Goal: Task Accomplishment & Management: Manage account settings

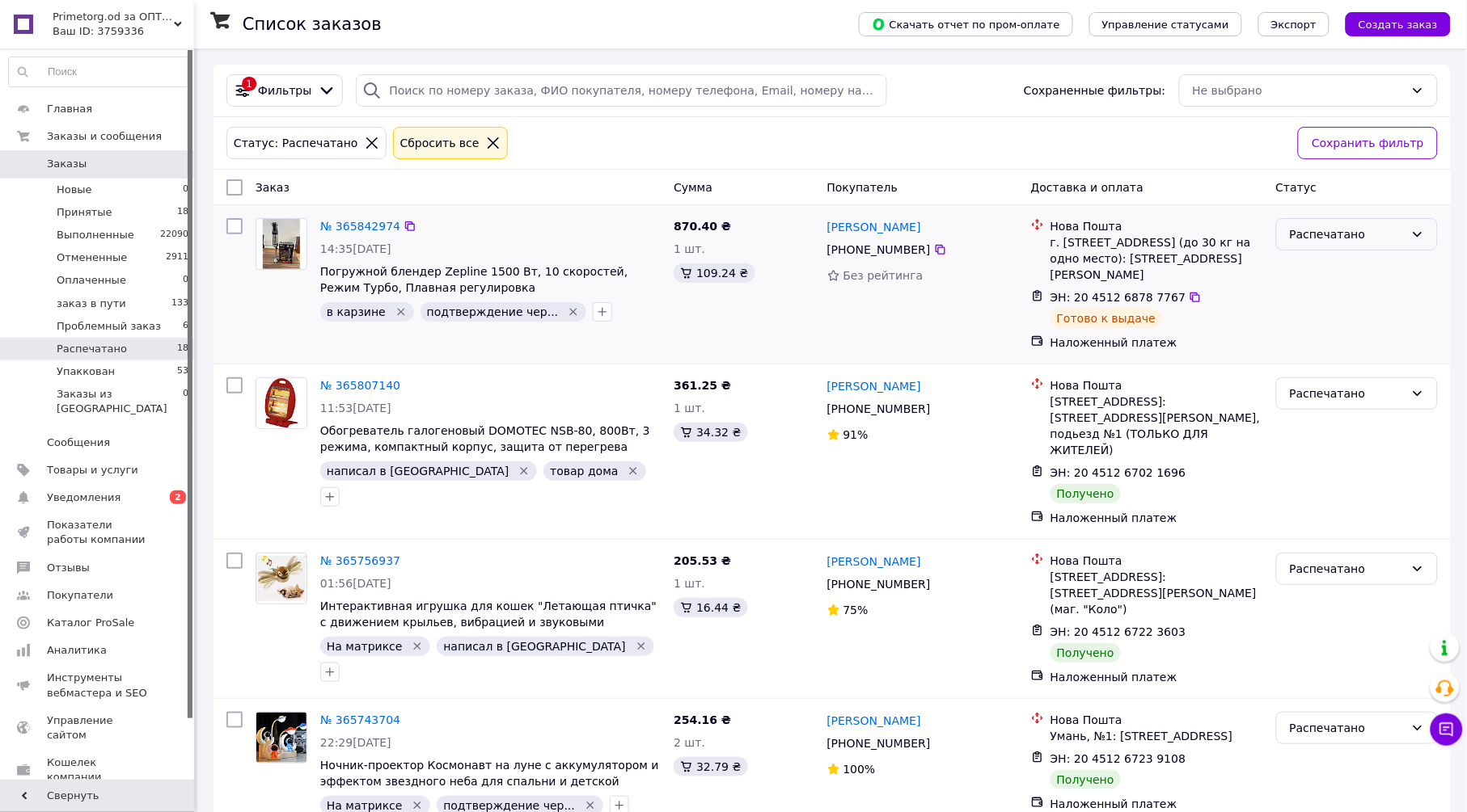
click at [1339, 236] on div "Распечатано" at bounding box center [1348, 235] width 115 height 18
click at [1353, 317] on li "заказ в пути" at bounding box center [1357, 323] width 160 height 29
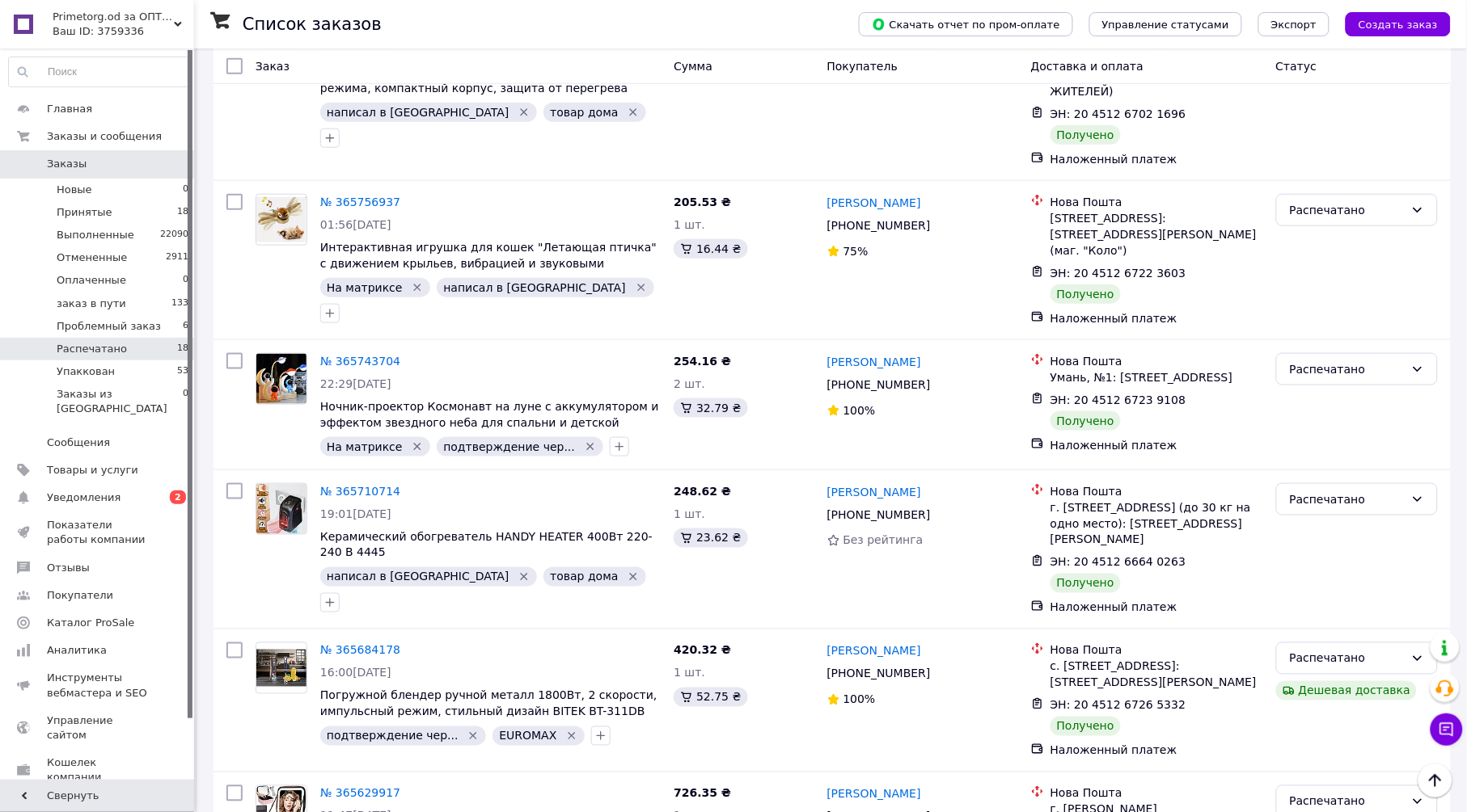
scroll to position [0, 0]
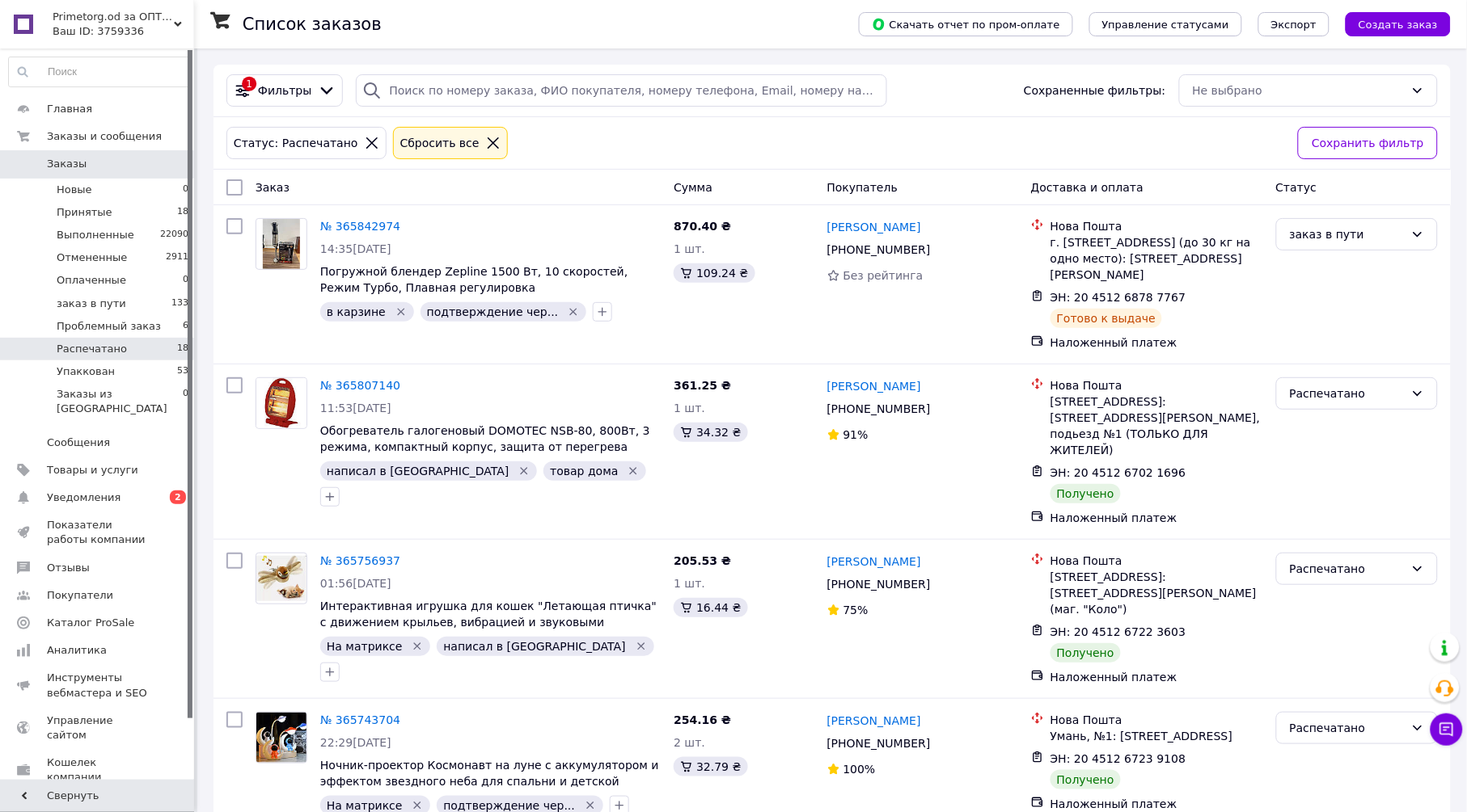
click at [486, 143] on icon at bounding box center [493, 143] width 15 height 15
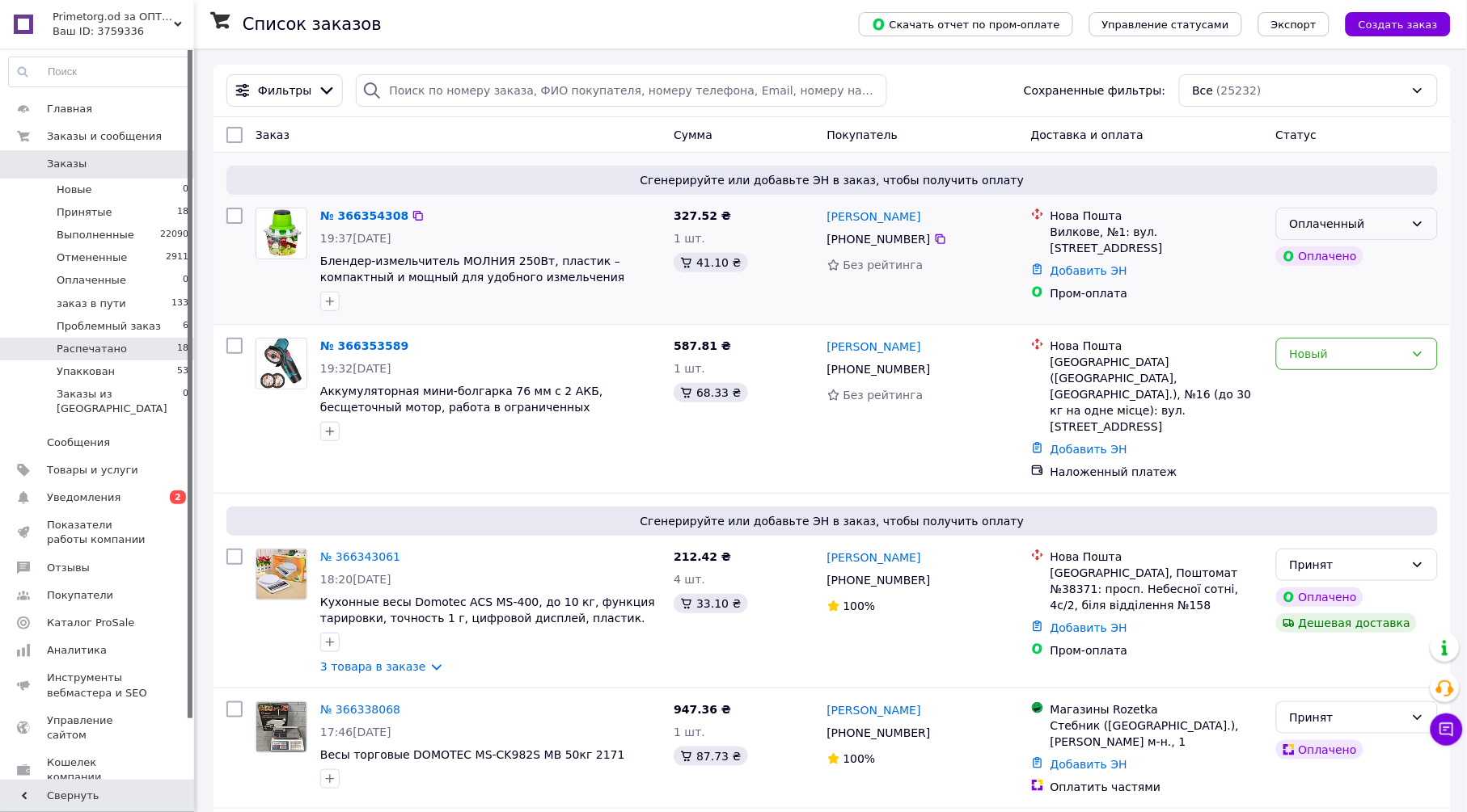
click at [1402, 221] on div "Оплаченный" at bounding box center [1348, 224] width 115 height 18
click at [1325, 262] on li "Принят" at bounding box center [1357, 260] width 160 height 29
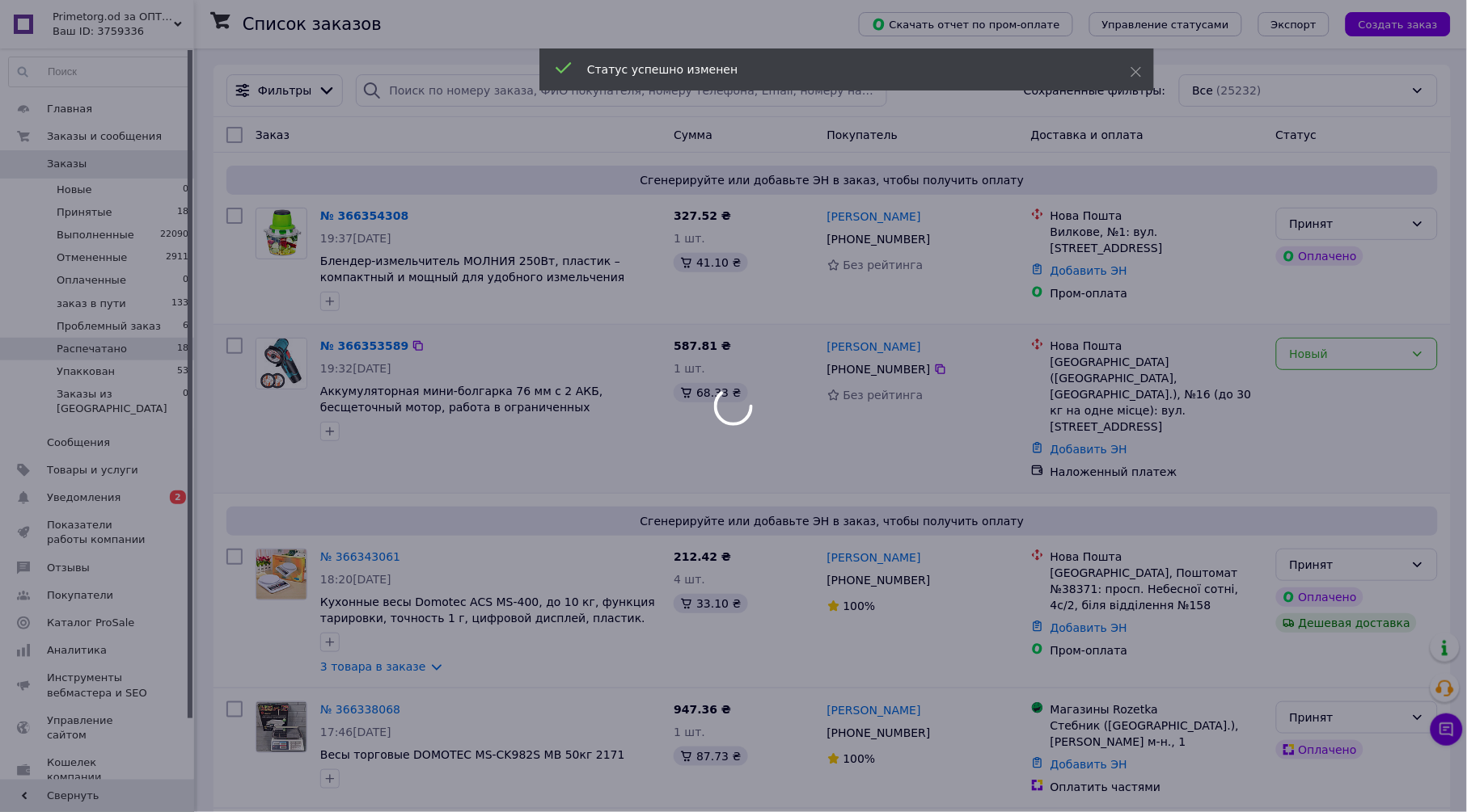
click at [1345, 354] on div at bounding box center [733, 406] width 1467 height 812
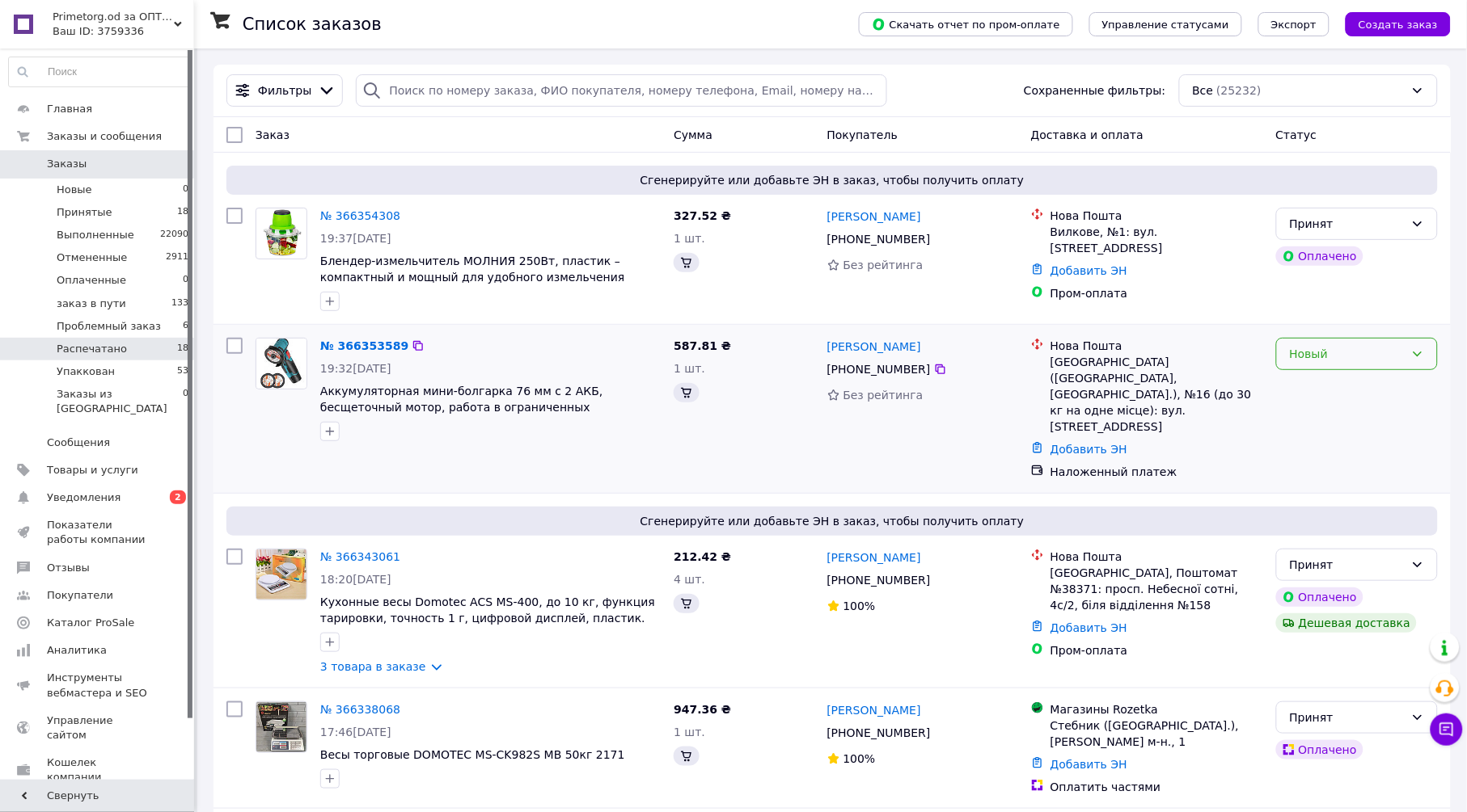
click at [1345, 354] on div "Новый" at bounding box center [1348, 354] width 115 height 18
click at [1307, 387] on li "Принят" at bounding box center [1357, 390] width 160 height 29
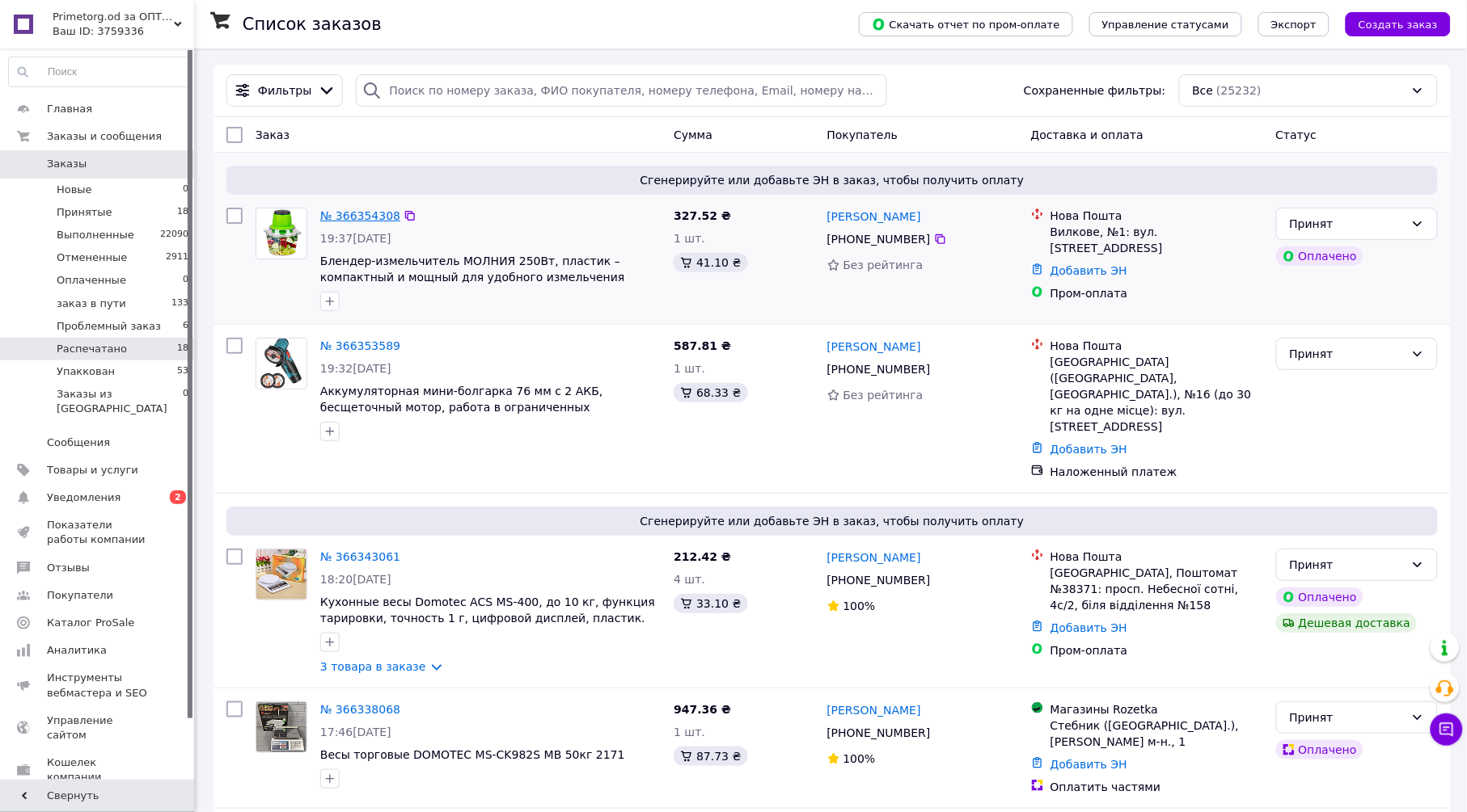
click at [370, 215] on link "№ 366354308" at bounding box center [360, 216] width 80 height 13
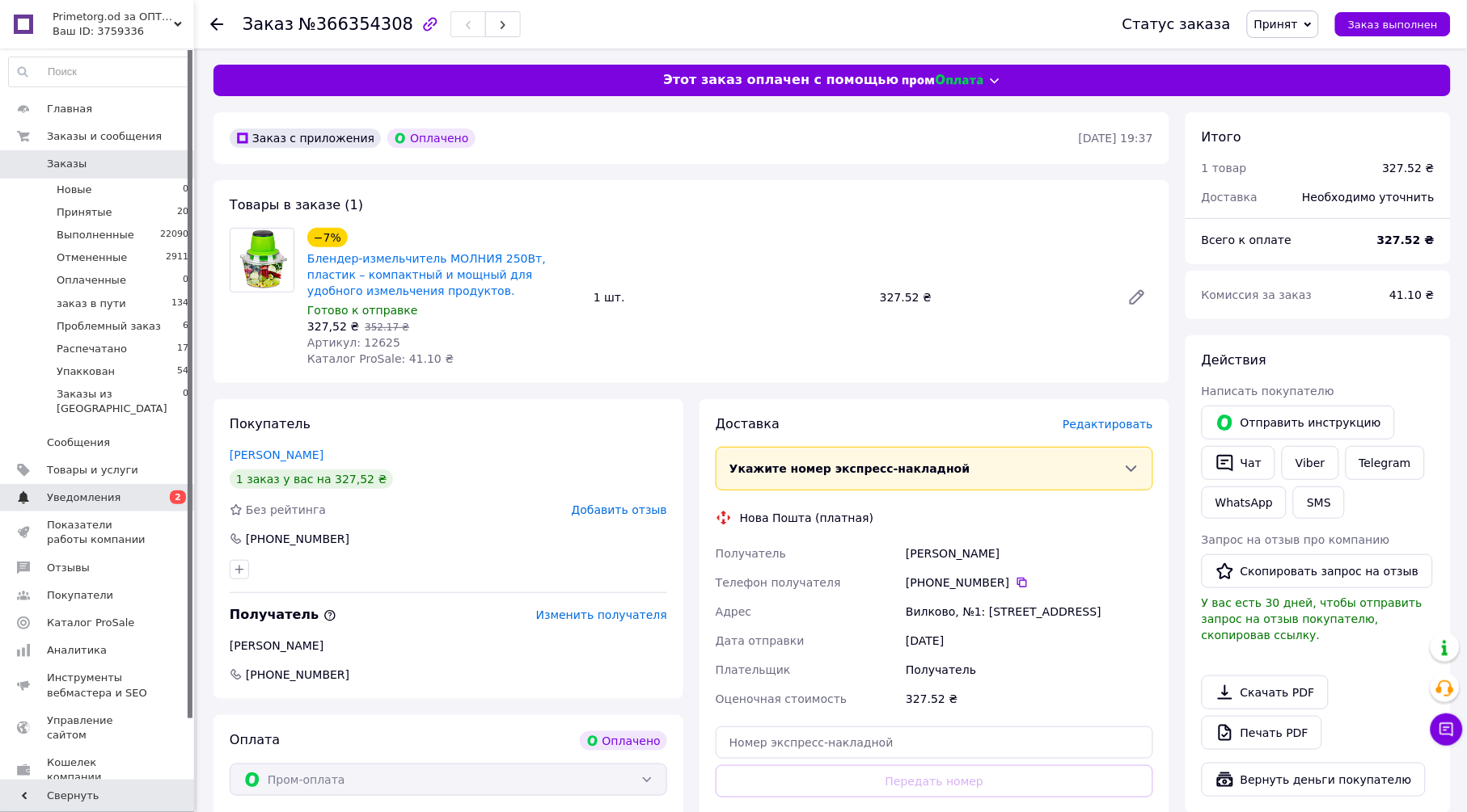
click at [129, 484] on link "Уведомления 0 2" at bounding box center [99, 498] width 198 height 28
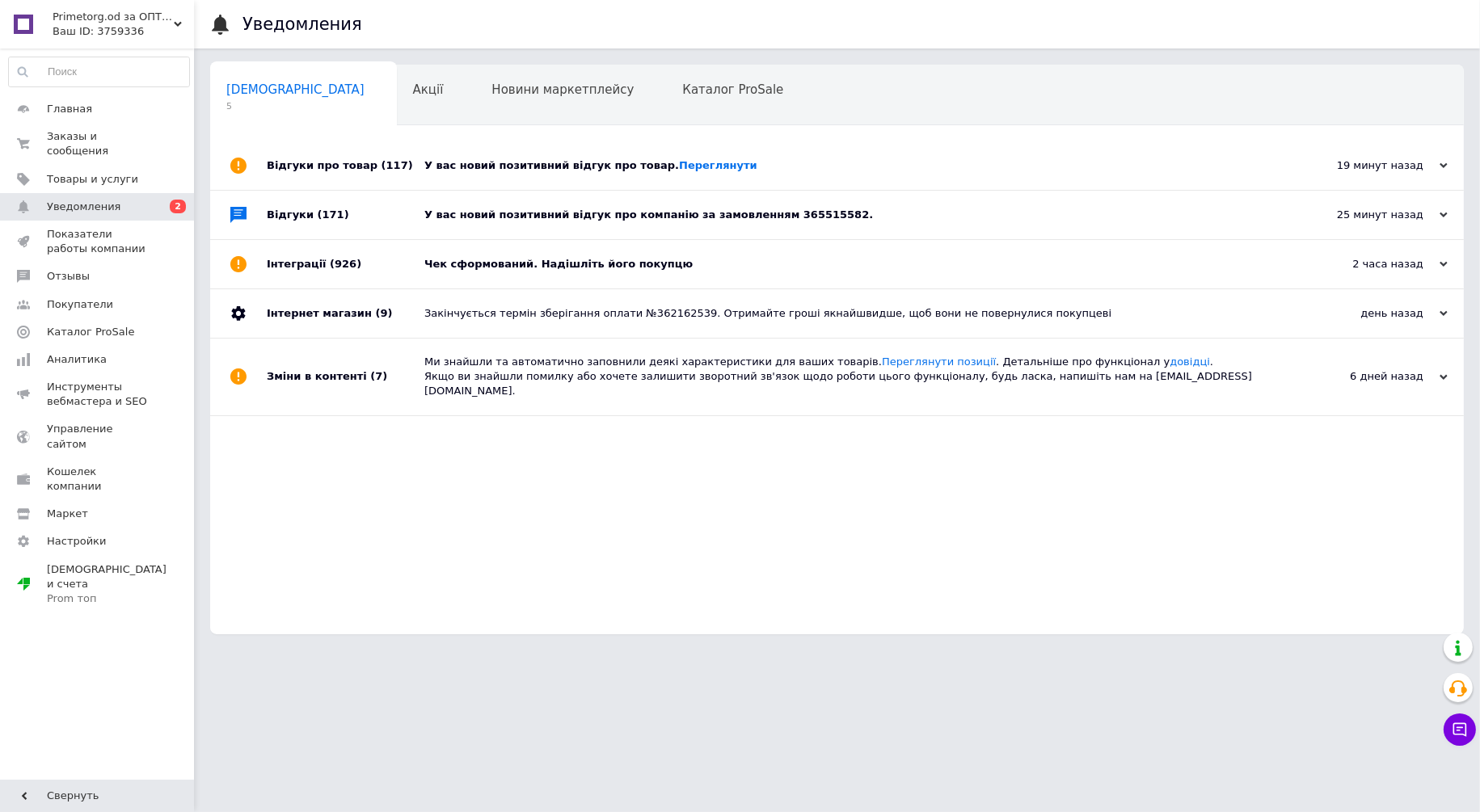
click at [613, 168] on div "У вас новий позитивний відгук про товар. Переглянути" at bounding box center [855, 166] width 862 height 15
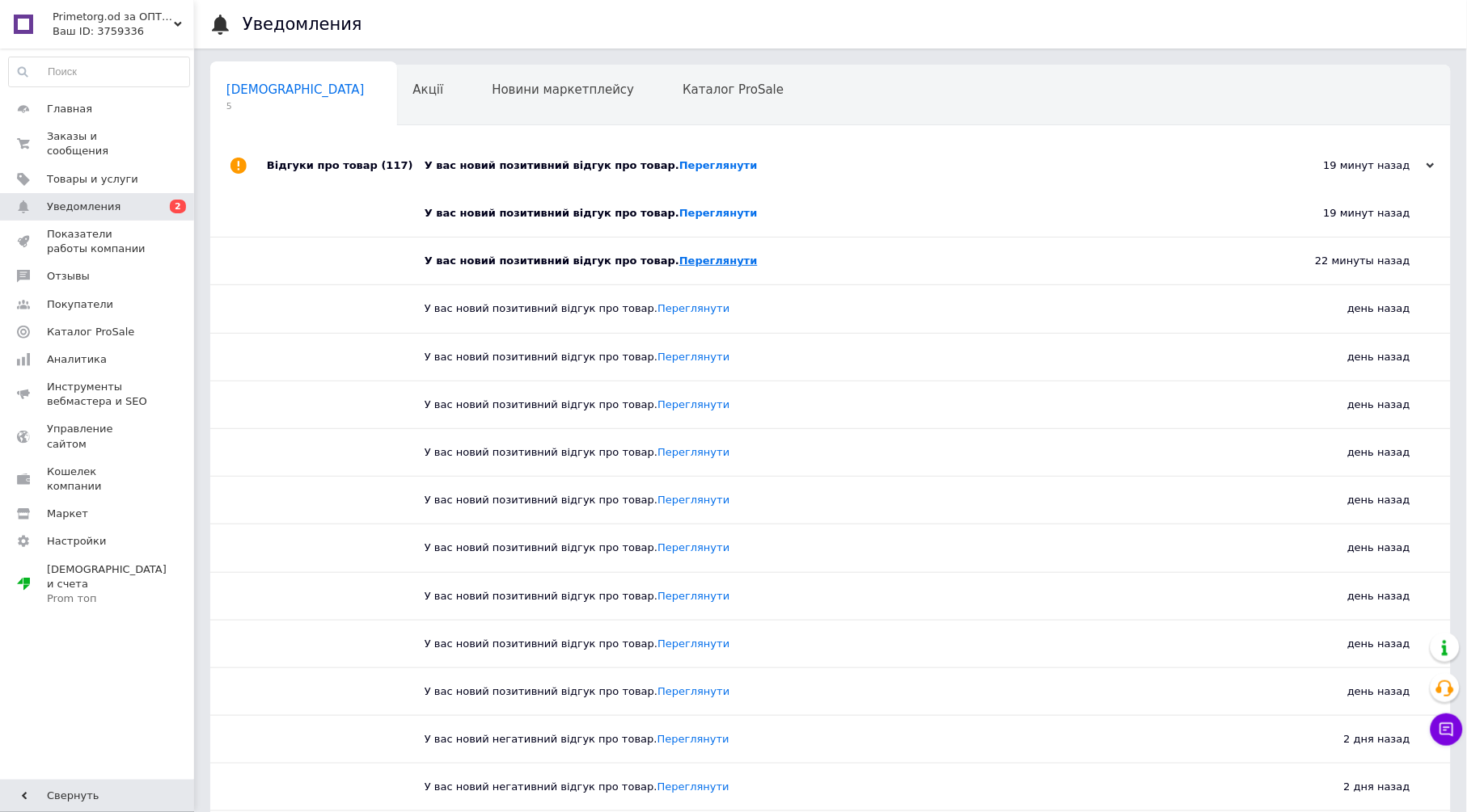
click at [679, 267] on link "Переглянути" at bounding box center [718, 260] width 79 height 12
click at [682, 163] on link "Переглянути" at bounding box center [718, 165] width 79 height 12
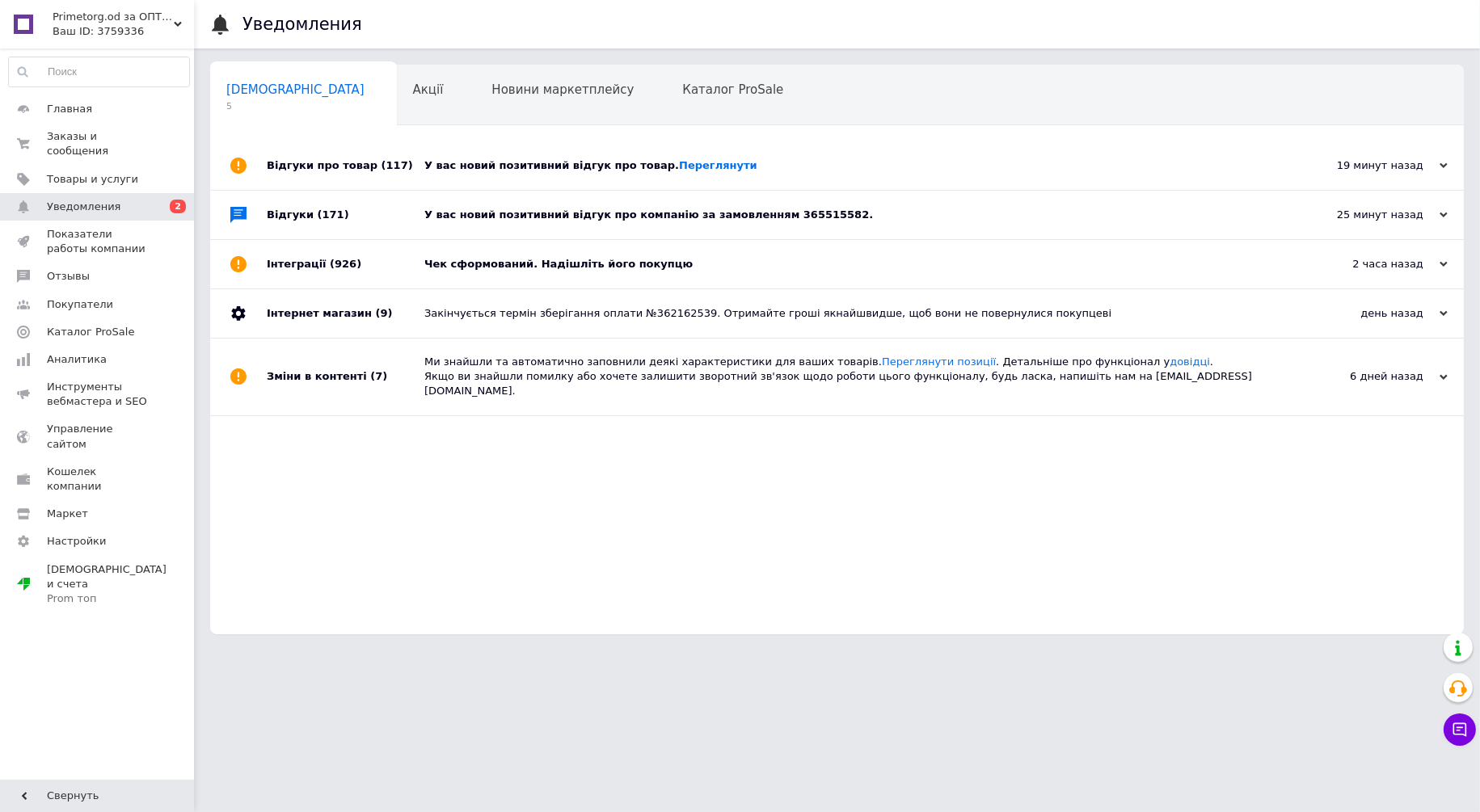
click at [594, 261] on div "Чек сформований. Надішліть його покупцю" at bounding box center [855, 264] width 862 height 15
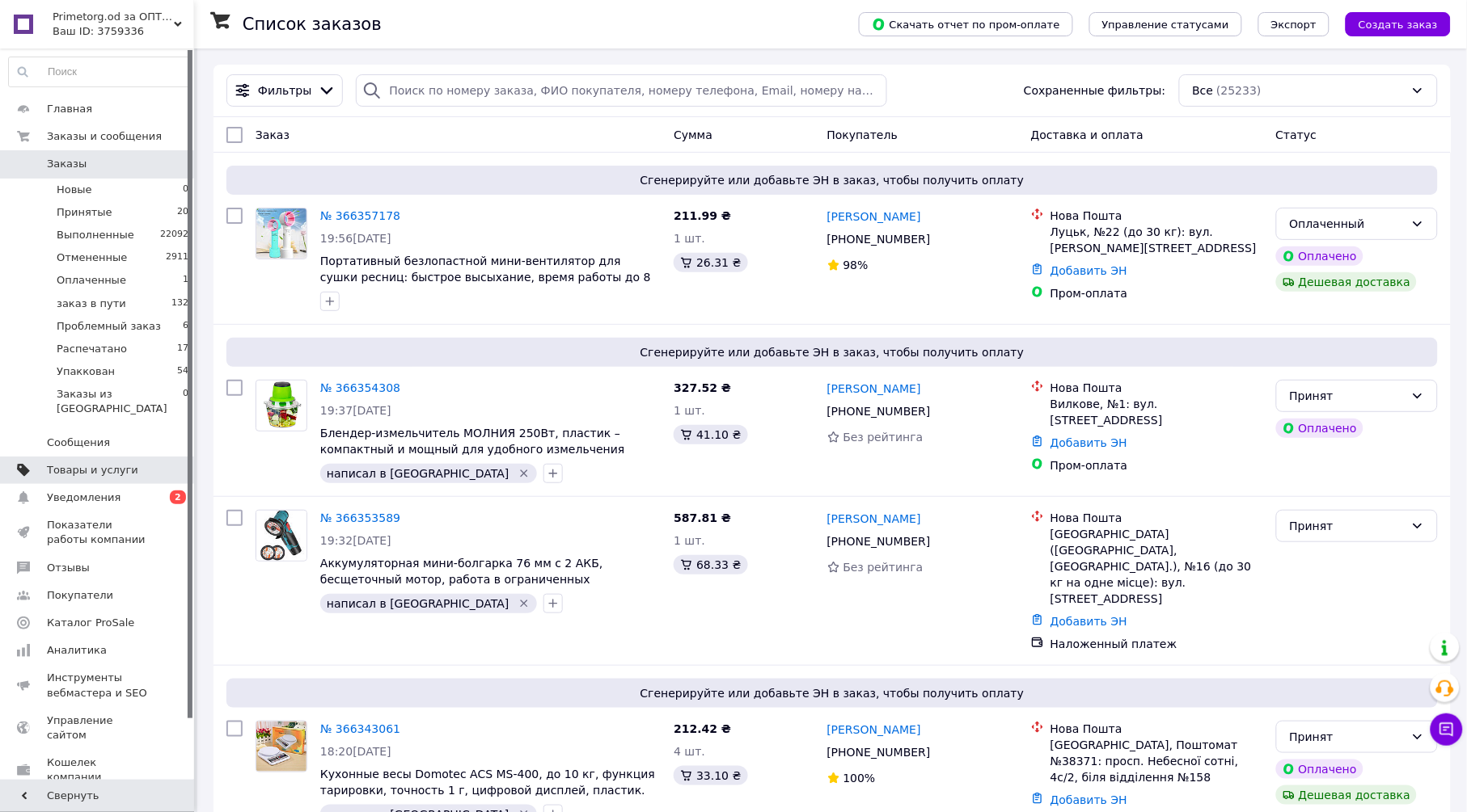
click at [117, 463] on span "Товары и услуги" at bounding box center [92, 470] width 92 height 15
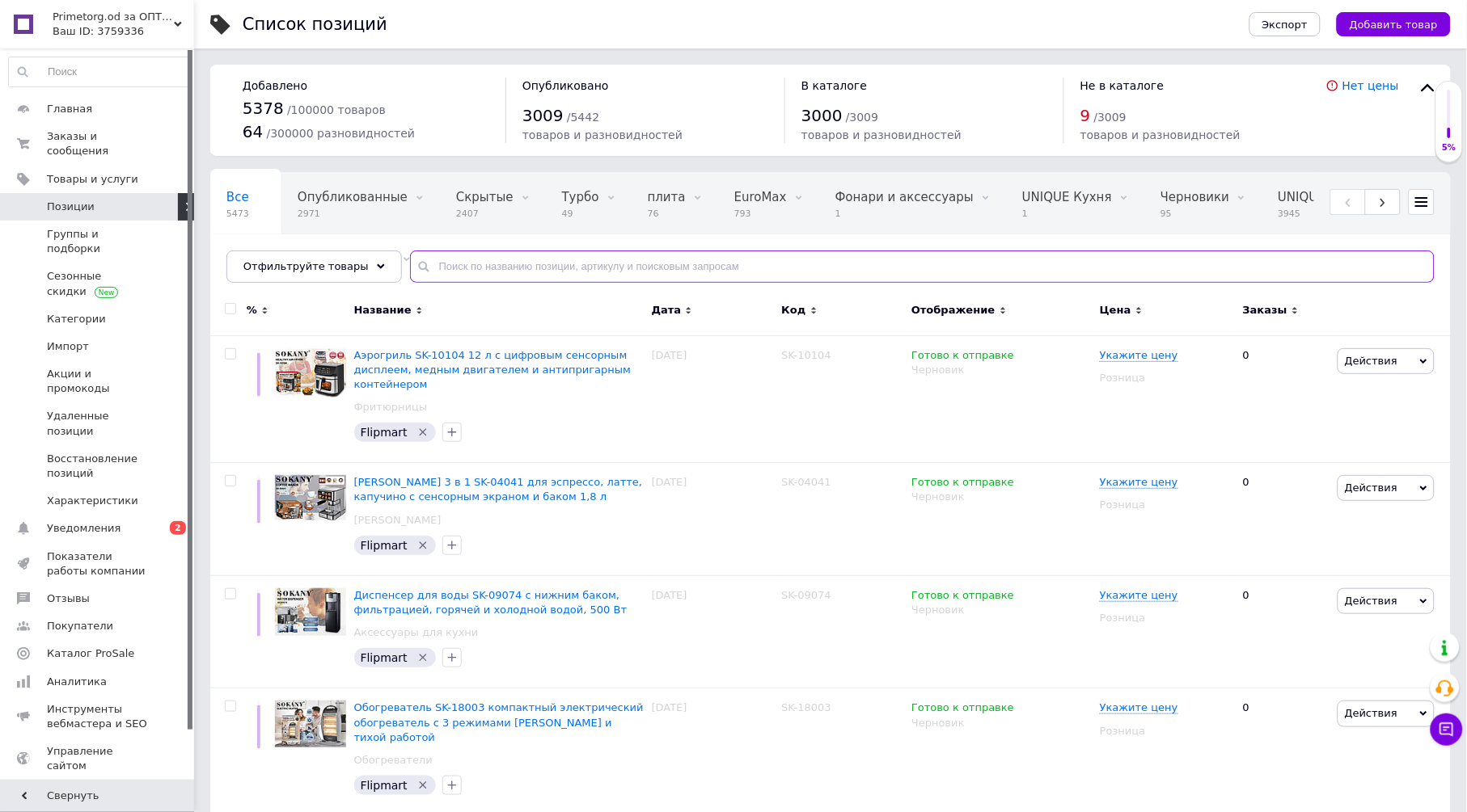
click at [419, 268] on input "text" at bounding box center [922, 267] width 1024 height 33
paste input "00008481"
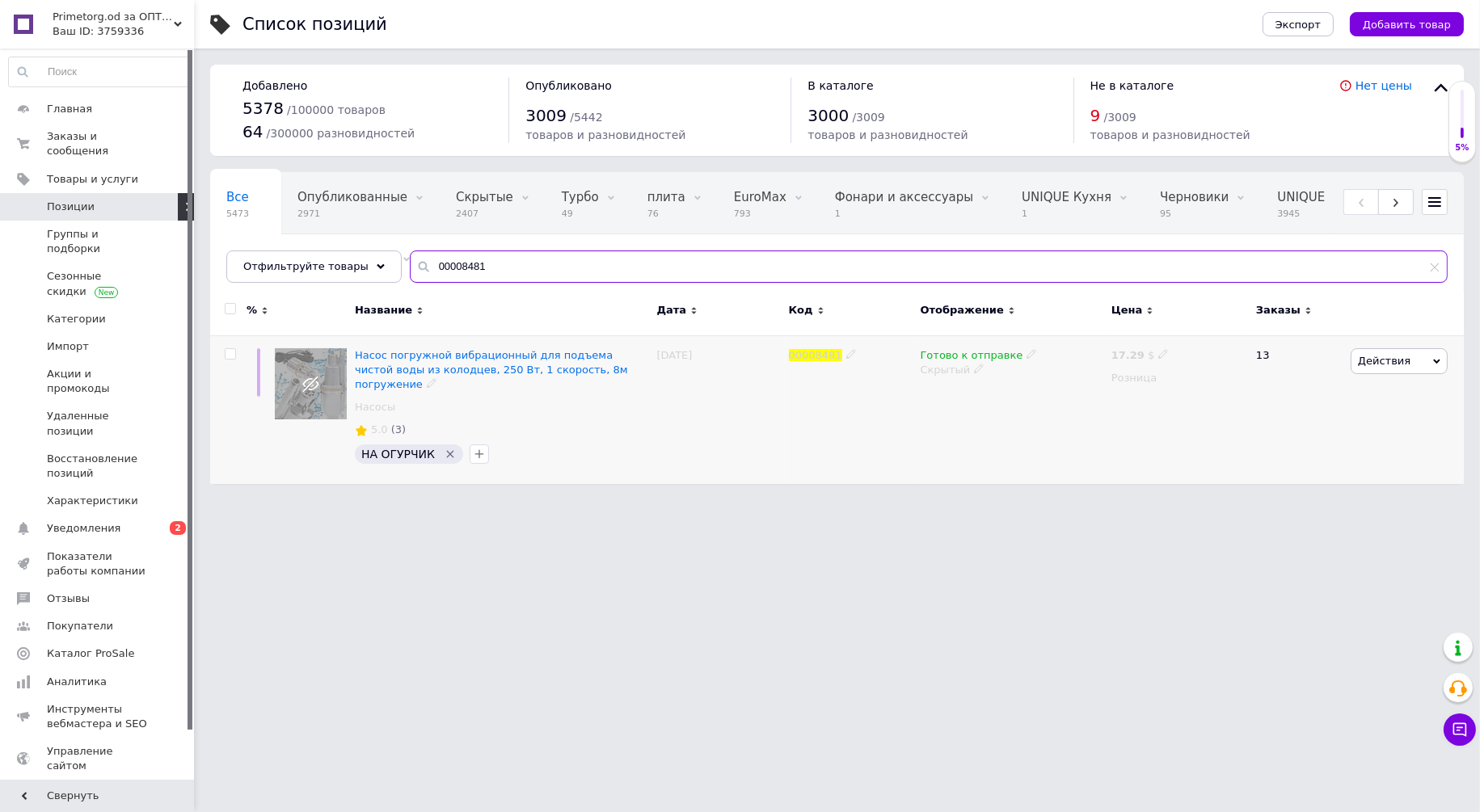
type input "00008481"
click at [974, 370] on icon at bounding box center [979, 369] width 10 height 10
click at [962, 397] on li "Опубликован" at bounding box center [1008, 401] width 188 height 23
click at [905, 446] on div "00008481" at bounding box center [850, 410] width 132 height 149
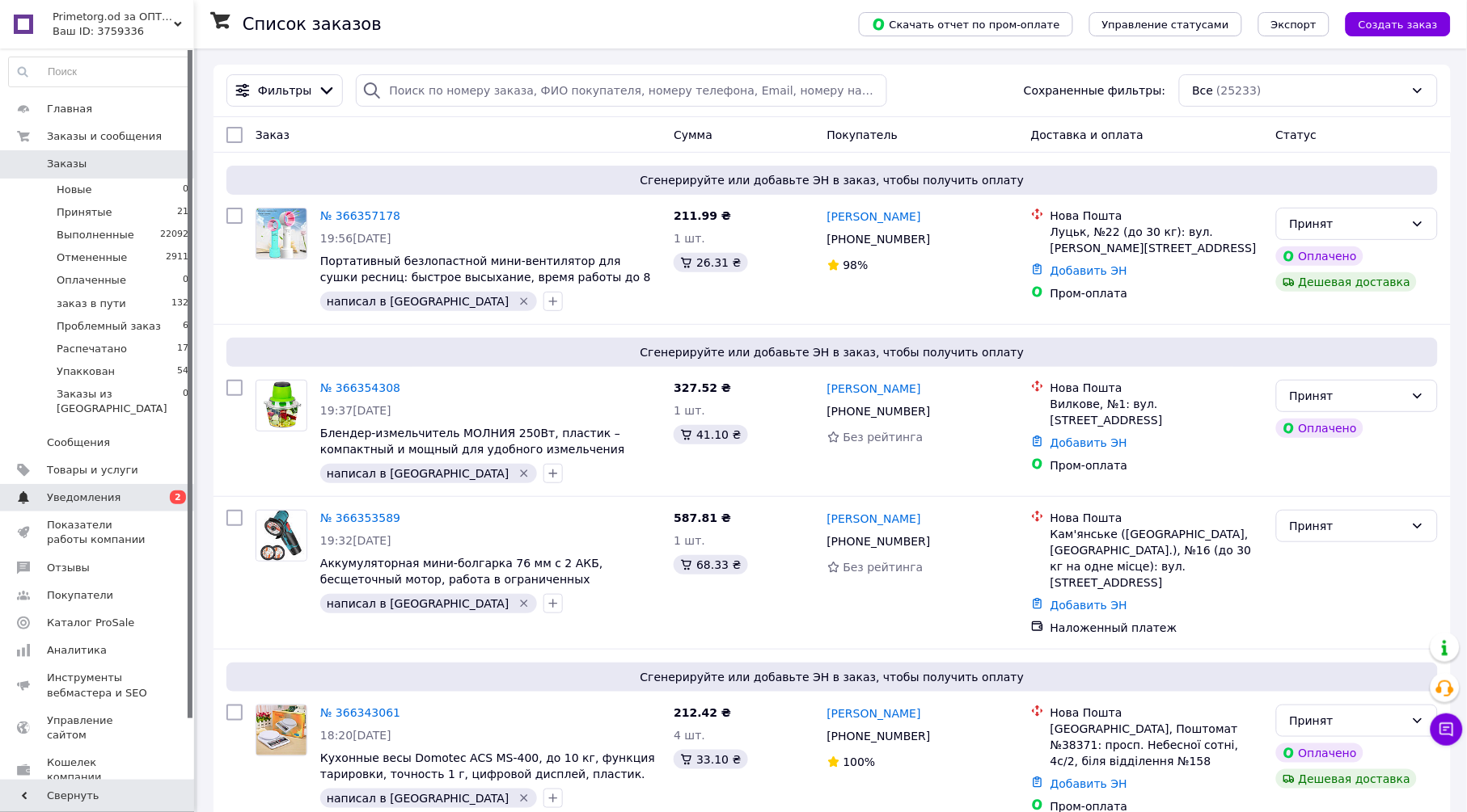
click at [132, 491] on span "Уведомления" at bounding box center [98, 498] width 103 height 15
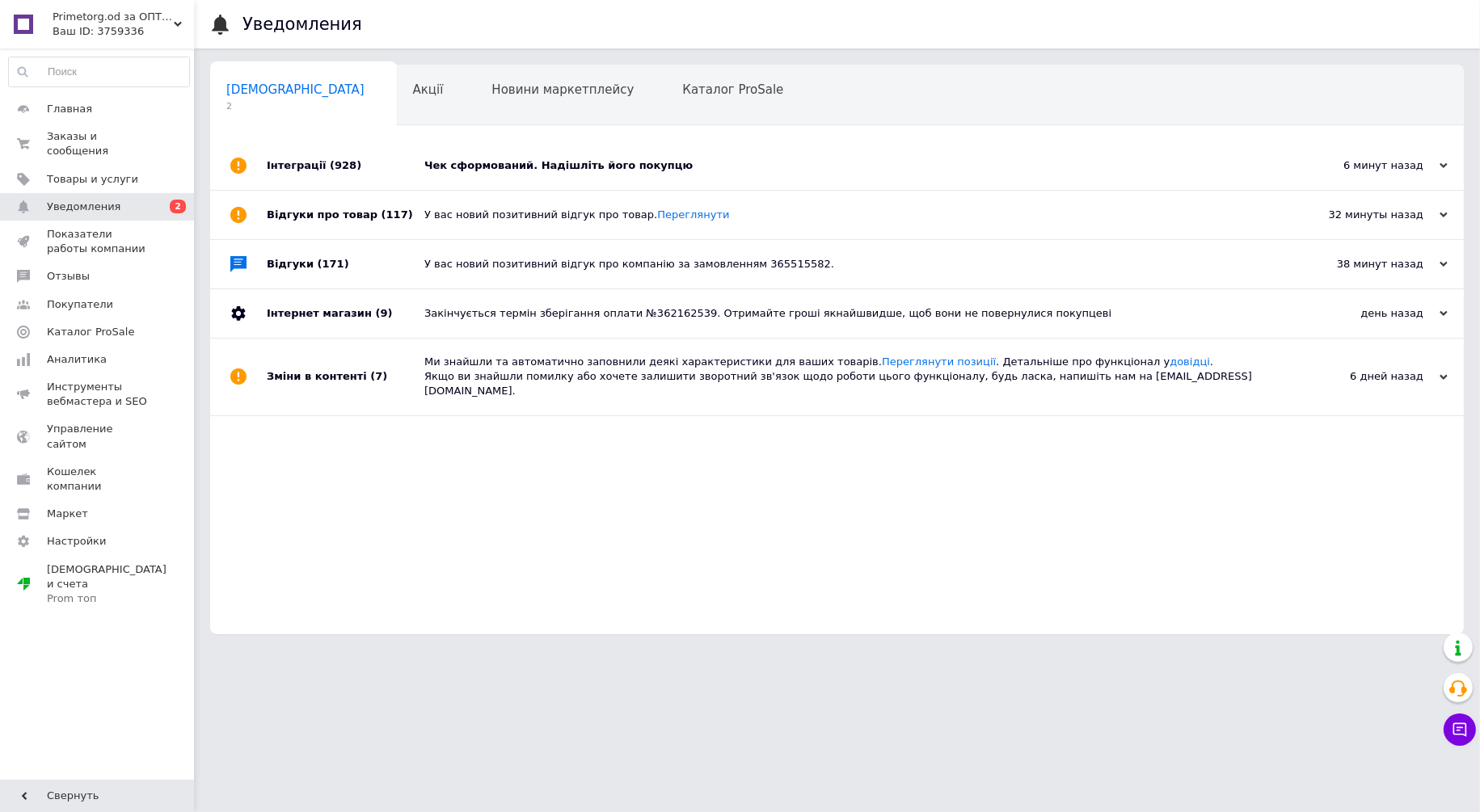
click at [509, 166] on div "Чек сформований. Надішліть його покупцю" at bounding box center [855, 166] width 862 height 15
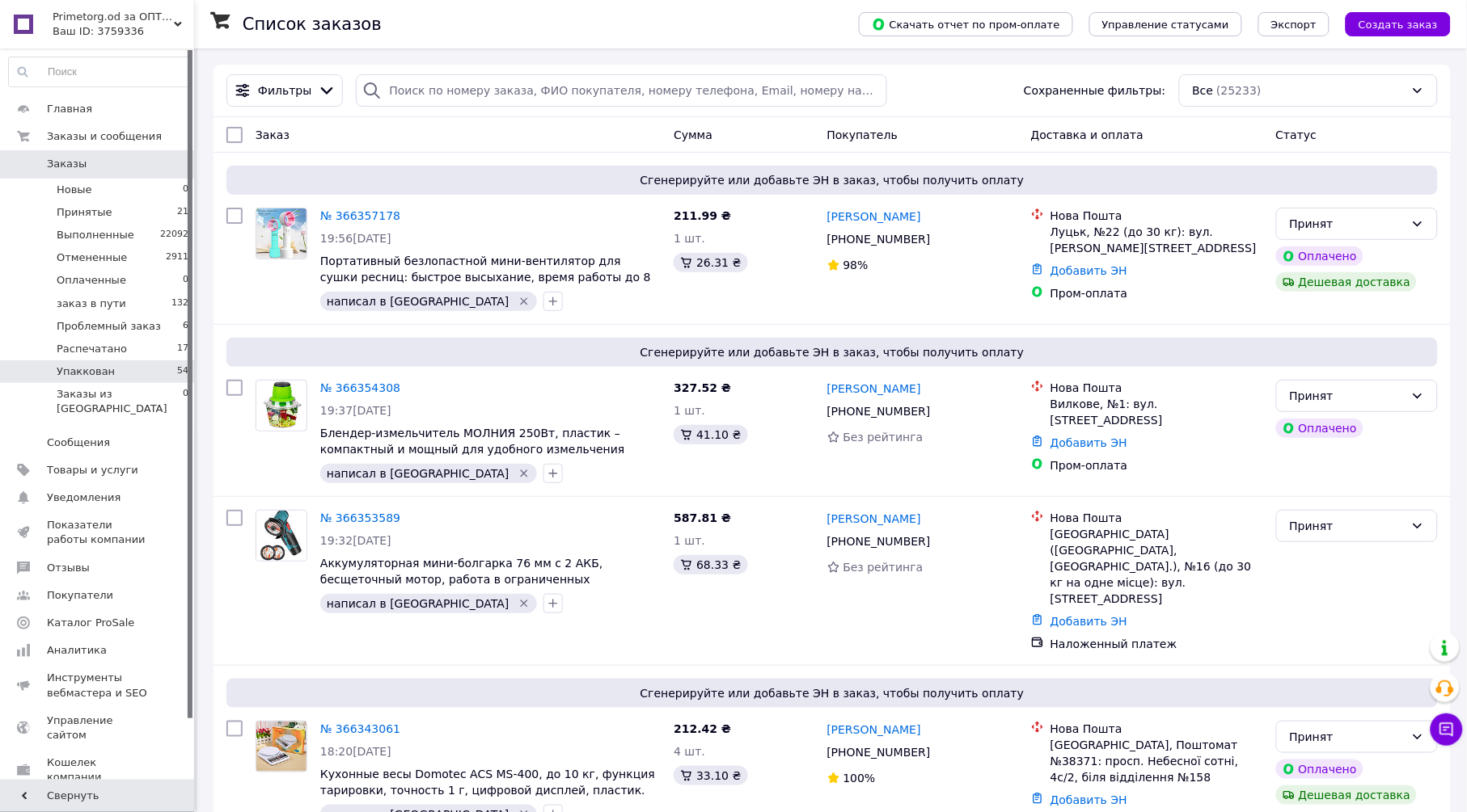
click at [131, 373] on li "Упаккован 54" at bounding box center [99, 372] width 198 height 23
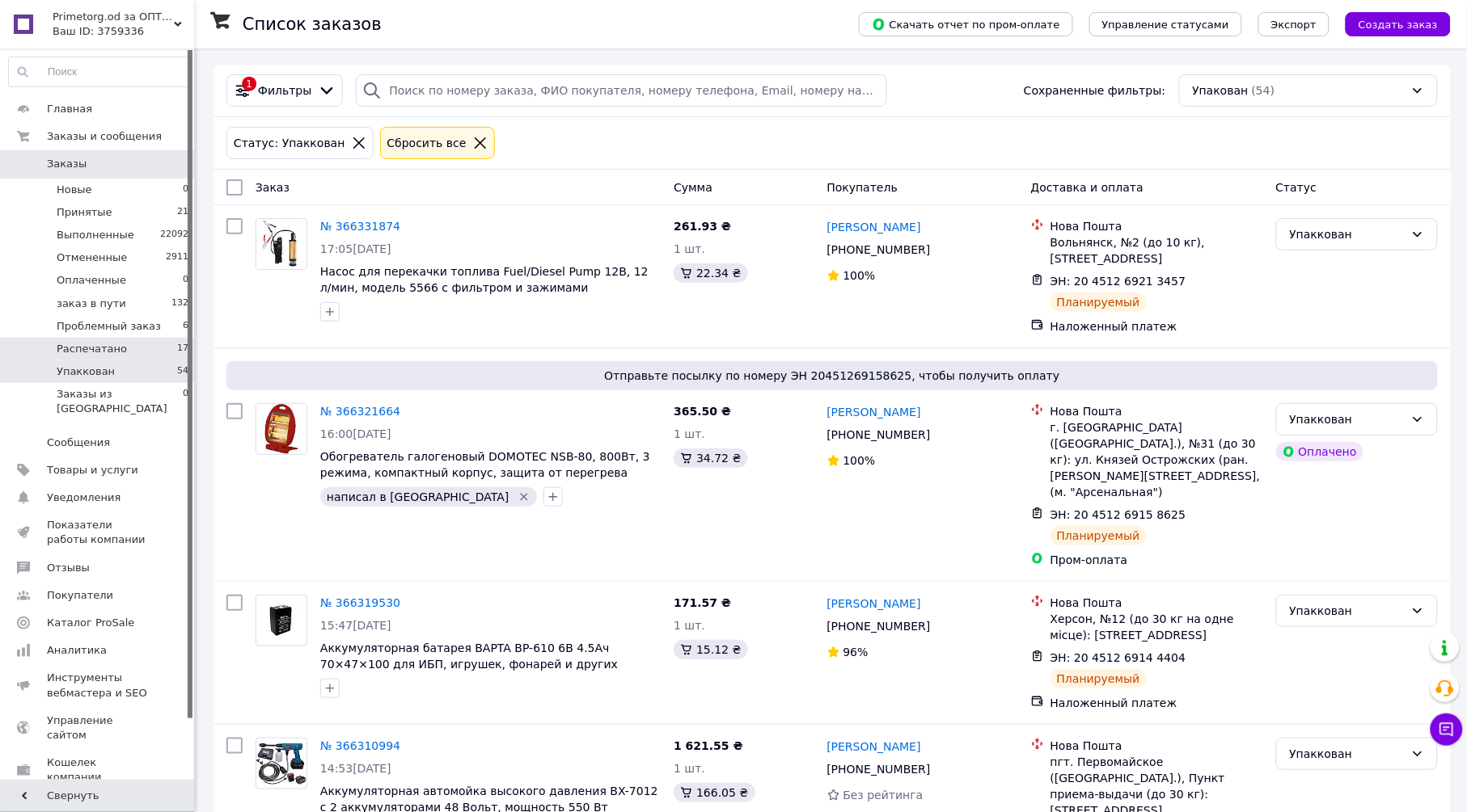
click at [106, 347] on span "Распечатано" at bounding box center [92, 349] width 70 height 15
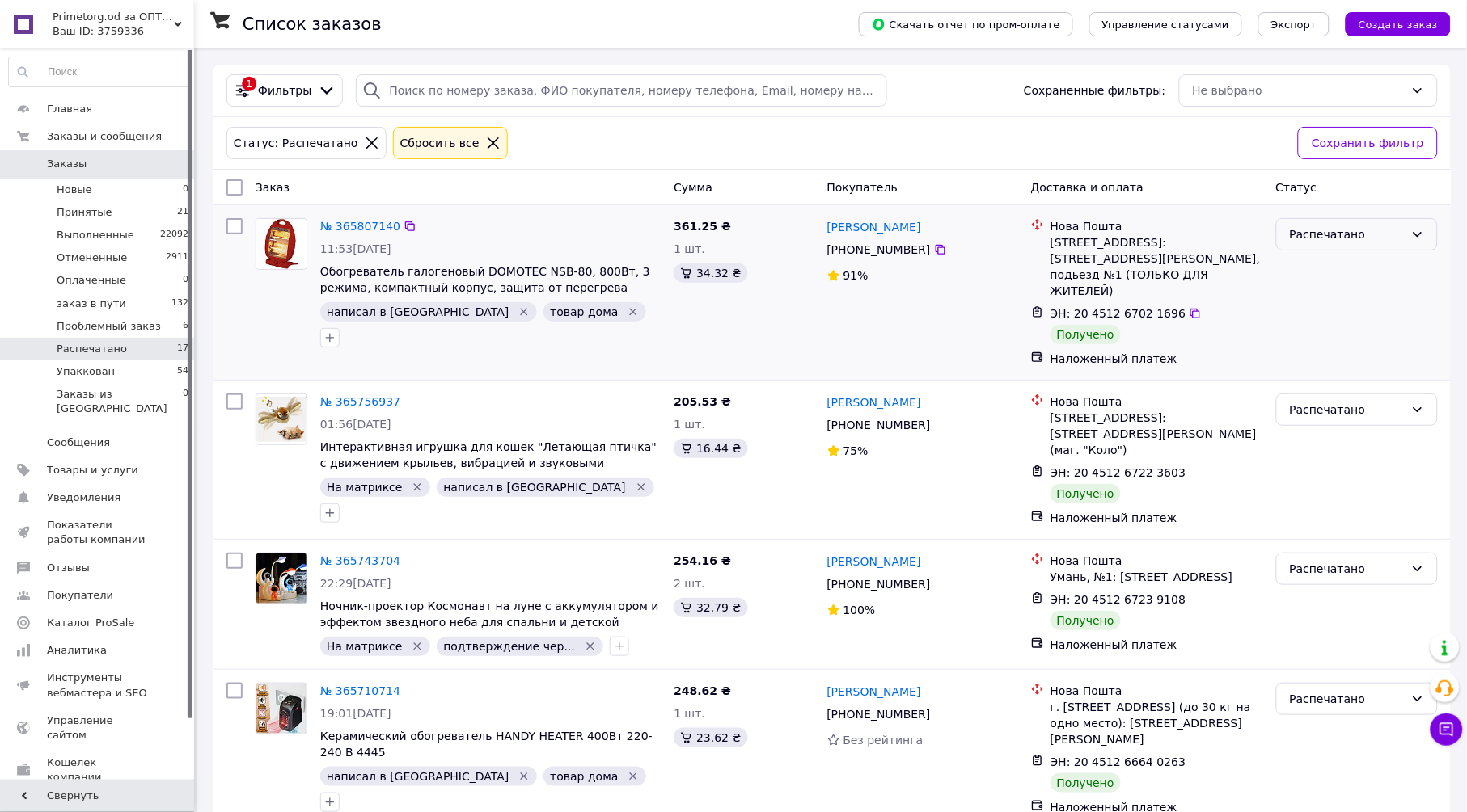
click at [1330, 230] on div "Распечатано" at bounding box center [1348, 235] width 115 height 18
click at [1330, 294] on li "Выполнен" at bounding box center [1357, 299] width 160 height 29
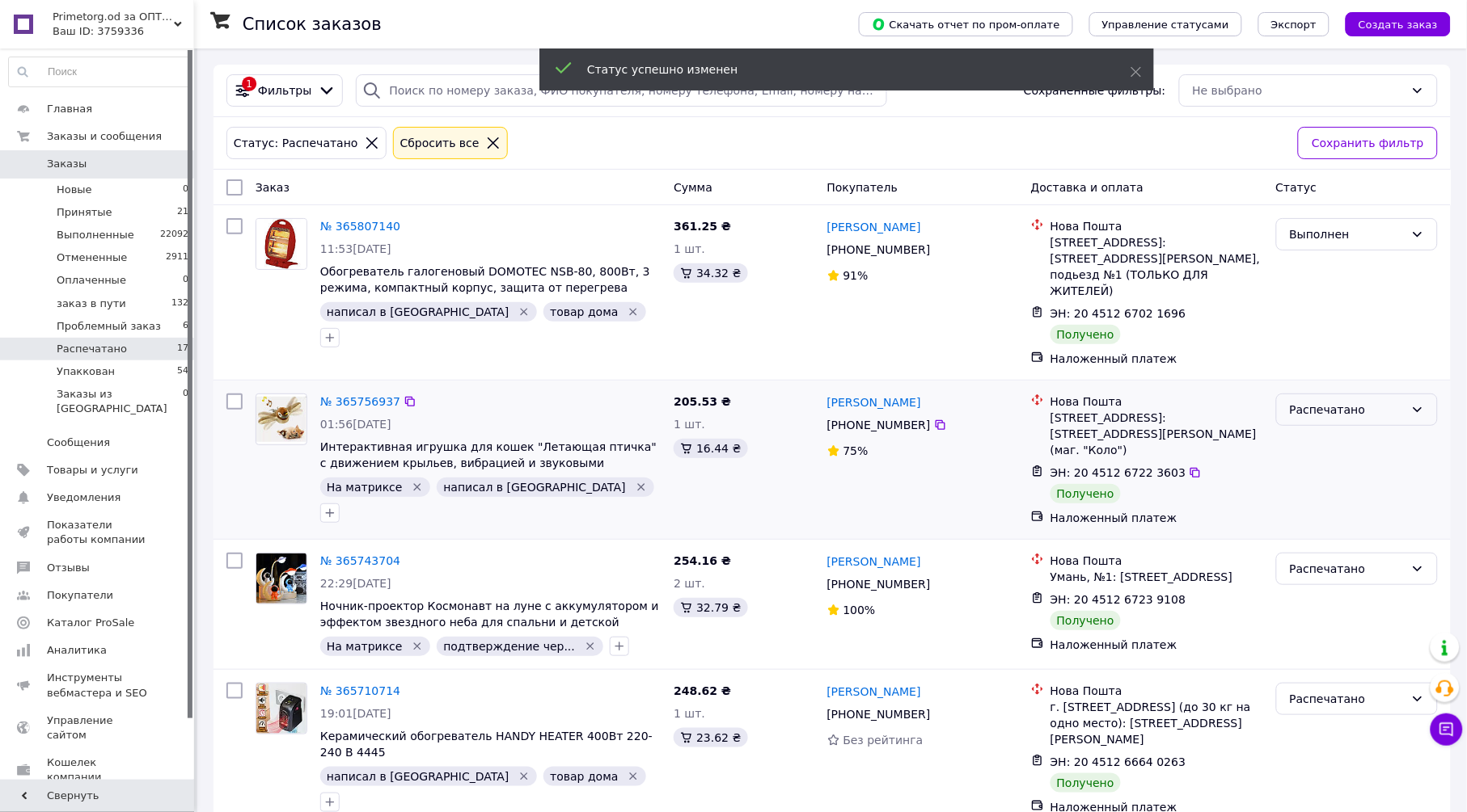
click at [1352, 402] on div "Распечатано" at bounding box center [1348, 410] width 115 height 18
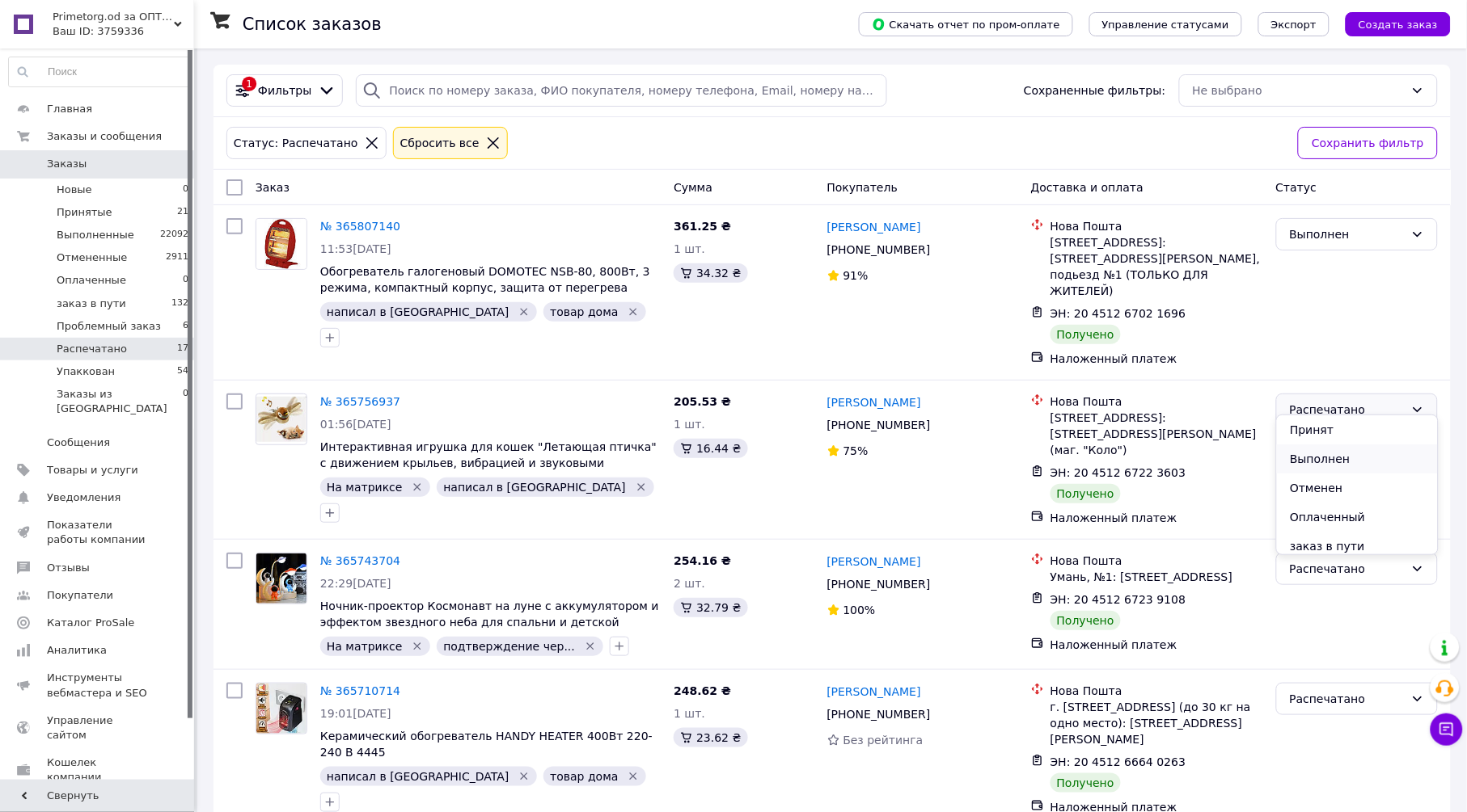
click at [1333, 457] on li "Выполнен" at bounding box center [1357, 460] width 160 height 29
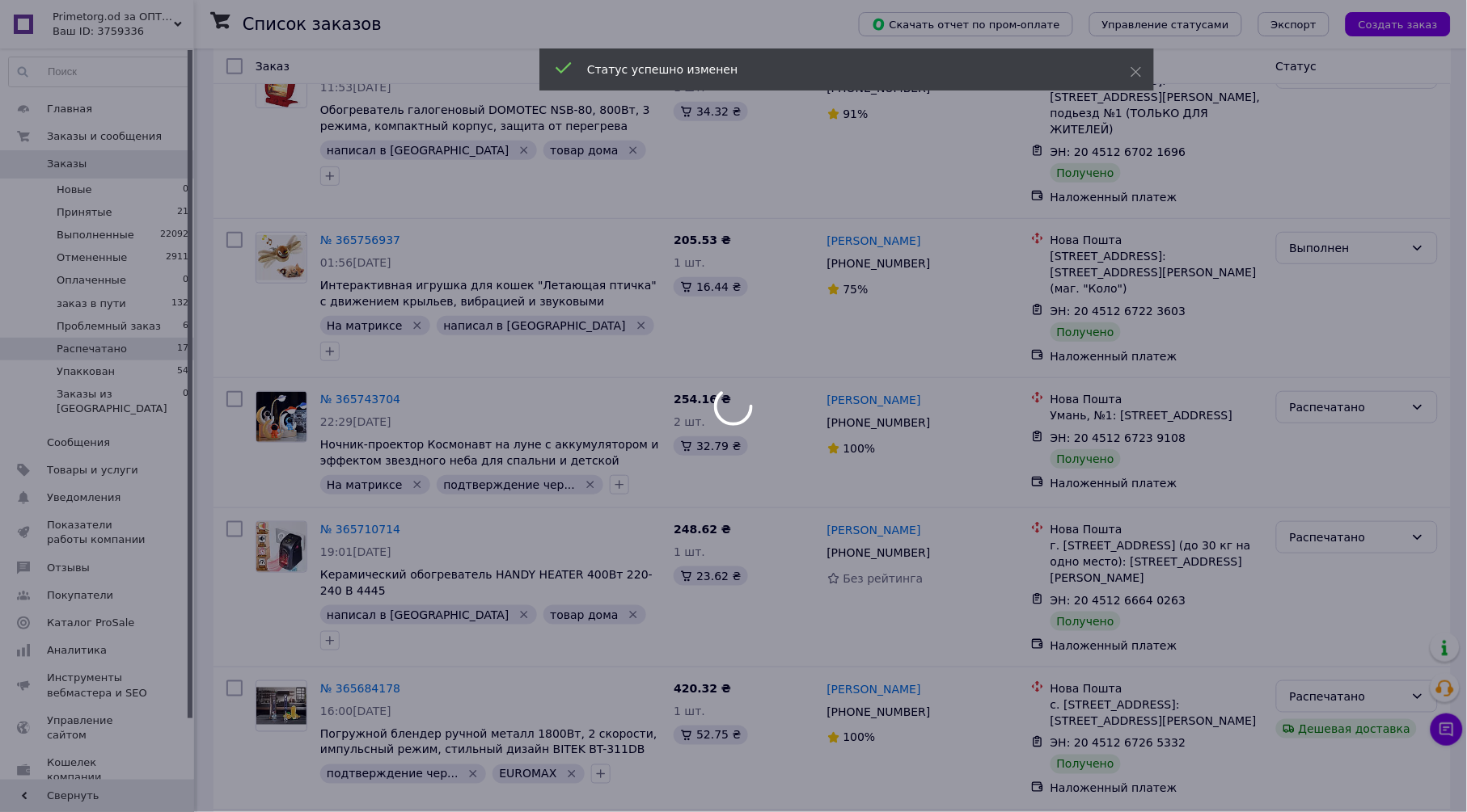
scroll to position [179, 0]
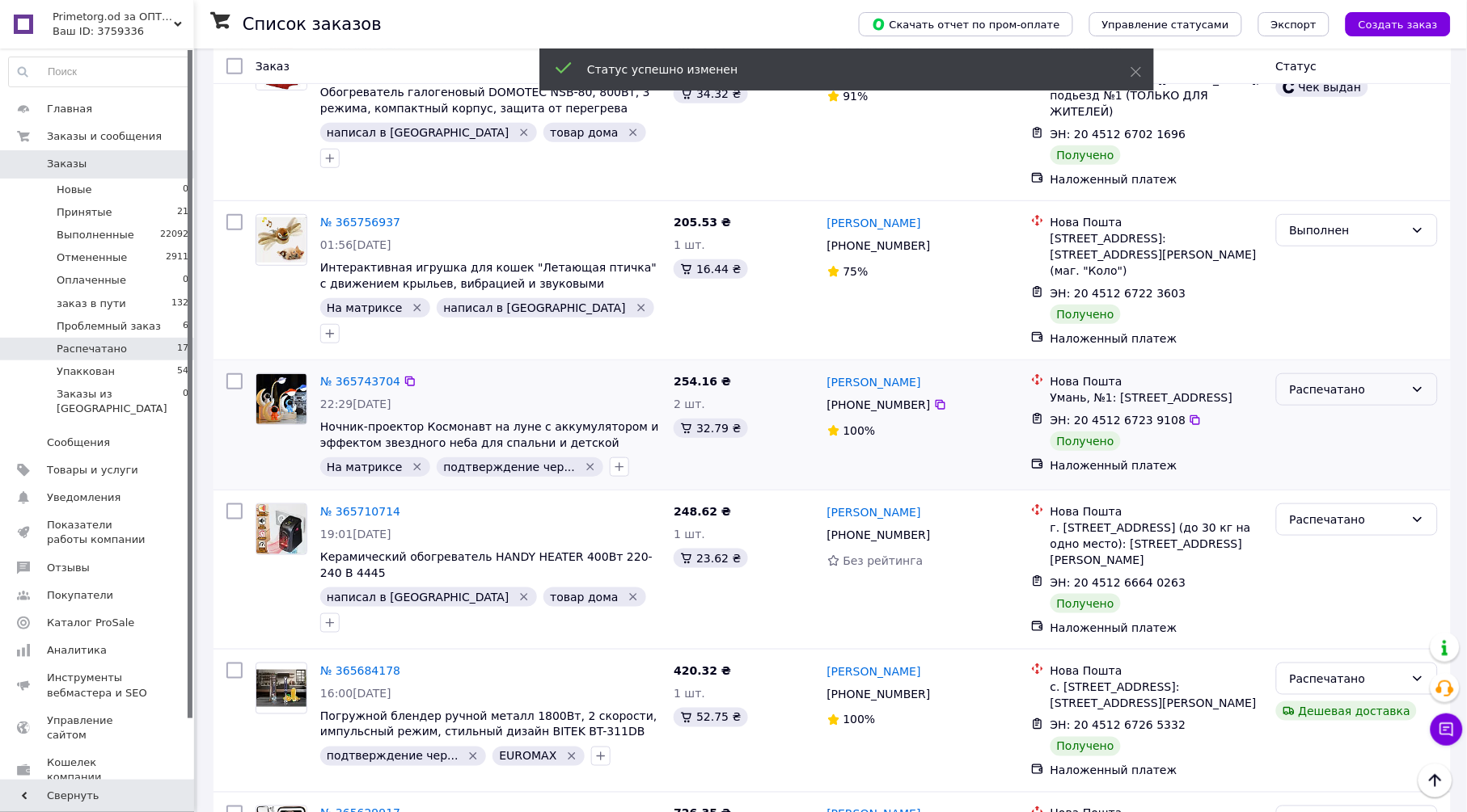
click at [1348, 381] on div "Распечатано" at bounding box center [1348, 390] width 115 height 18
click at [1330, 435] on li "Выполнен" at bounding box center [1357, 438] width 160 height 29
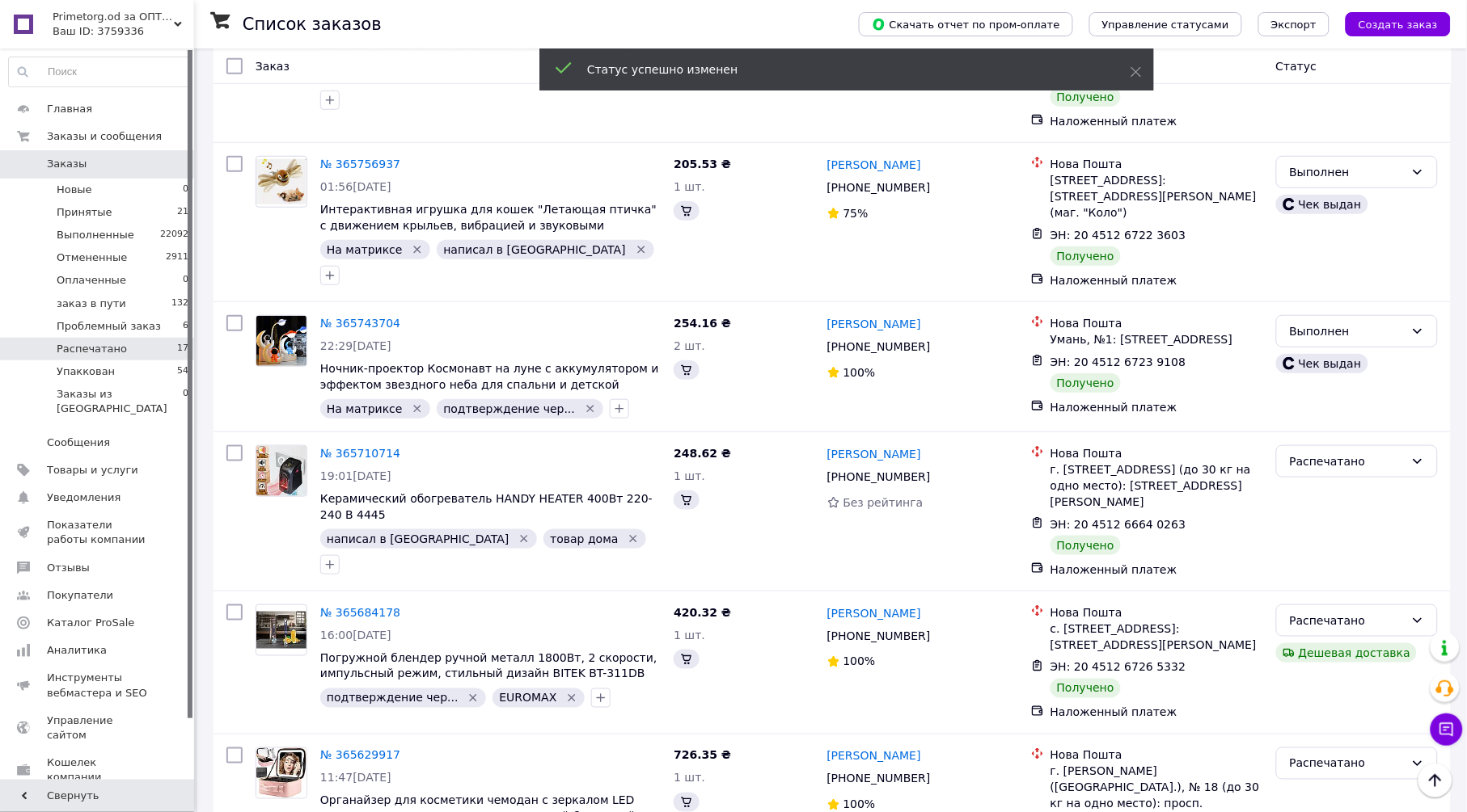
scroll to position [269, 0]
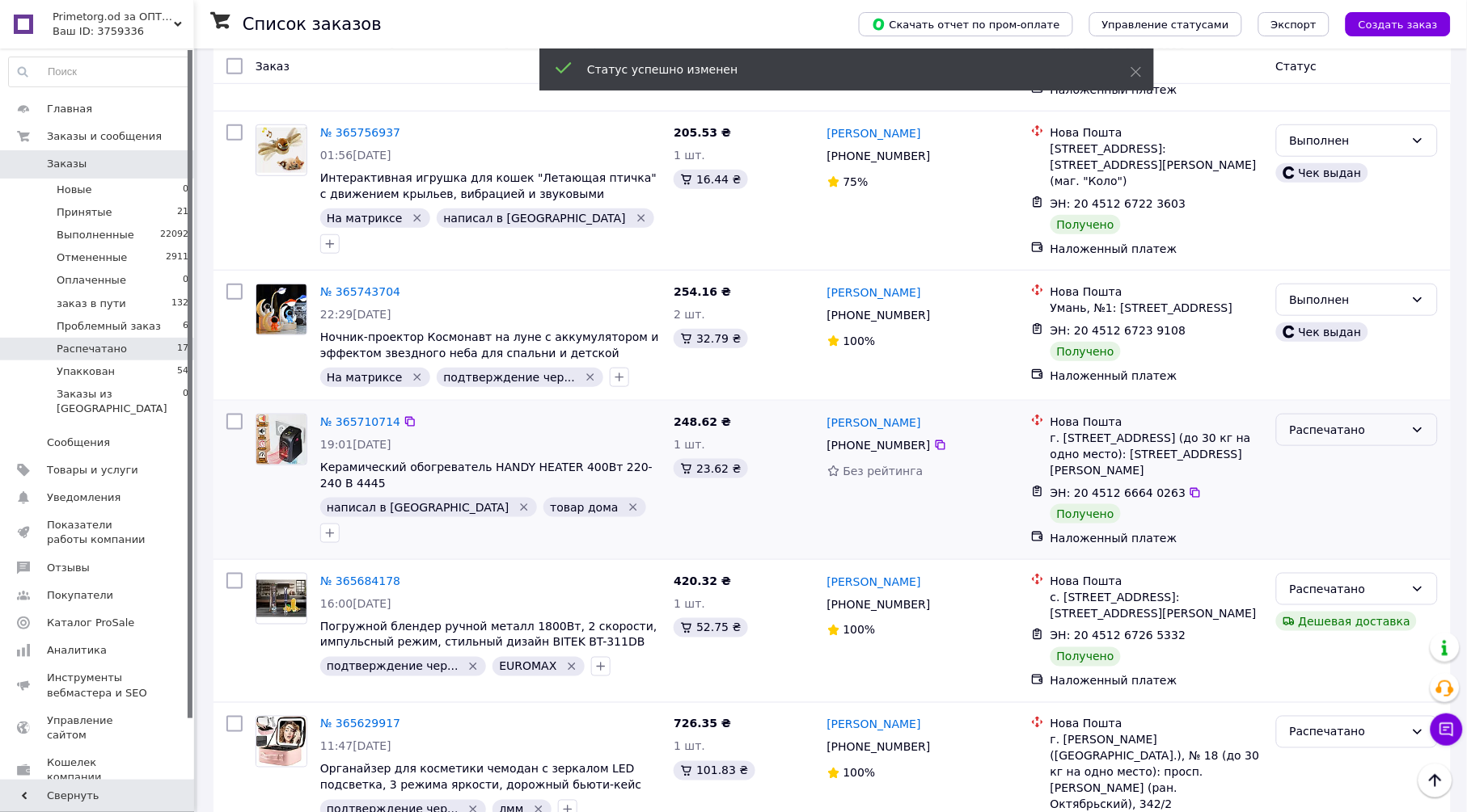
click at [1338, 421] on div "Распечатано" at bounding box center [1348, 430] width 115 height 18
click at [1325, 473] on li "Выполнен" at bounding box center [1357, 478] width 160 height 29
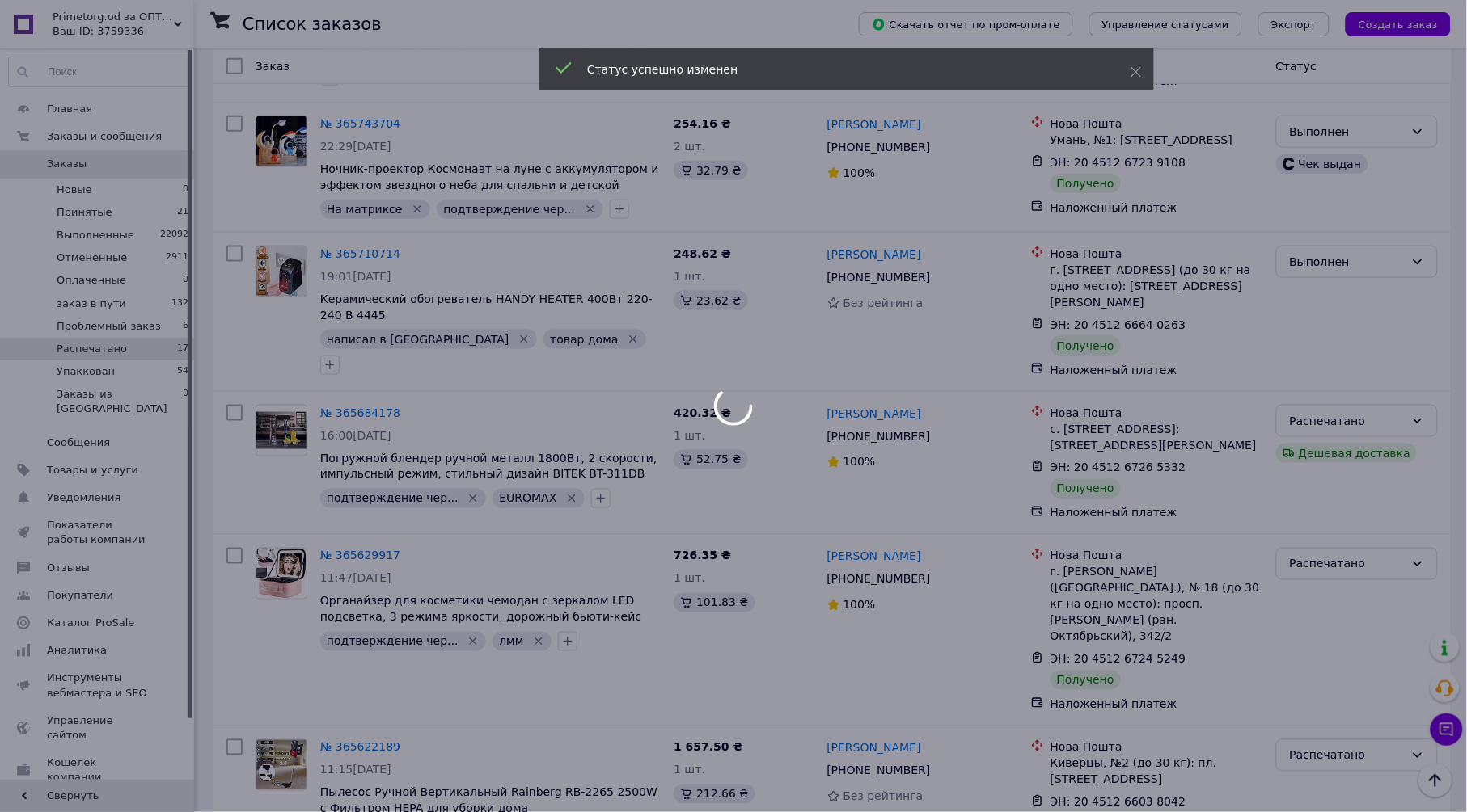
scroll to position [449, 0]
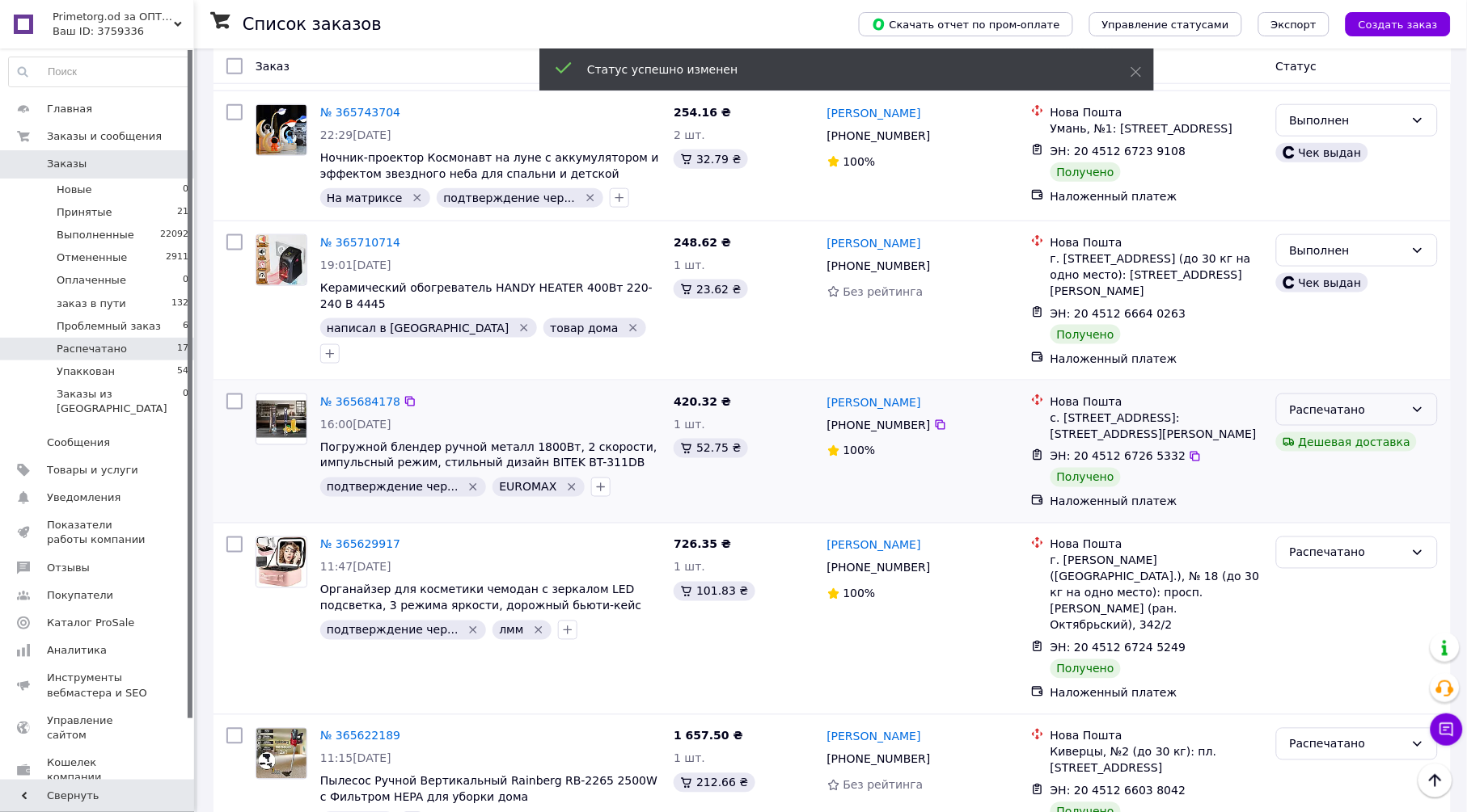
click at [1353, 401] on div "Распечатано" at bounding box center [1348, 410] width 115 height 18
click at [1315, 457] on li "Выполнен" at bounding box center [1357, 459] width 160 height 29
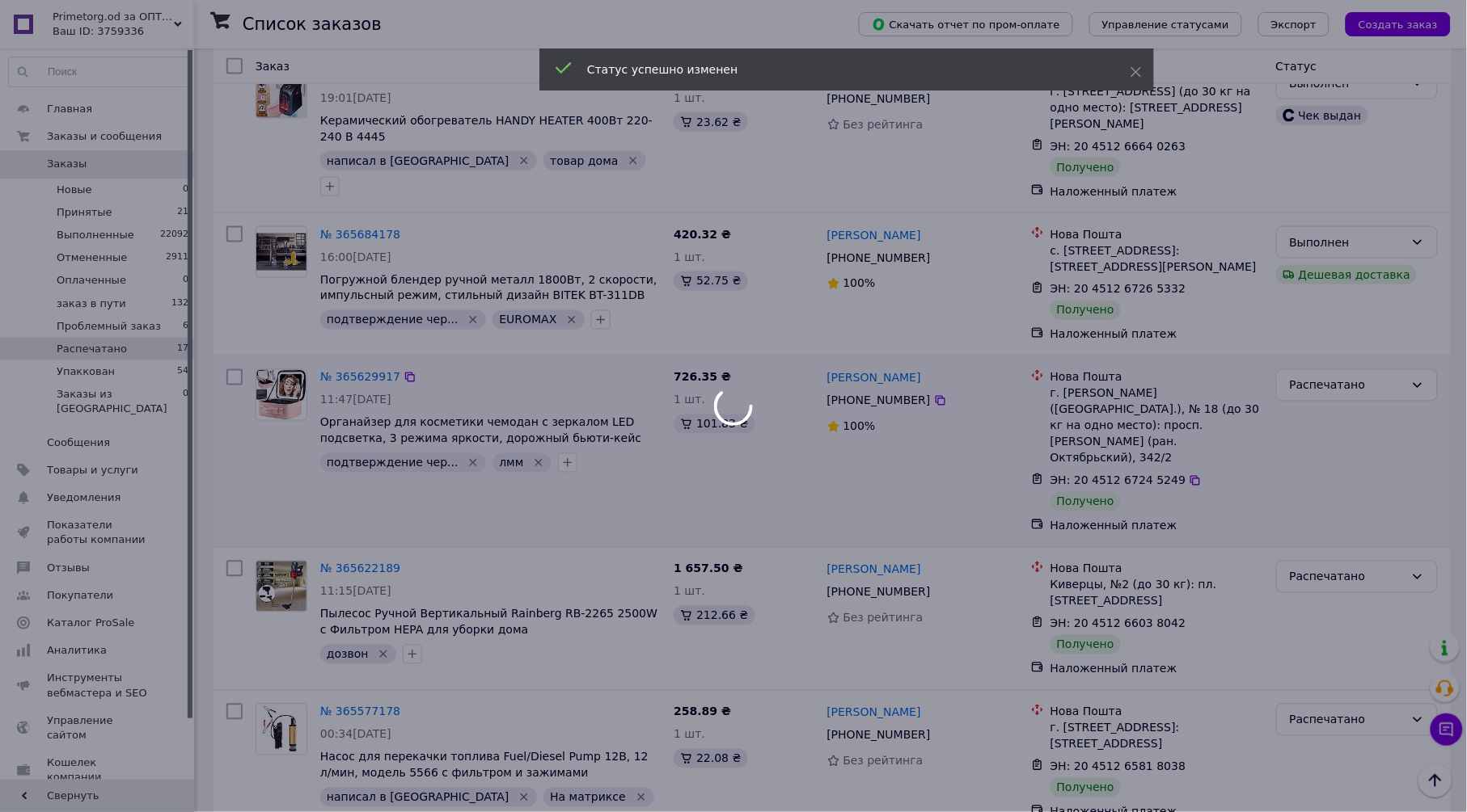
scroll to position [628, 0]
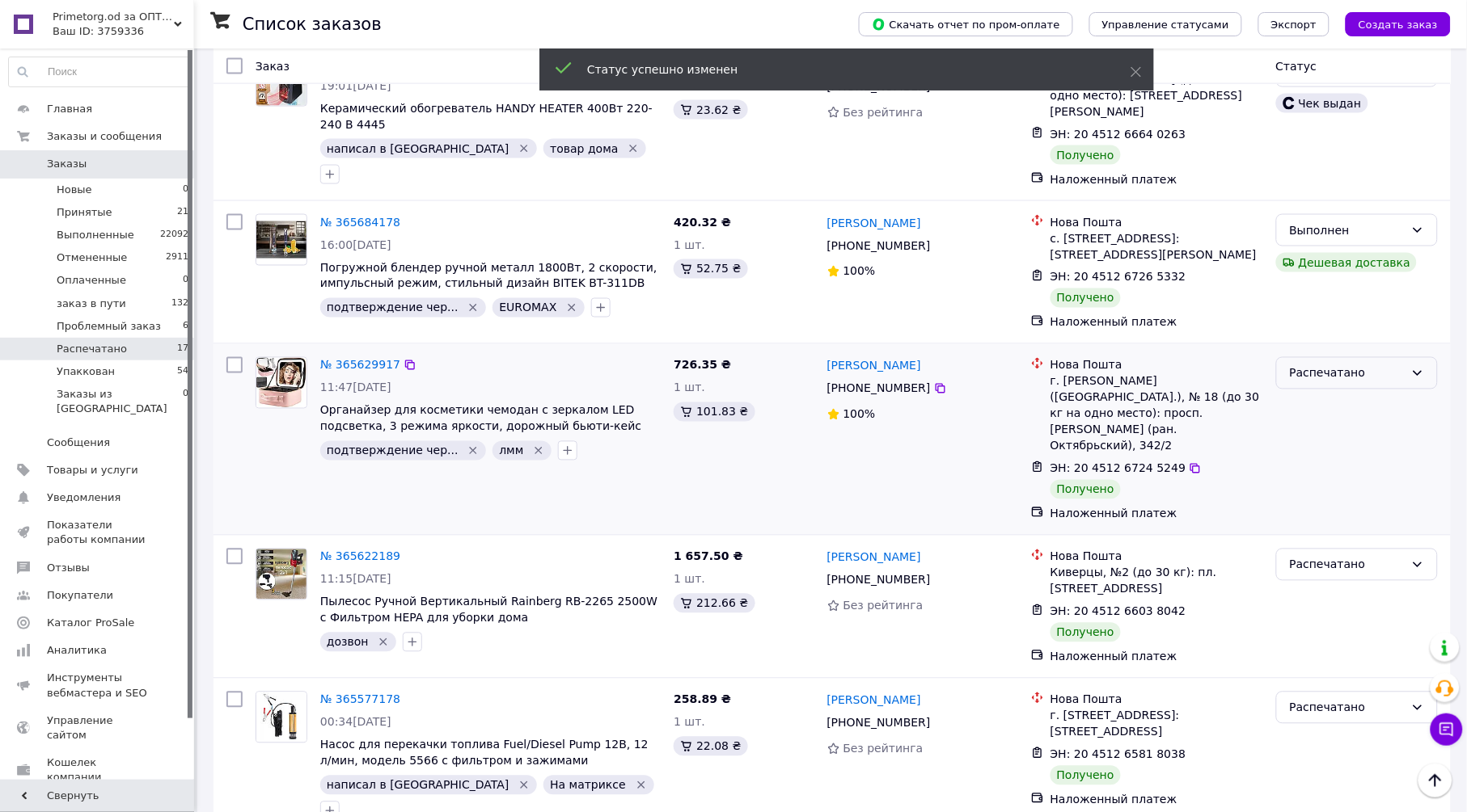
click at [1345, 365] on div "Распечатано" at bounding box center [1348, 374] width 115 height 18
click at [1352, 419] on li "Выполнен" at bounding box center [1357, 422] width 160 height 29
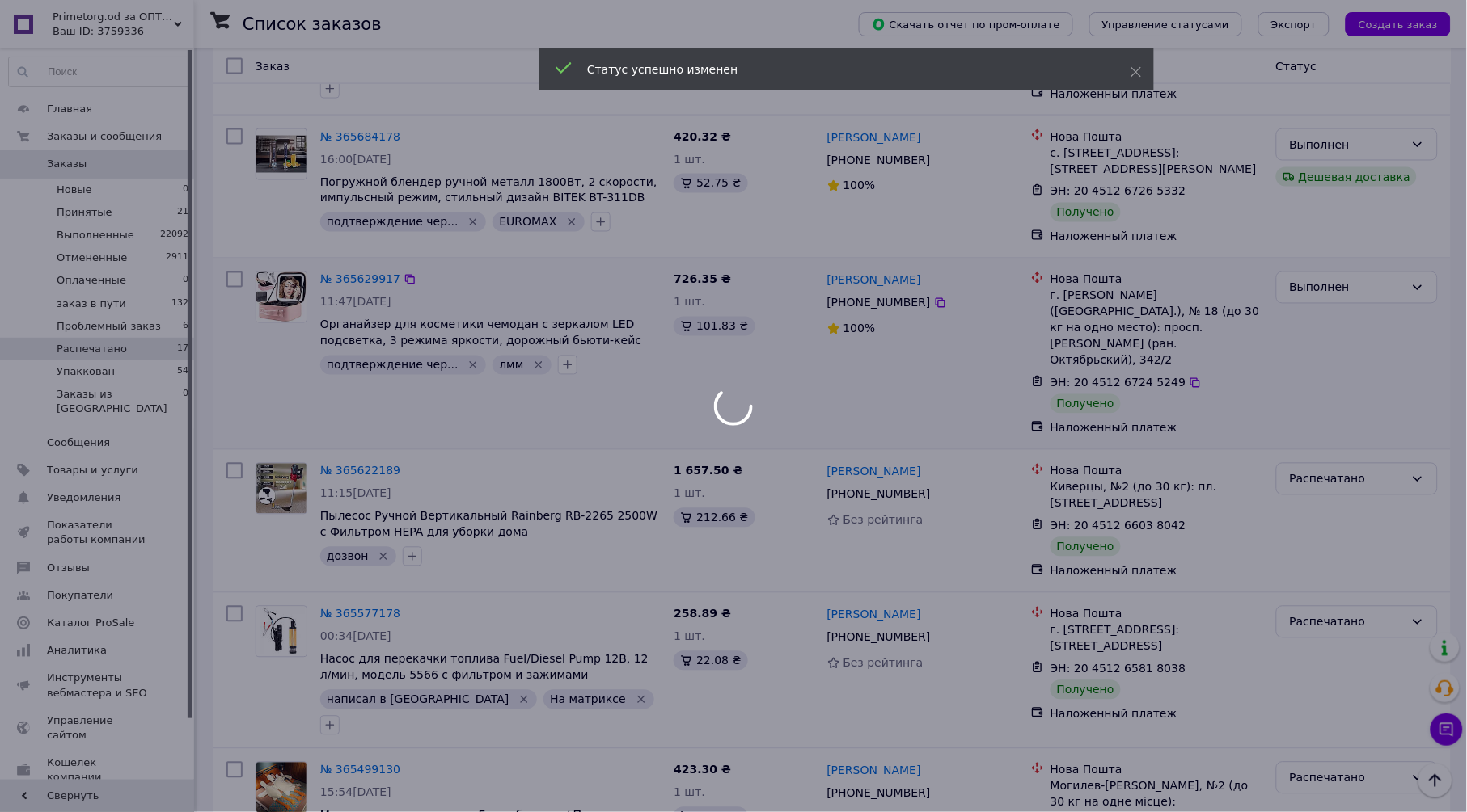
scroll to position [718, 0]
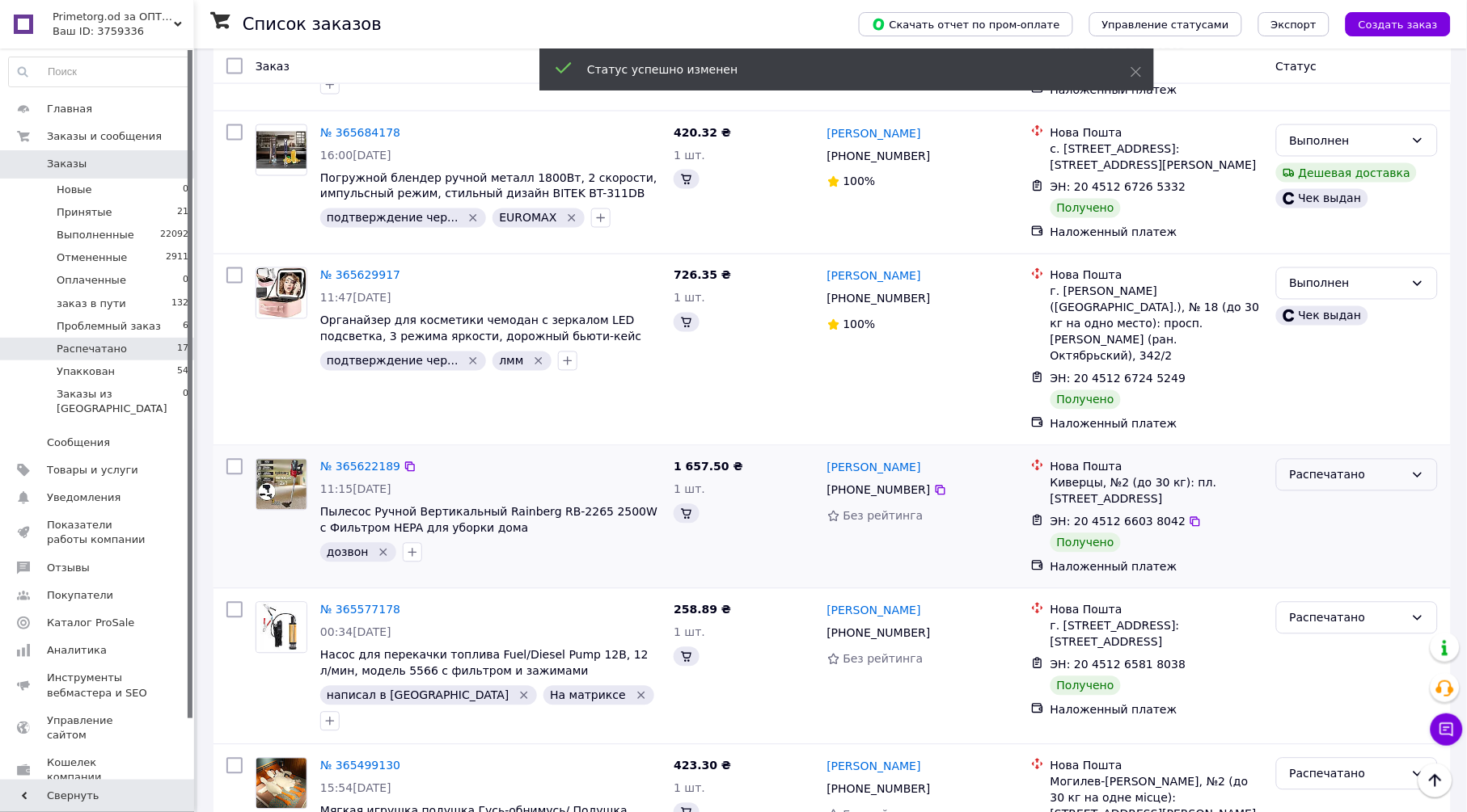
click at [1357, 466] on div "Распечатано" at bounding box center [1348, 475] width 115 height 18
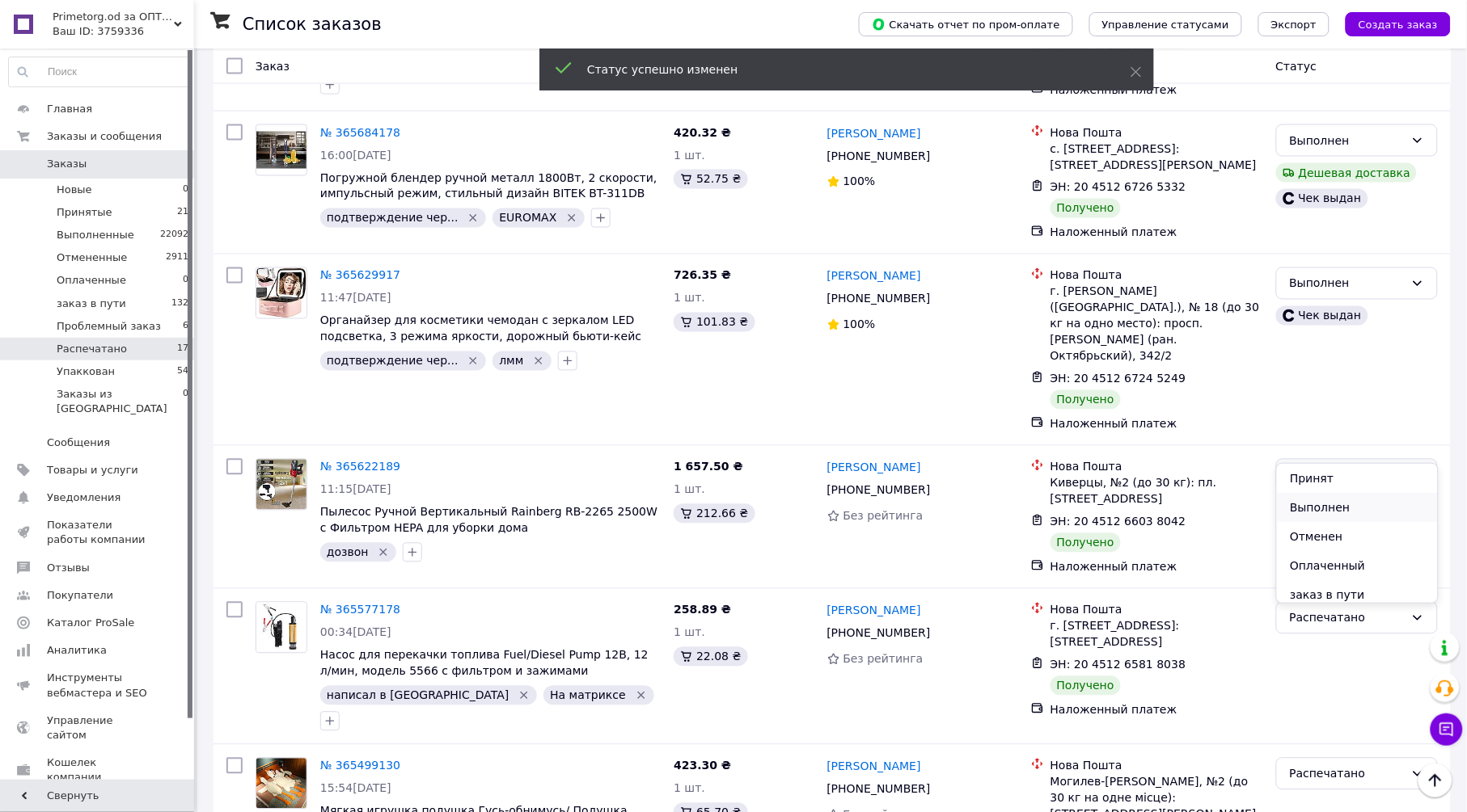
click at [1325, 508] on li "Выполнен" at bounding box center [1357, 508] width 160 height 29
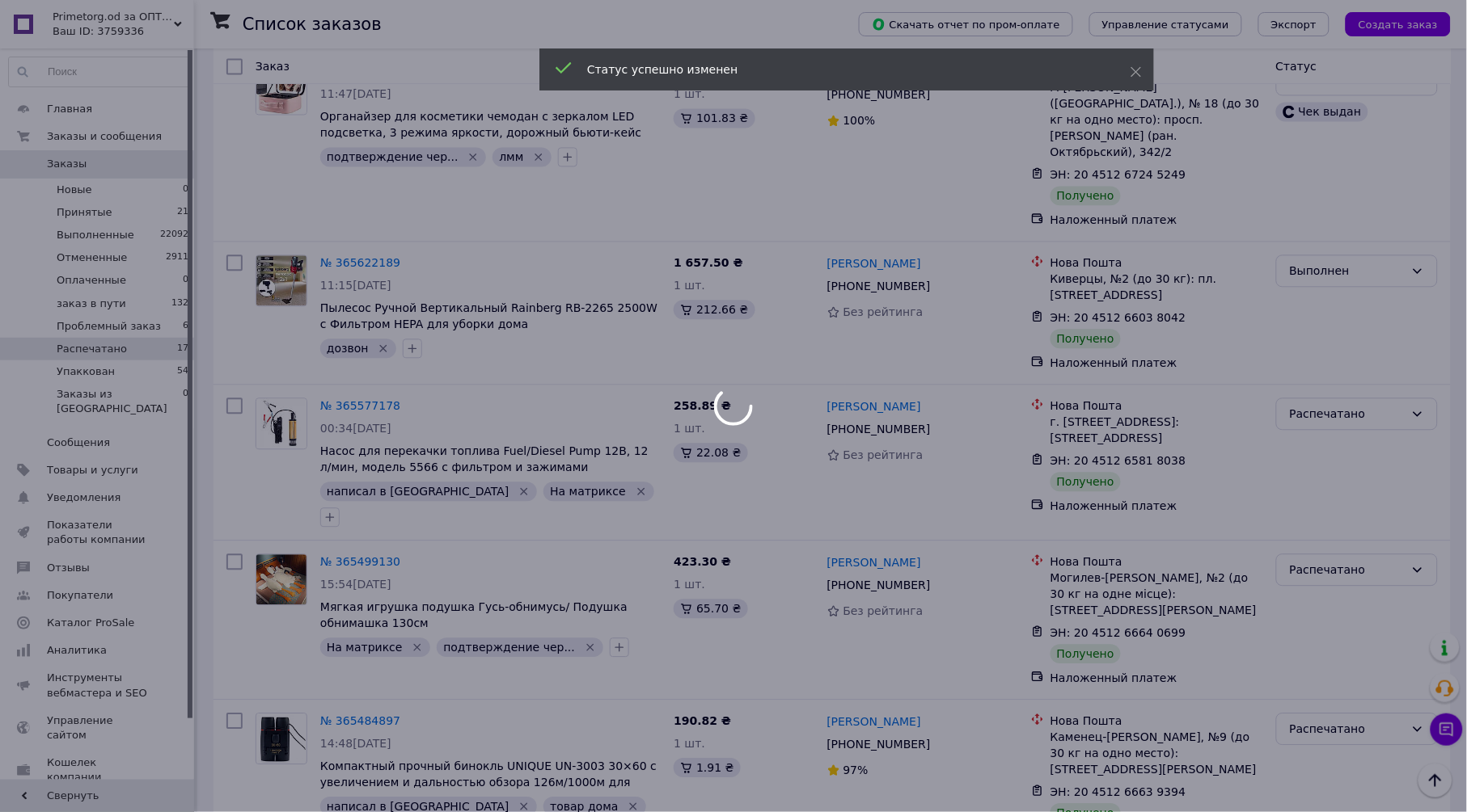
scroll to position [988, 0]
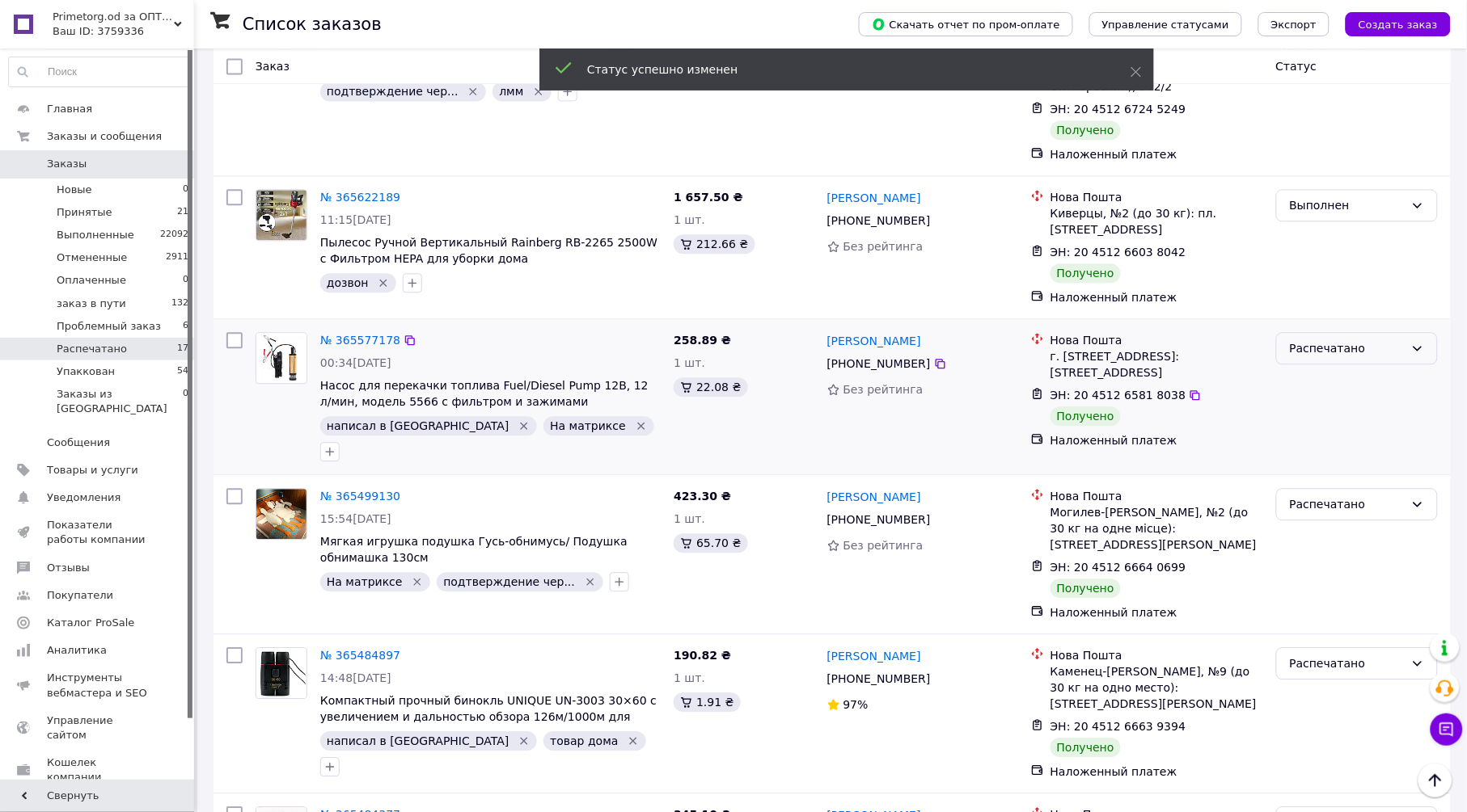
click at [1335, 339] on div "Распечатано" at bounding box center [1348, 348] width 115 height 18
click at [1339, 379] on li "Выполнен" at bounding box center [1357, 382] width 160 height 29
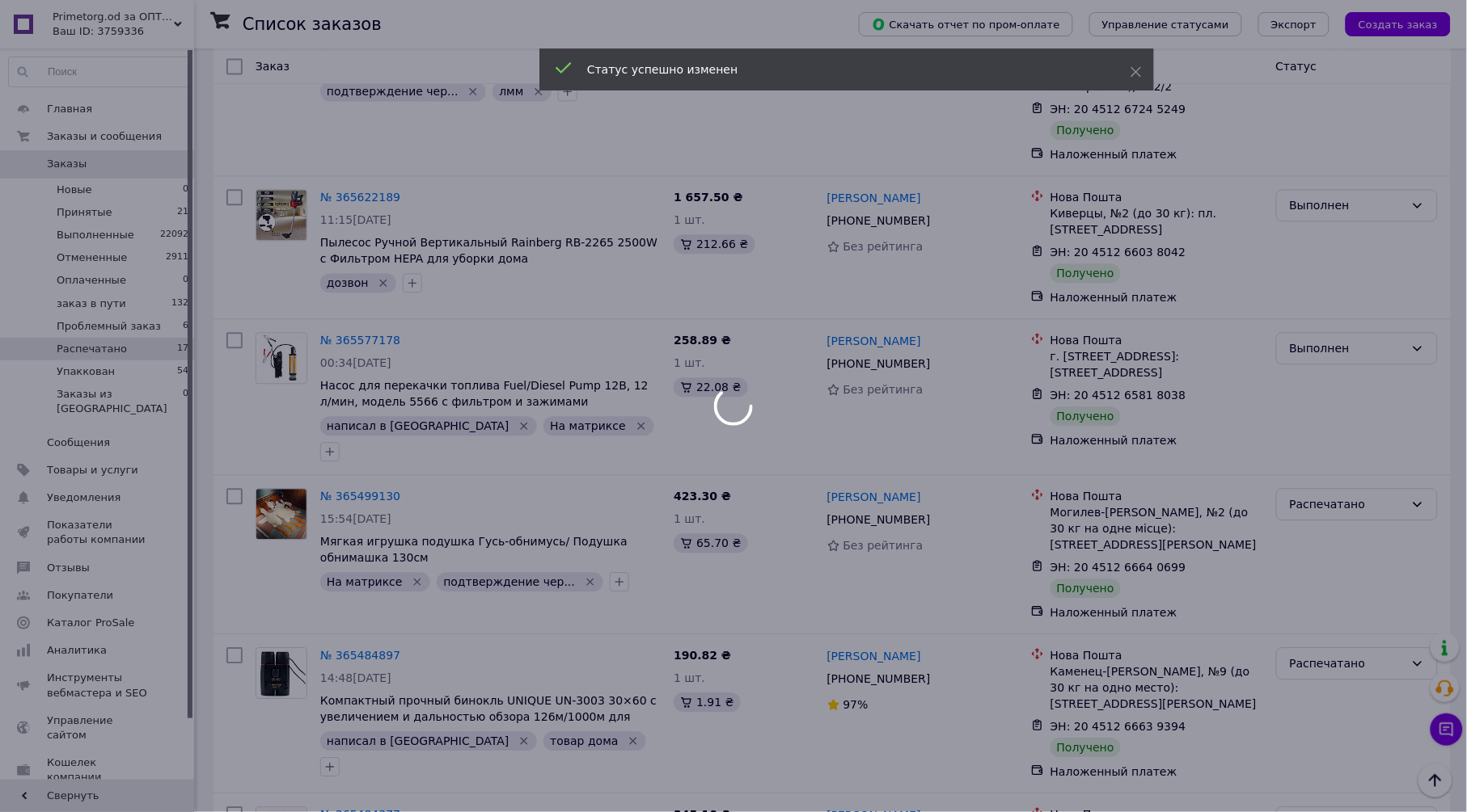
click at [1339, 455] on body "Primetorg.od за ОПТом Ваш ID: 3759336 Сайт Primetorg.od за ОПТом Кабинет покупа…" at bounding box center [733, 466] width 1467 height 2909
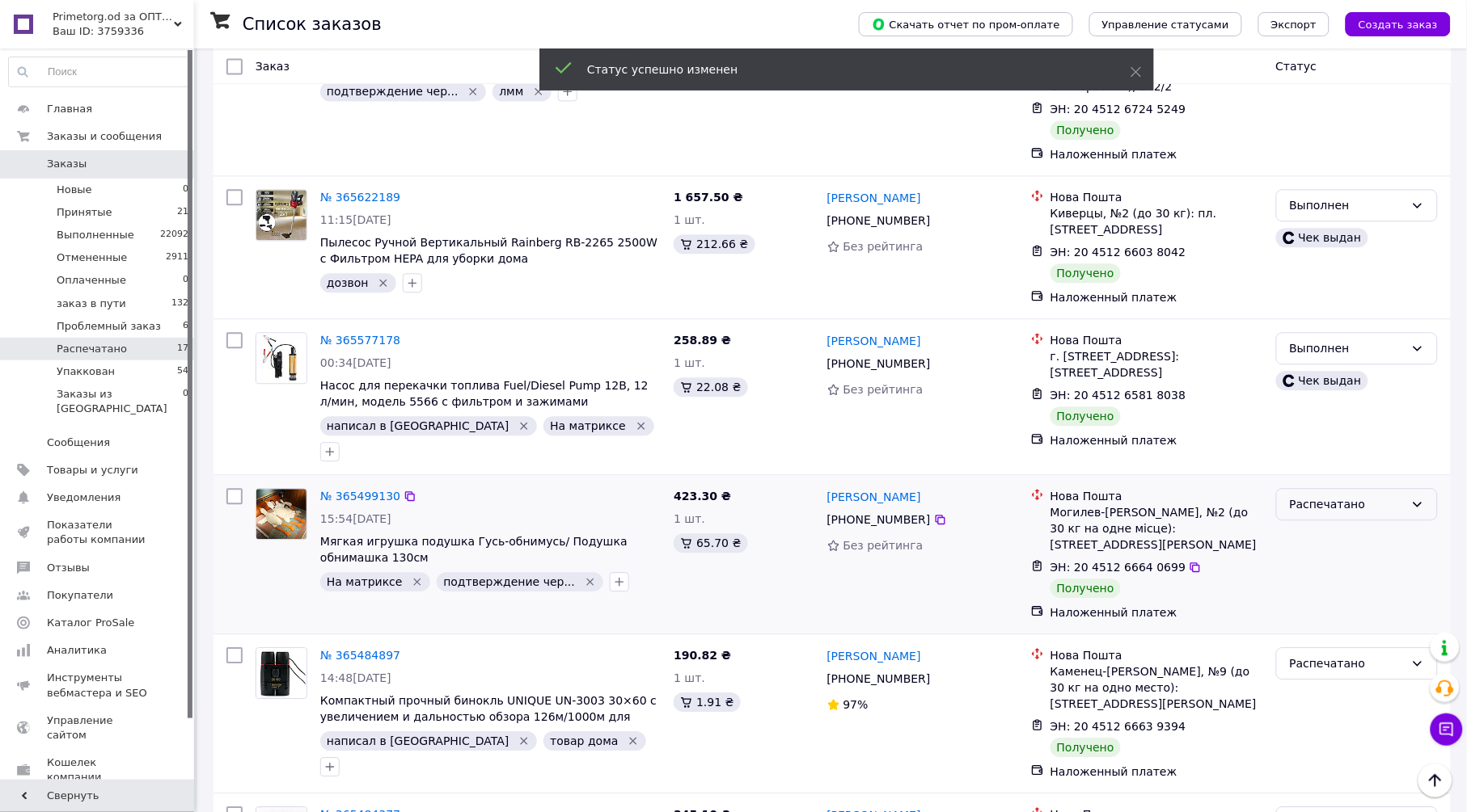
click at [1338, 496] on div "Распечатано" at bounding box center [1348, 505] width 115 height 18
click at [1330, 523] on li "Выполнен" at bounding box center [1357, 525] width 160 height 29
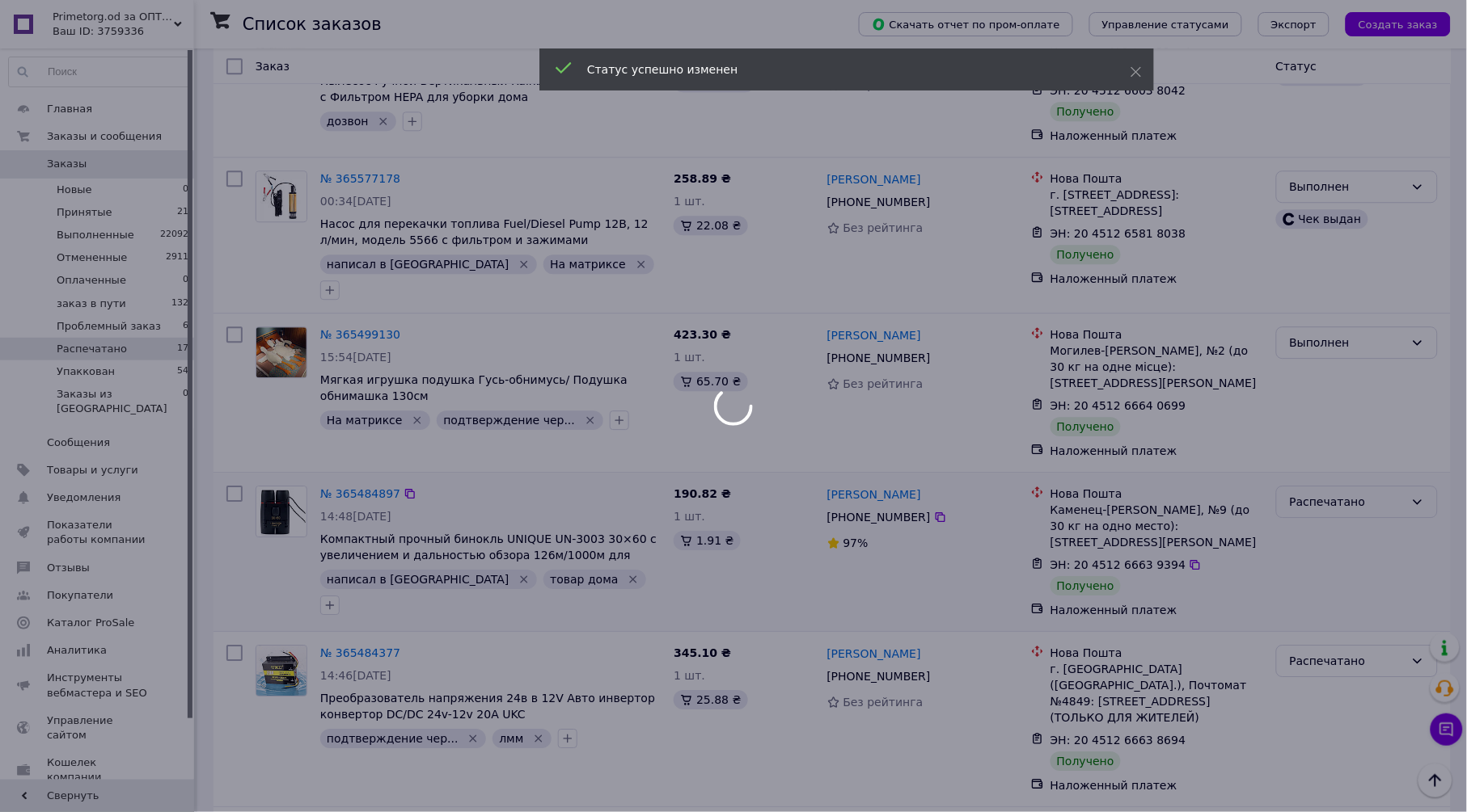
scroll to position [1167, 0]
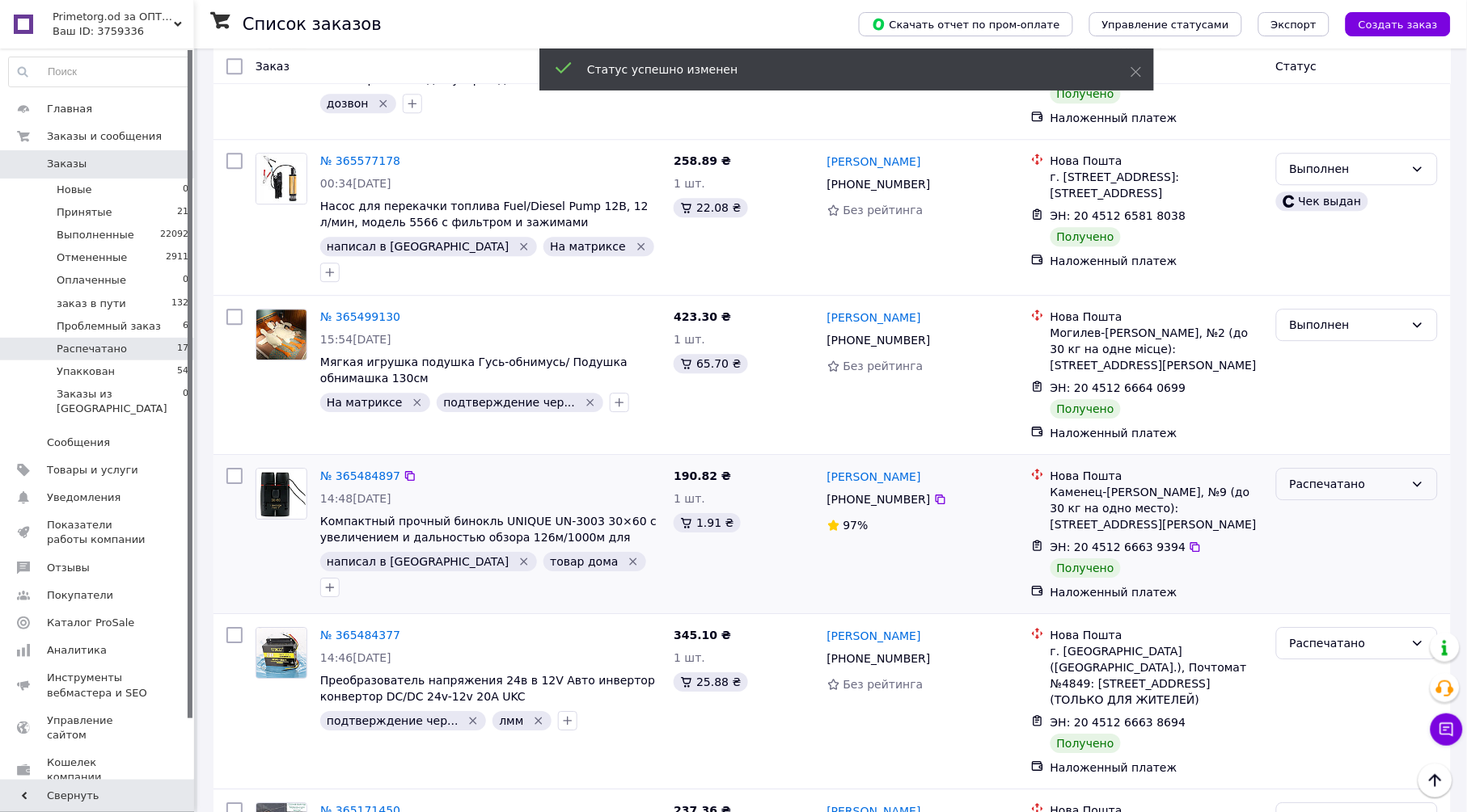
click at [1352, 475] on div "Распечатано" at bounding box center [1348, 484] width 115 height 18
click at [1318, 482] on li "Выполнен" at bounding box center [1357, 488] width 160 height 29
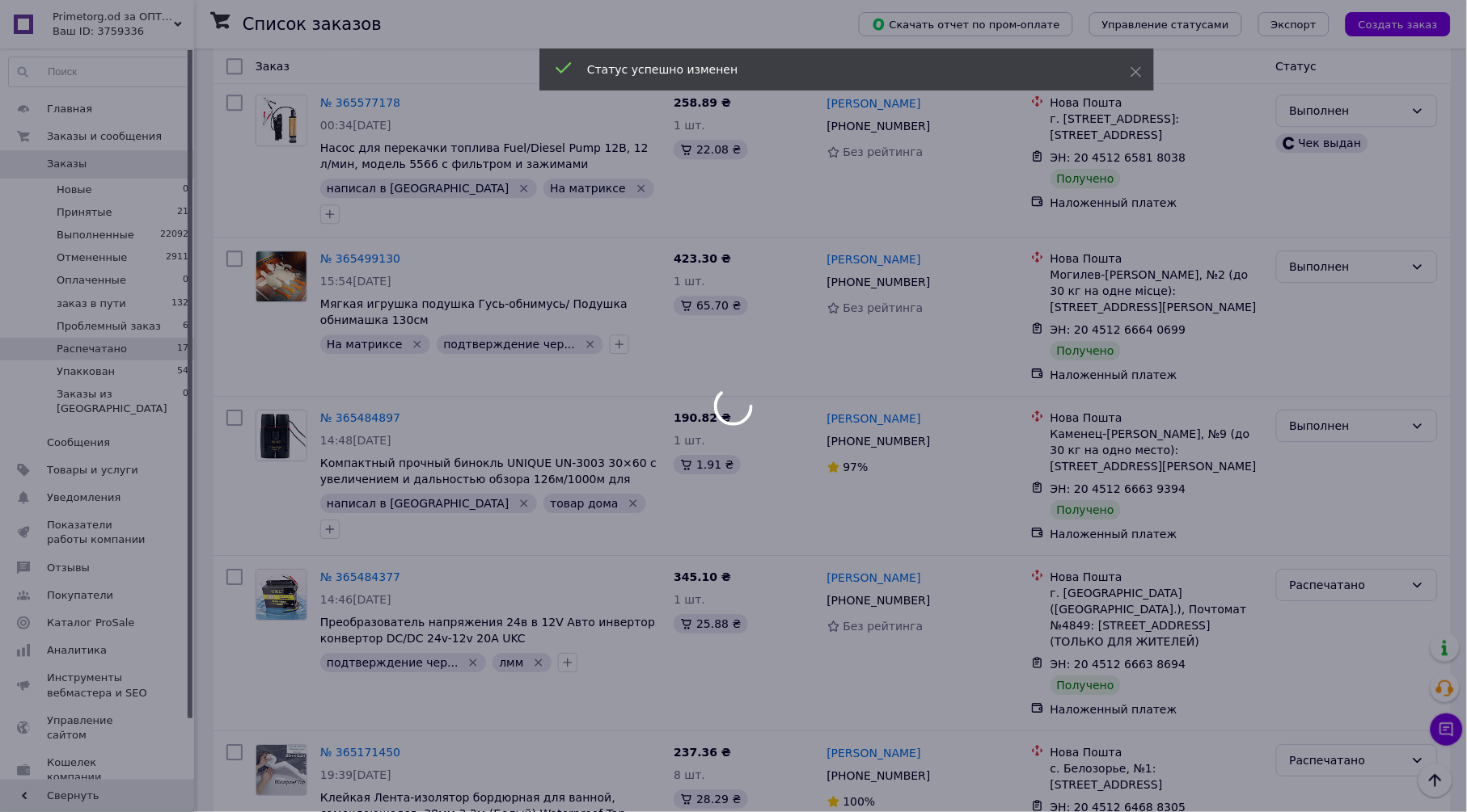
scroll to position [1257, 0]
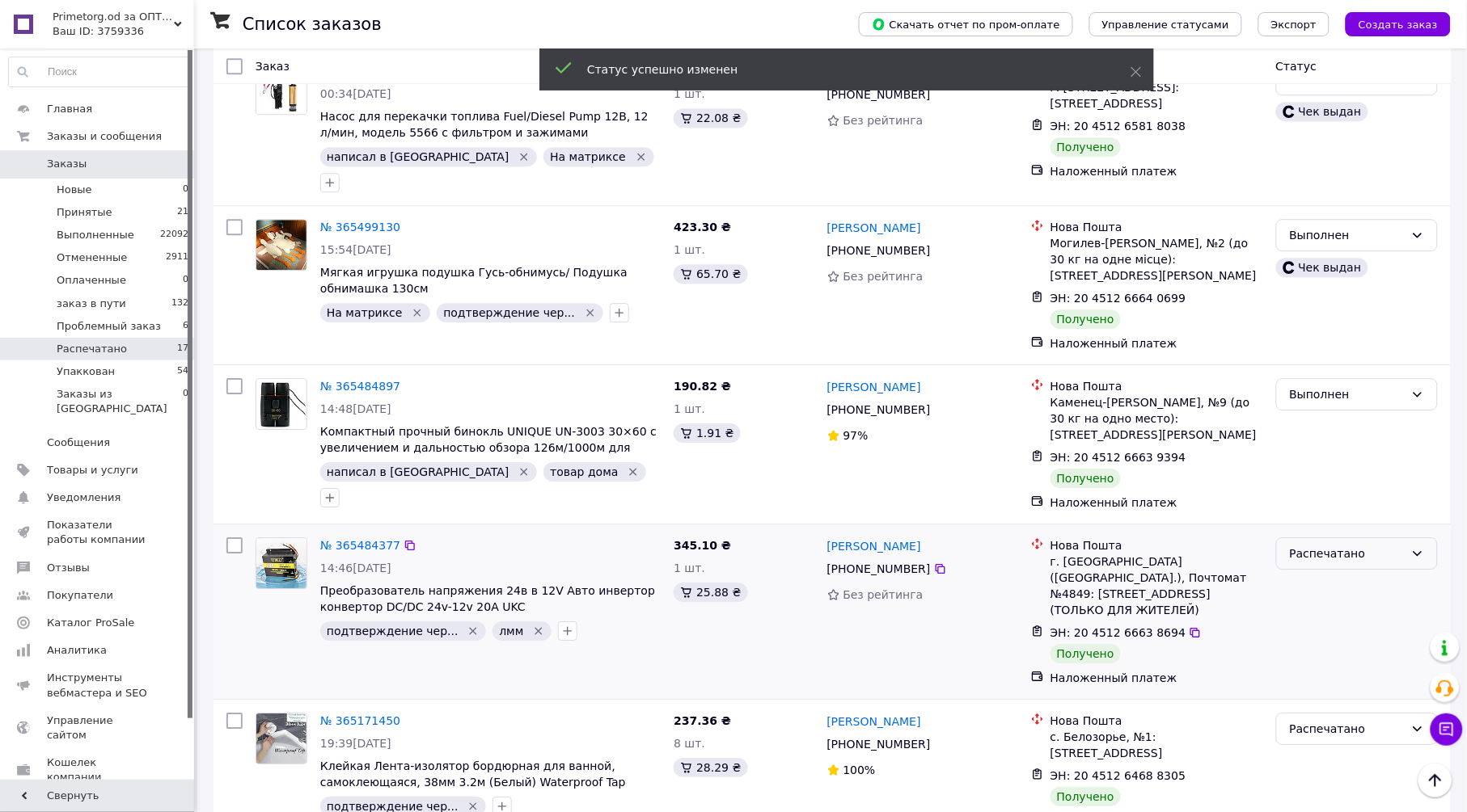
click at [1330, 545] on div "Распечатано" at bounding box center [1348, 554] width 115 height 18
click at [1339, 538] on li "Выполнен" at bounding box center [1357, 542] width 160 height 29
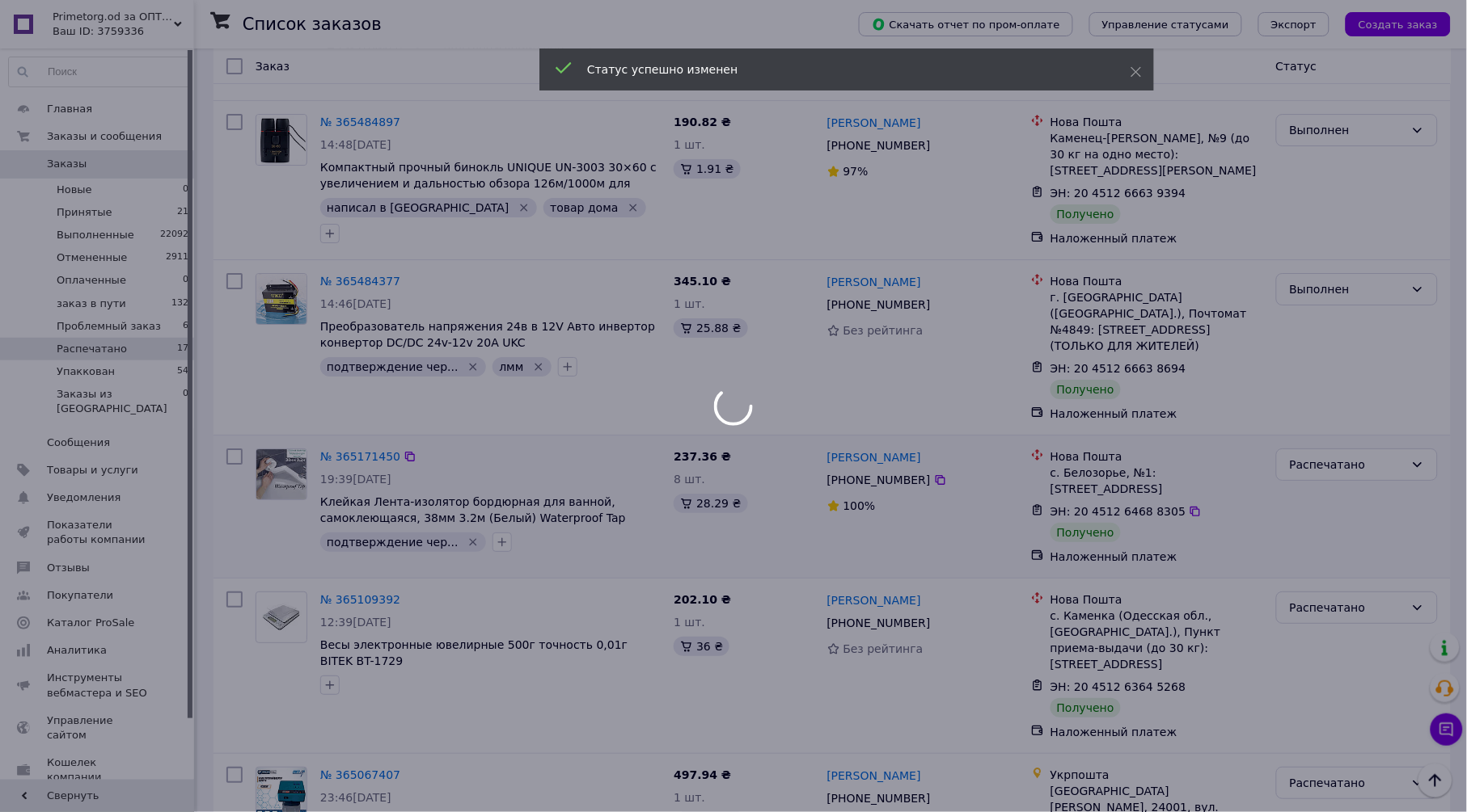
scroll to position [1526, 0]
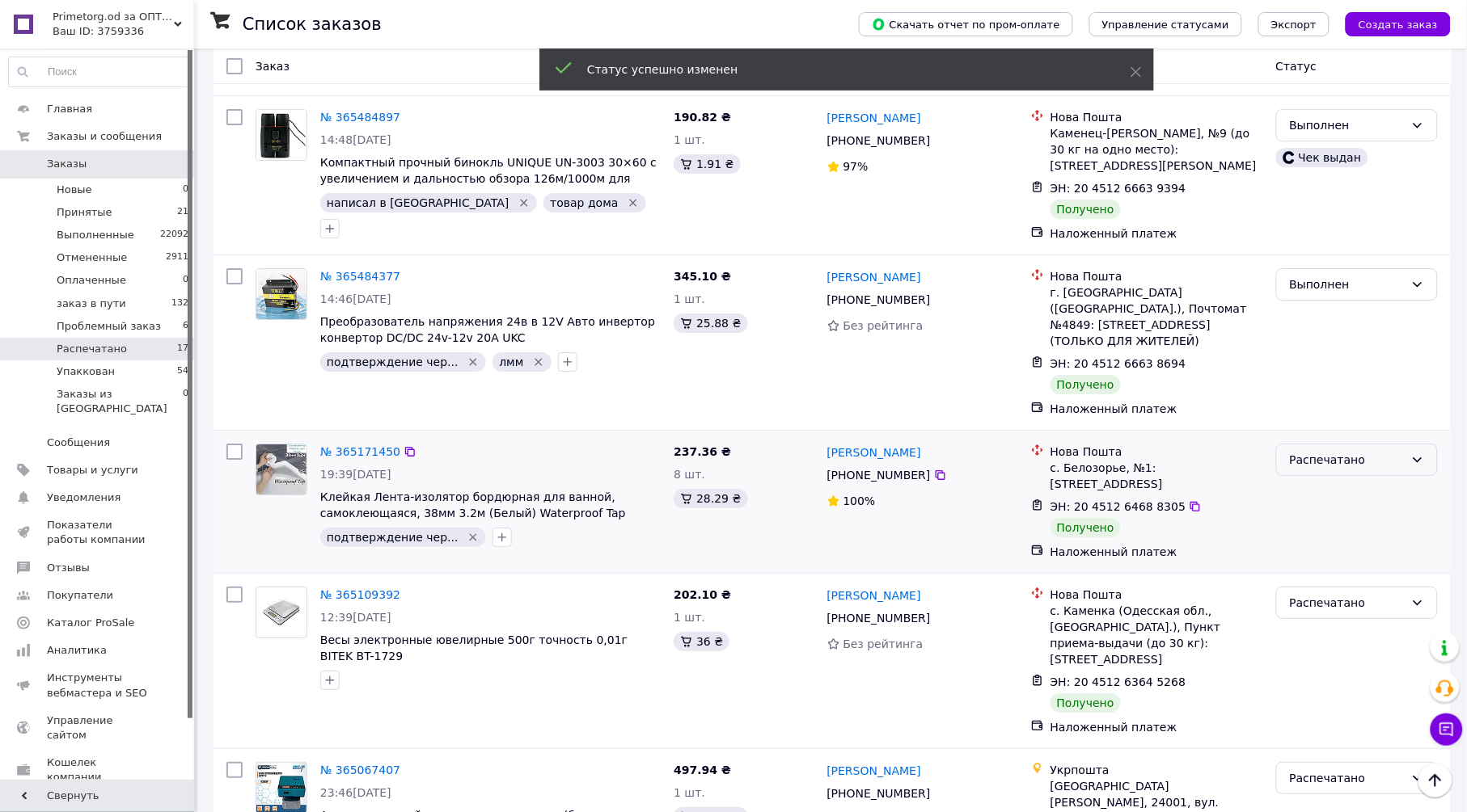
click at [1316, 451] on div "Распечатано" at bounding box center [1348, 460] width 115 height 18
click at [1333, 430] on li "Выполнен" at bounding box center [1357, 431] width 160 height 29
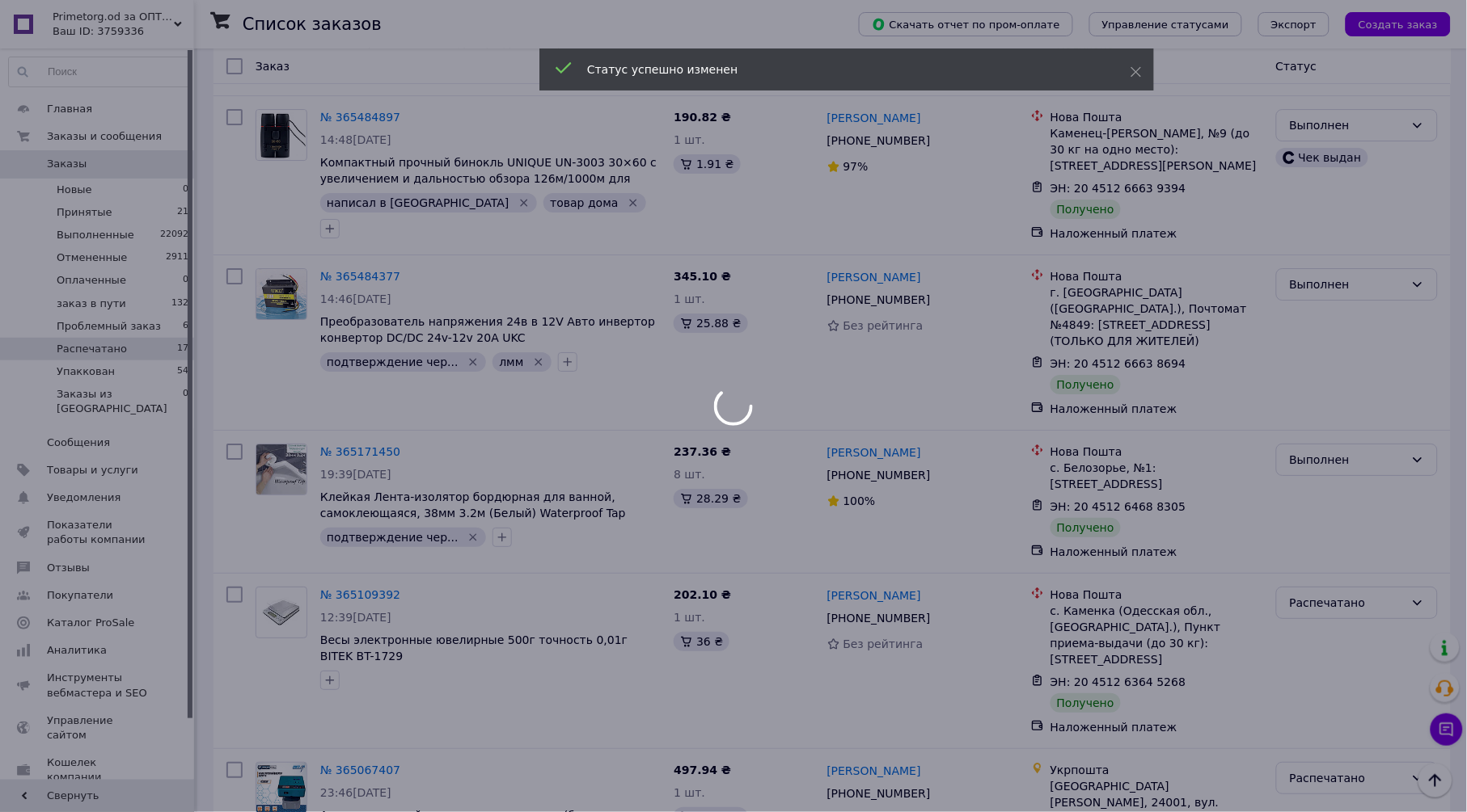
click at [1370, 516] on div at bounding box center [733, 406] width 1467 height 812
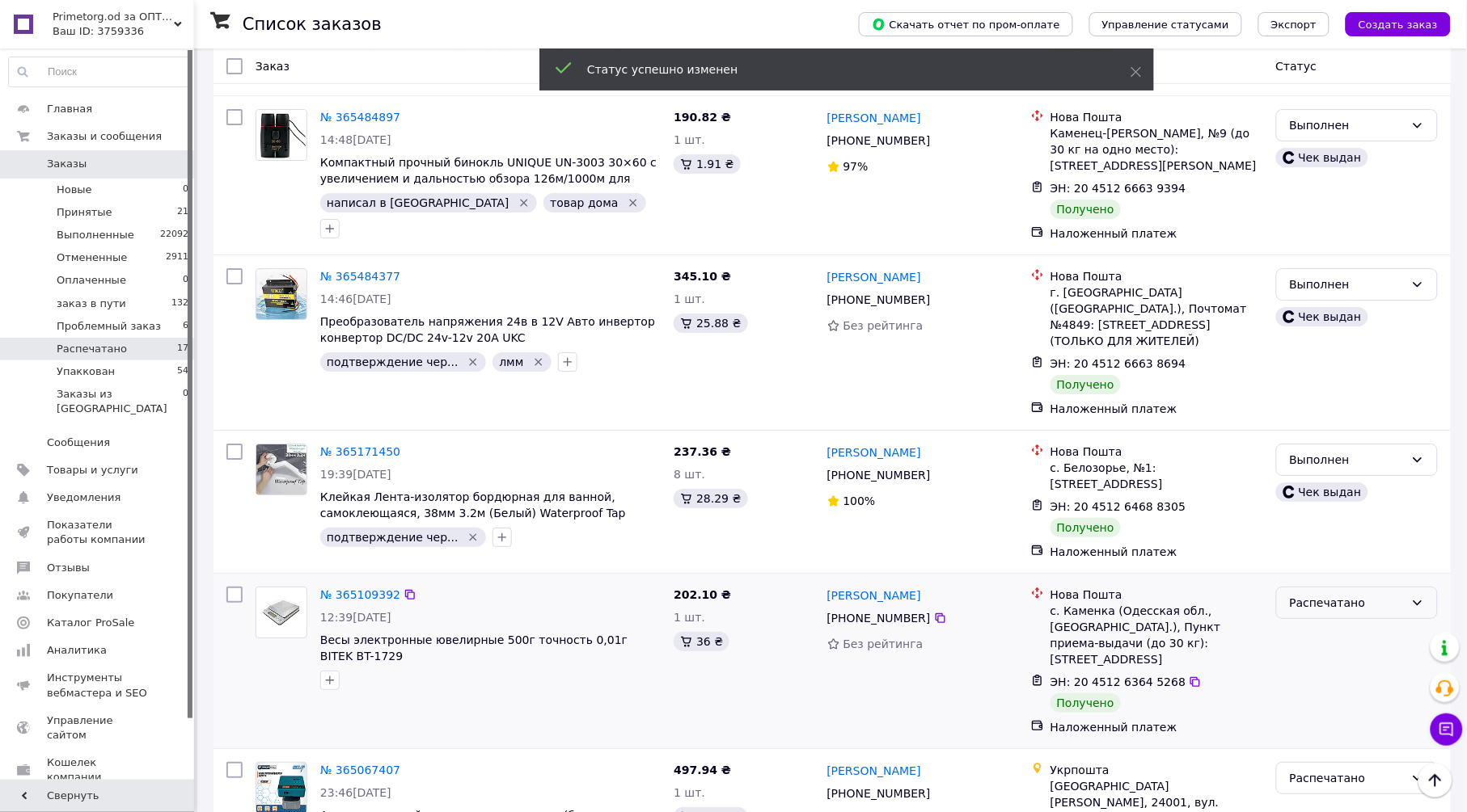
click at [1348, 594] on div "Распечатано" at bounding box center [1348, 603] width 115 height 18
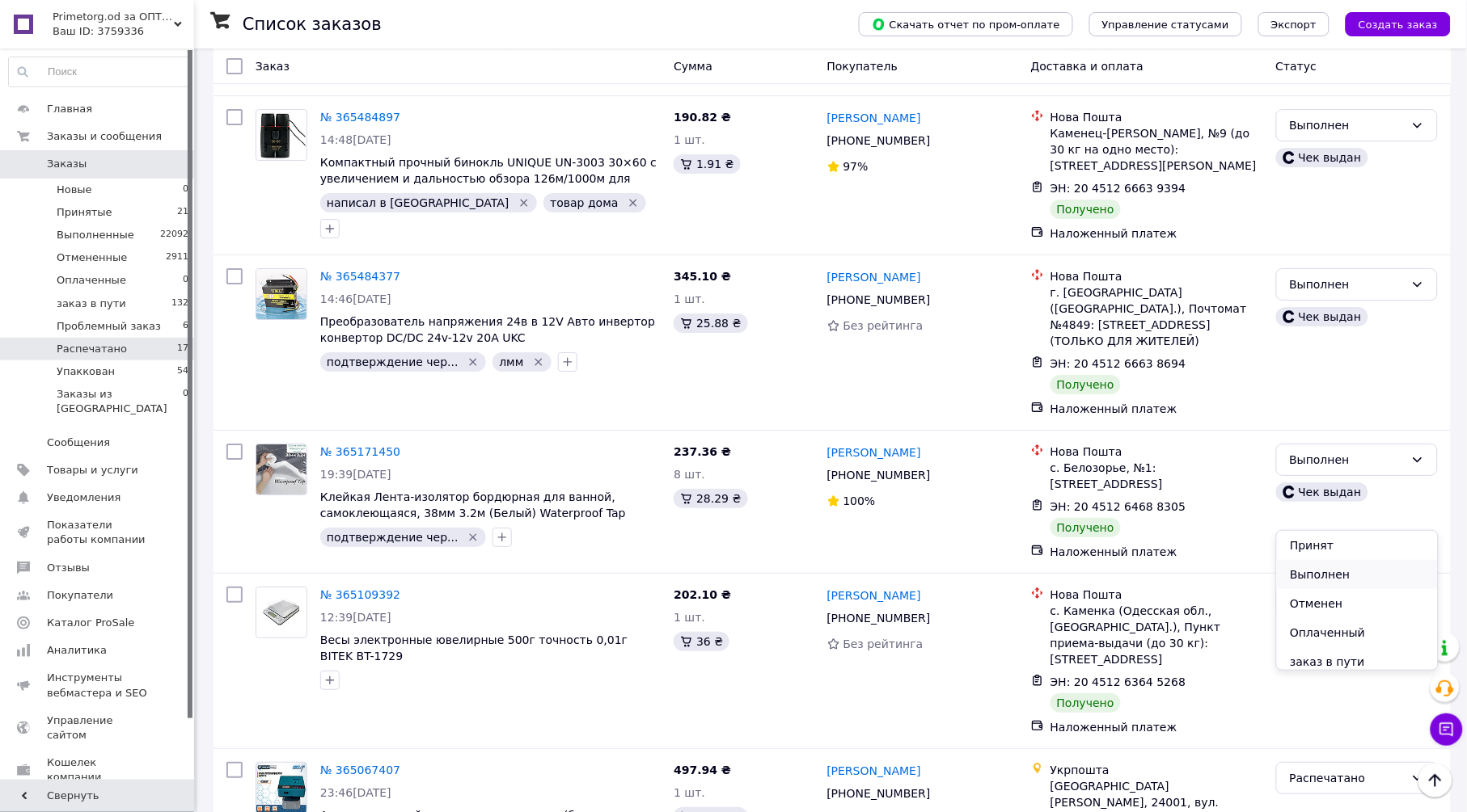
click at [1335, 567] on li "Выполнен" at bounding box center [1357, 575] width 160 height 29
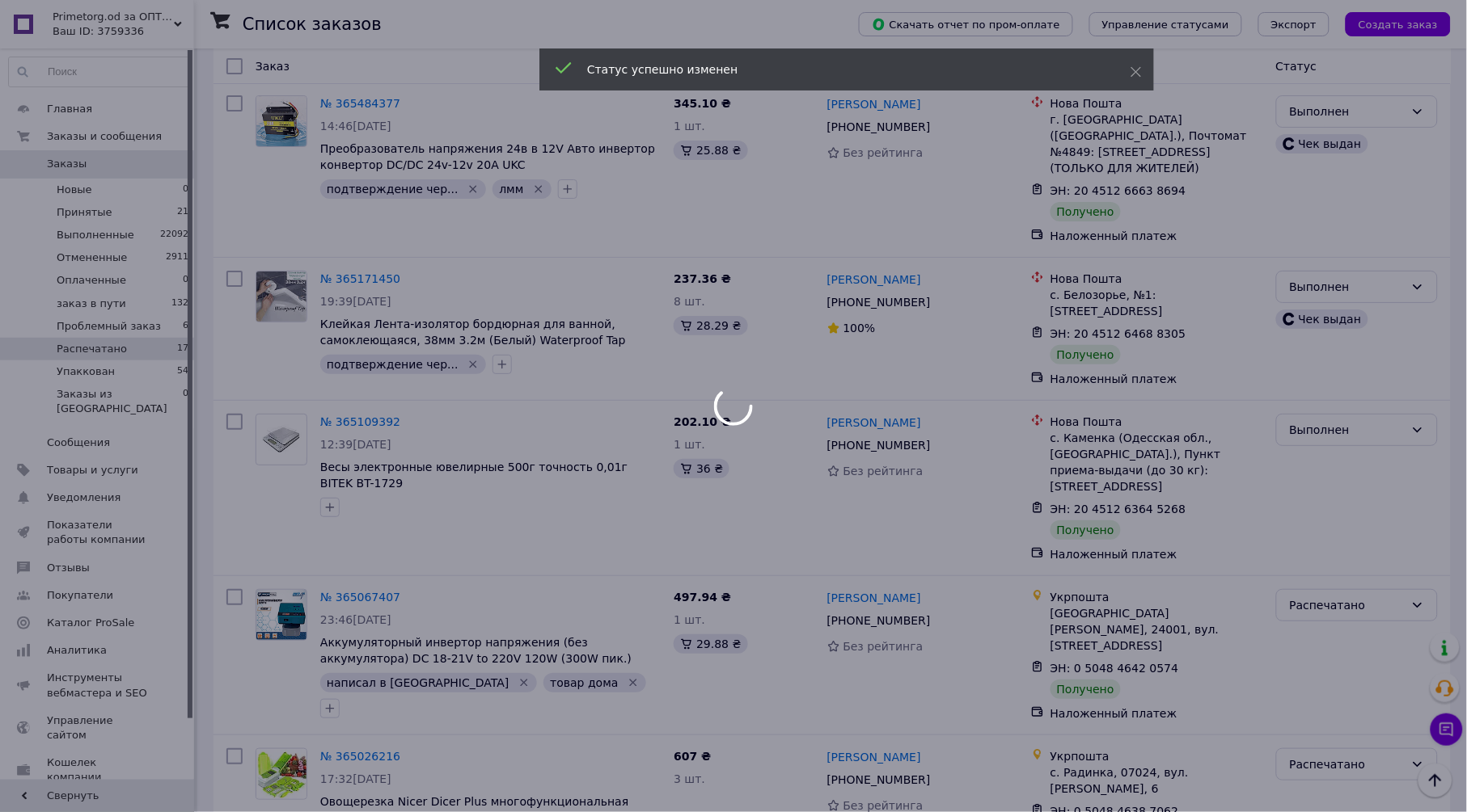
scroll to position [1707, 0]
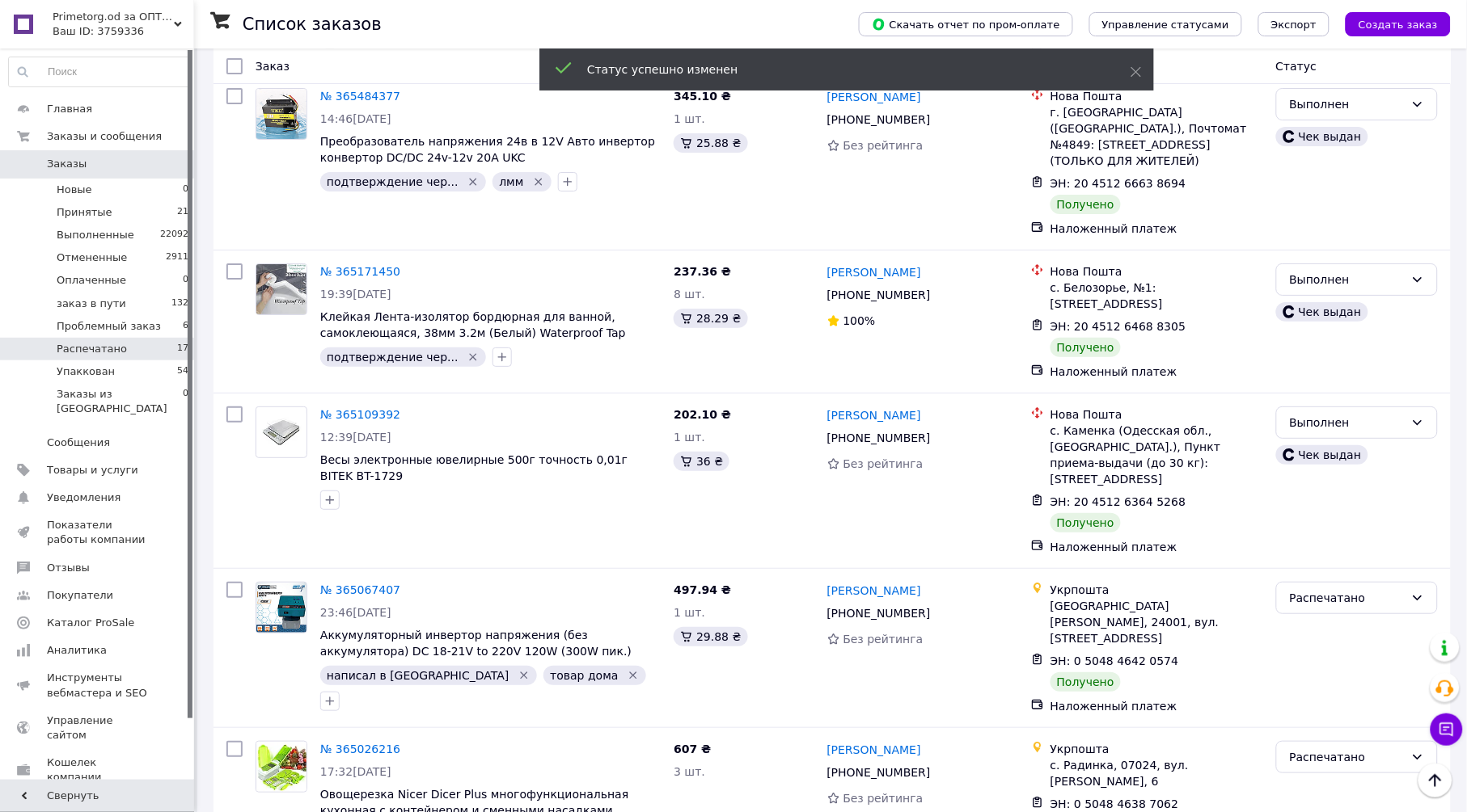
click at [1334, 590] on div "Распечатано" at bounding box center [1348, 599] width 115 height 18
click at [1320, 552] on li "Выполнен" at bounding box center [1357, 554] width 160 height 29
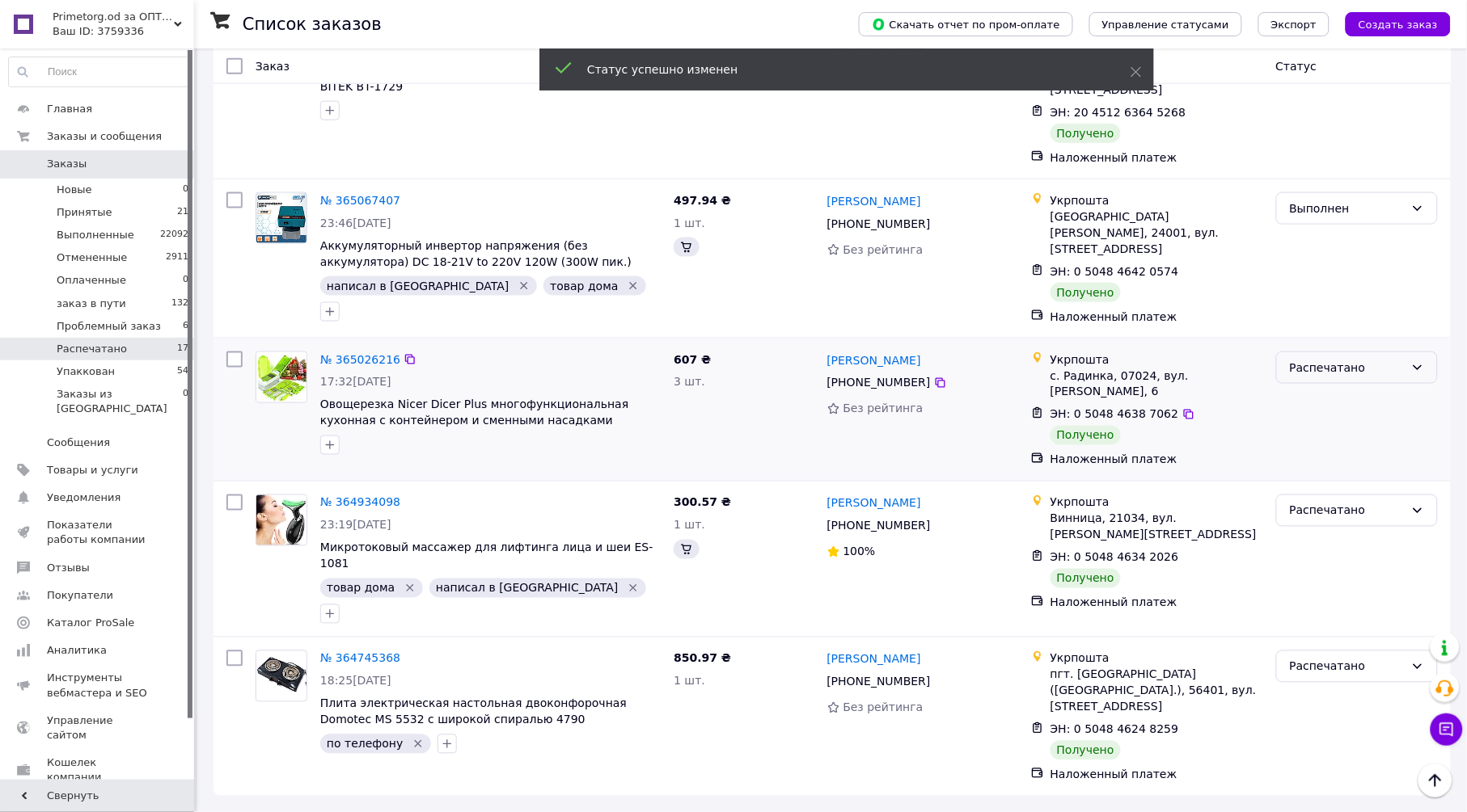
scroll to position [298, 0]
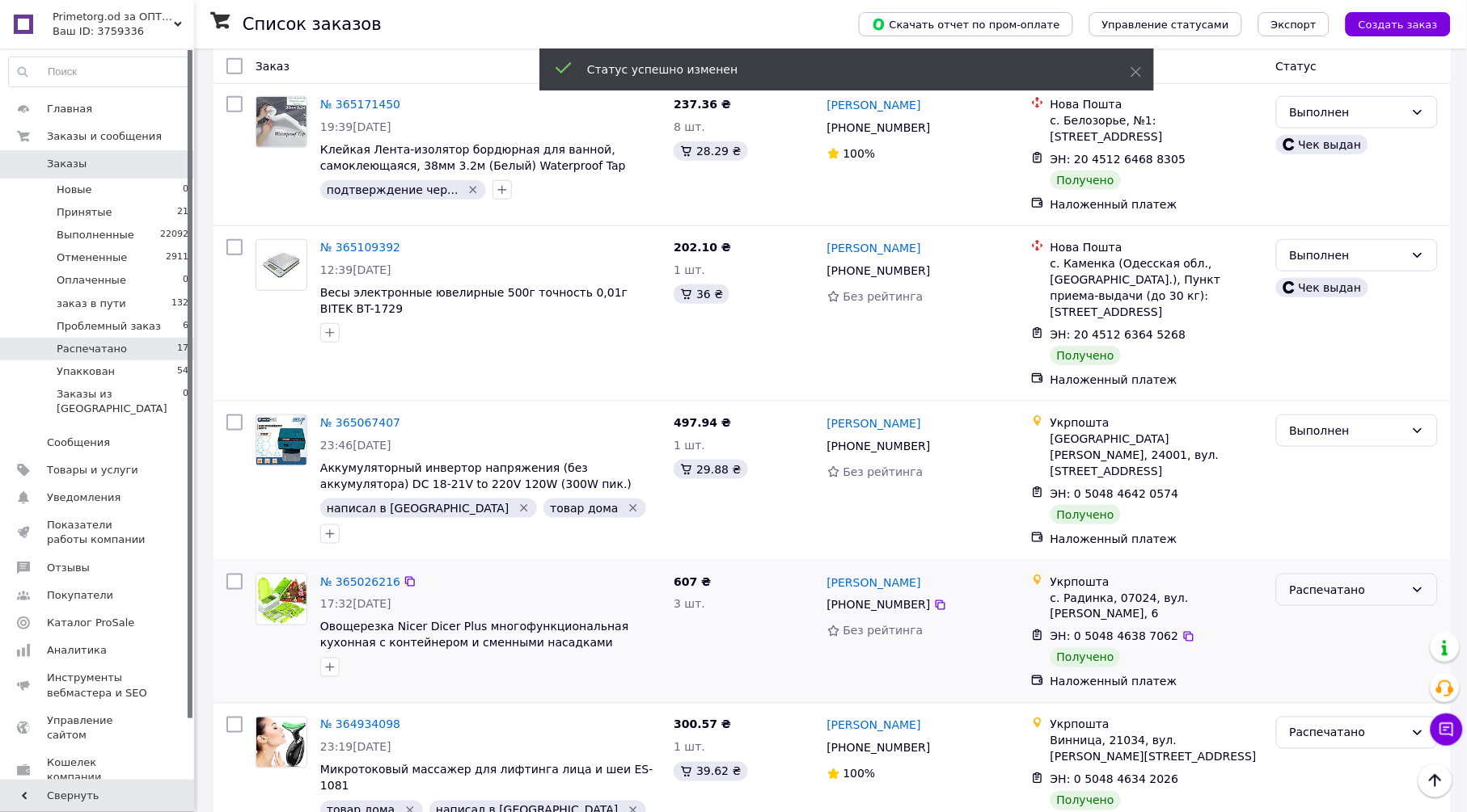
click at [1320, 581] on div "Распечатано" at bounding box center [1348, 590] width 115 height 18
click at [1324, 598] on li "Выполнен" at bounding box center [1357, 608] width 160 height 29
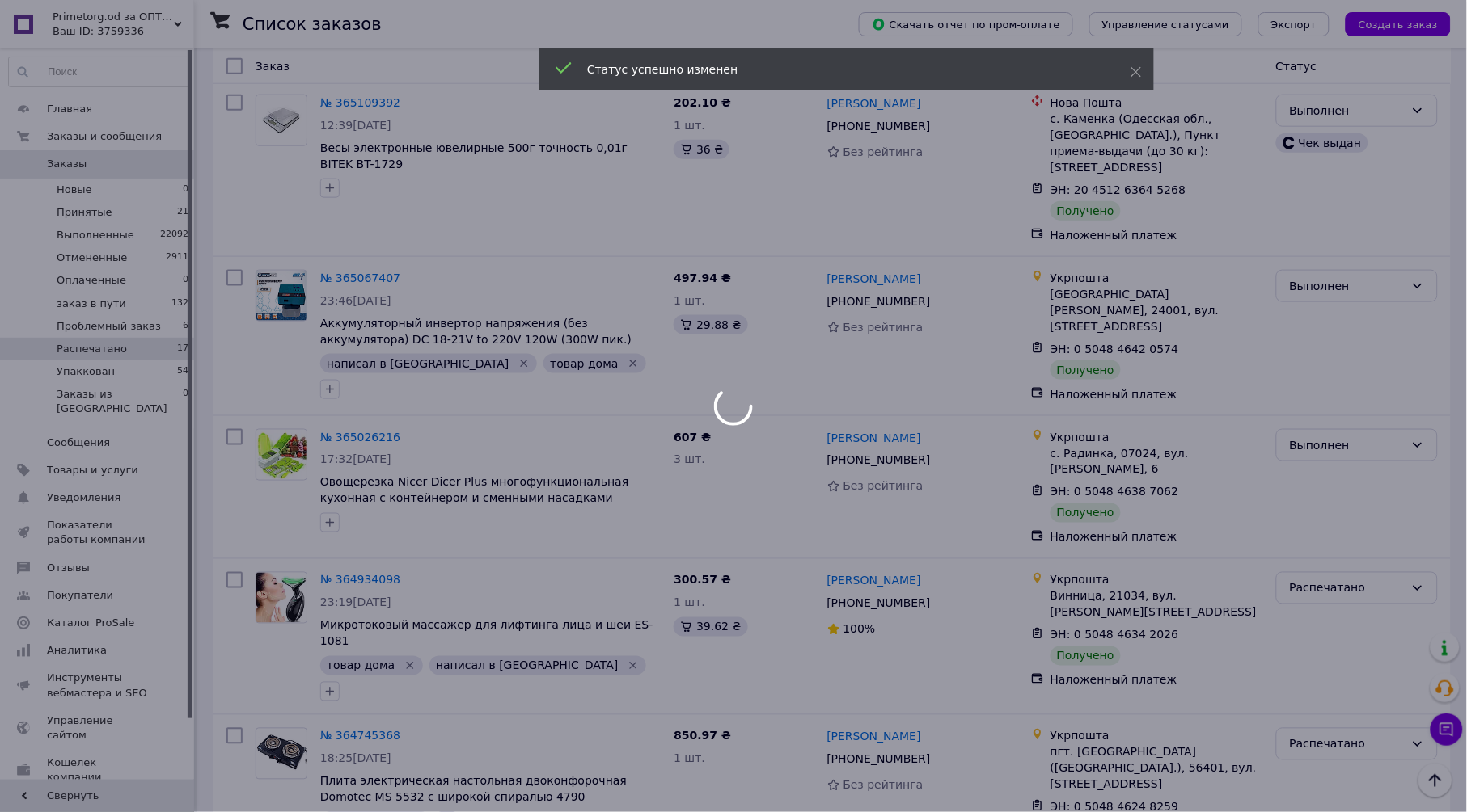
click at [1335, 544] on body "Primetorg.od за ОПТом Ваш ID: 3759336 Сайт Primetorg.od за ОПТом Кабинет покупа…" at bounding box center [733, 223] width 1467 height 1332
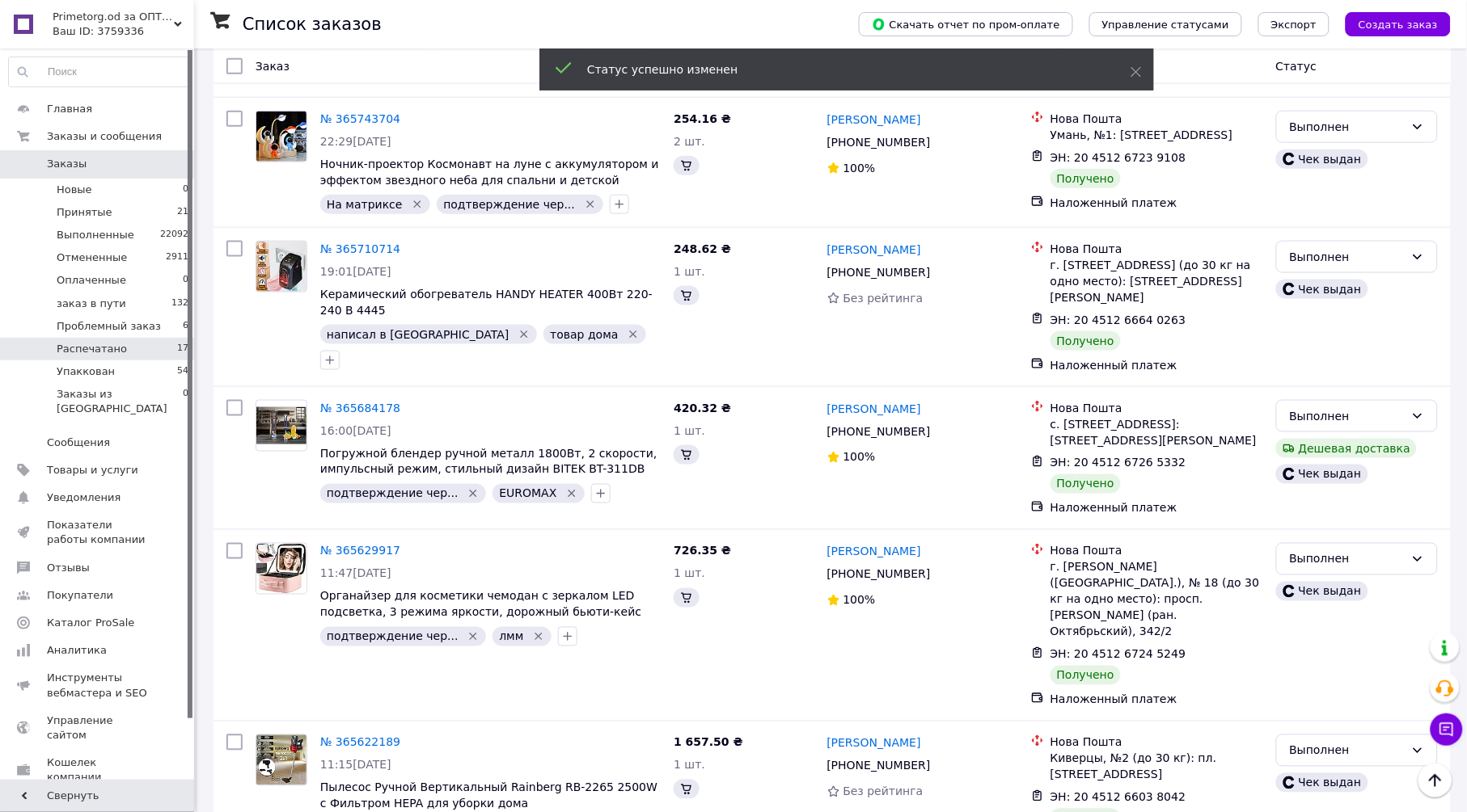
scroll to position [1941, 0]
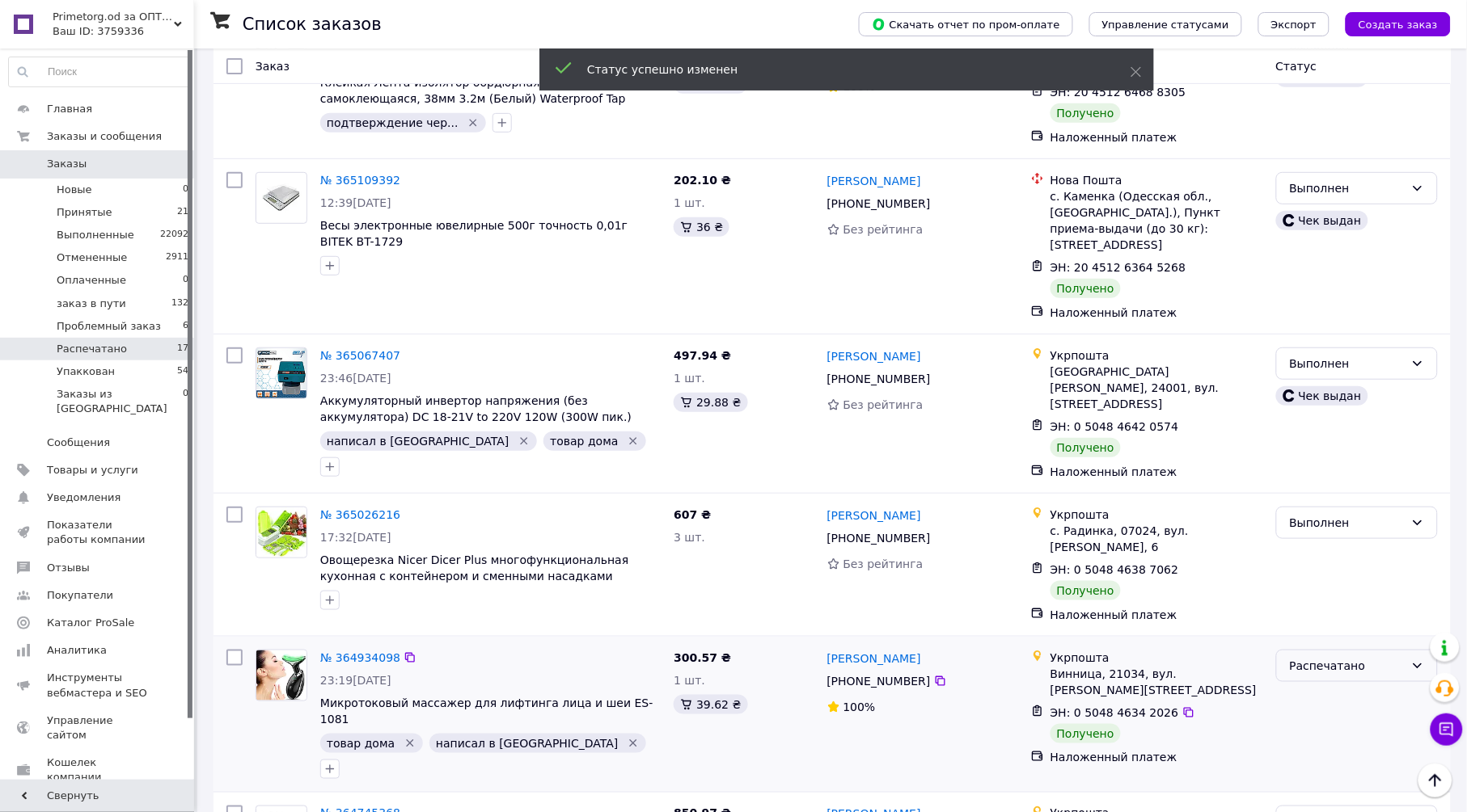
click at [1336, 657] on div "Распечатано" at bounding box center [1348, 666] width 115 height 18
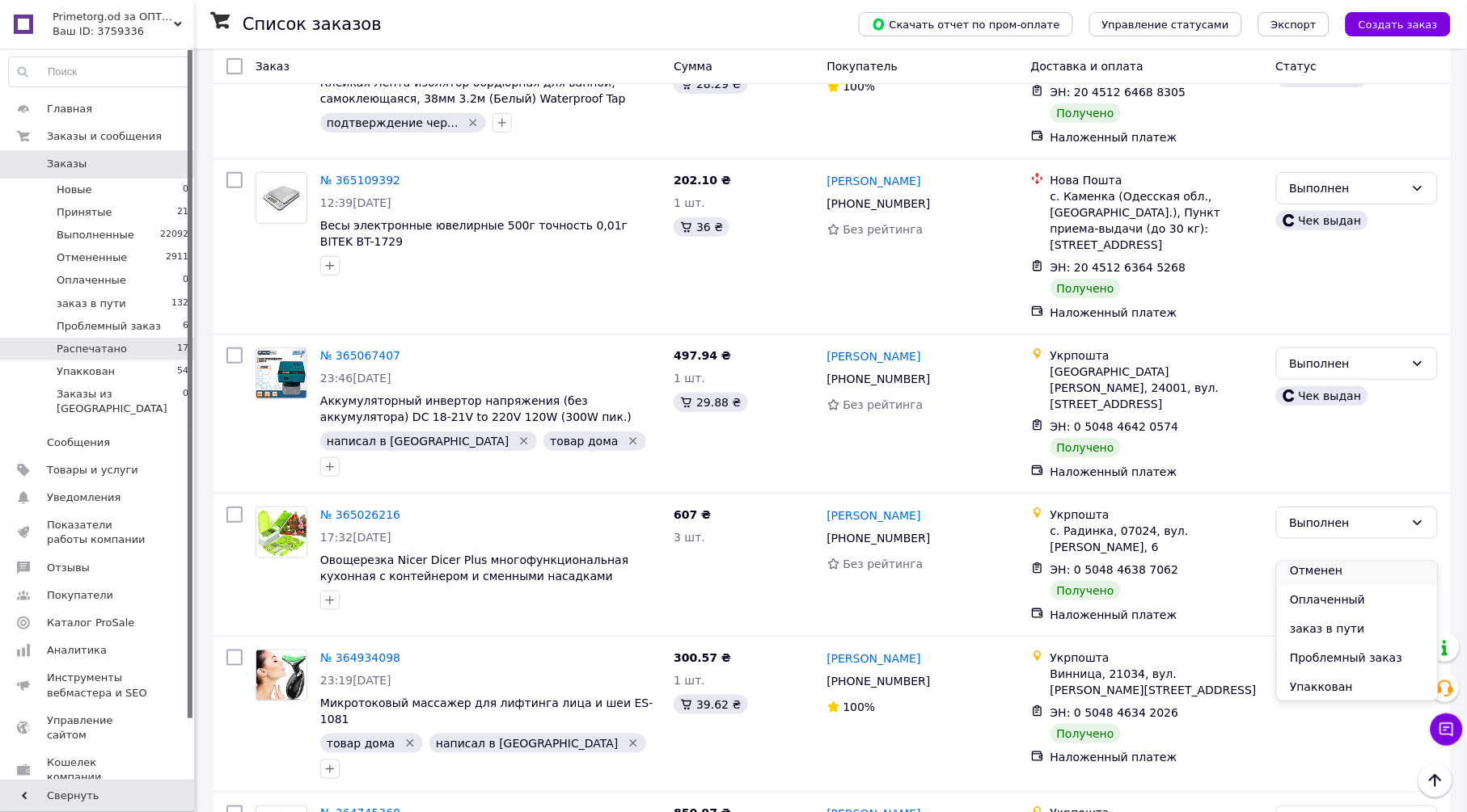
scroll to position [0, 0]
click at [1344, 599] on li "Выполнен" at bounding box center [1357, 606] width 160 height 29
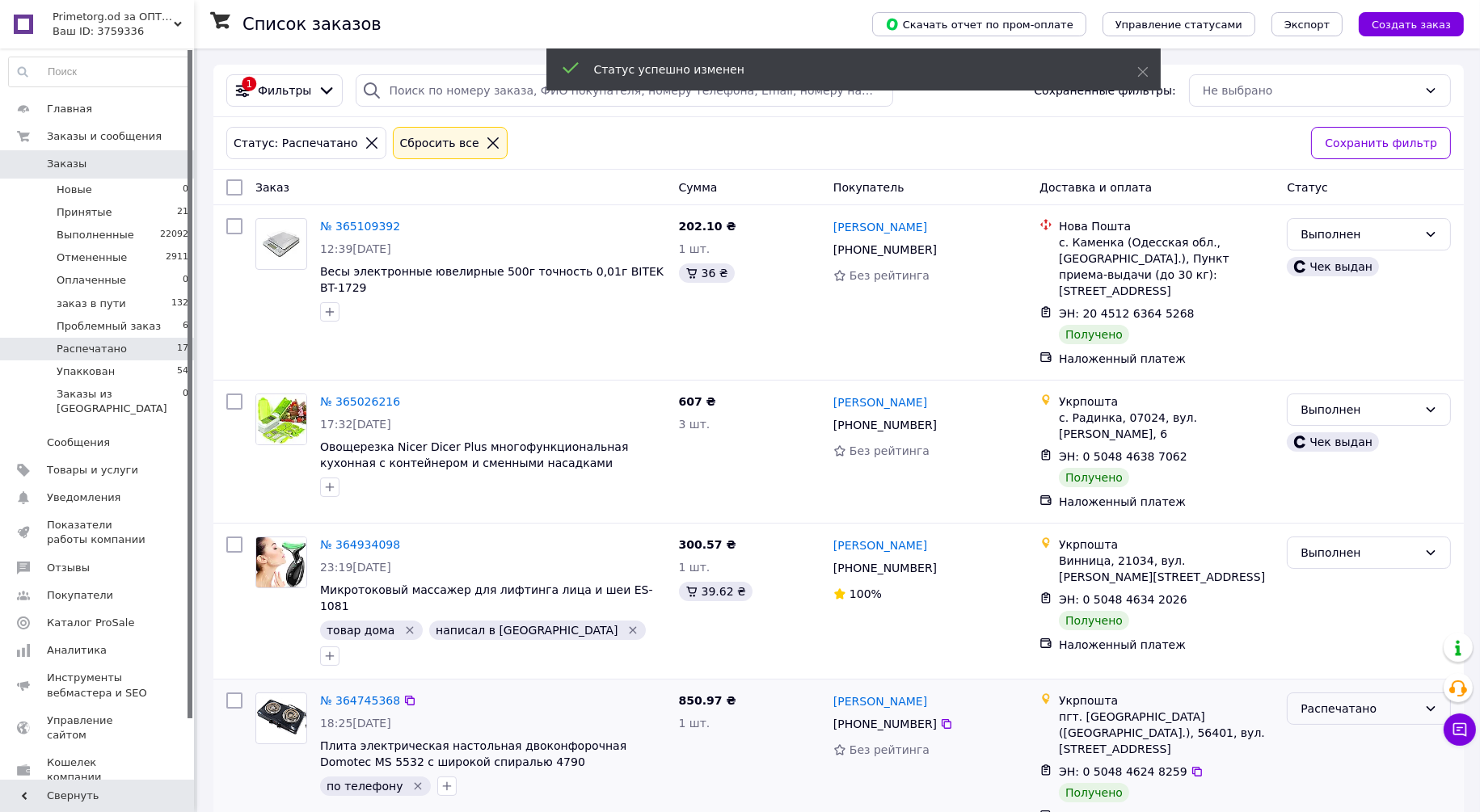
click at [1342, 700] on div "Распечатано" at bounding box center [1359, 709] width 117 height 18
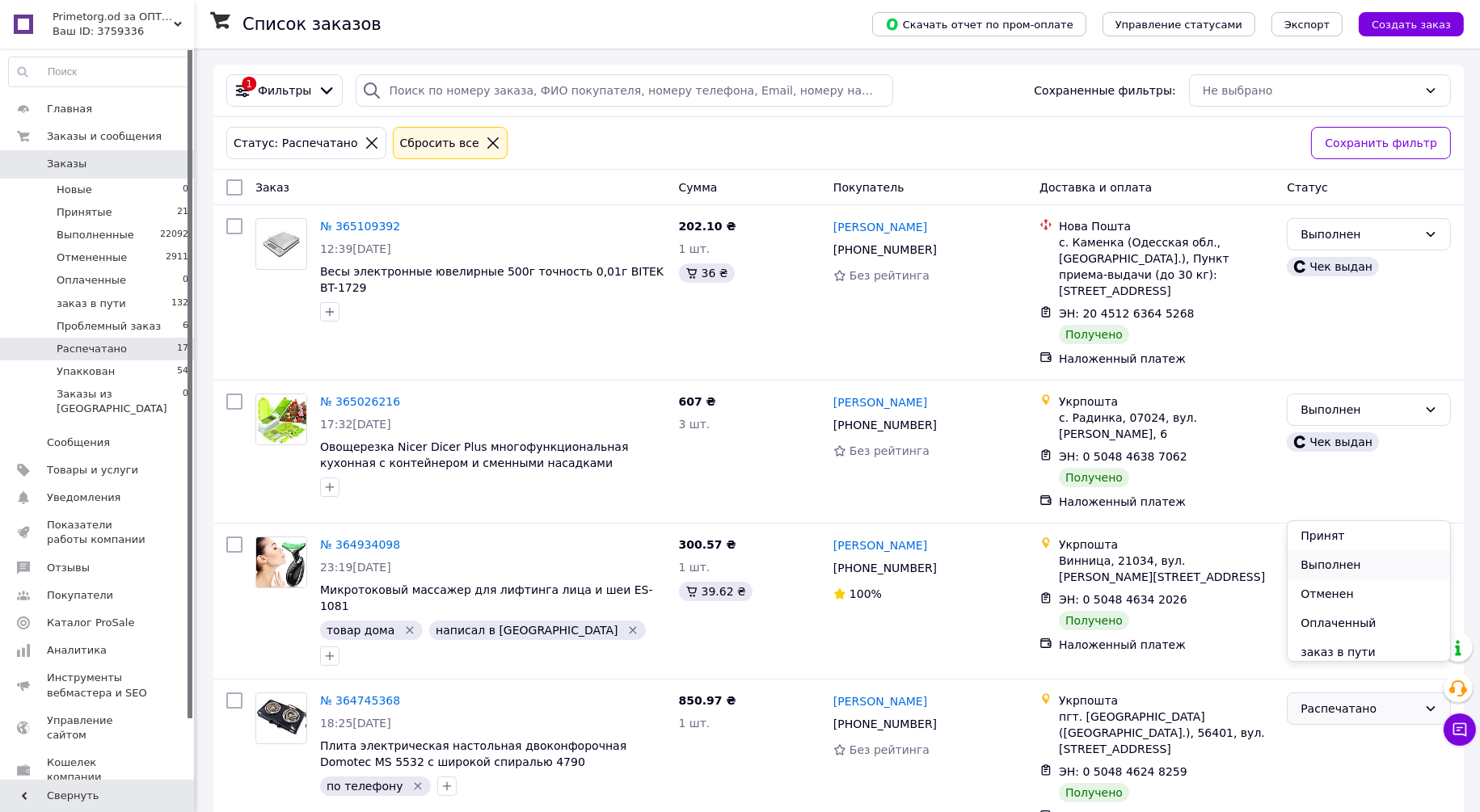
click at [1325, 564] on li "Выполнен" at bounding box center [1369, 565] width 163 height 29
click at [365, 146] on icon at bounding box center [372, 143] width 15 height 15
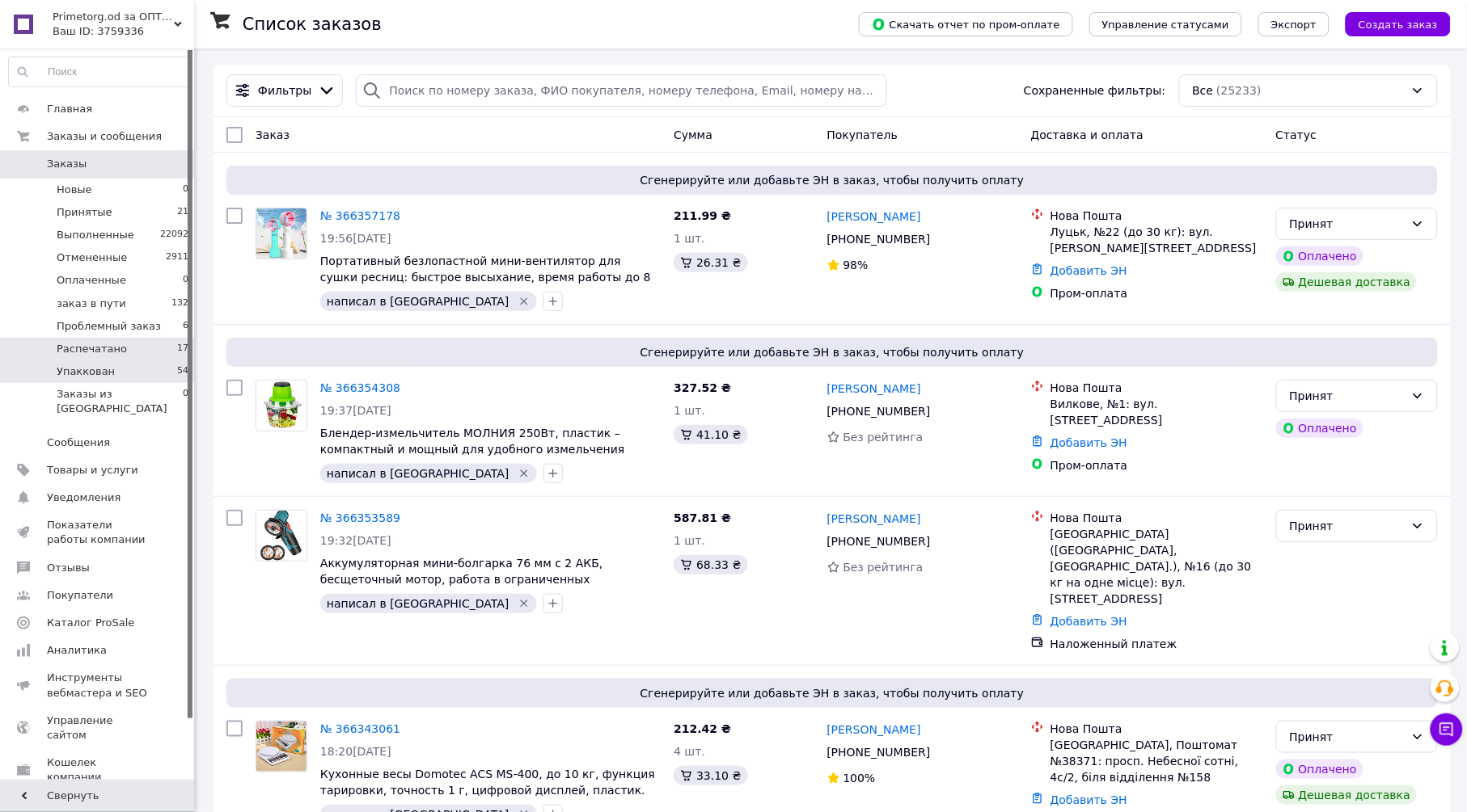
click at [110, 365] on li "Упаккован 54" at bounding box center [99, 372] width 198 height 23
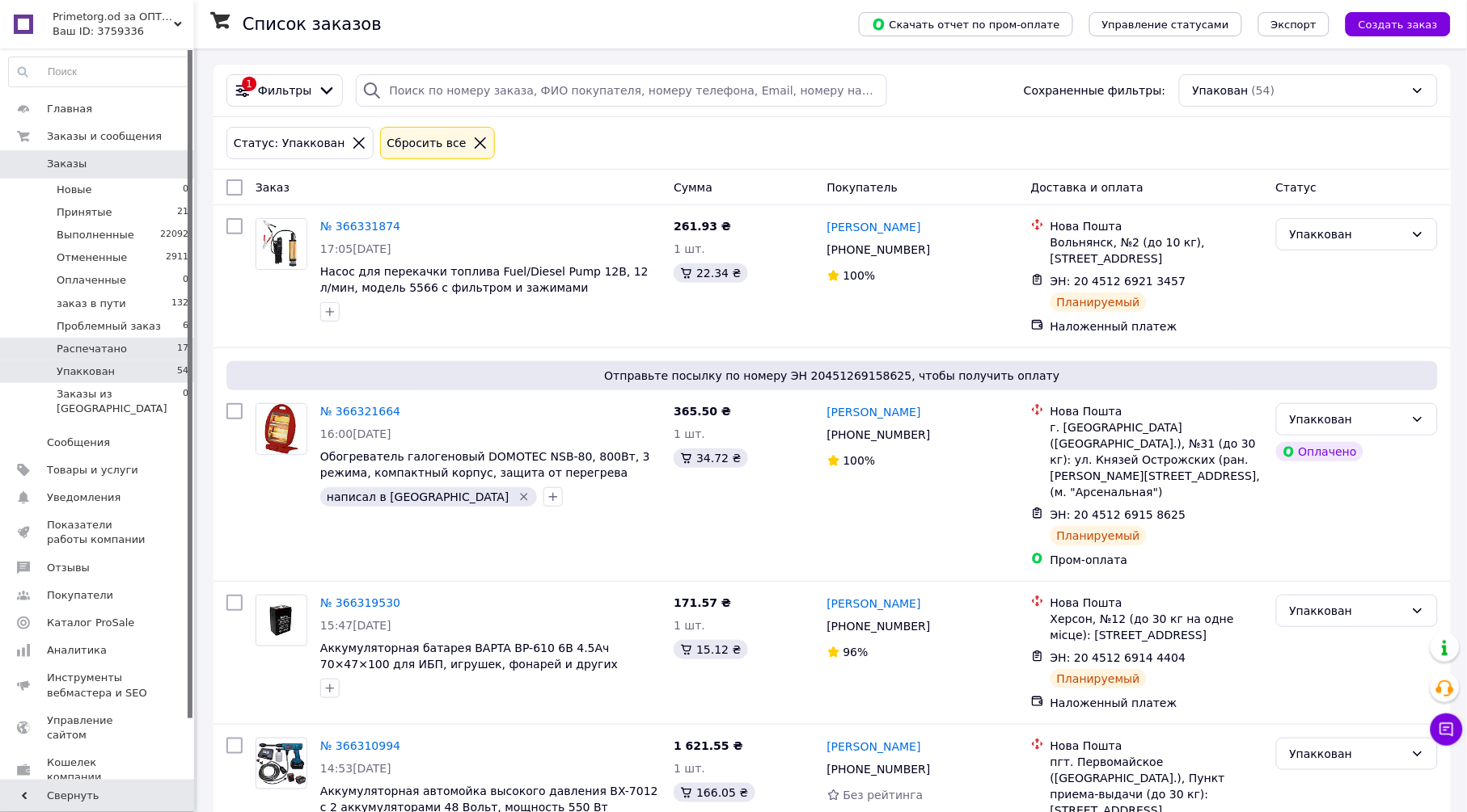
click at [117, 352] on li "Распечатано 17" at bounding box center [99, 349] width 198 height 23
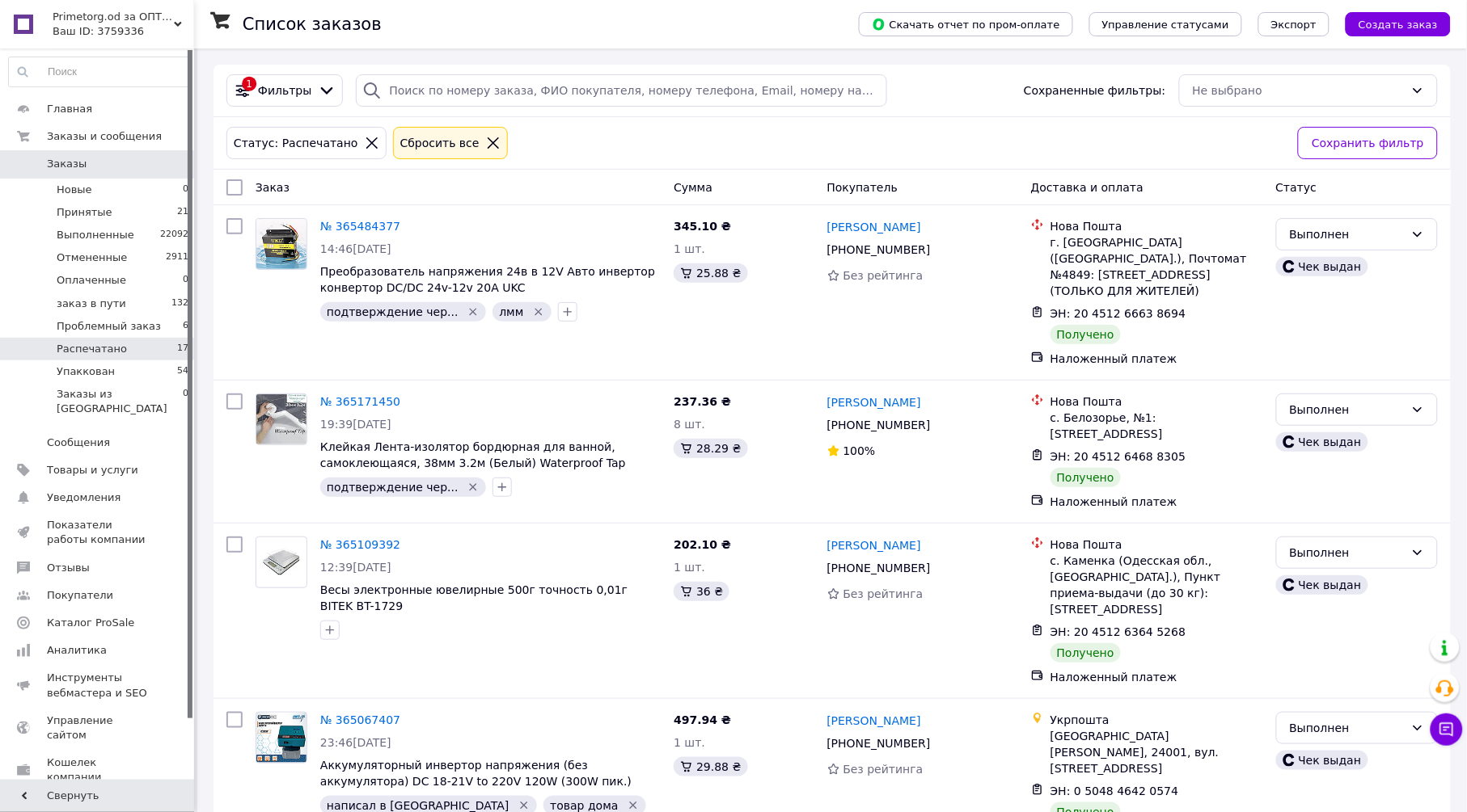
click at [365, 146] on icon at bounding box center [372, 143] width 15 height 15
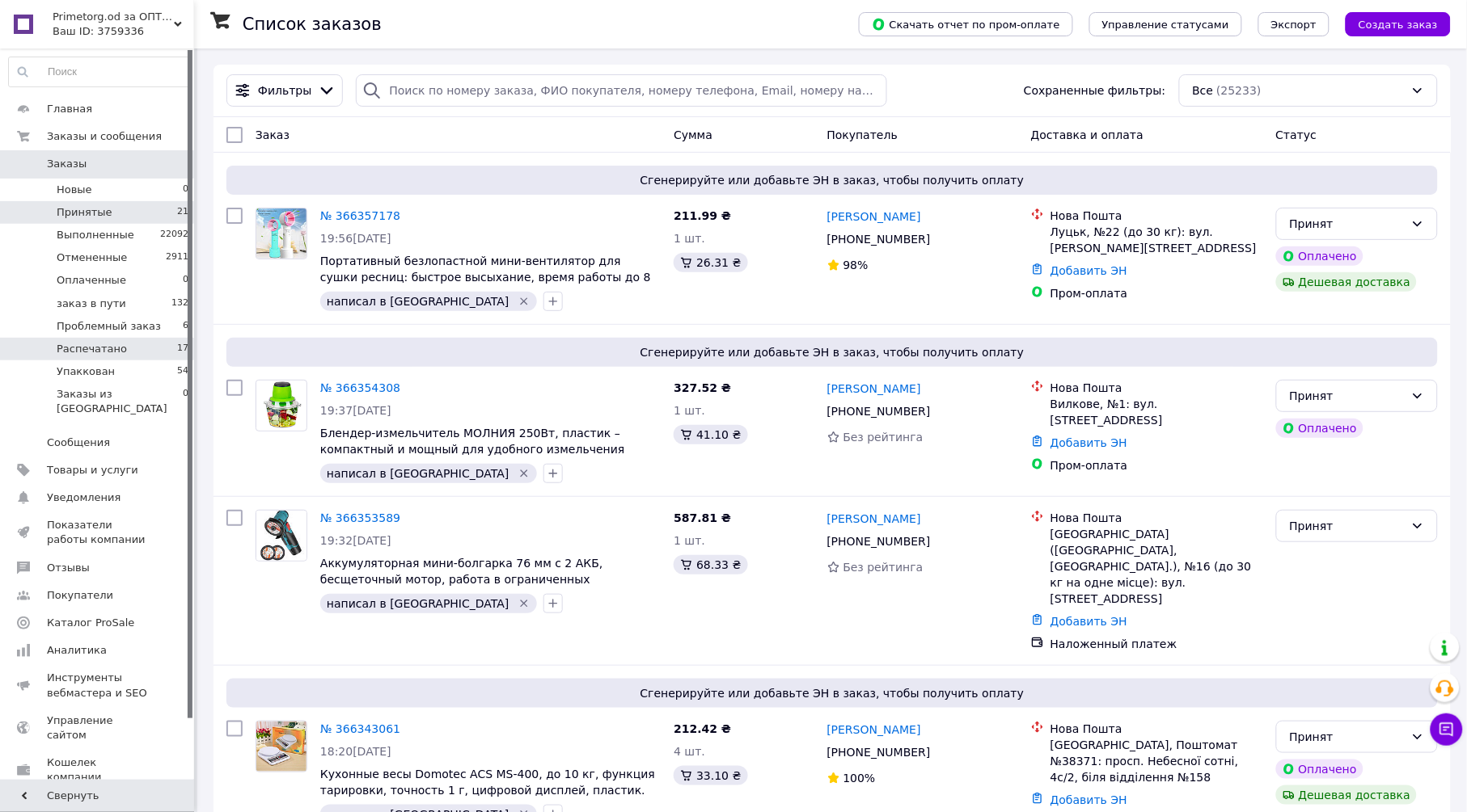
click at [102, 215] on span "Принятые" at bounding box center [84, 213] width 56 height 15
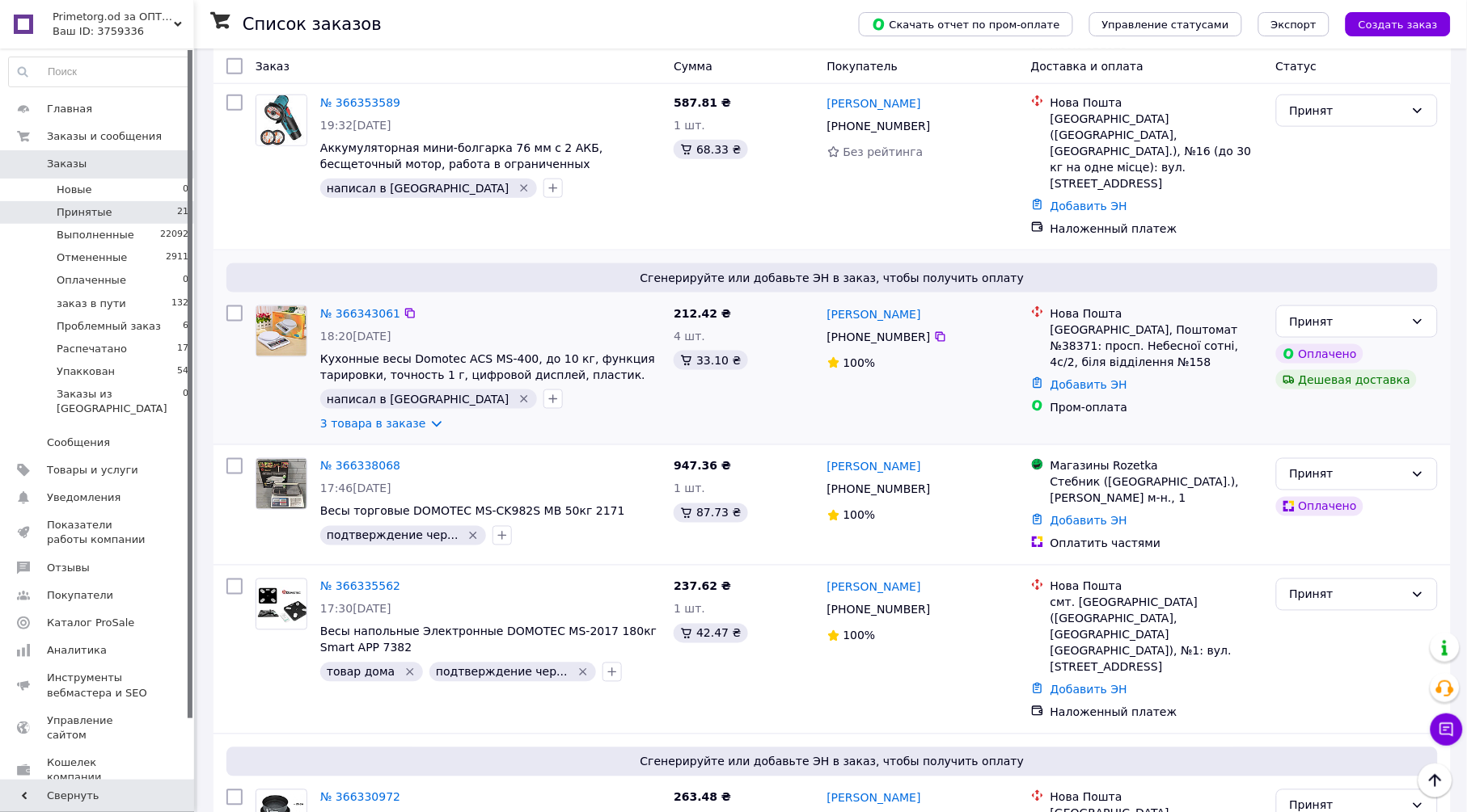
scroll to position [359, 0]
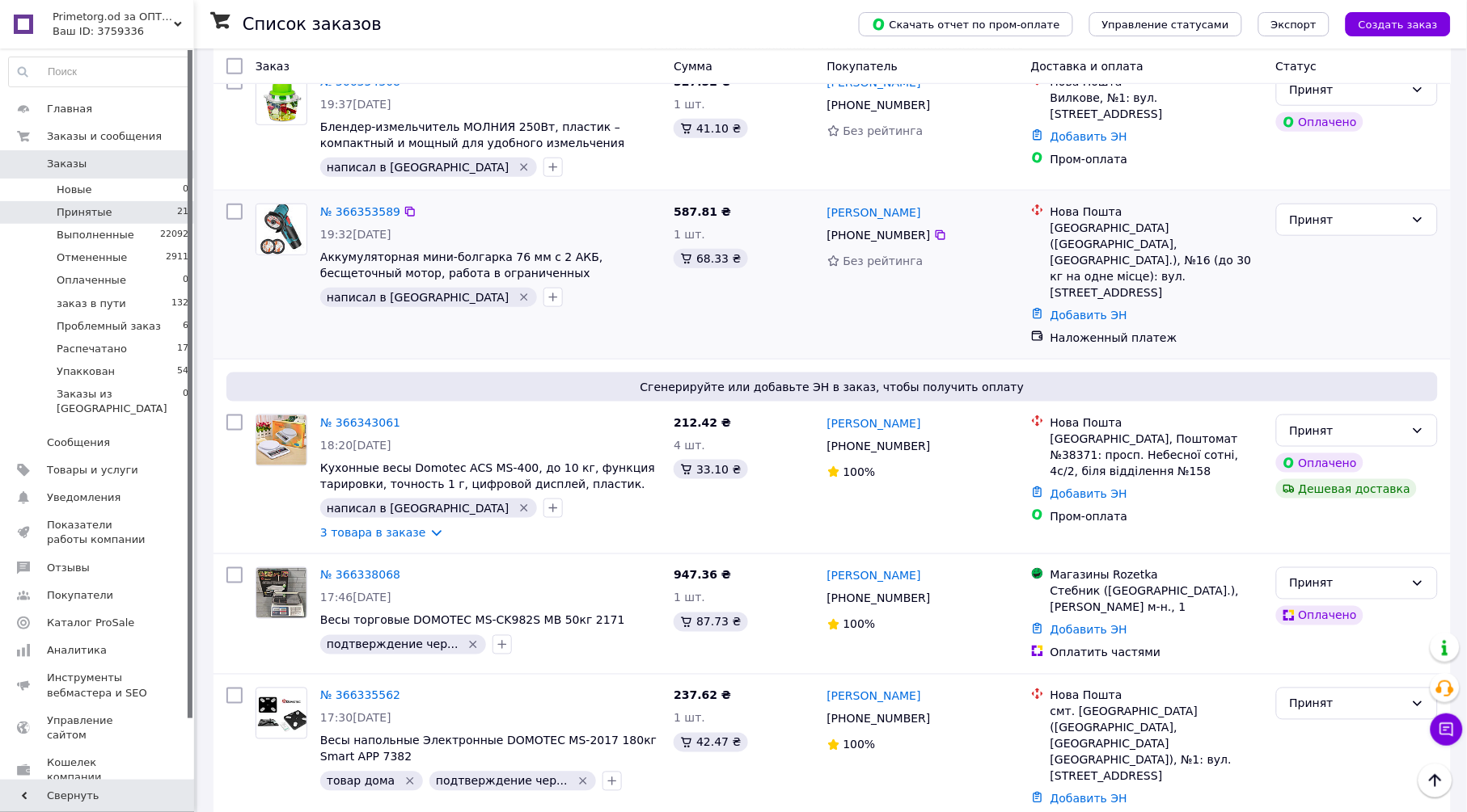
click at [521, 297] on icon "Удалить метку" at bounding box center [524, 298] width 7 height 7
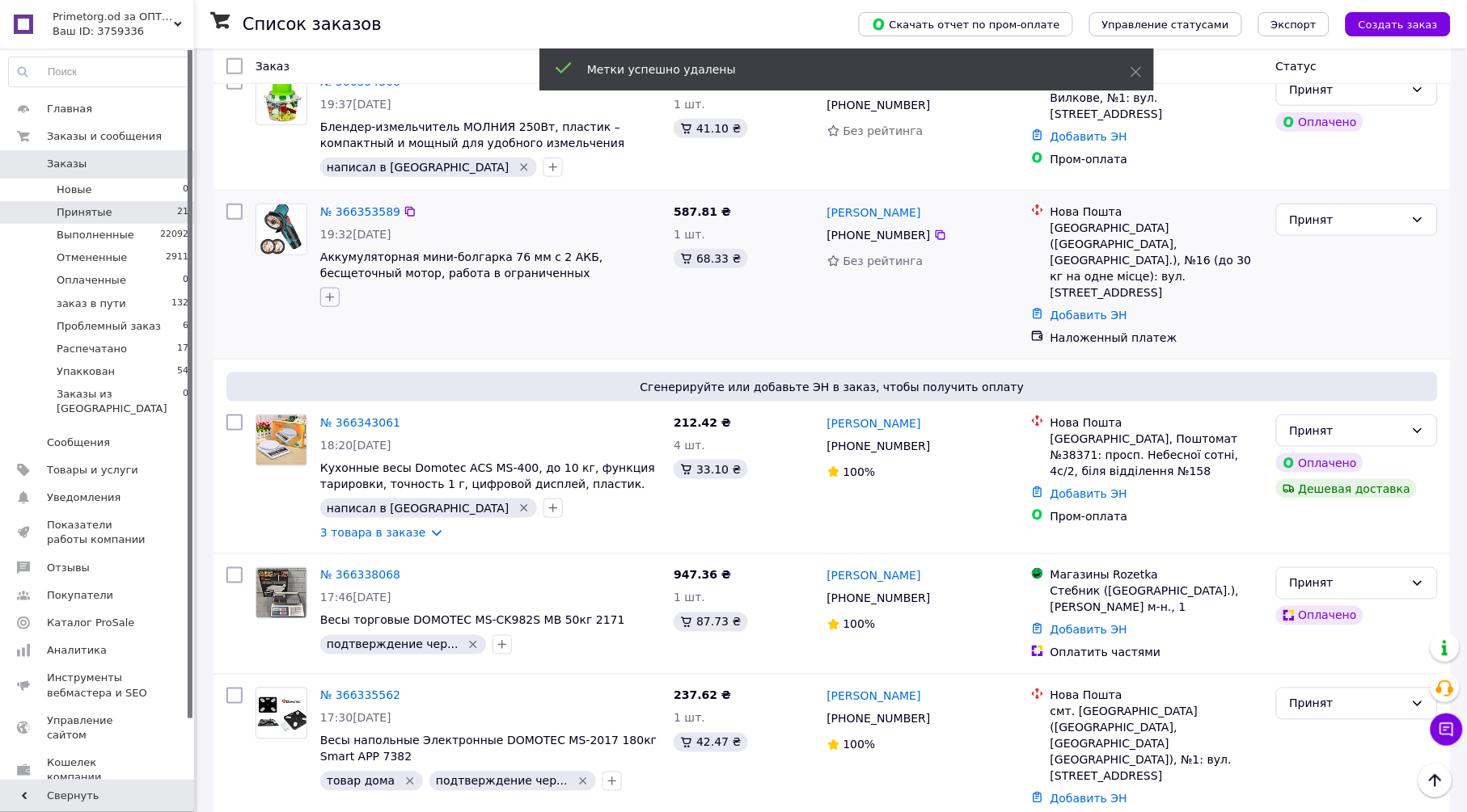
click at [333, 296] on icon "button" at bounding box center [330, 298] width 13 height 13
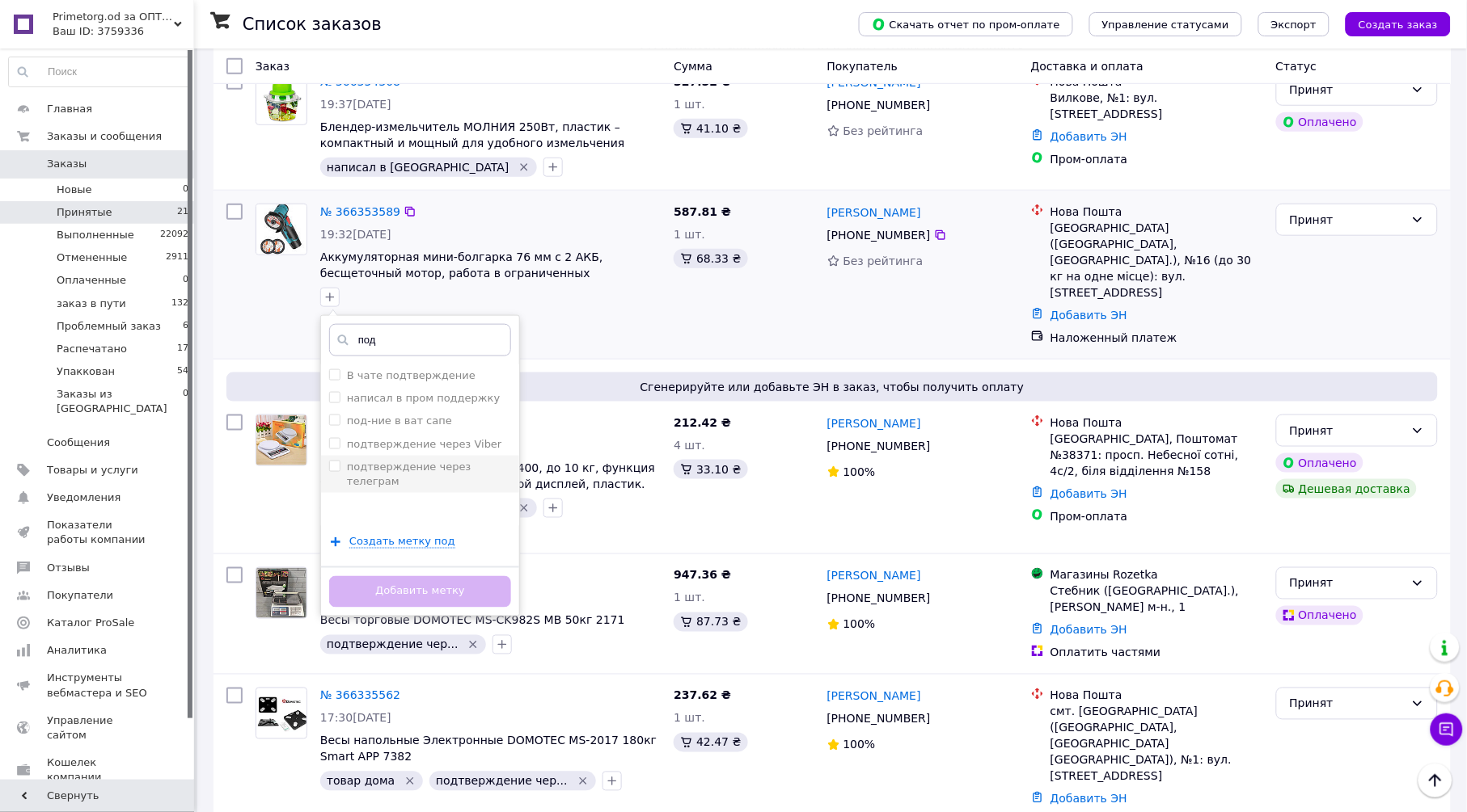
type input "под"
click at [461, 469] on label "подтверждение через телеграм" at bounding box center [409, 473] width 124 height 27
checkbox input "true"
click at [460, 600] on button "Добавить метку" at bounding box center [420, 592] width 182 height 32
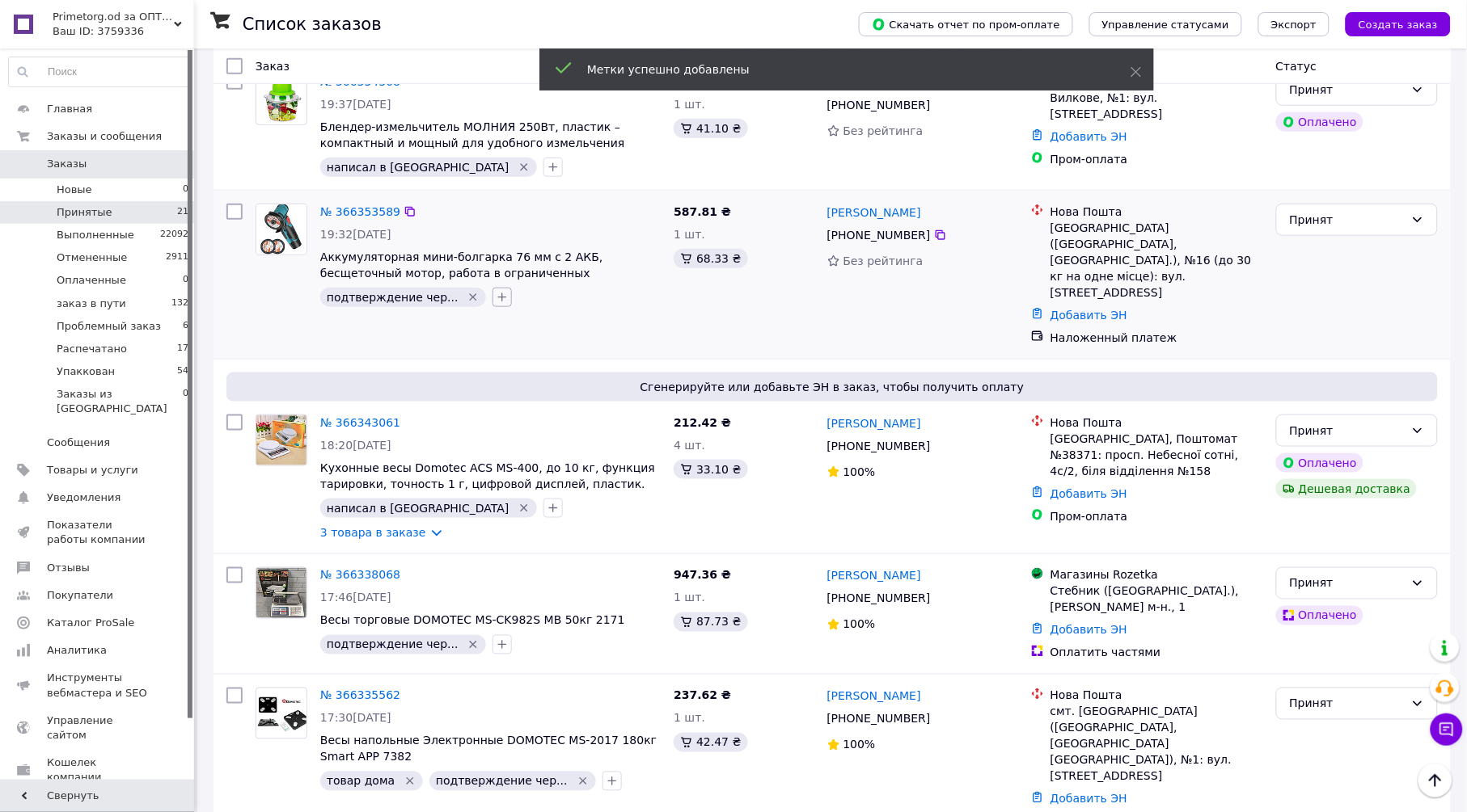
click at [493, 298] on button "button" at bounding box center [502, 298] width 20 height 20
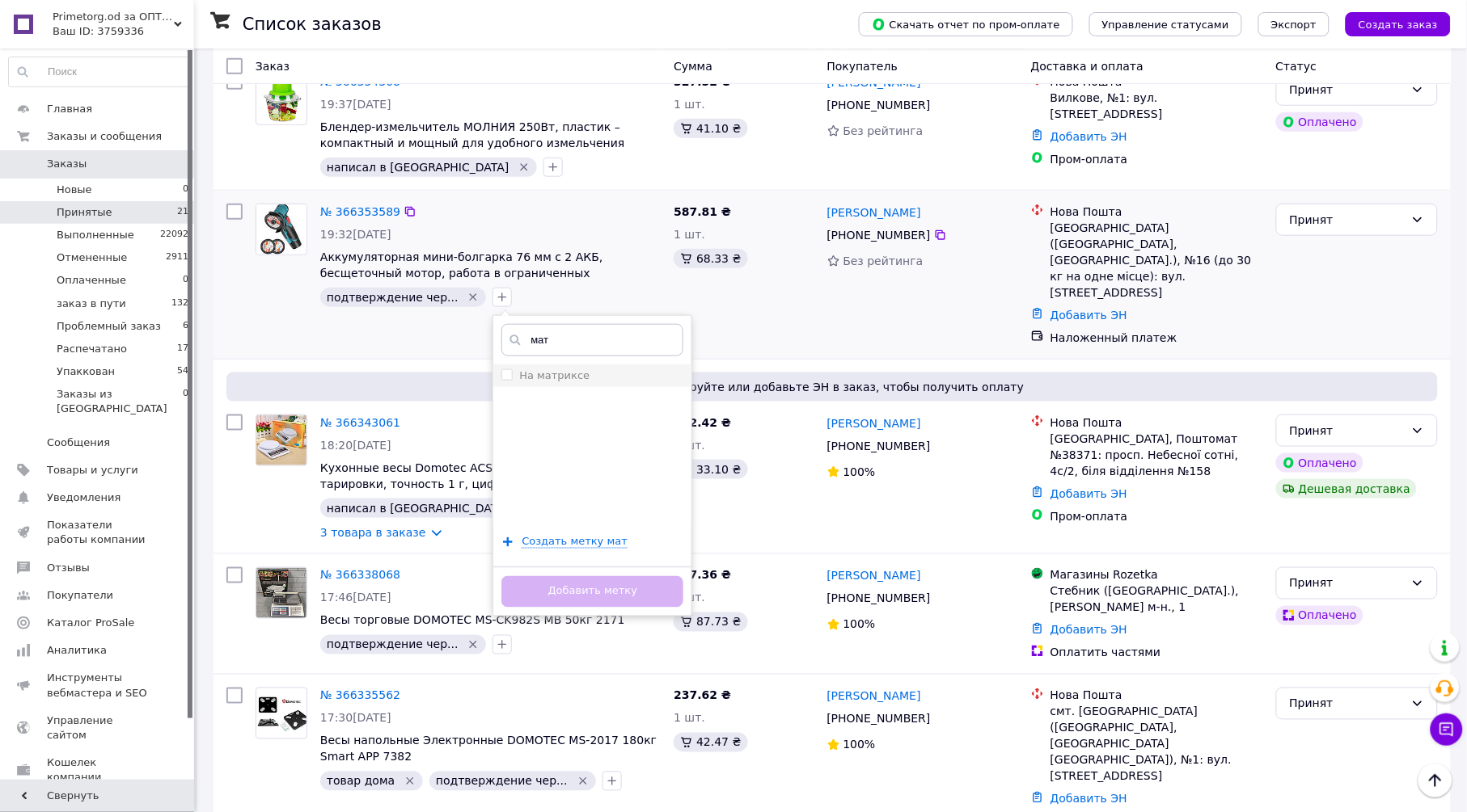
type input "мат"
click at [542, 371] on label "На матриксе" at bounding box center [555, 375] width 70 height 12
checkbox input "true"
click at [623, 594] on button "Добавить метку" at bounding box center [592, 592] width 182 height 32
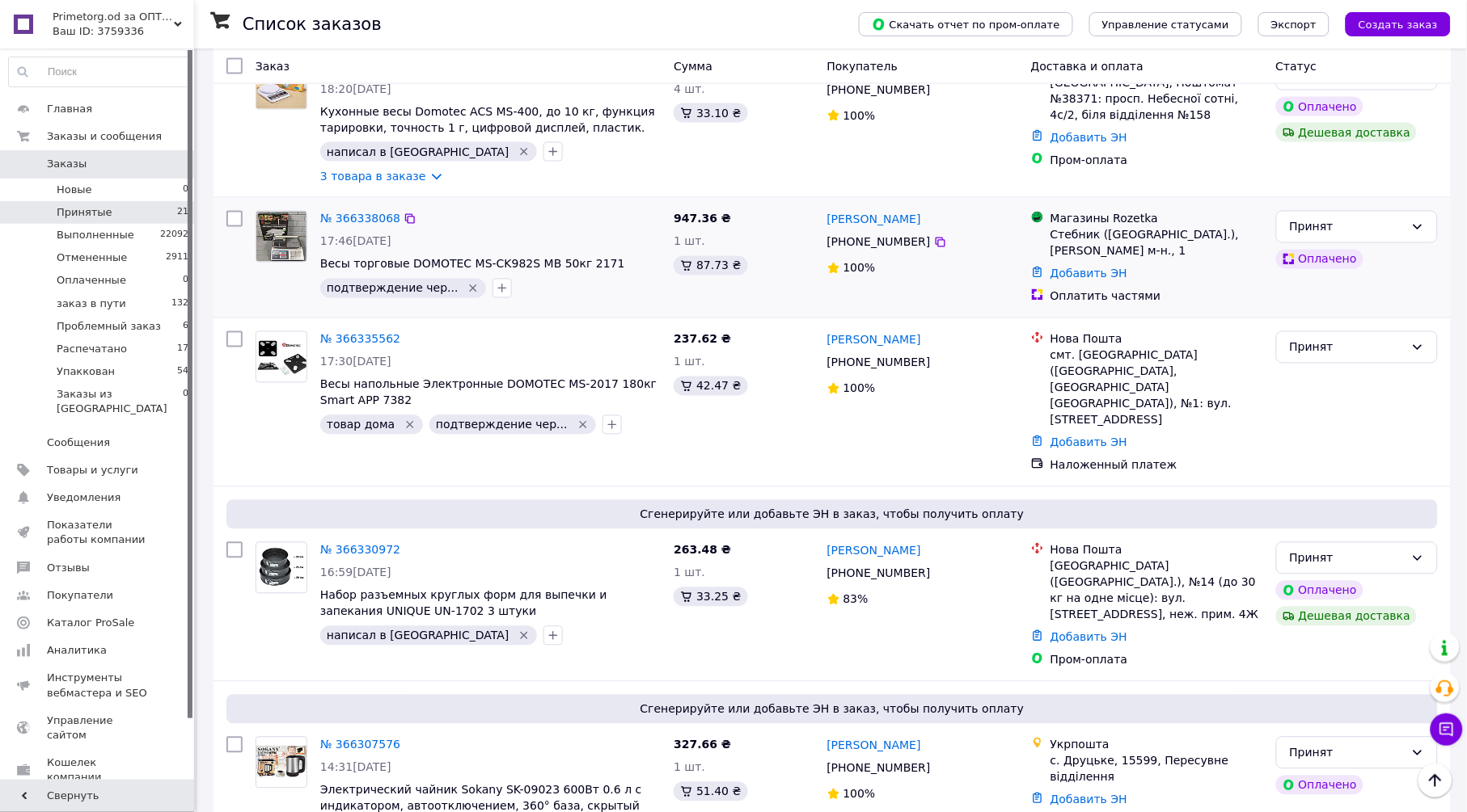
scroll to position [718, 0]
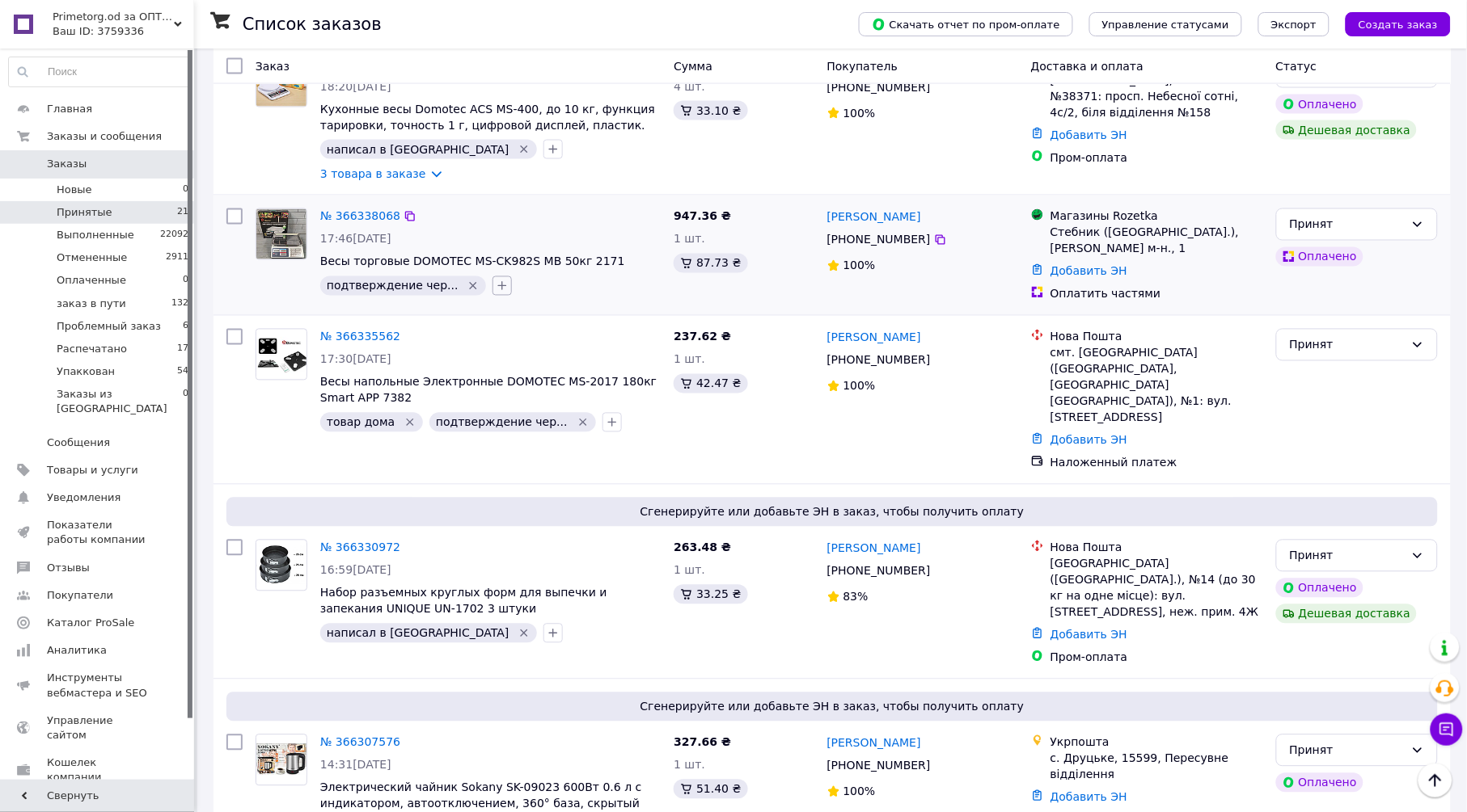
click at [496, 280] on icon "button" at bounding box center [502, 286] width 13 height 13
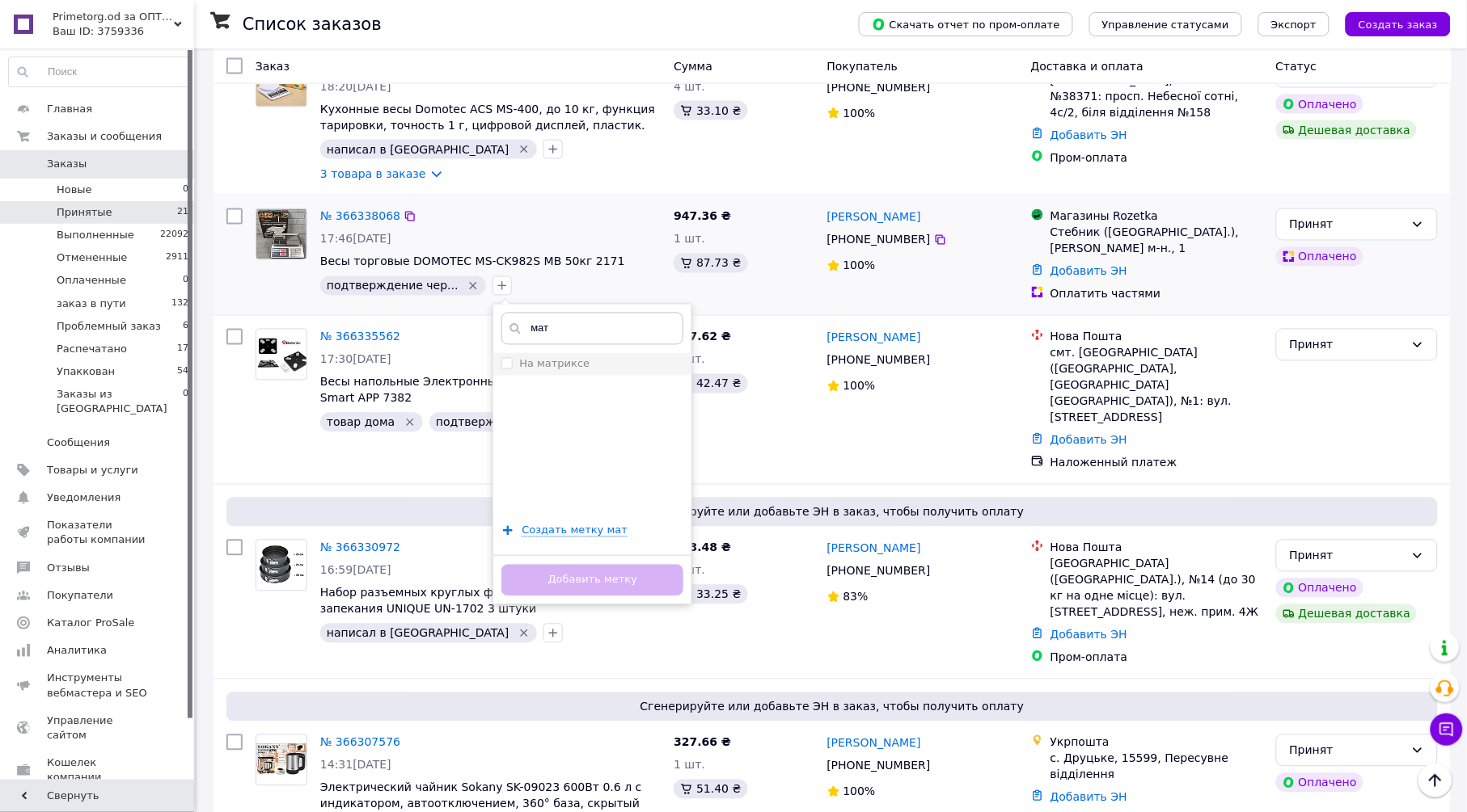
type input "мат"
click at [558, 358] on label "На матриксе" at bounding box center [555, 364] width 70 height 12
checkbox input "true"
click at [601, 565] on button "Добавить метку" at bounding box center [592, 581] width 182 height 32
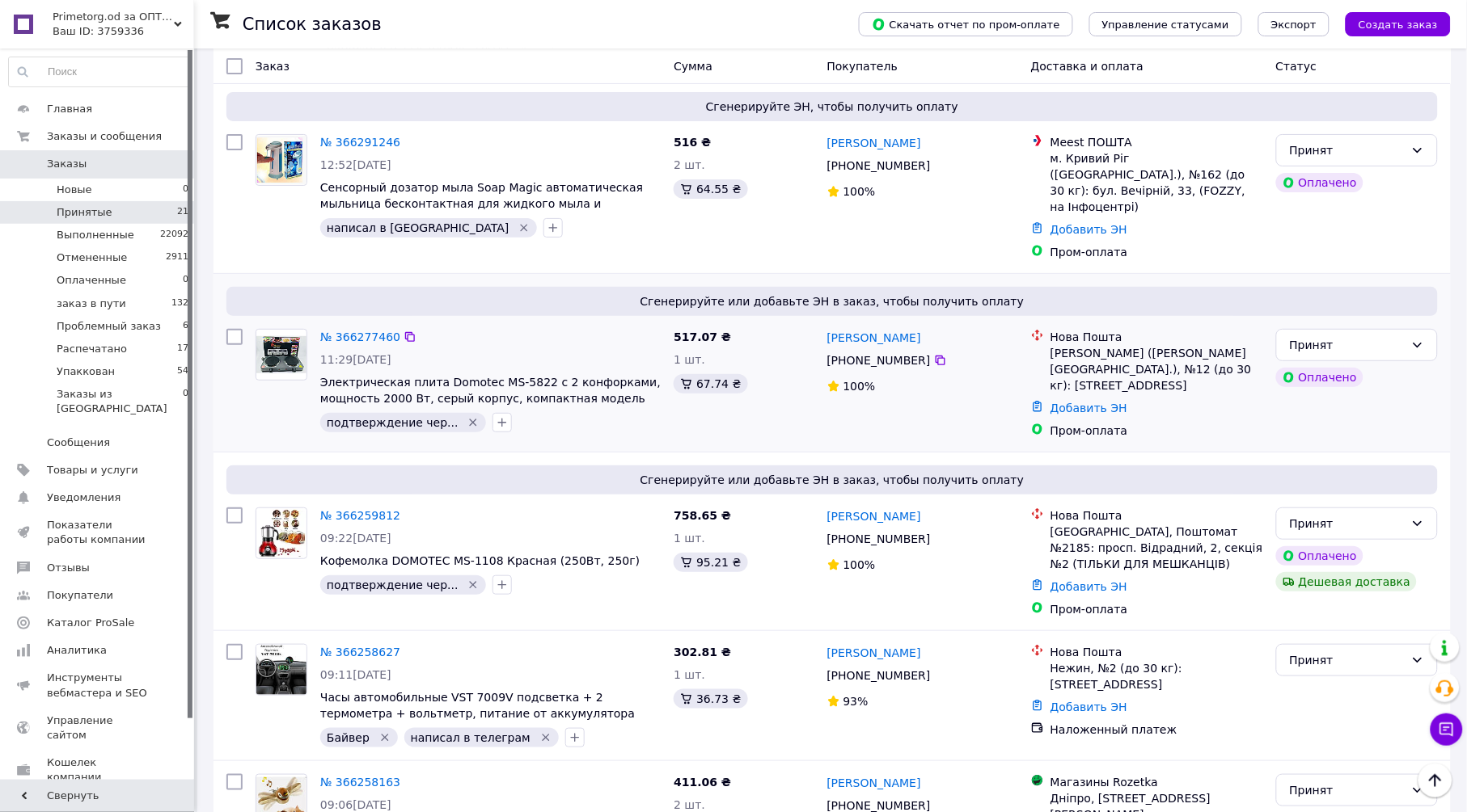
scroll to position [1797, 0]
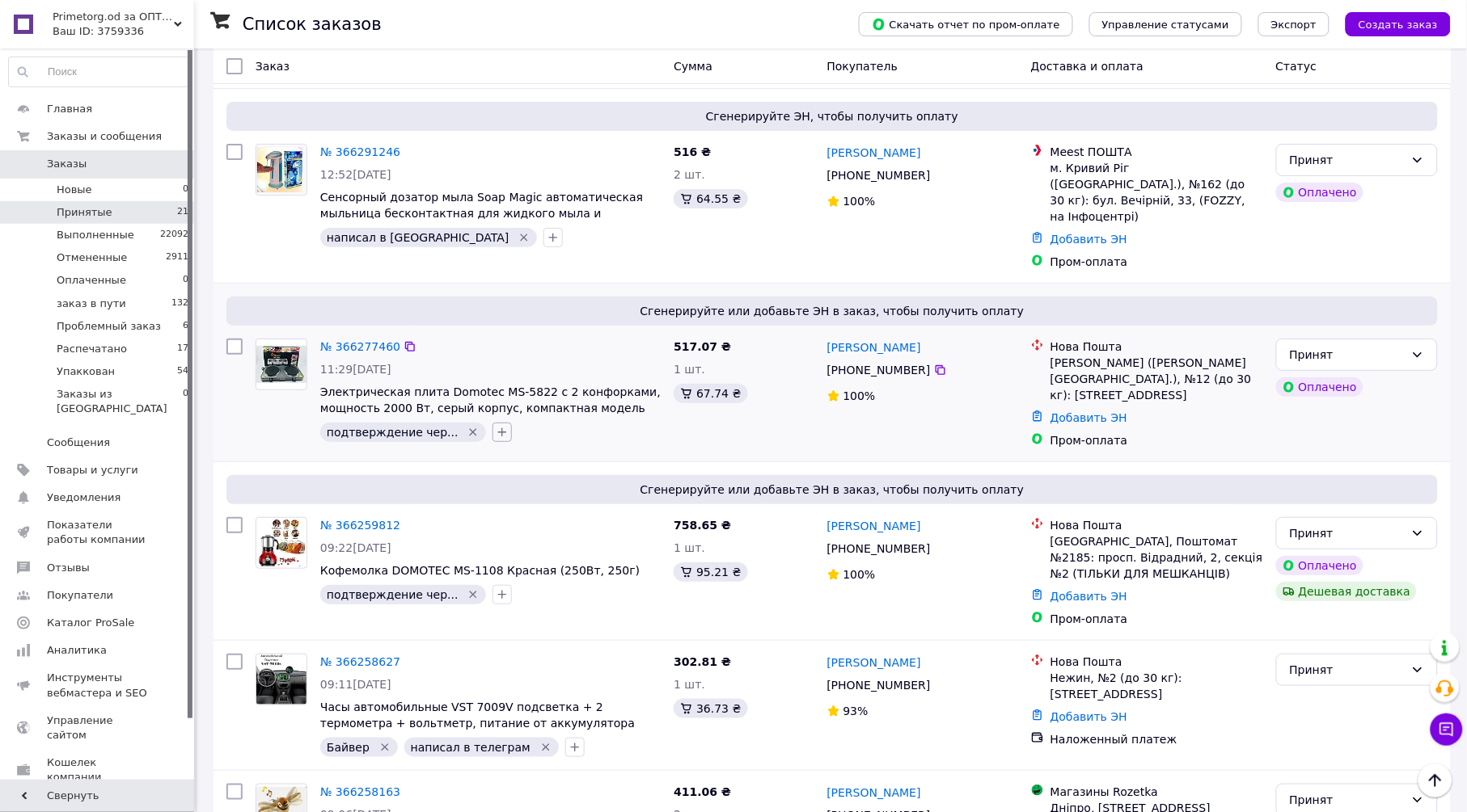
click at [496, 426] on icon "button" at bounding box center [502, 433] width 13 height 13
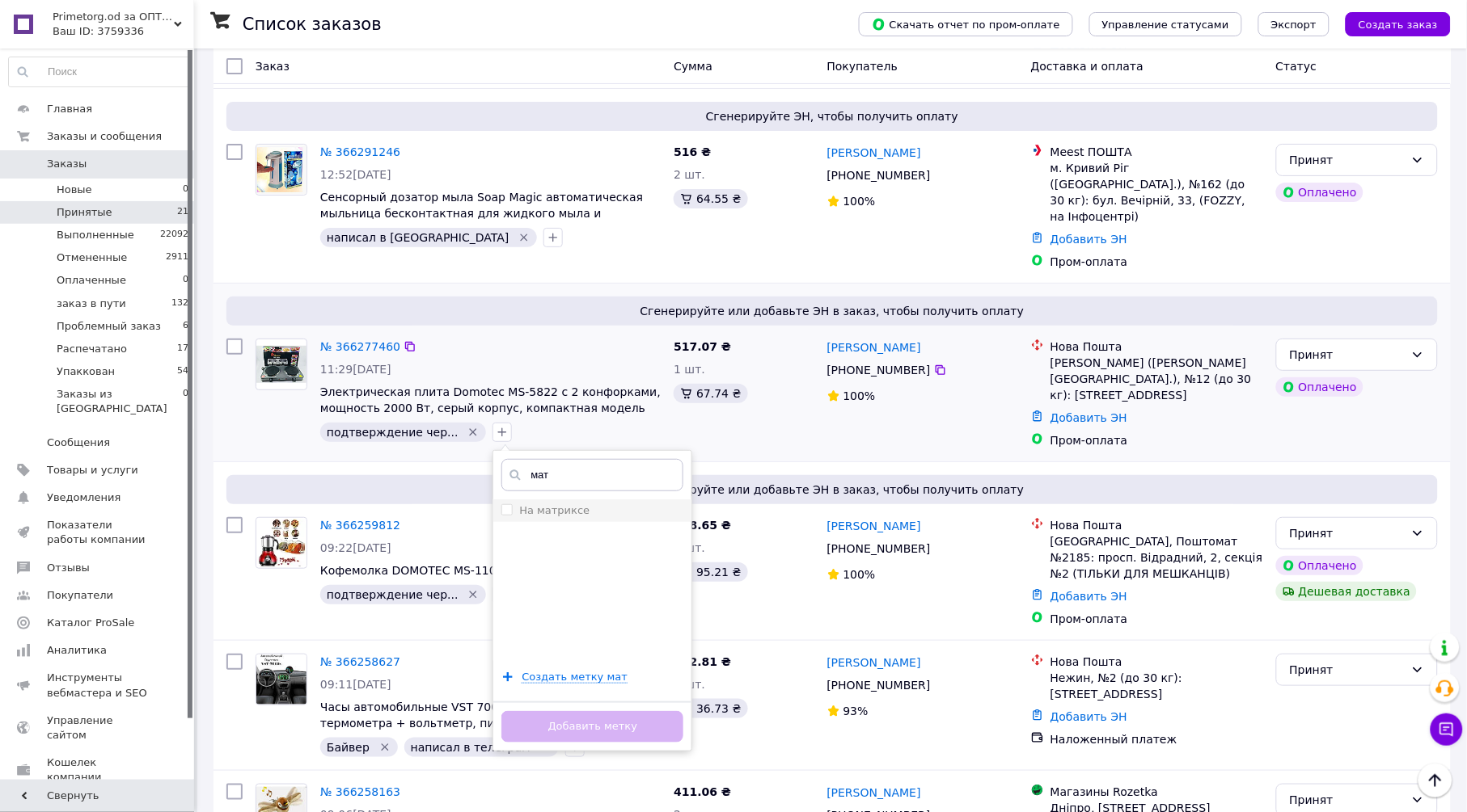
type input "мат"
click at [575, 504] on div "На матриксе" at bounding box center [592, 511] width 182 height 15
checkbox input "true"
click at [637, 711] on button "Добавить метку" at bounding box center [592, 727] width 182 height 32
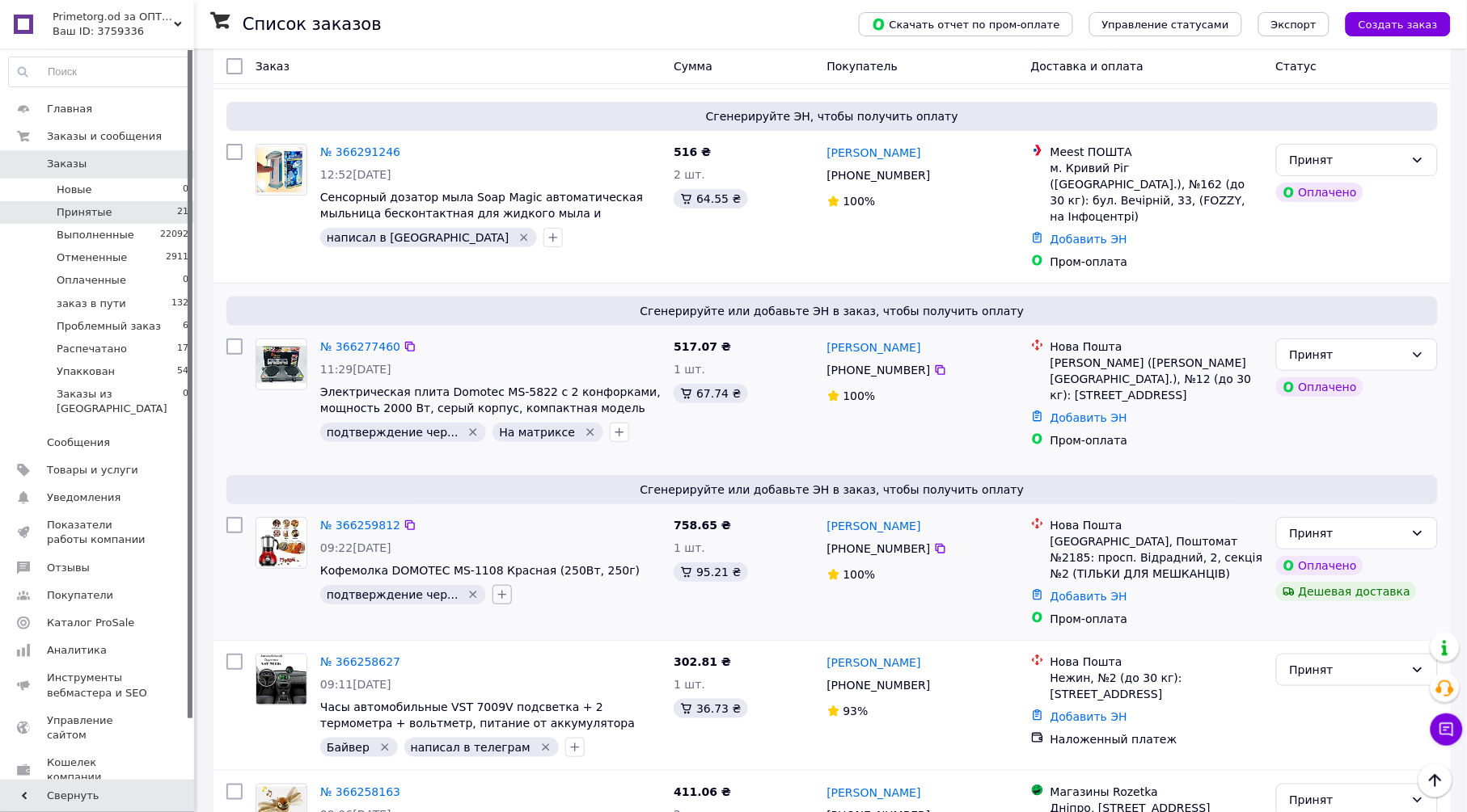
click at [496, 589] on icon "button" at bounding box center [502, 595] width 13 height 13
type input "мат"
click at [529, 667] on label "На матриксе" at bounding box center [555, 673] width 70 height 12
checkbox input "true"
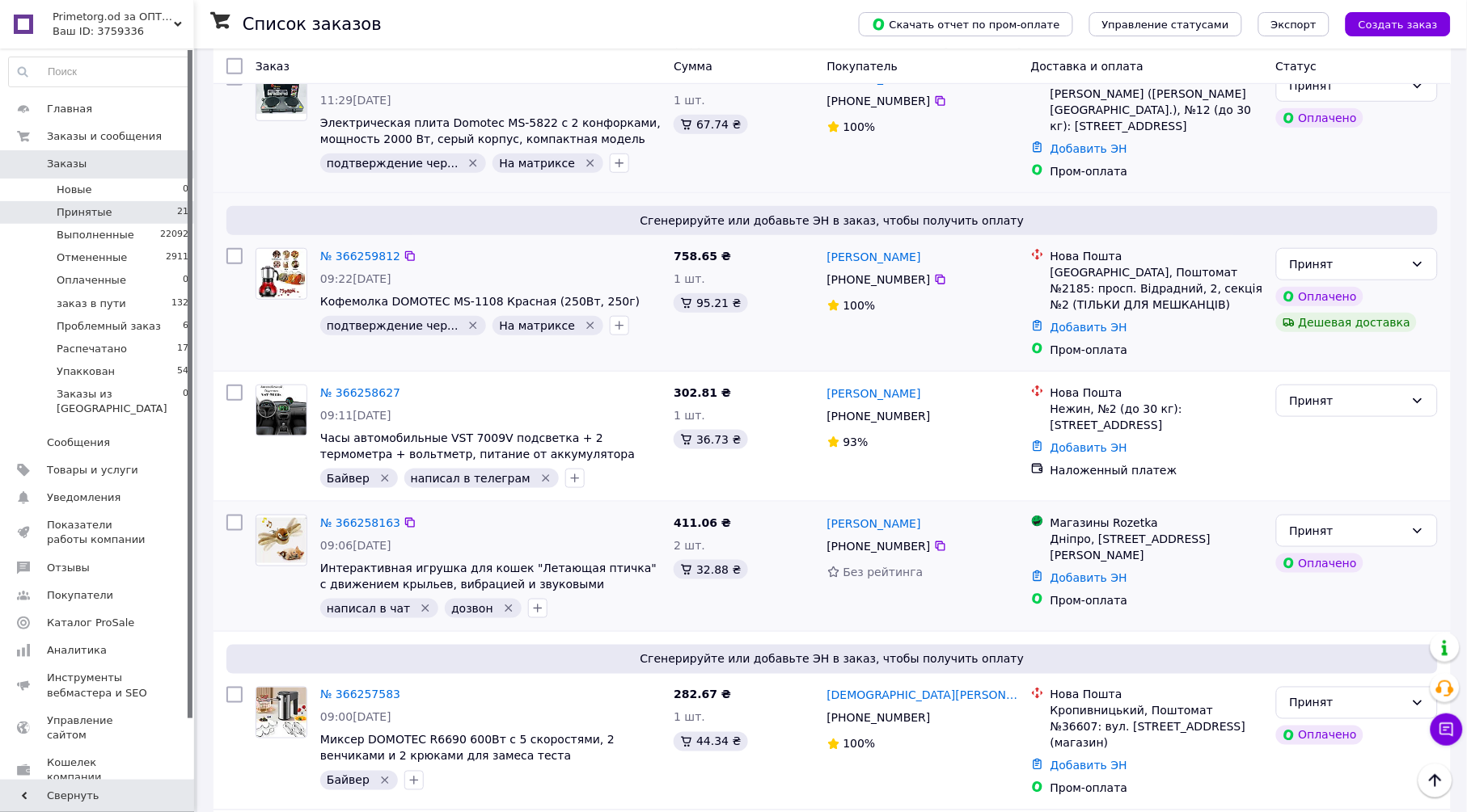
scroll to position [2245, 0]
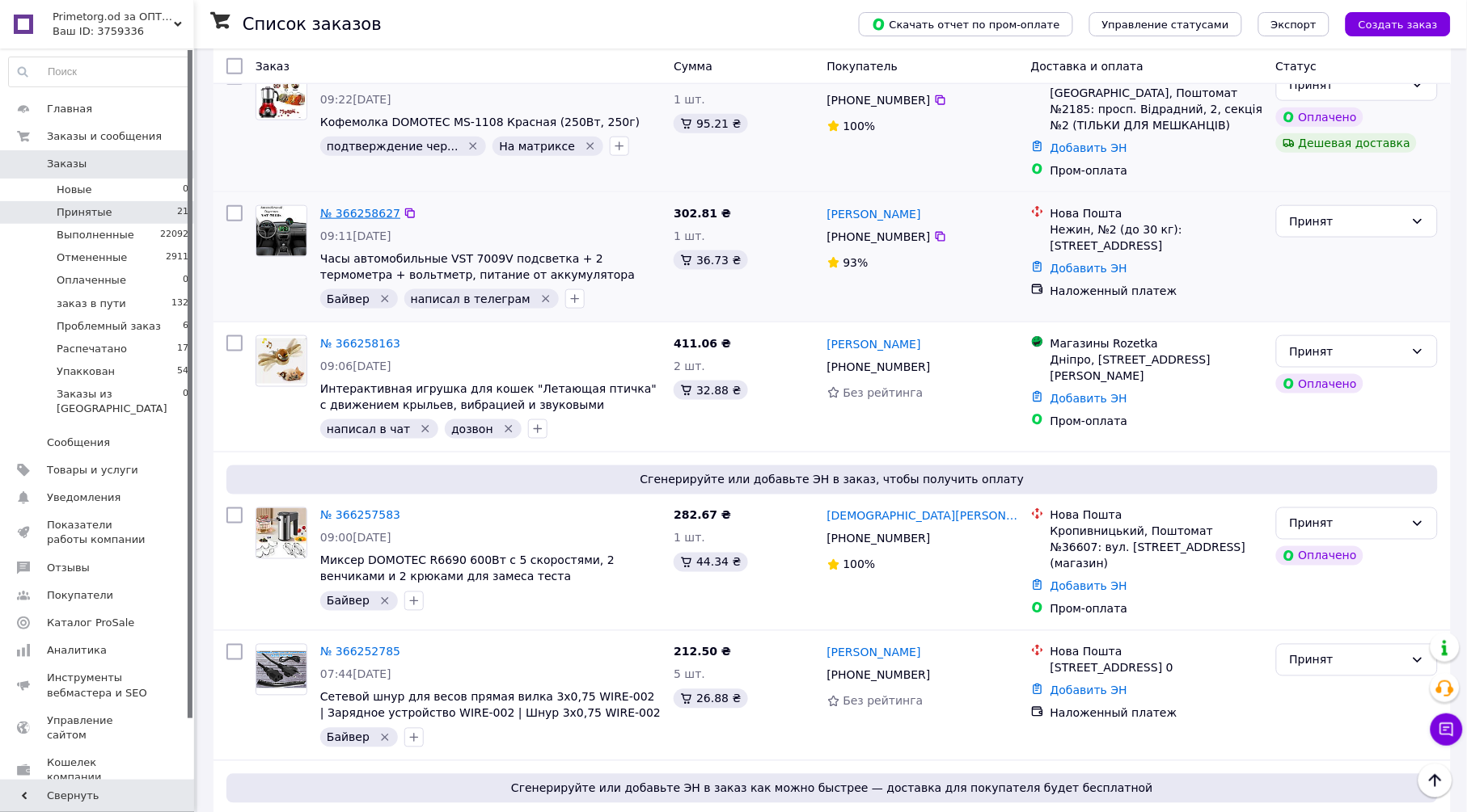
click at [370, 207] on link "№ 366258627" at bounding box center [360, 213] width 80 height 13
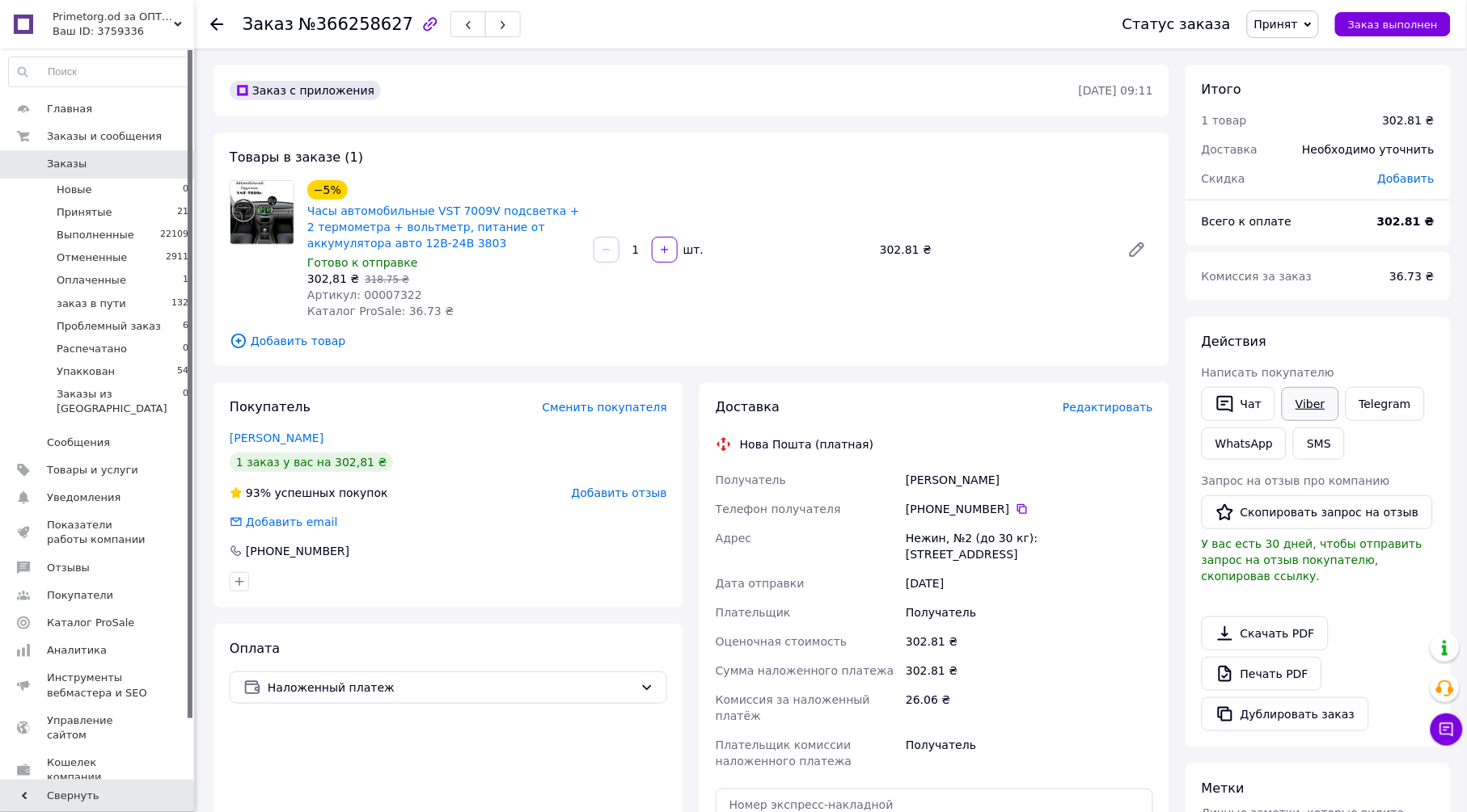
click at [1306, 406] on link "Viber" at bounding box center [1310, 405] width 56 height 34
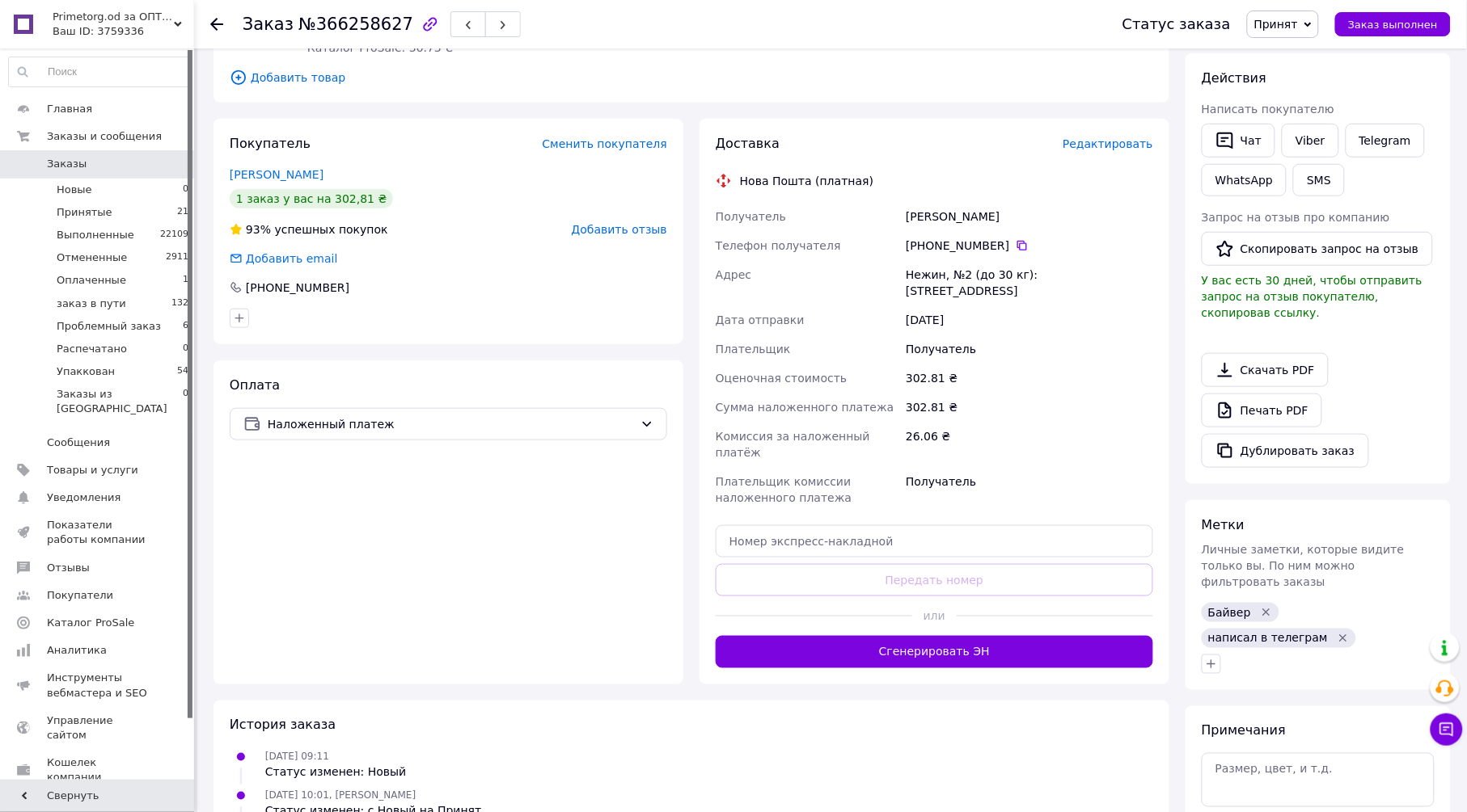
scroll to position [269, 0]
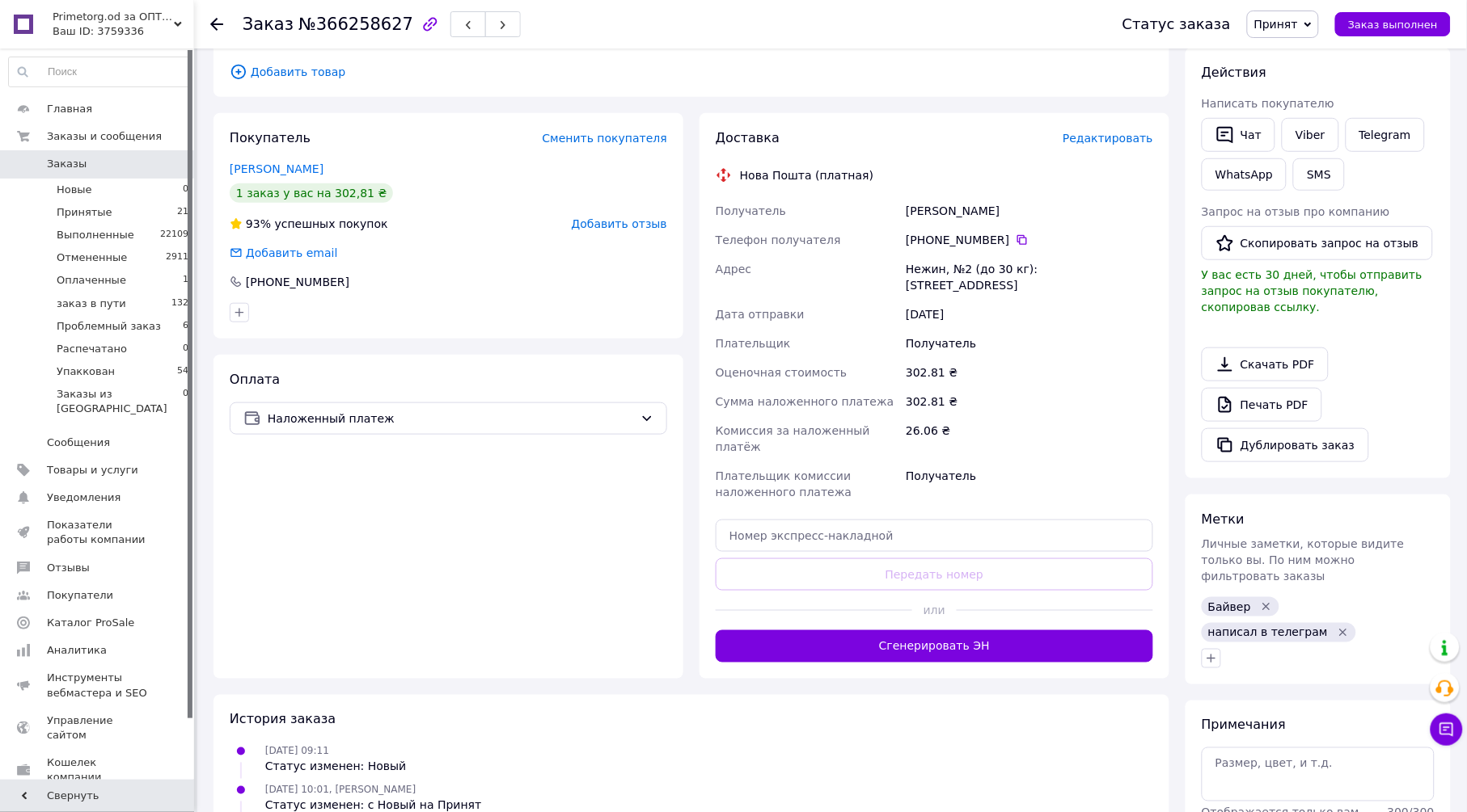
click at [1350, 626] on icon "Удалить метку" at bounding box center [1343, 633] width 13 height 13
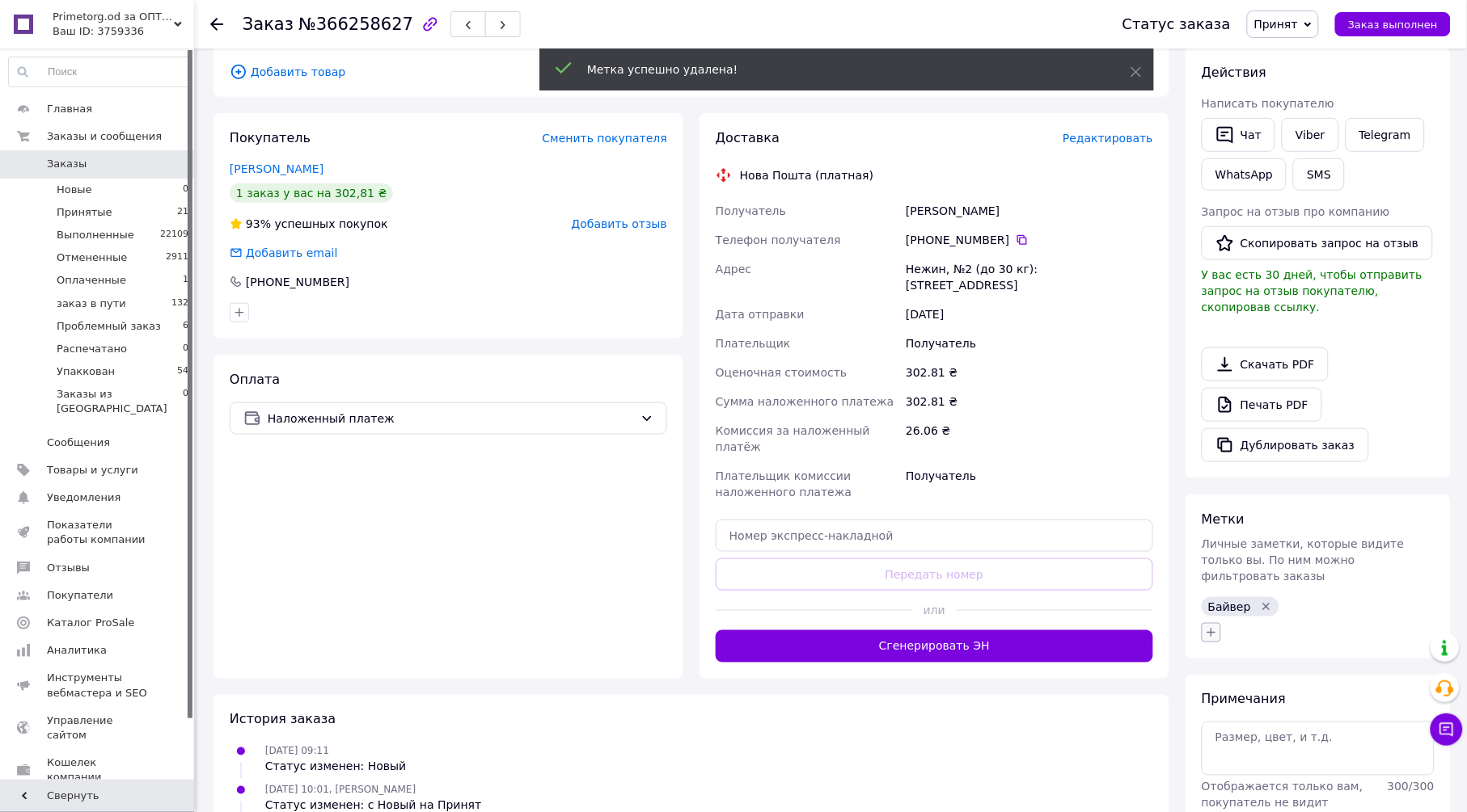
click at [1215, 626] on icon "button" at bounding box center [1212, 633] width 13 height 13
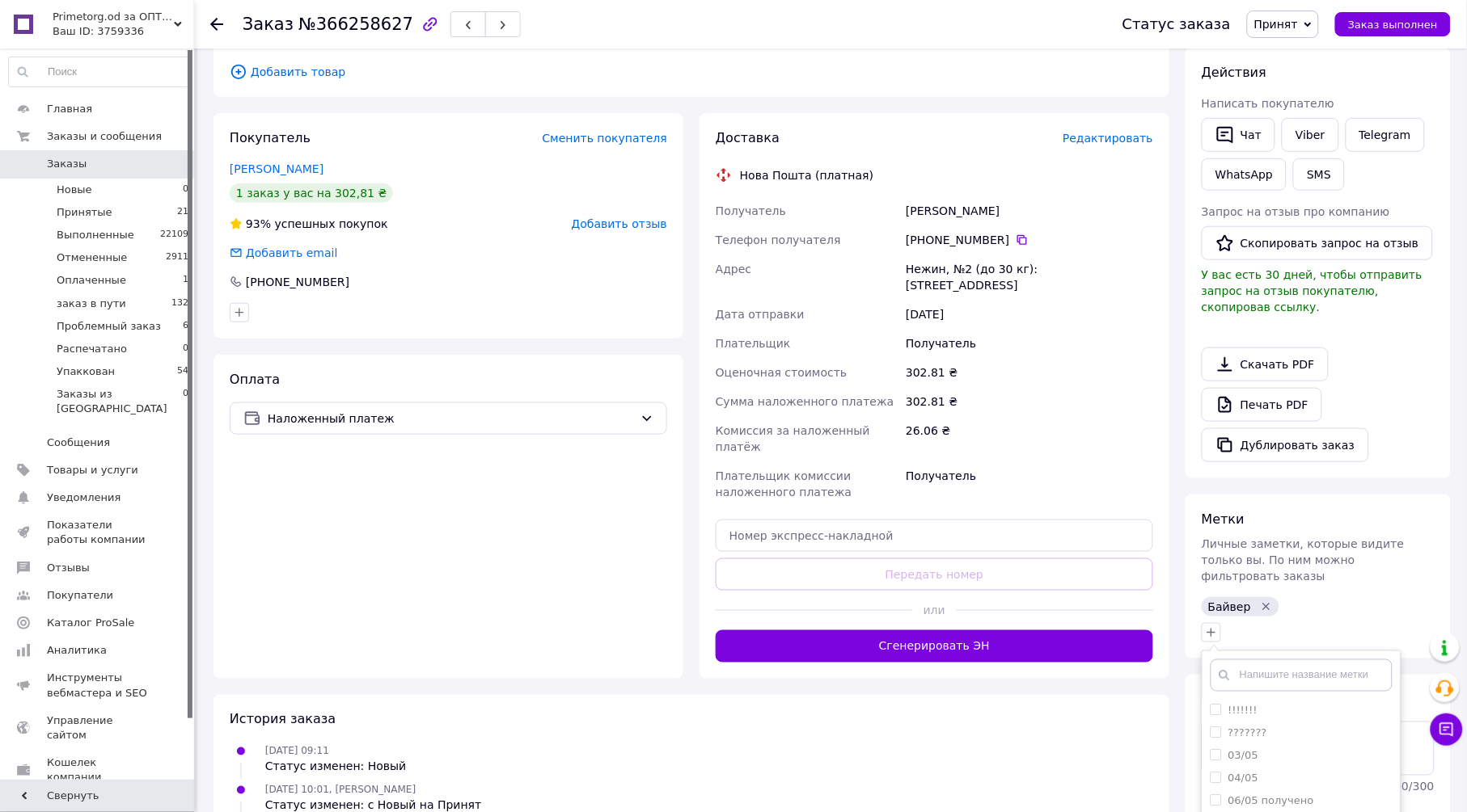
click at [1262, 603] on icon "Удалить метку" at bounding box center [1266, 606] width 7 height 7
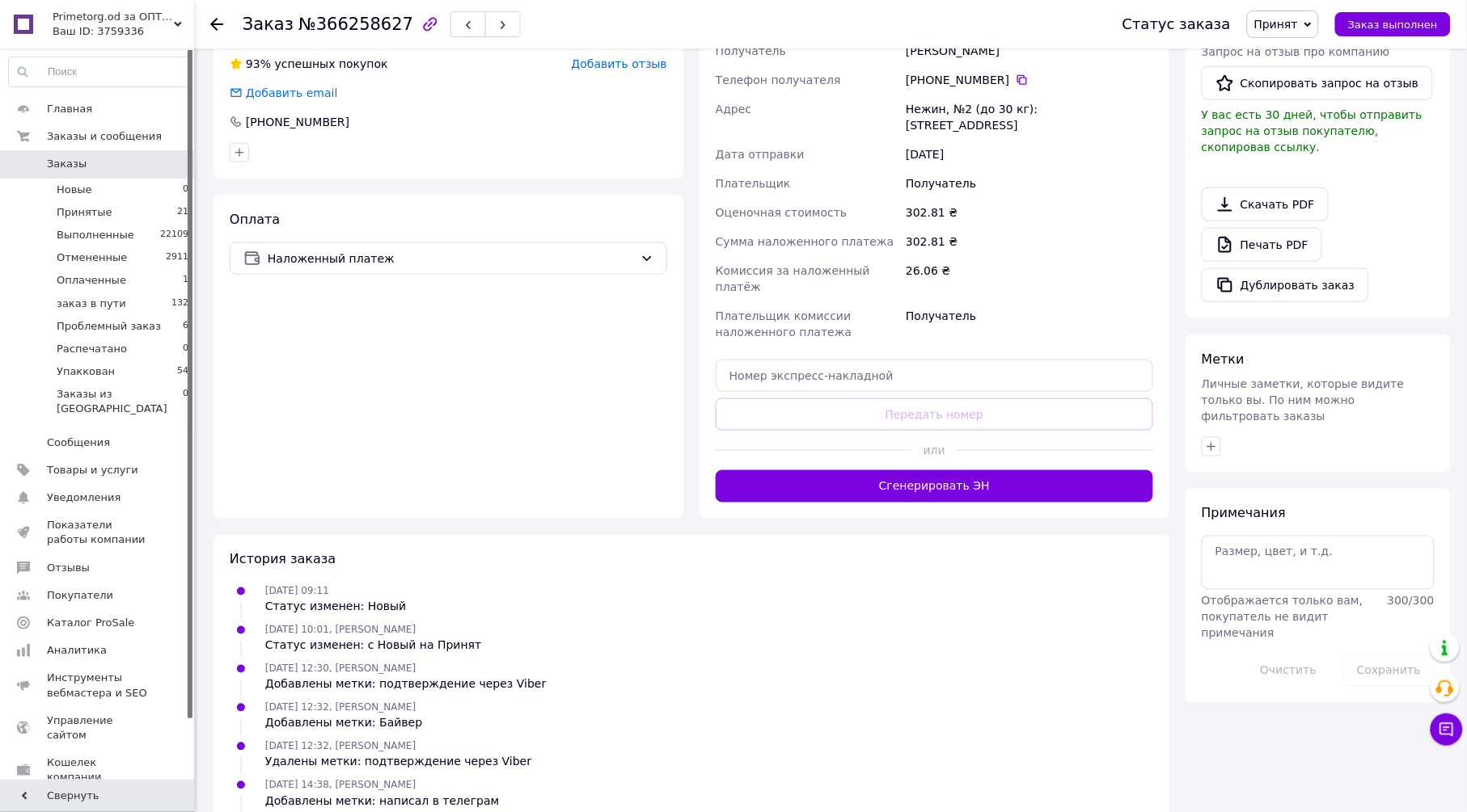
scroll to position [449, 0]
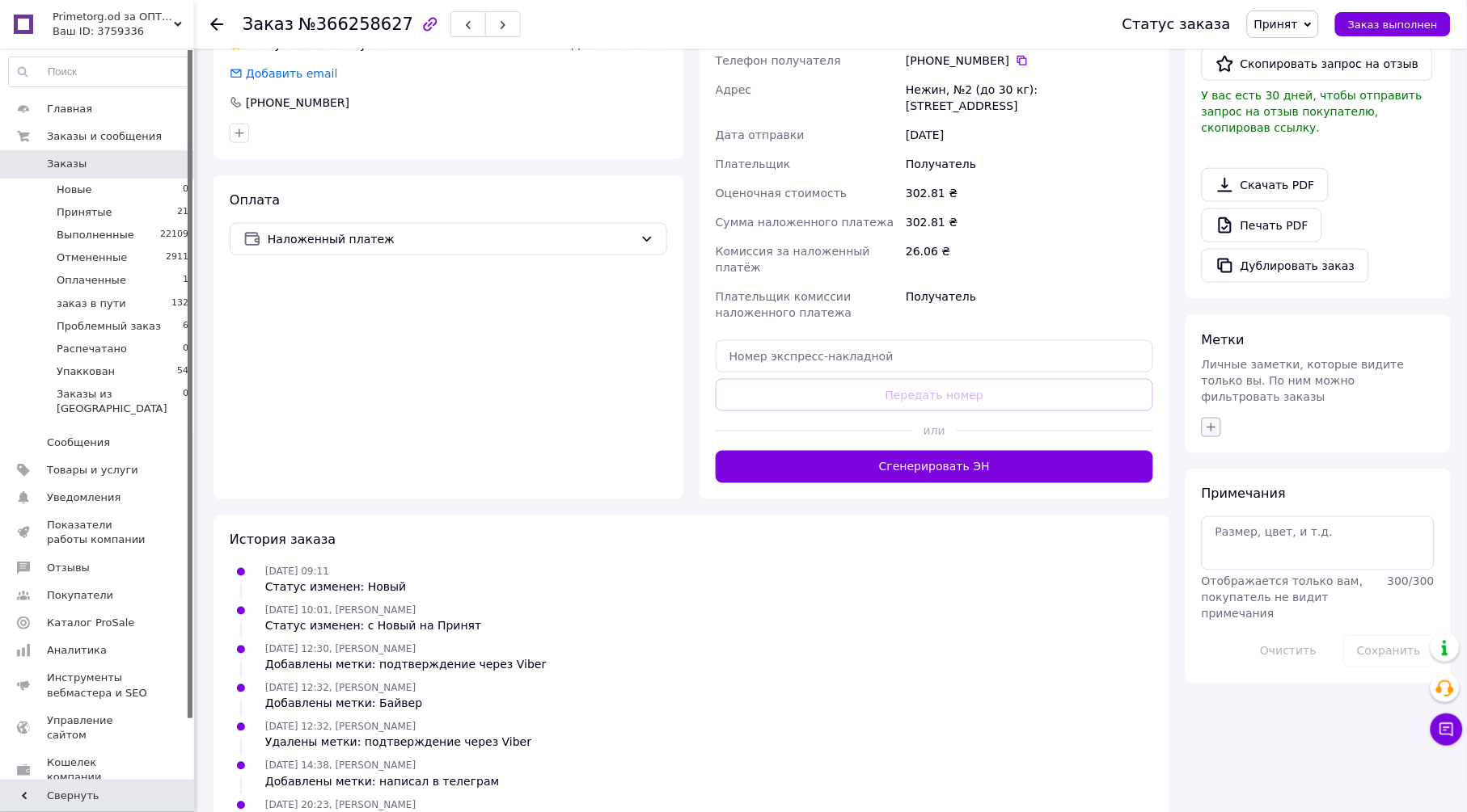
click at [1209, 421] on icon "button" at bounding box center [1212, 428] width 13 height 13
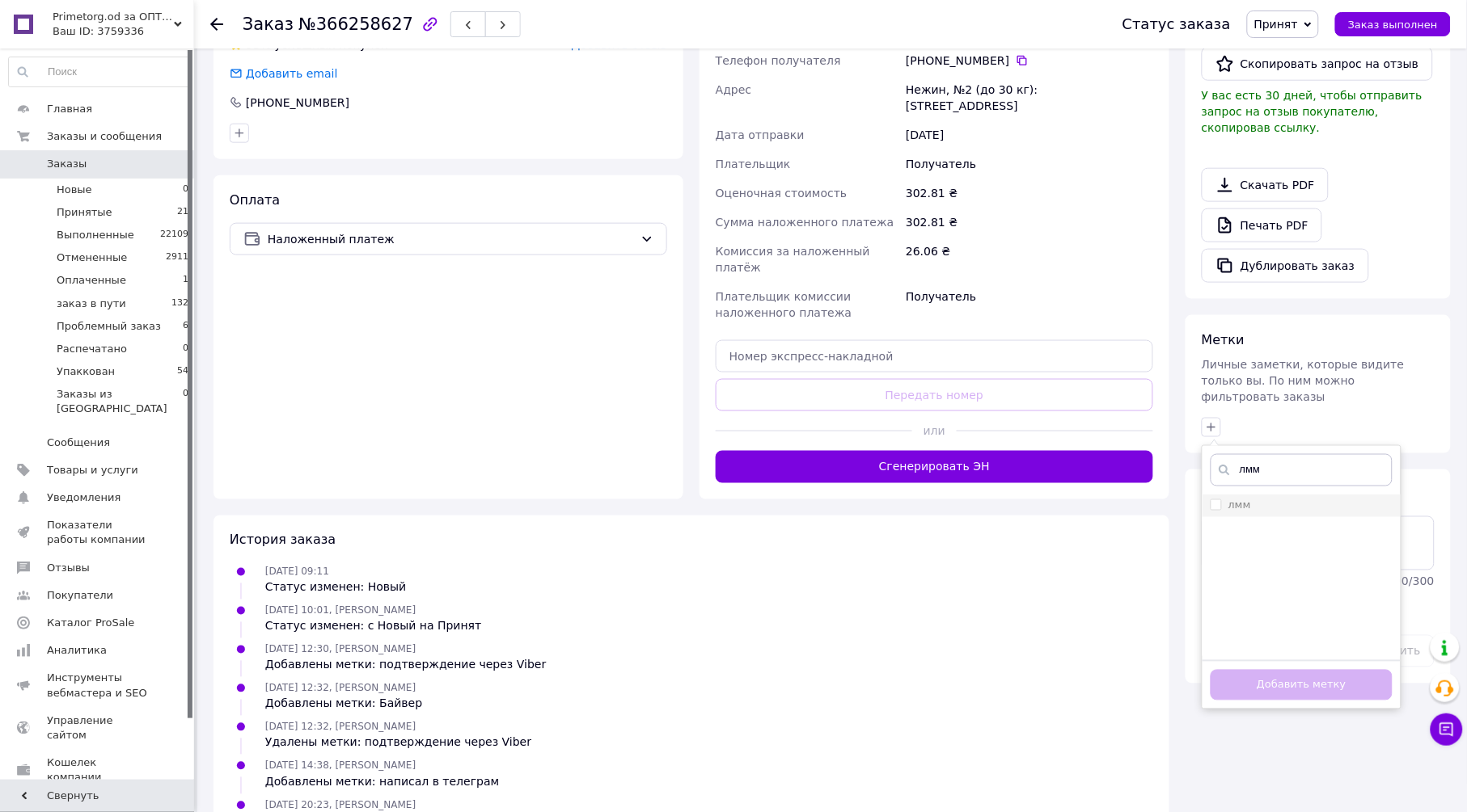
type input "лмм"
click at [1214, 500] on input "лмм" at bounding box center [1216, 505] width 11 height 11
checkbox input "true"
click at [1280, 455] on input "лмм" at bounding box center [1302, 471] width 182 height 33
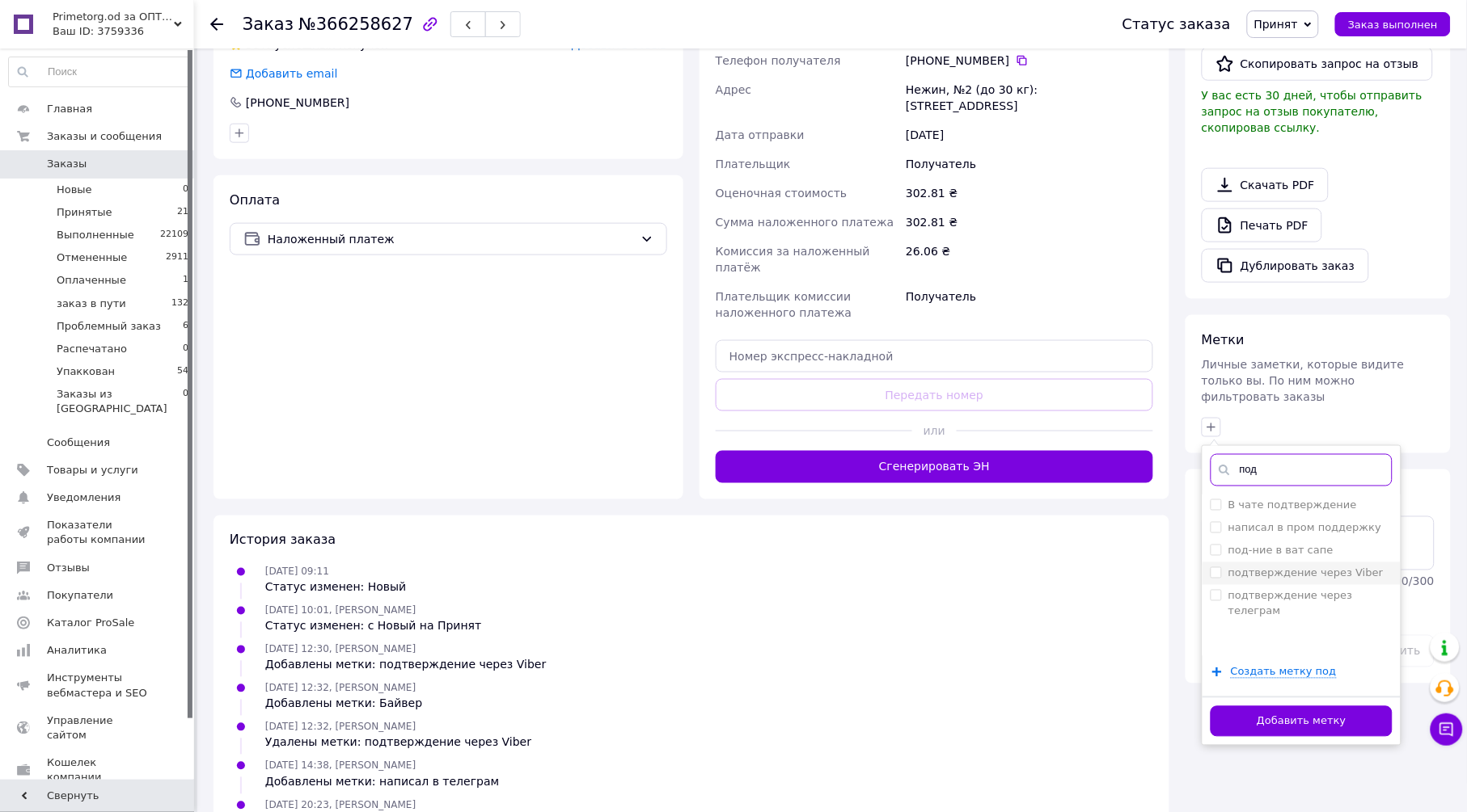
type input "под"
click at [1348, 568] on label "подтверждение через Viber" at bounding box center [1307, 573] width 155 height 12
checkbox input "true"
click at [1319, 707] on button "Добавить метку" at bounding box center [1302, 722] width 182 height 32
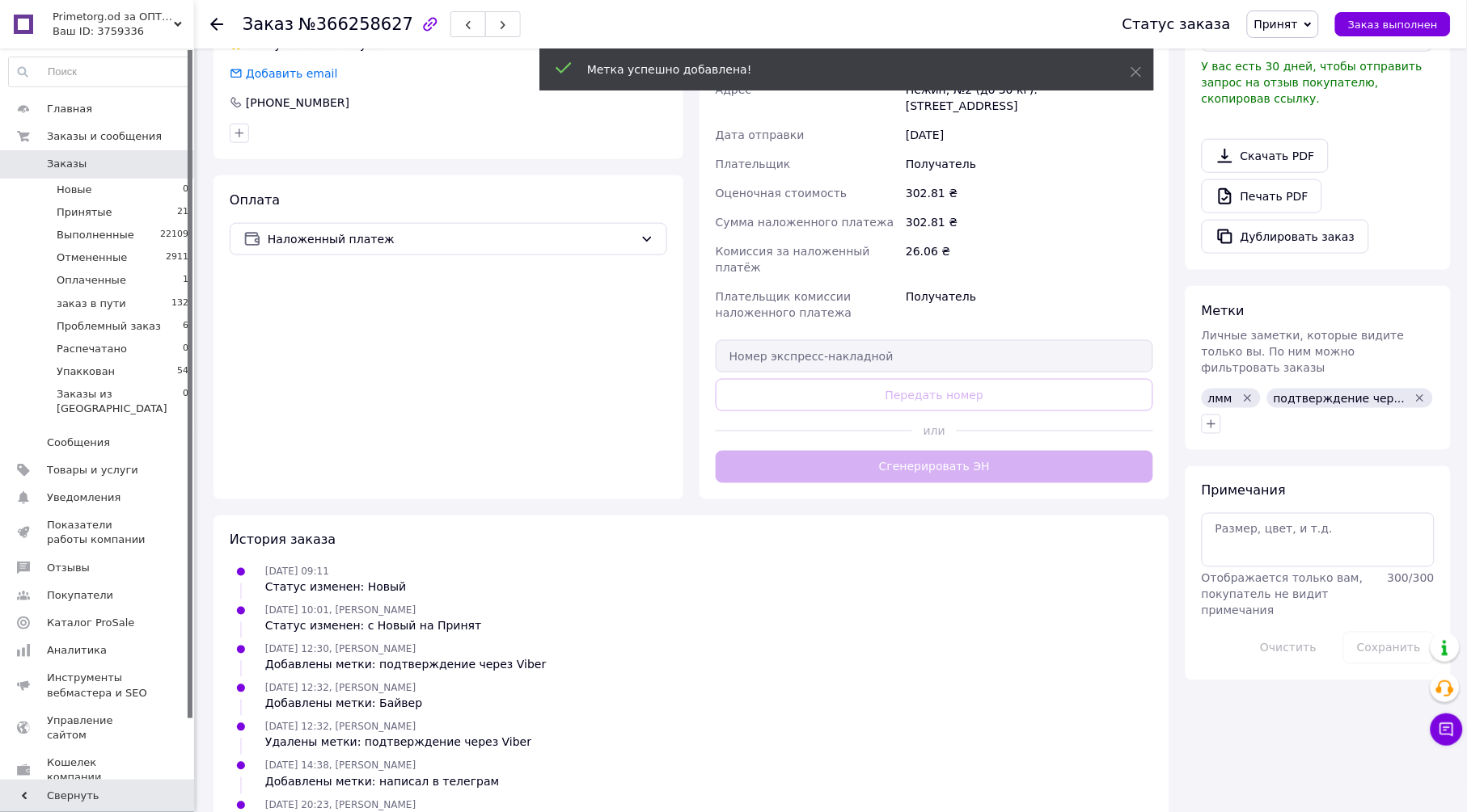
click at [214, 25] on icon at bounding box center [217, 25] width 13 height 13
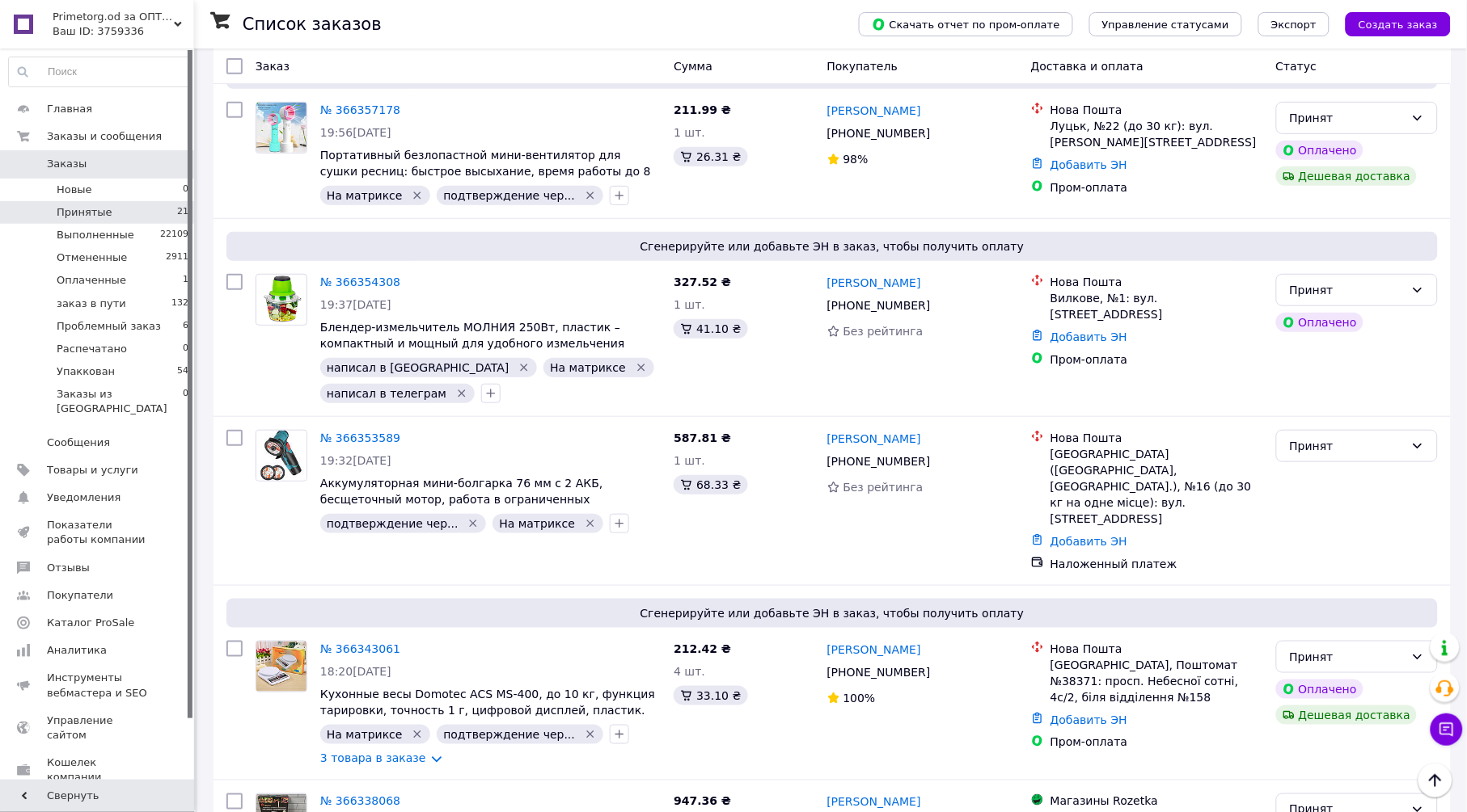
scroll to position [90, 0]
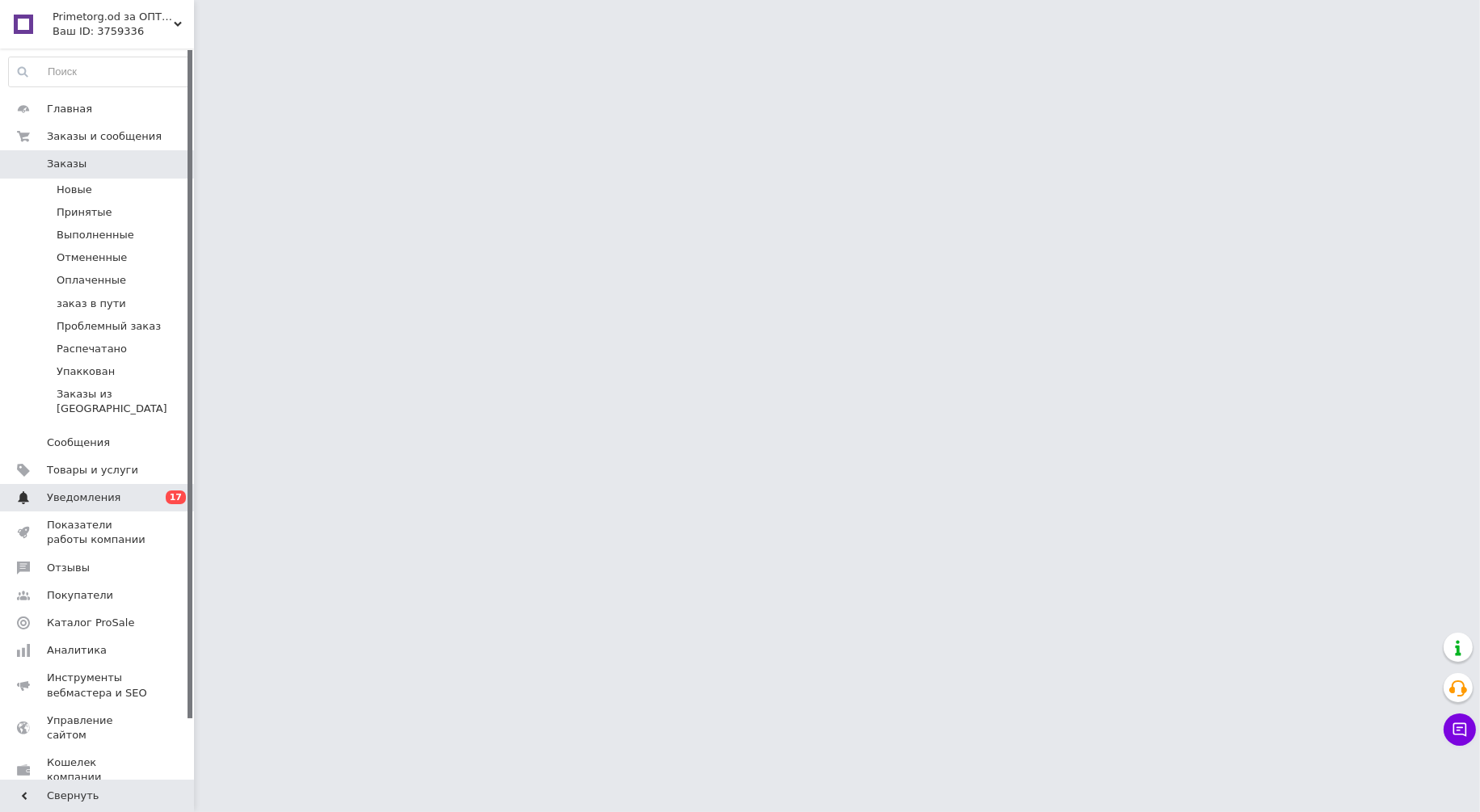
click at [92, 491] on span "Уведомления" at bounding box center [83, 498] width 74 height 15
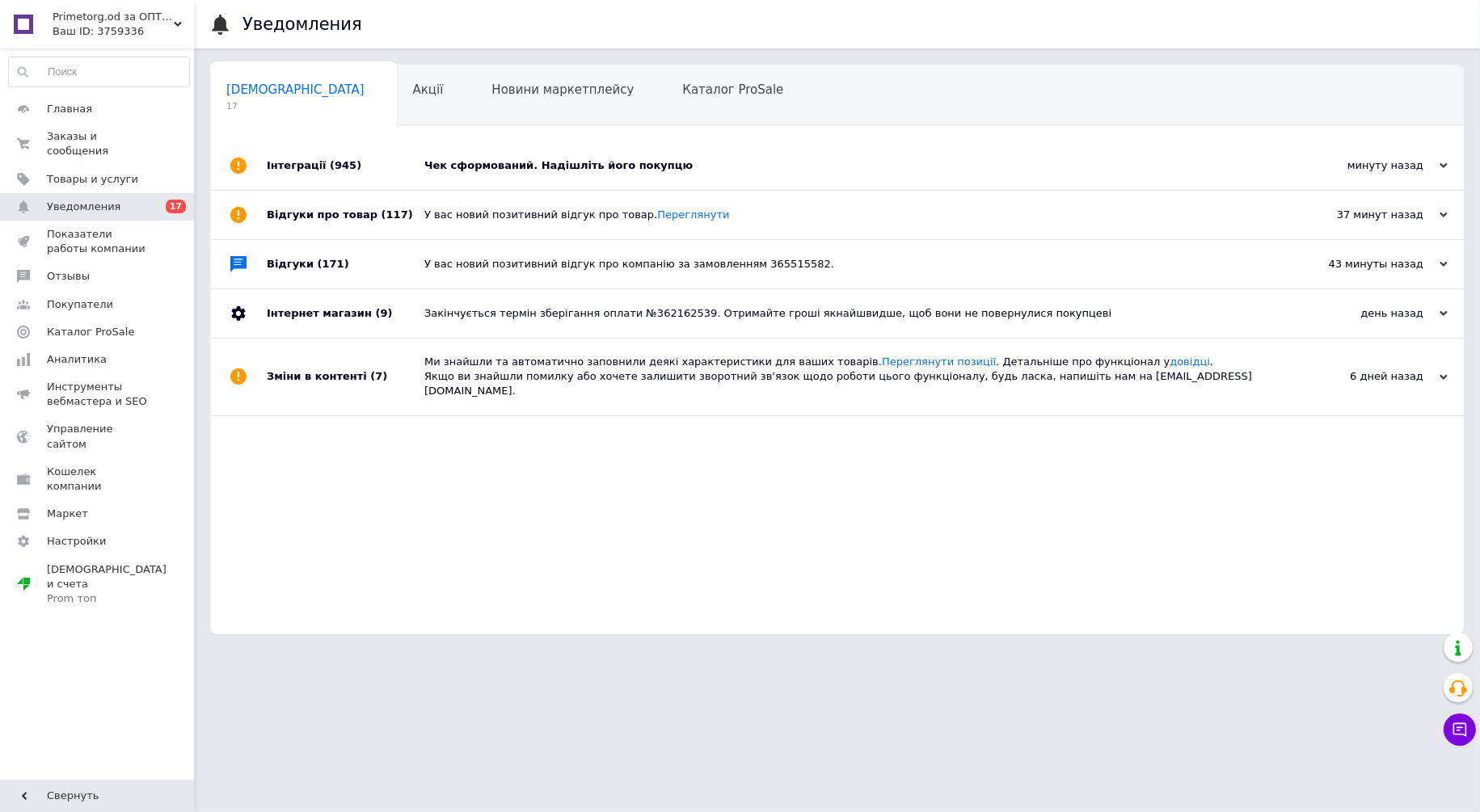
click at [490, 163] on div "Чек сформований. Надішліть його покупцю" at bounding box center [855, 166] width 862 height 15
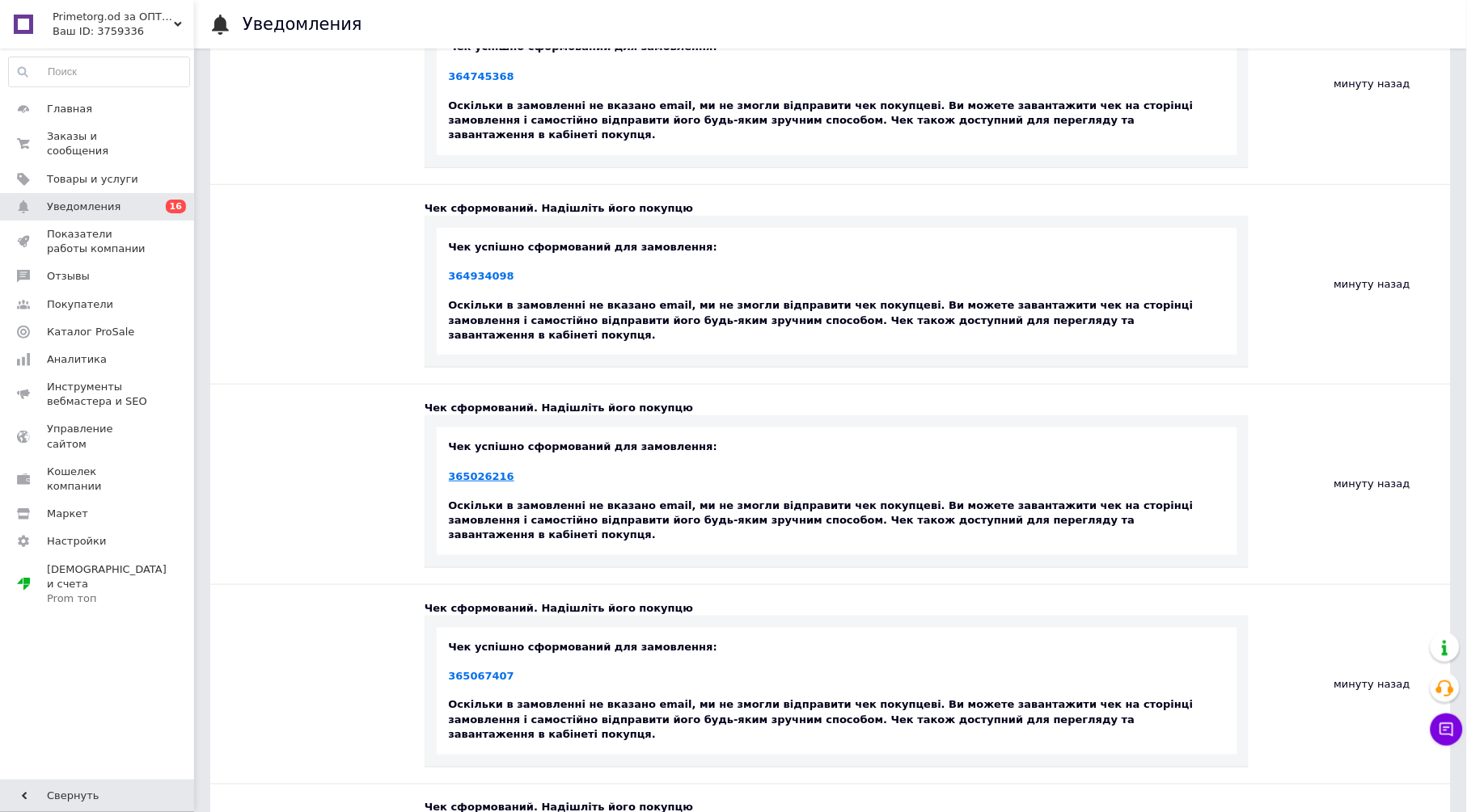
scroll to position [449, 0]
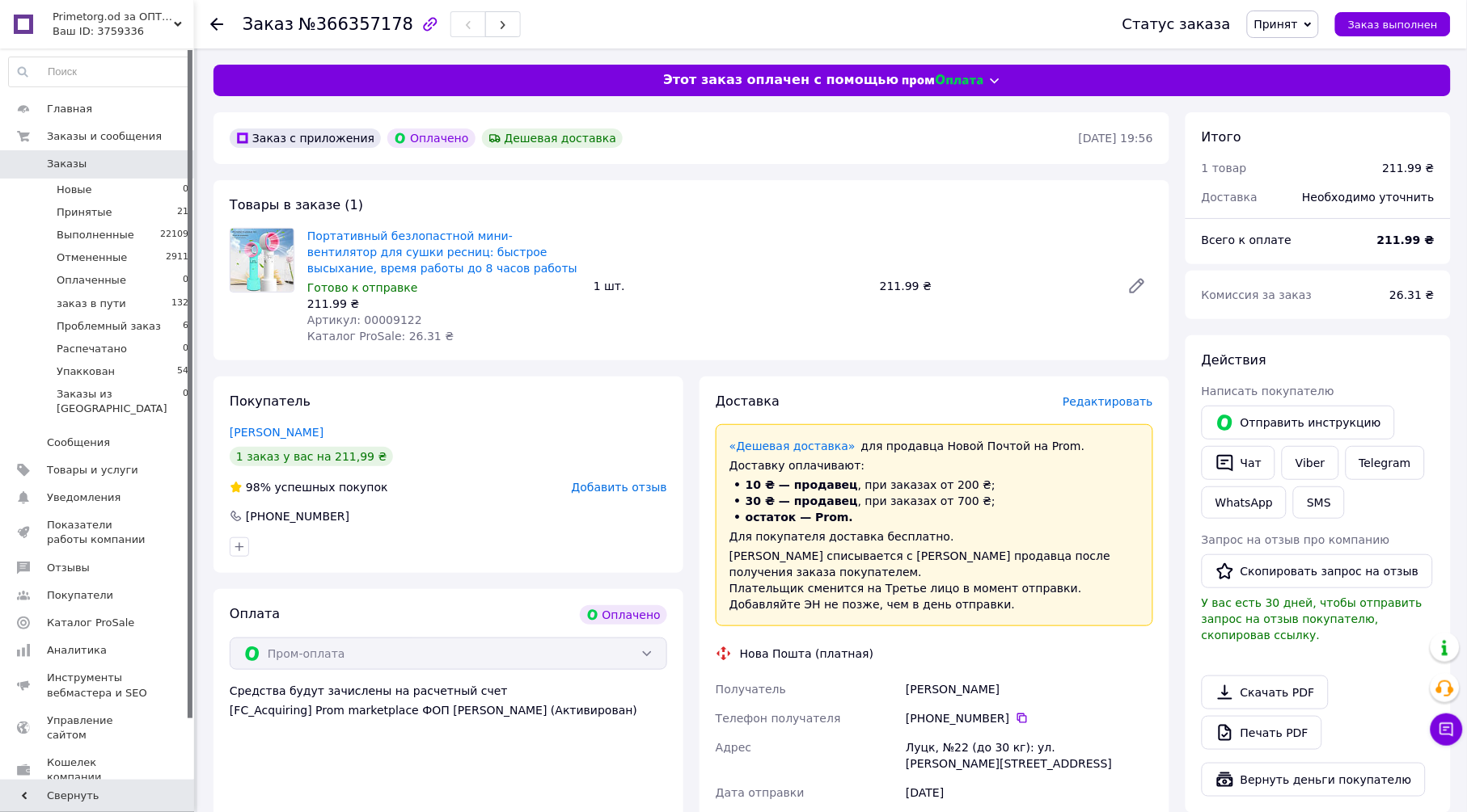
click at [389, 317] on span "Артикул: 00009122" at bounding box center [365, 321] width 115 height 13
copy span "00009122"
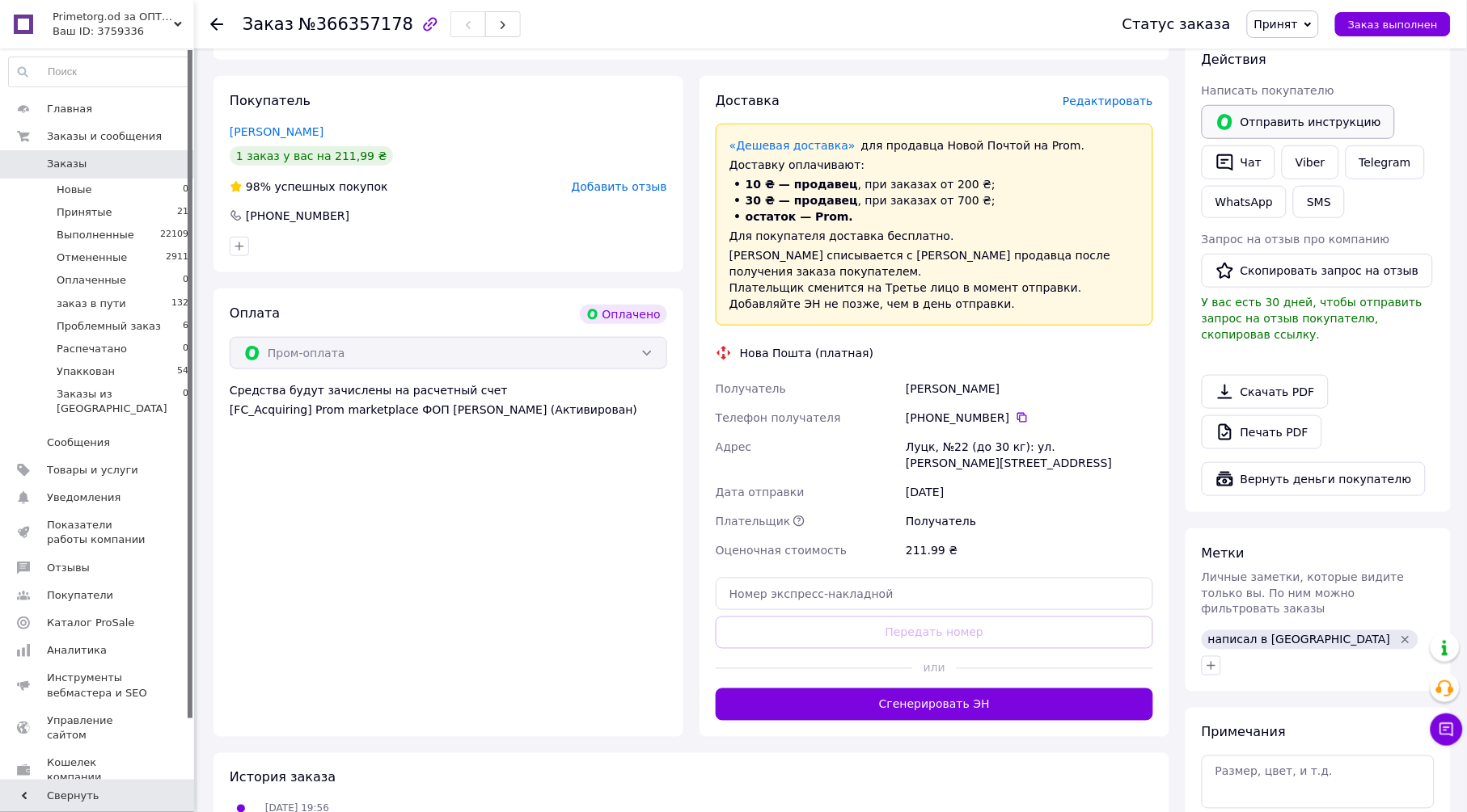
scroll to position [269, 0]
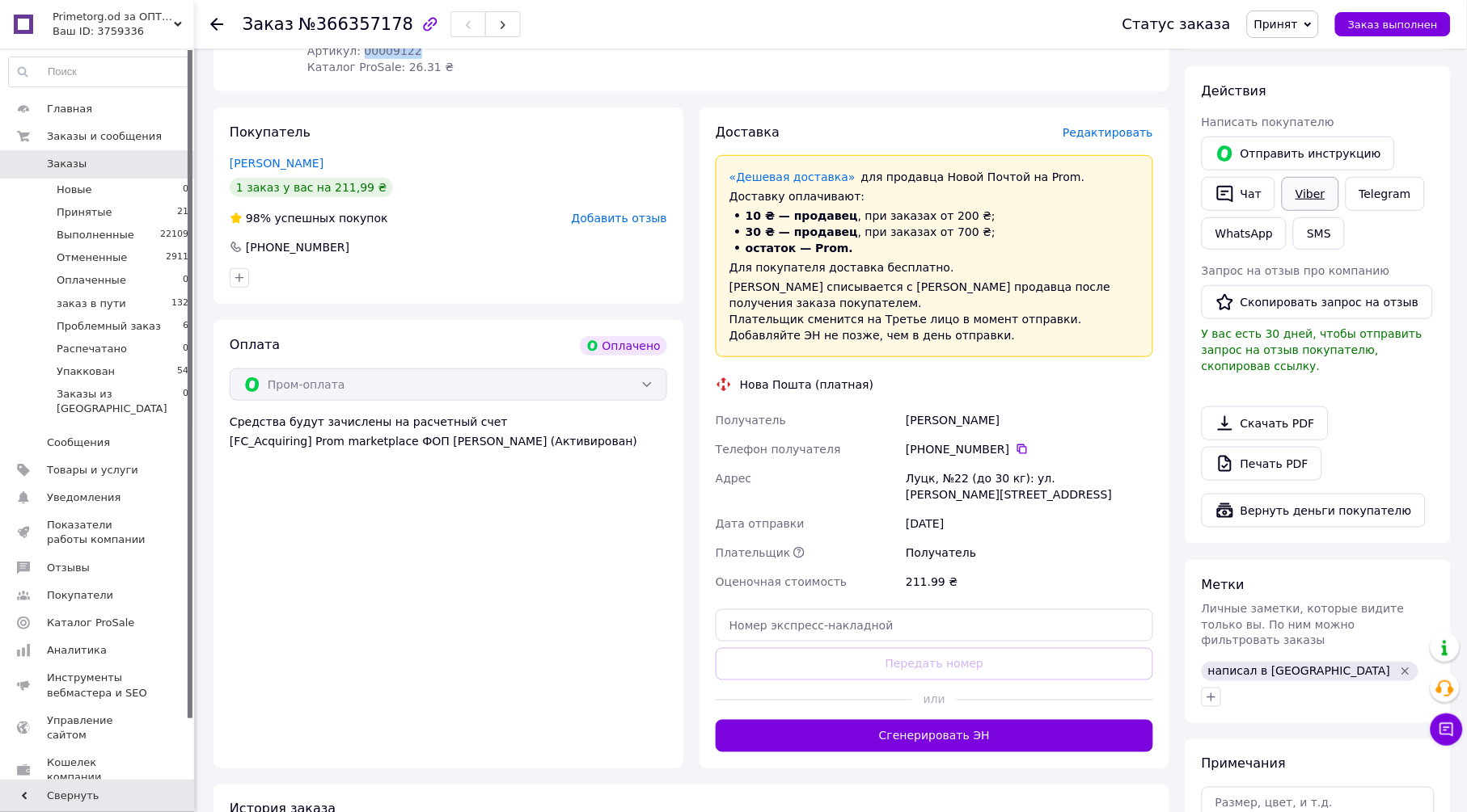
click at [1300, 195] on link "Viber" at bounding box center [1310, 194] width 56 height 34
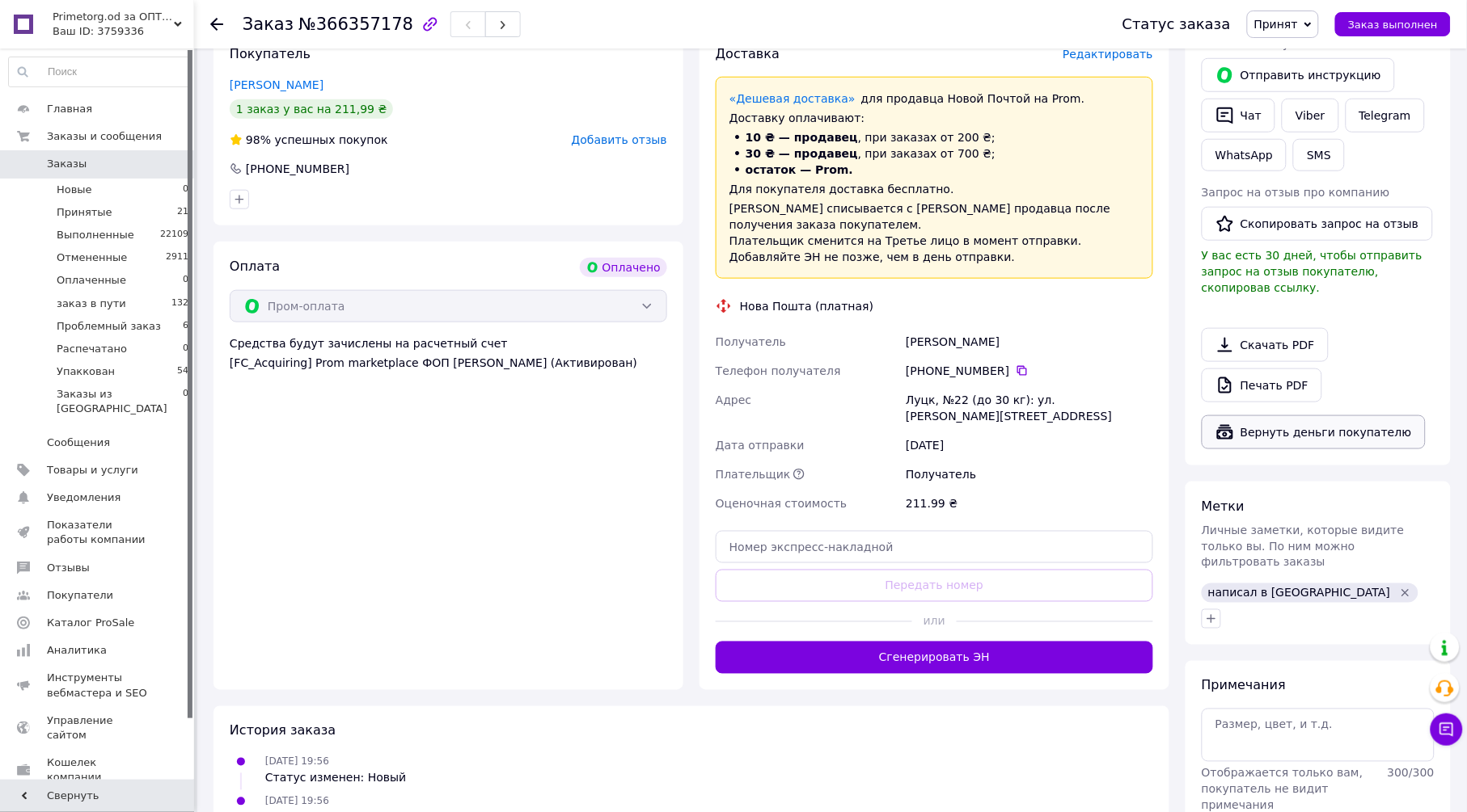
scroll to position [449, 0]
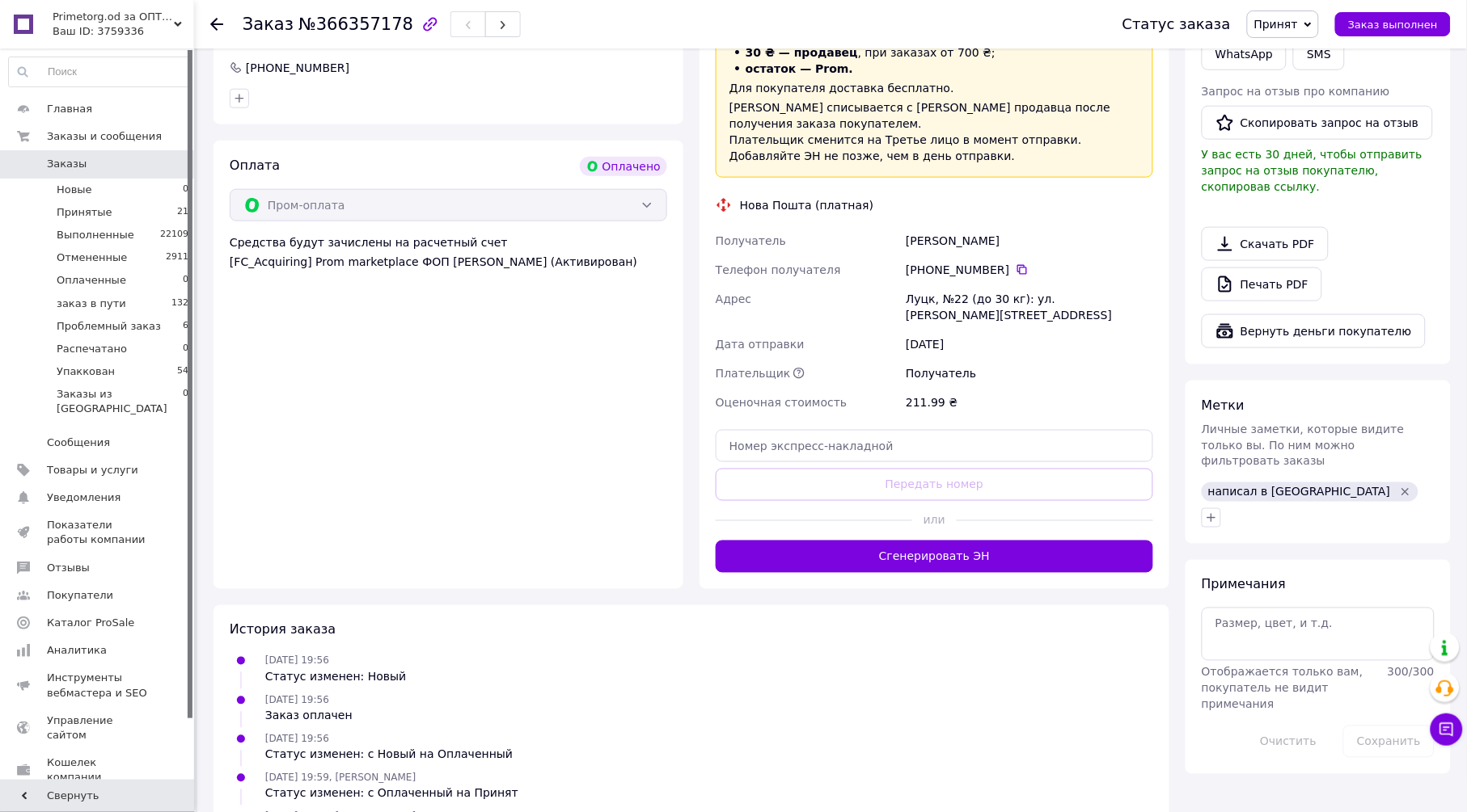
click at [1399, 486] on icon "Удалить метку" at bounding box center [1406, 492] width 13 height 13
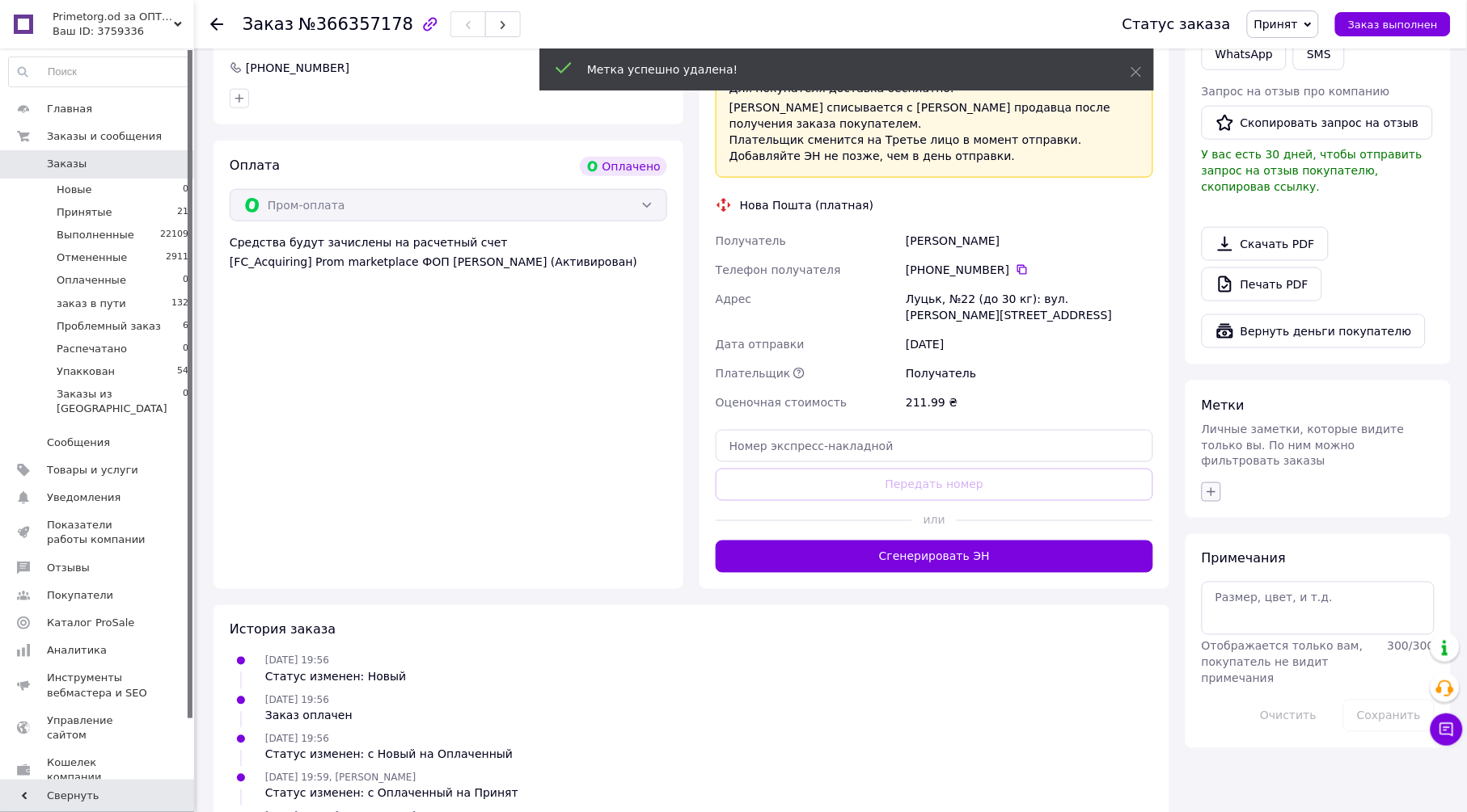
click at [1212, 486] on icon "button" at bounding box center [1212, 492] width 13 height 13
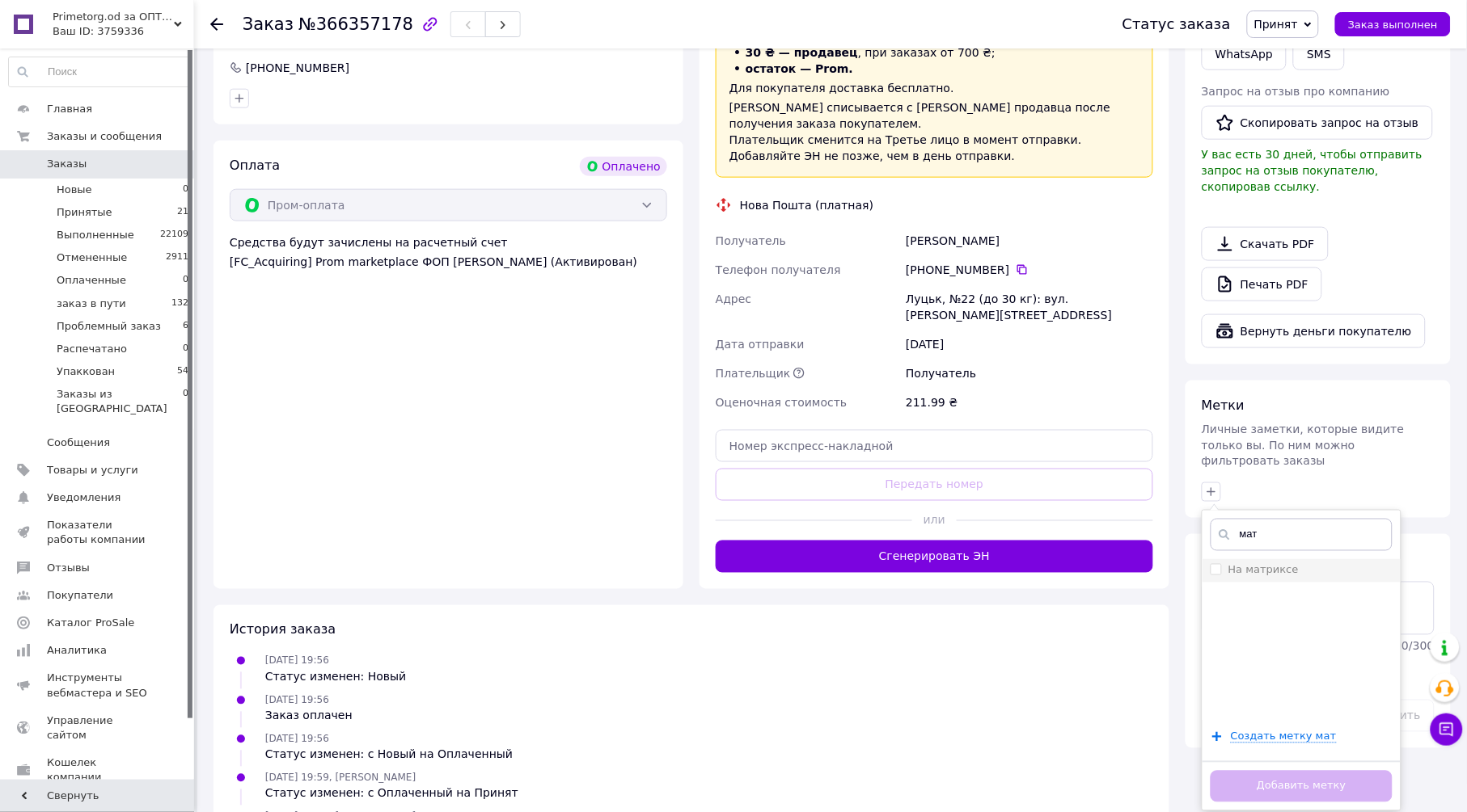
type input "мат"
click at [1268, 564] on label "На матриксе" at bounding box center [1264, 570] width 70 height 12
checkbox input "true"
click at [1280, 519] on input "мат" at bounding box center [1302, 536] width 182 height 33
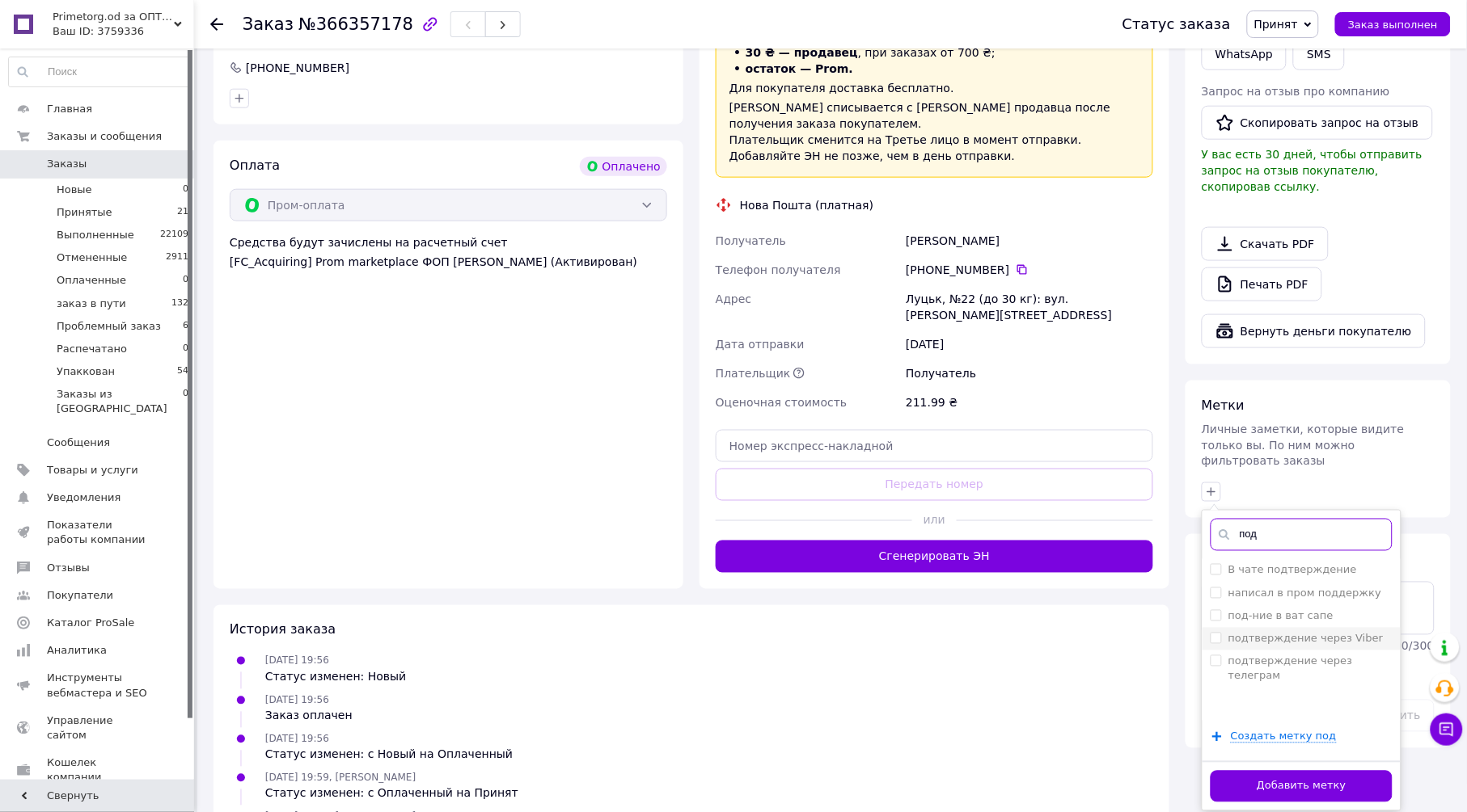
type input "под"
click at [1298, 633] on label "подтверждение через Viber" at bounding box center [1307, 639] width 155 height 12
checkbox input "true"
click at [1295, 771] on button "Добавить метку" at bounding box center [1302, 787] width 182 height 32
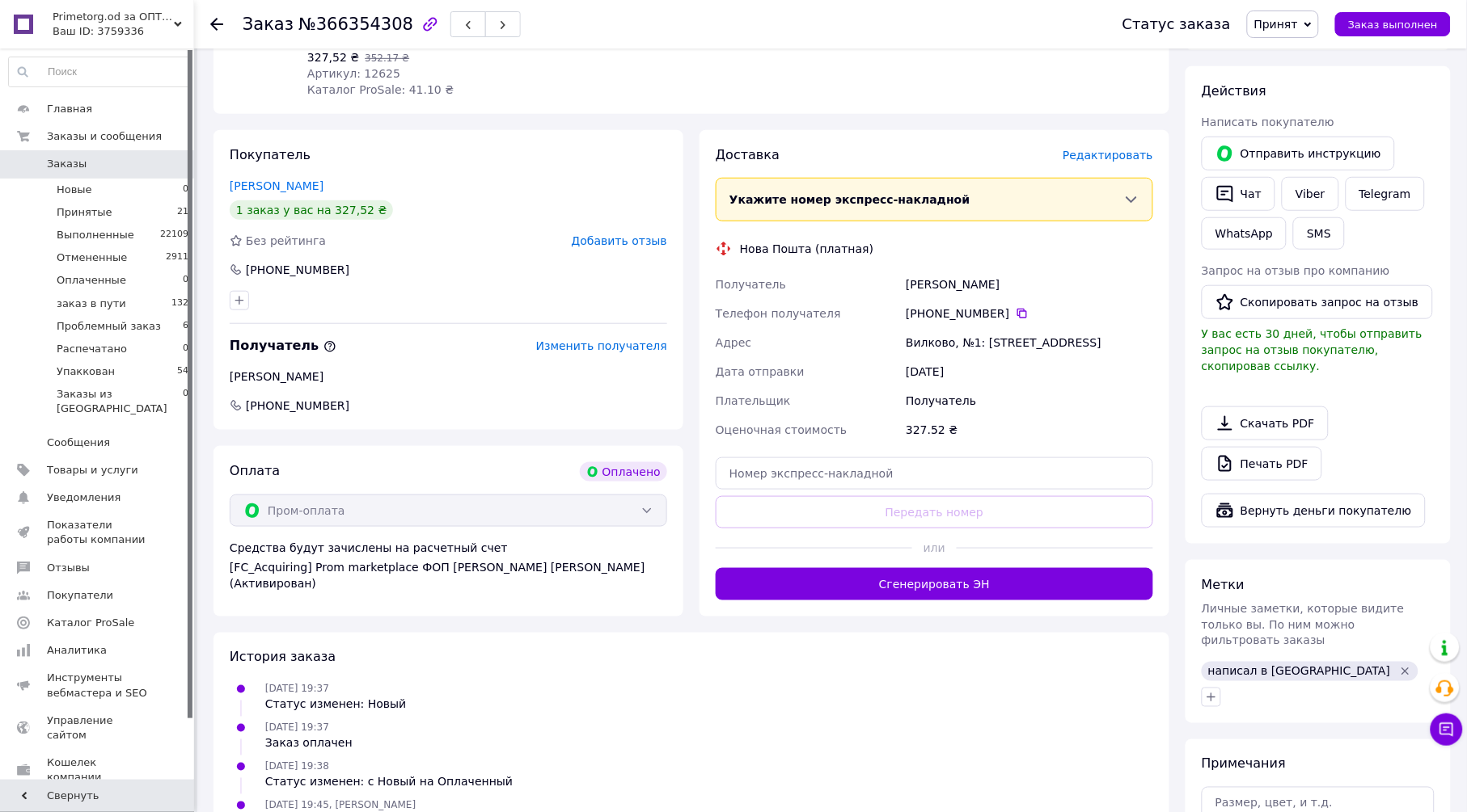
scroll to position [90, 0]
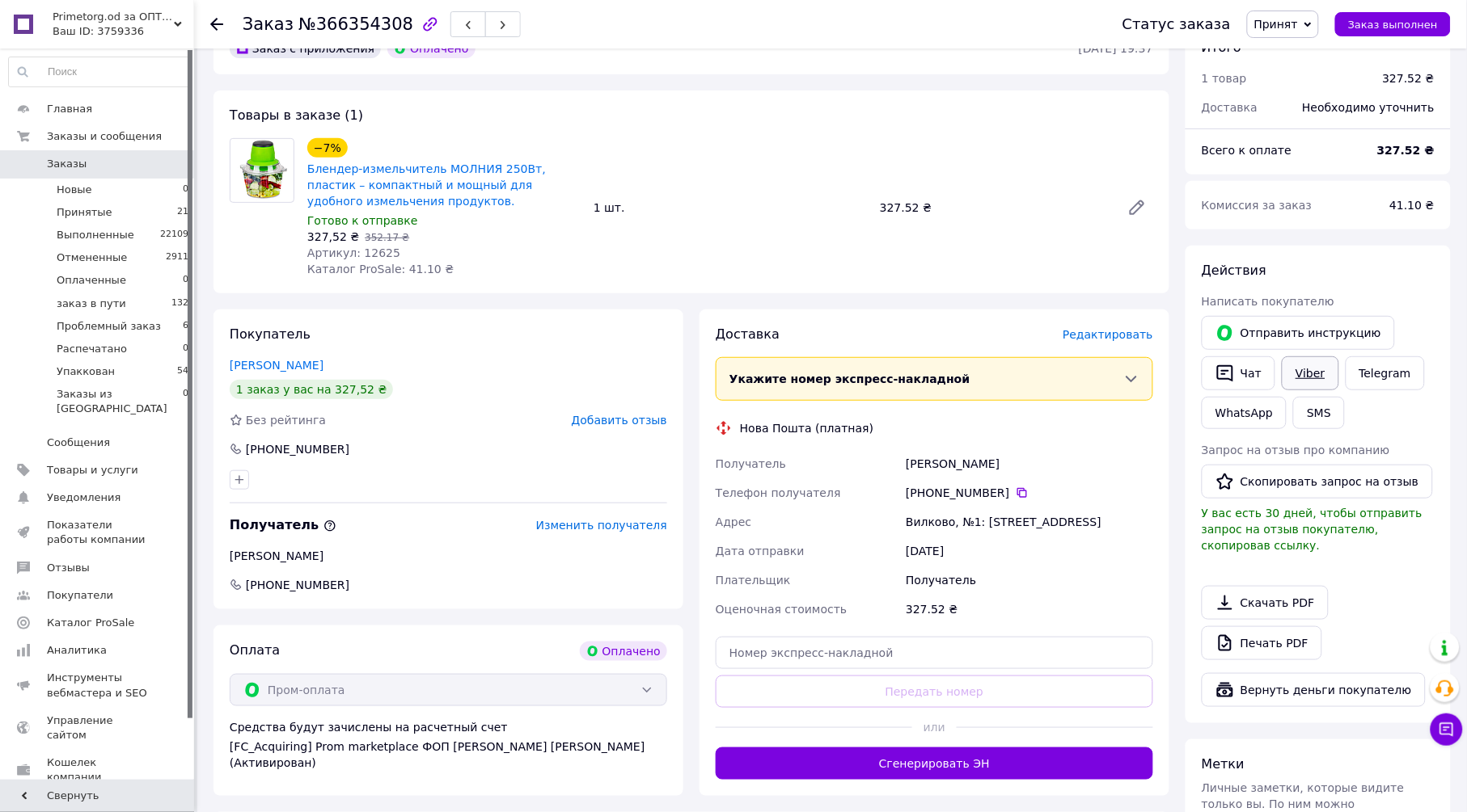
click at [1303, 370] on link "Viber" at bounding box center [1310, 374] width 56 height 34
click at [1374, 375] on link "Telegram" at bounding box center [1385, 374] width 79 height 34
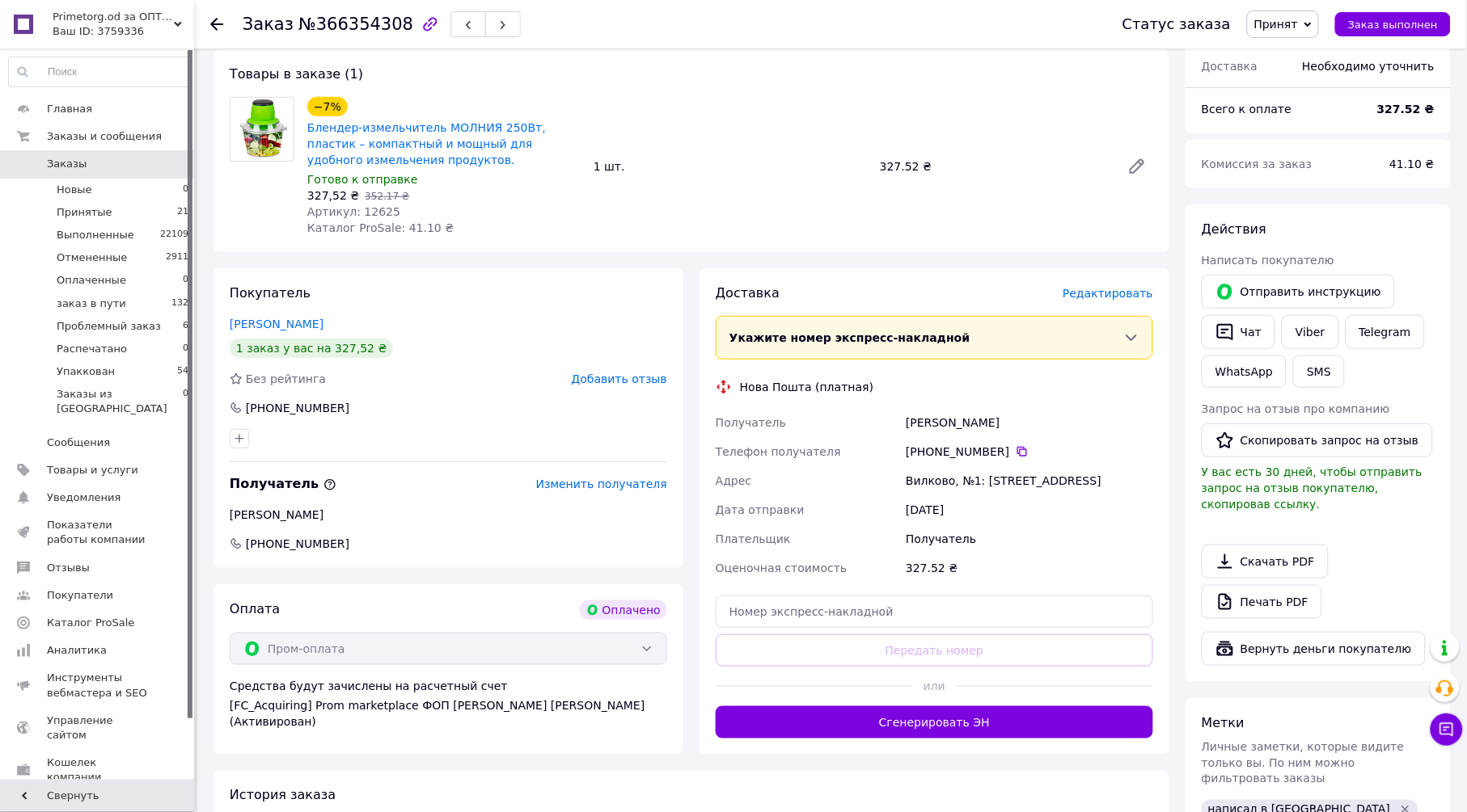
scroll to position [395, 0]
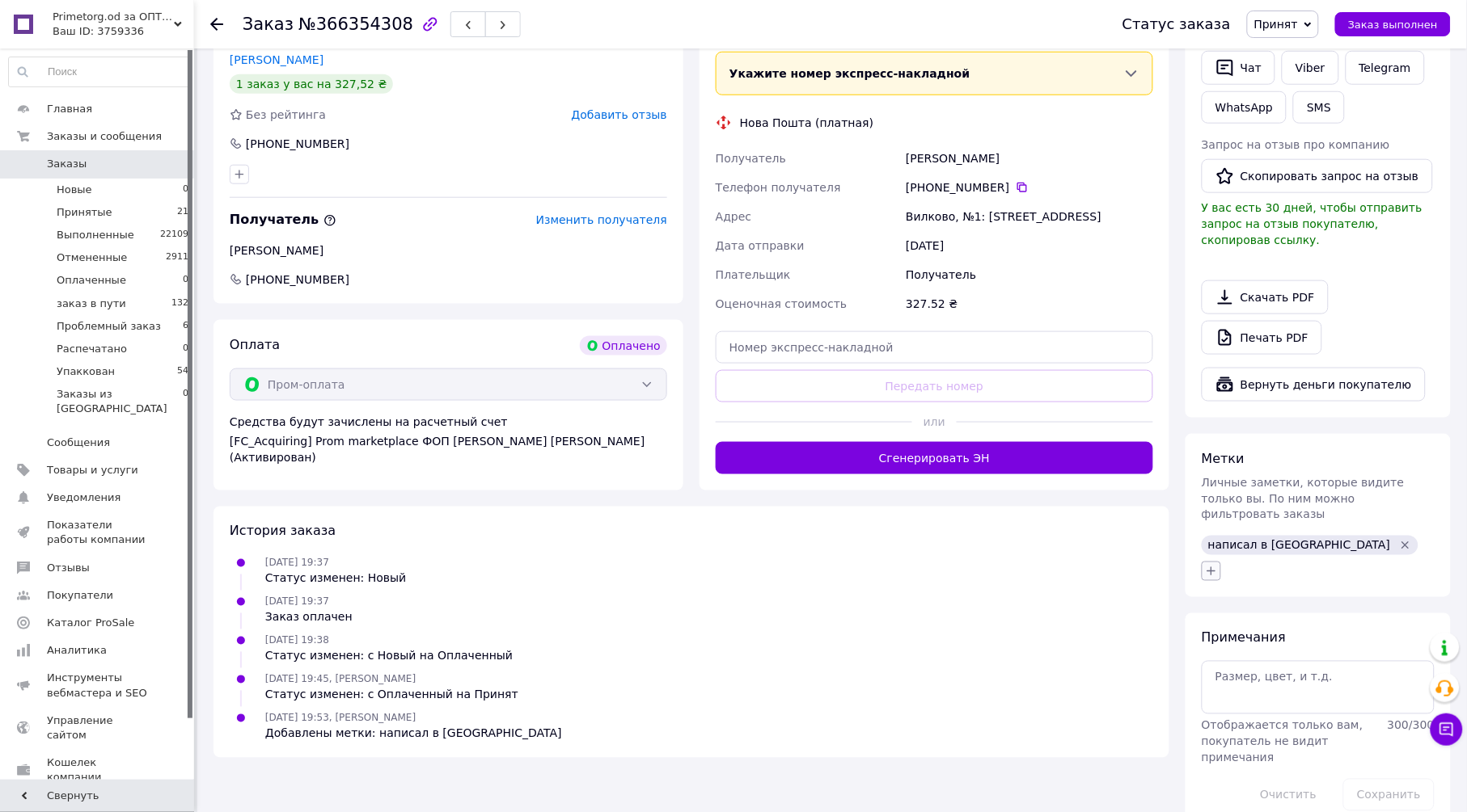
click at [1210, 568] on icon "button" at bounding box center [1212, 572] width 9 height 9
type input "нап"
click at [1312, 727] on label "написал в телеграм" at bounding box center [1285, 733] width 111 height 12
checkbox input "true"
click at [1314, 599] on input "нап" at bounding box center [1302, 615] width 182 height 33
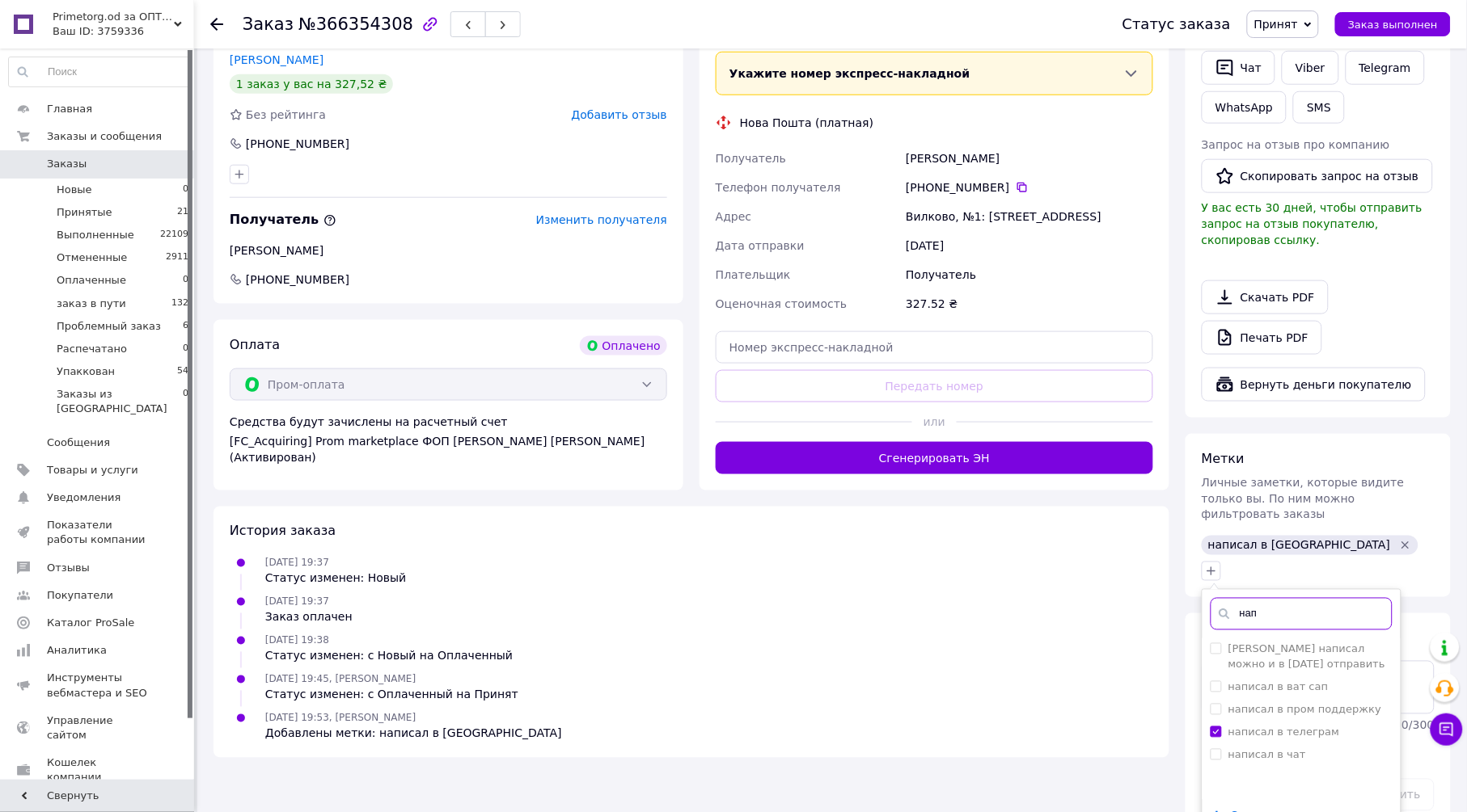
click at [1314, 599] on input "нап" at bounding box center [1302, 615] width 182 height 33
type input "мат"
click at [1307, 643] on div "На матриксе" at bounding box center [1302, 650] width 182 height 15
checkbox input "true"
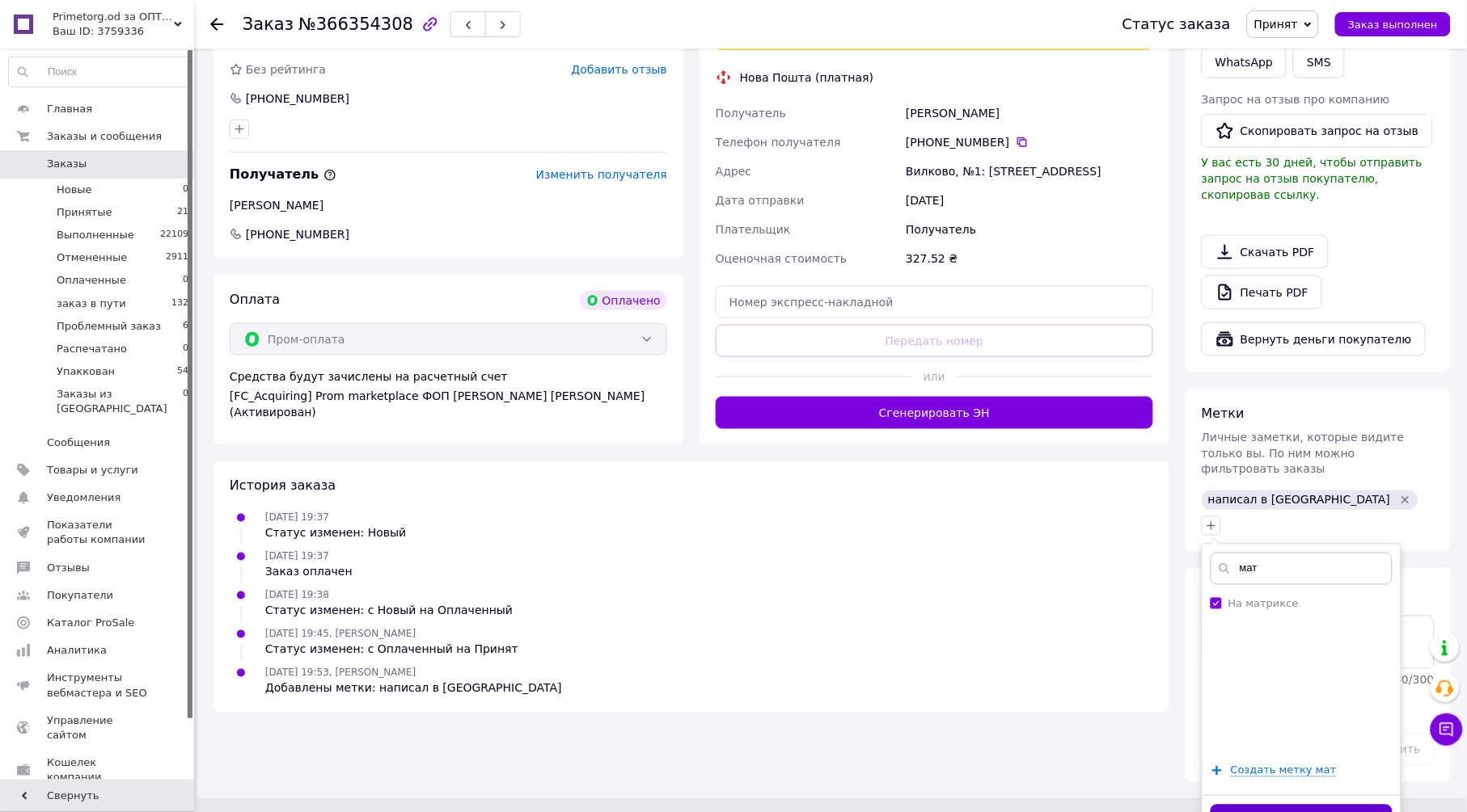
click at [1339, 805] on button "Добавить метку" at bounding box center [1302, 821] width 182 height 32
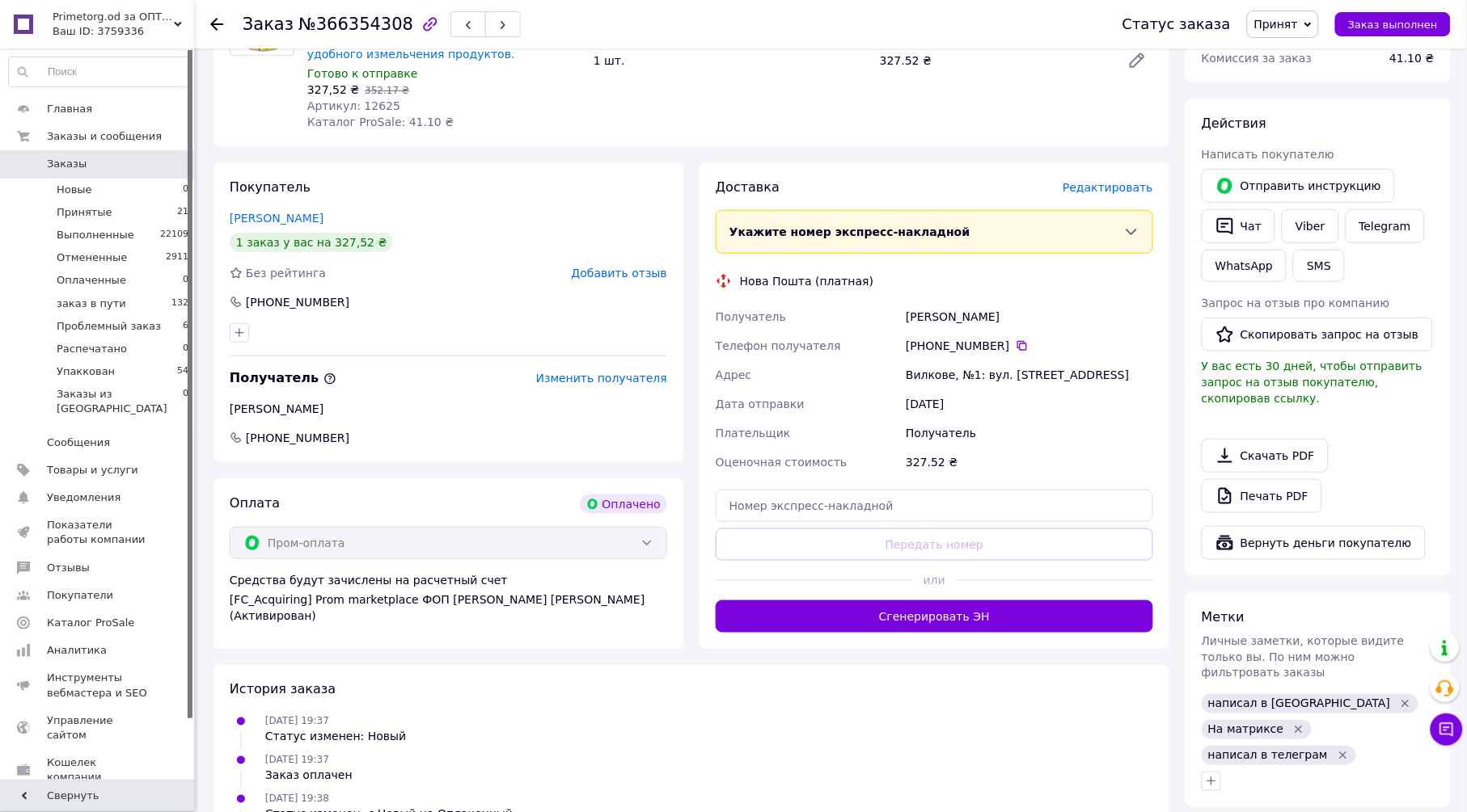
scroll to position [269, 0]
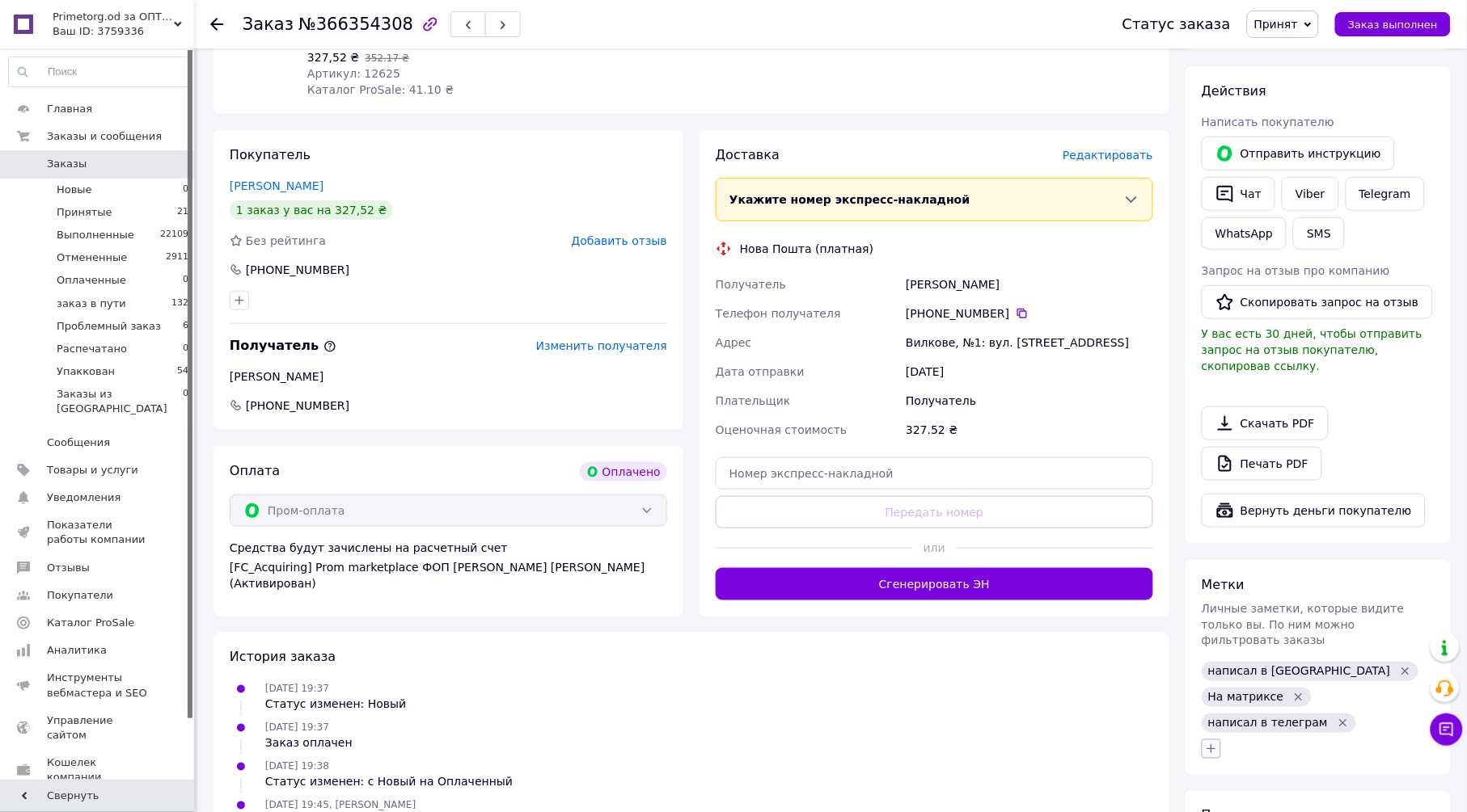
click at [1211, 742] on icon "button" at bounding box center [1212, 749] width 13 height 13
click at [974, 700] on div "12.10.2025 19:37 Статус изменен: Новый" at bounding box center [691, 697] width 937 height 33
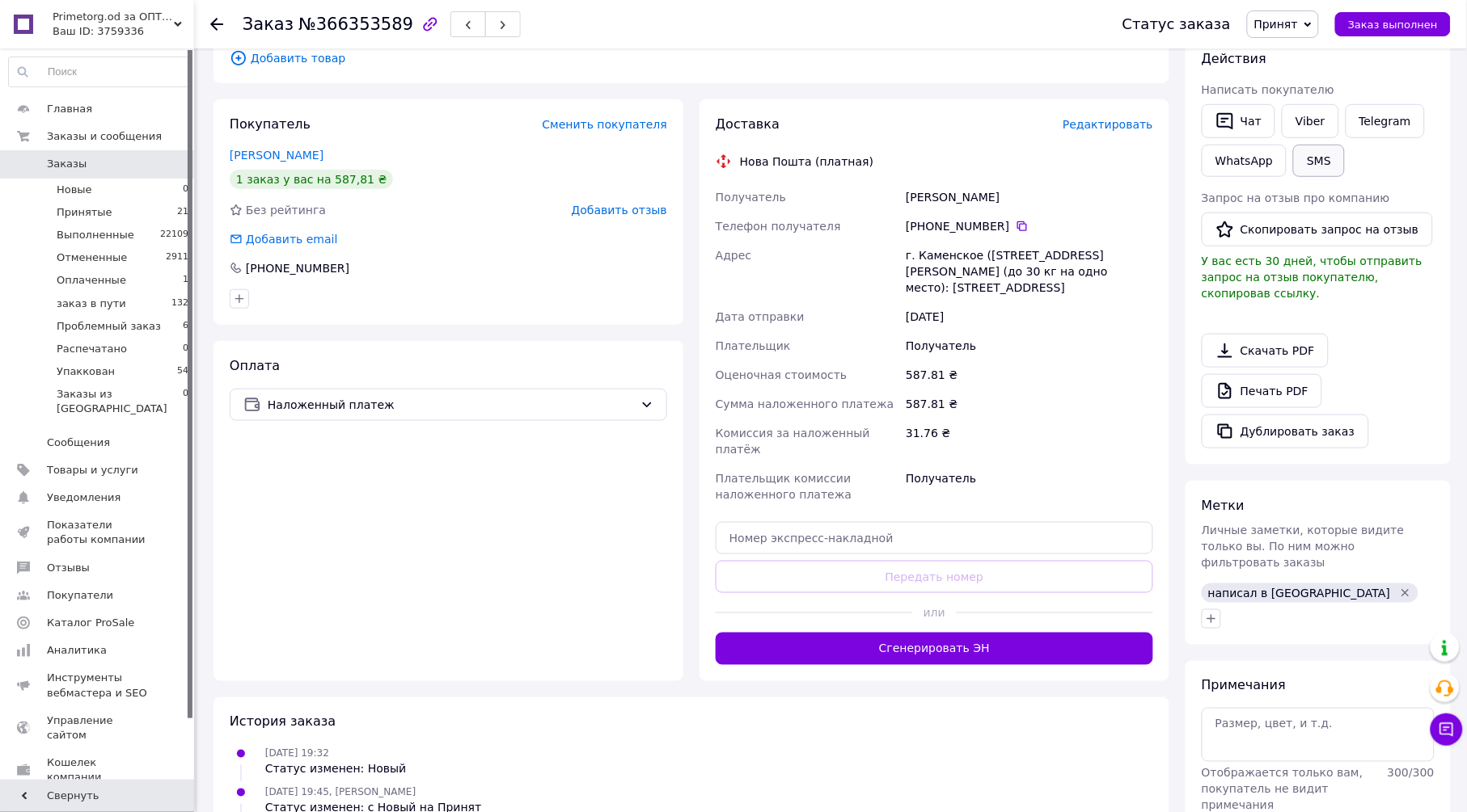
scroll to position [251, 0]
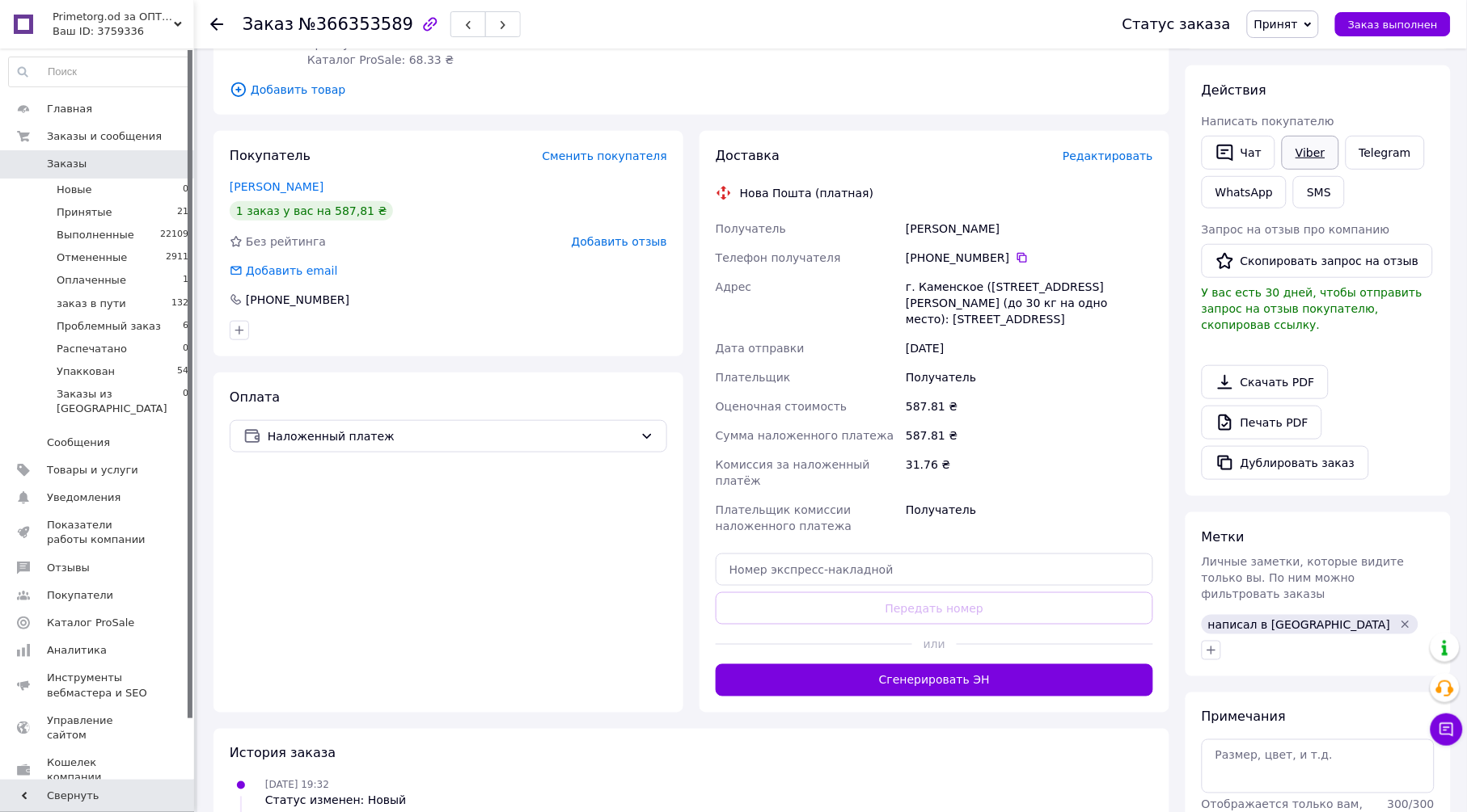
click at [1307, 150] on link "Viber" at bounding box center [1310, 153] width 56 height 34
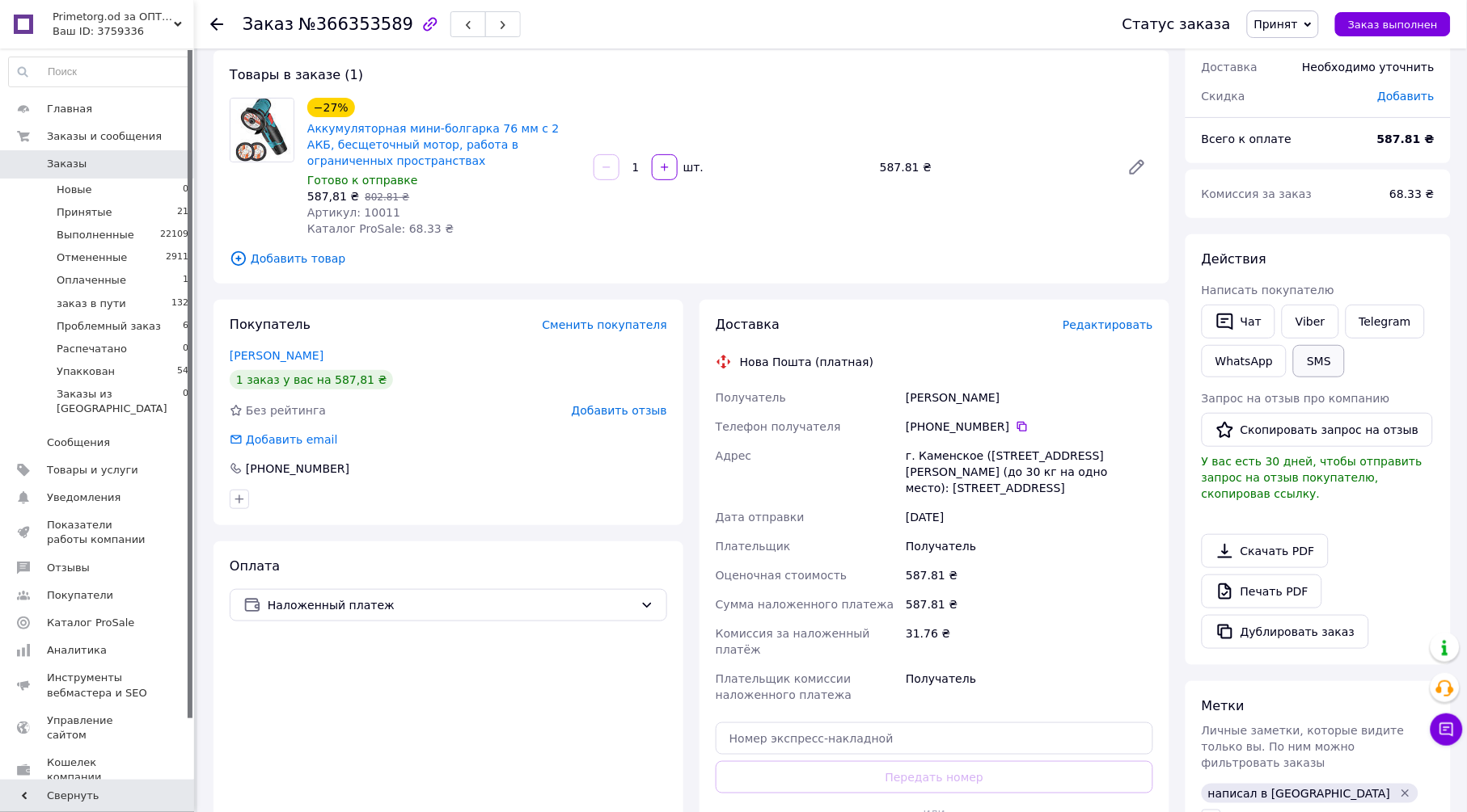
scroll to position [72, 0]
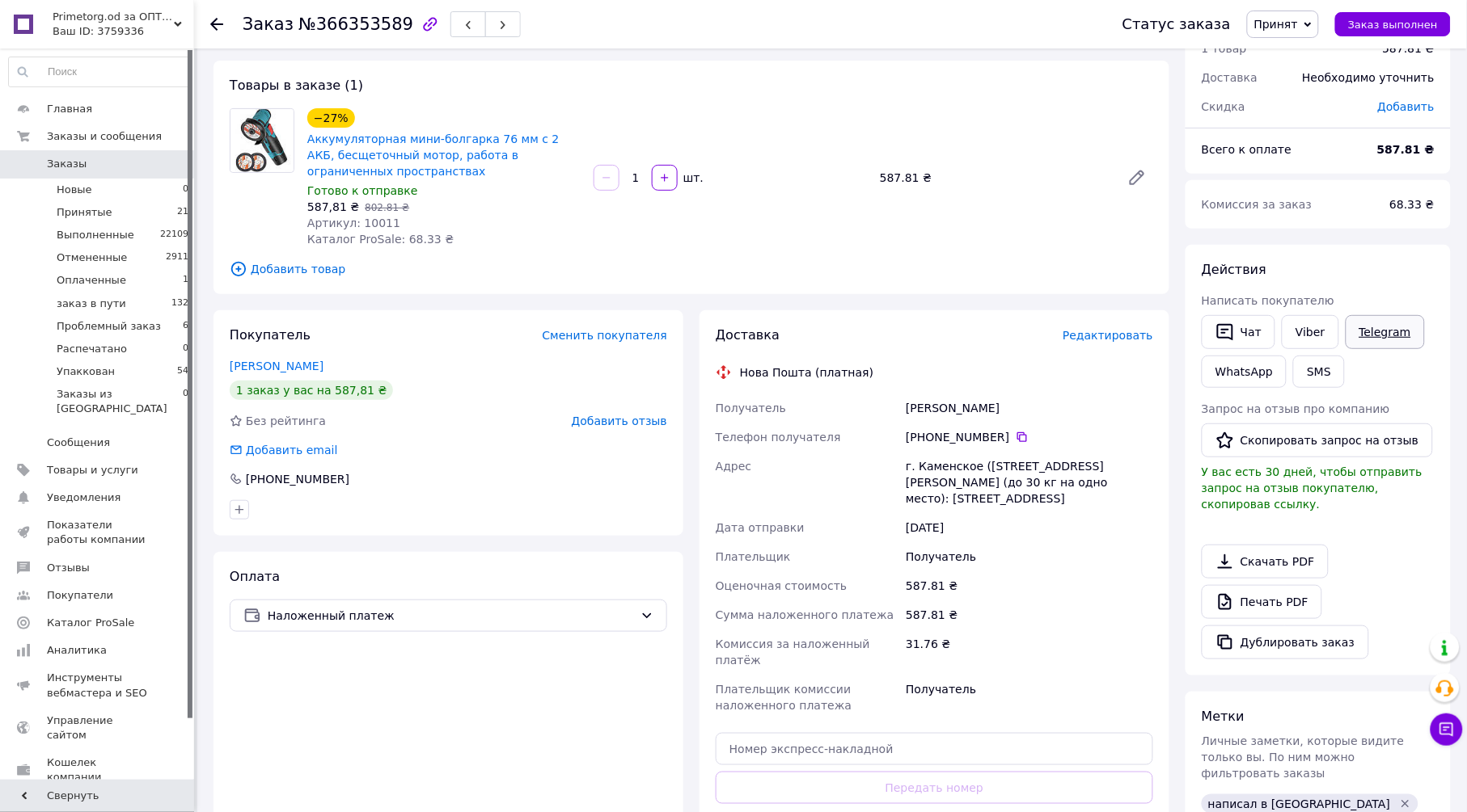
click at [1382, 324] on link "Telegram" at bounding box center [1385, 333] width 79 height 34
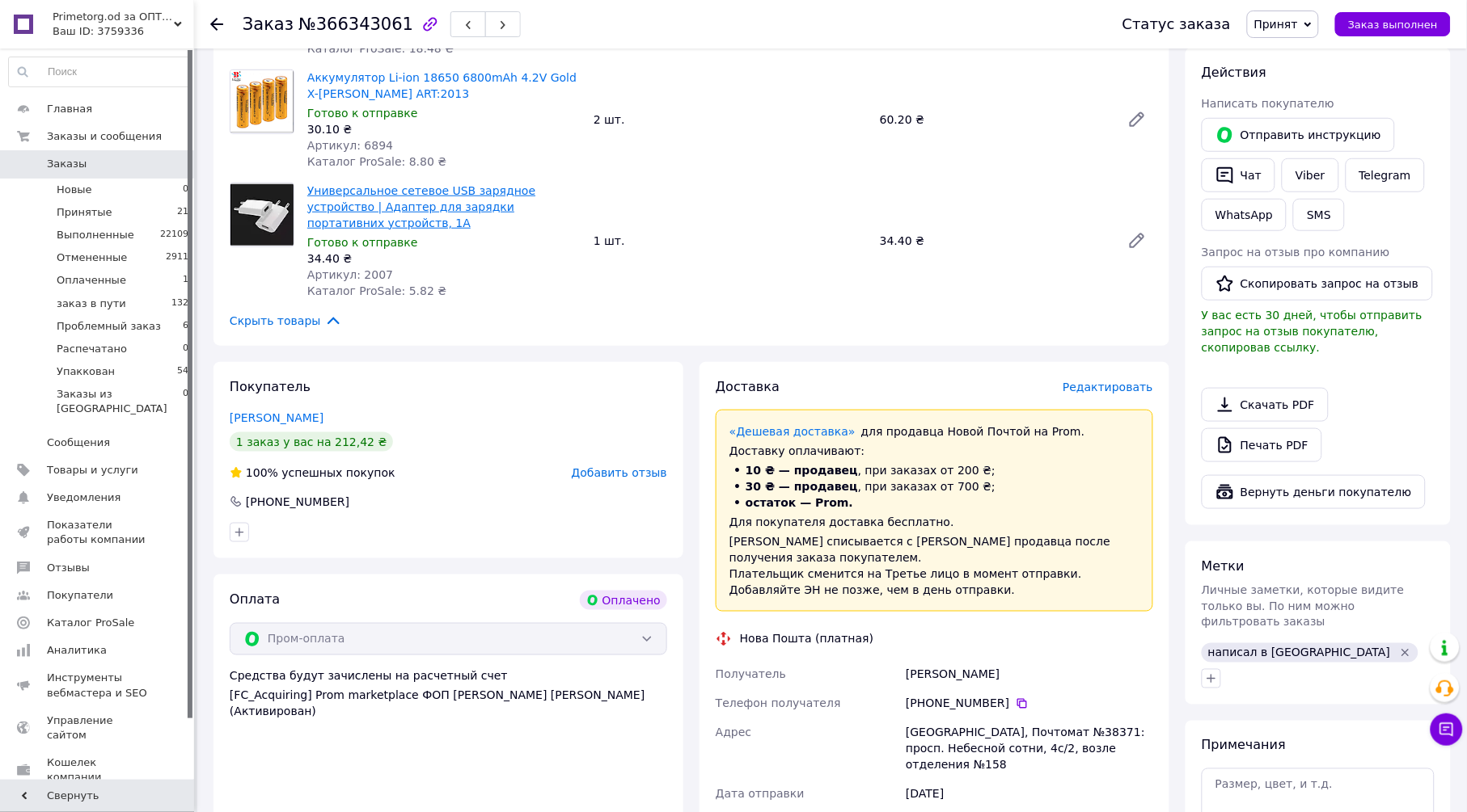
scroll to position [359, 0]
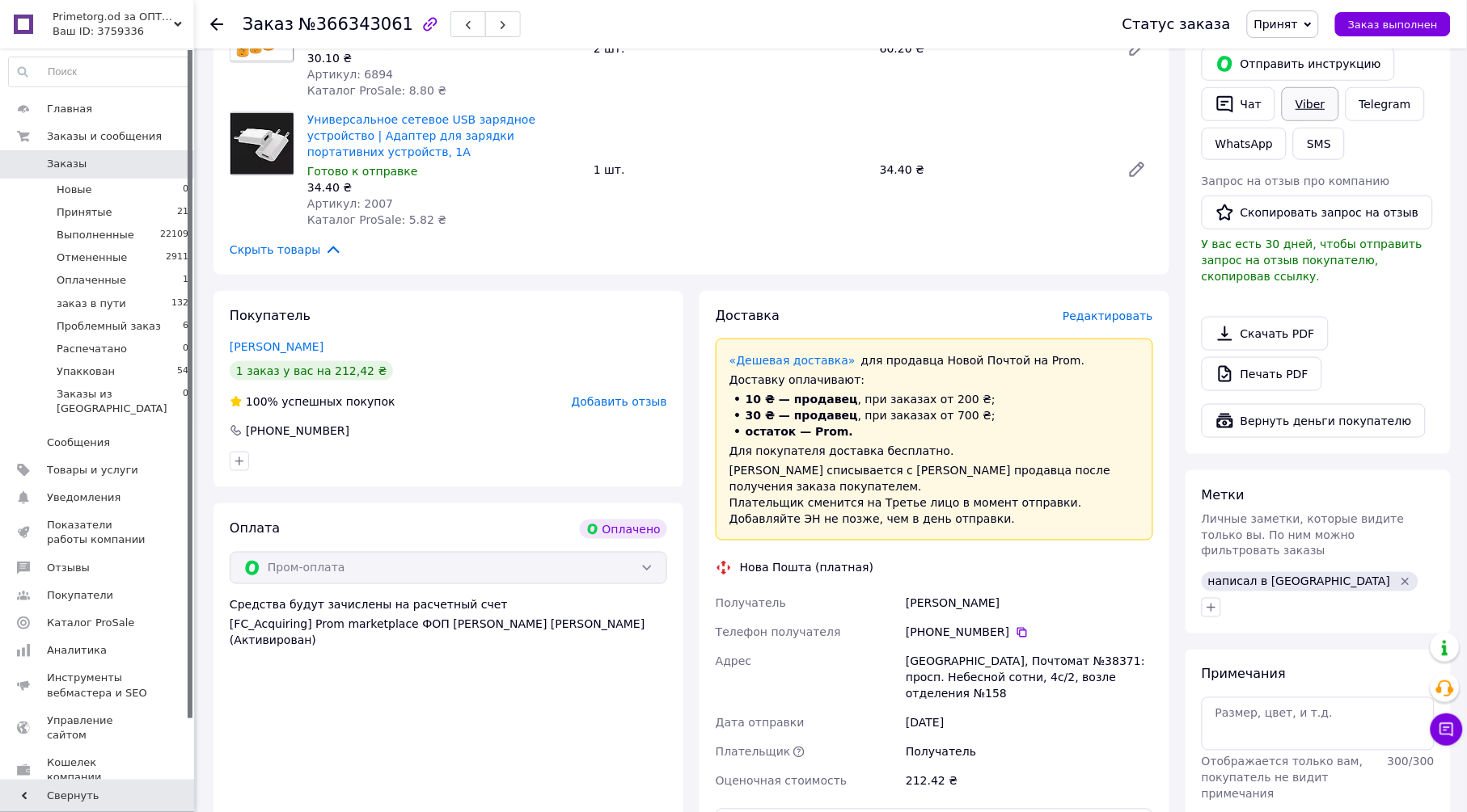
click at [1318, 105] on link "Viber" at bounding box center [1310, 105] width 56 height 34
click at [1399, 576] on icon "Удалить метку" at bounding box center [1406, 582] width 13 height 13
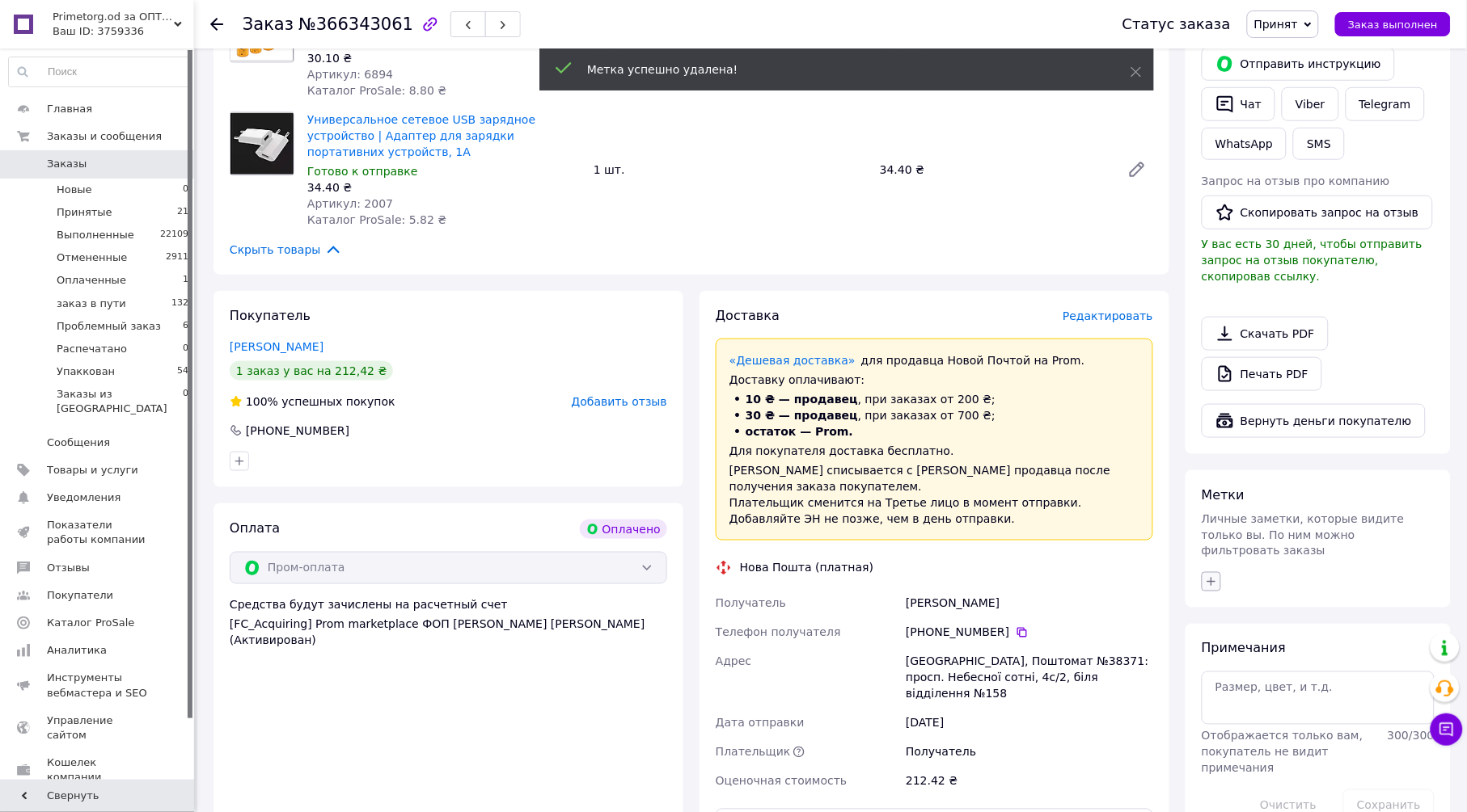
click at [1210, 572] on button "button" at bounding box center [1212, 582] width 20 height 20
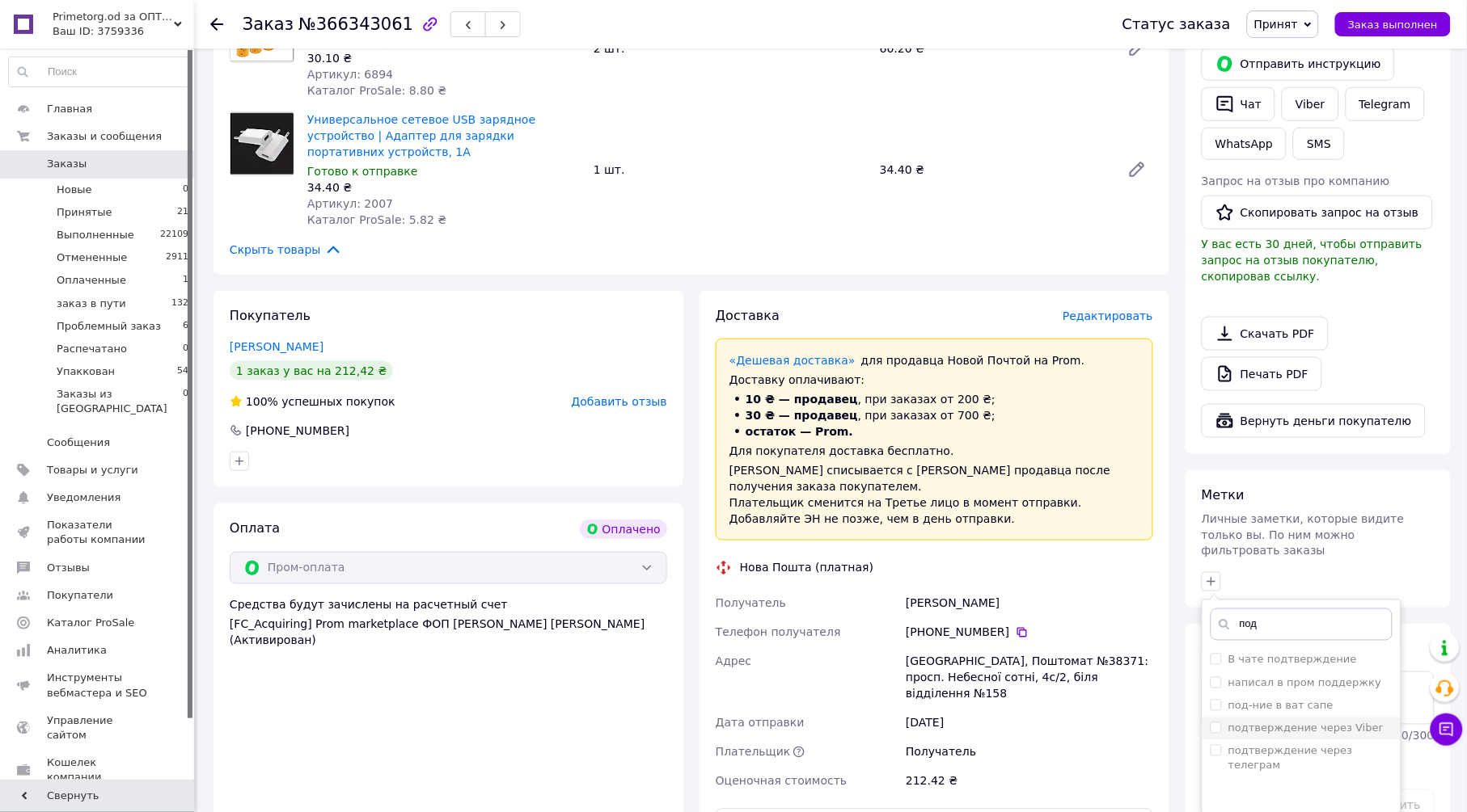
type input "под"
click at [1316, 723] on label "подтверждение через Viber" at bounding box center [1307, 729] width 155 height 12
checkbox input "true"
click at [1305, 608] on input "под" at bounding box center [1302, 625] width 182 height 33
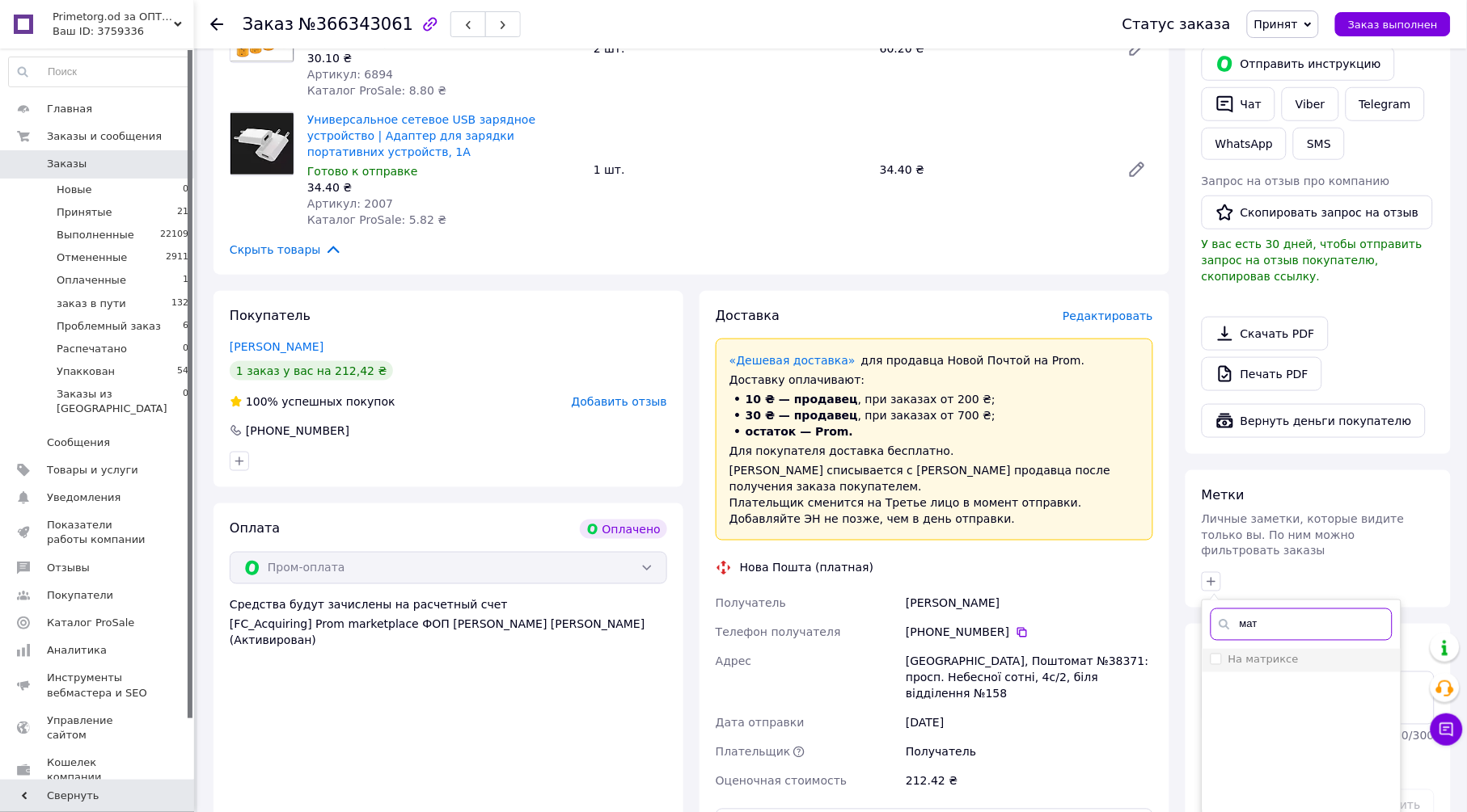
type input "мат"
click at [1287, 649] on li "На матриксе" at bounding box center [1302, 661] width 198 height 23
checkbox input "true"
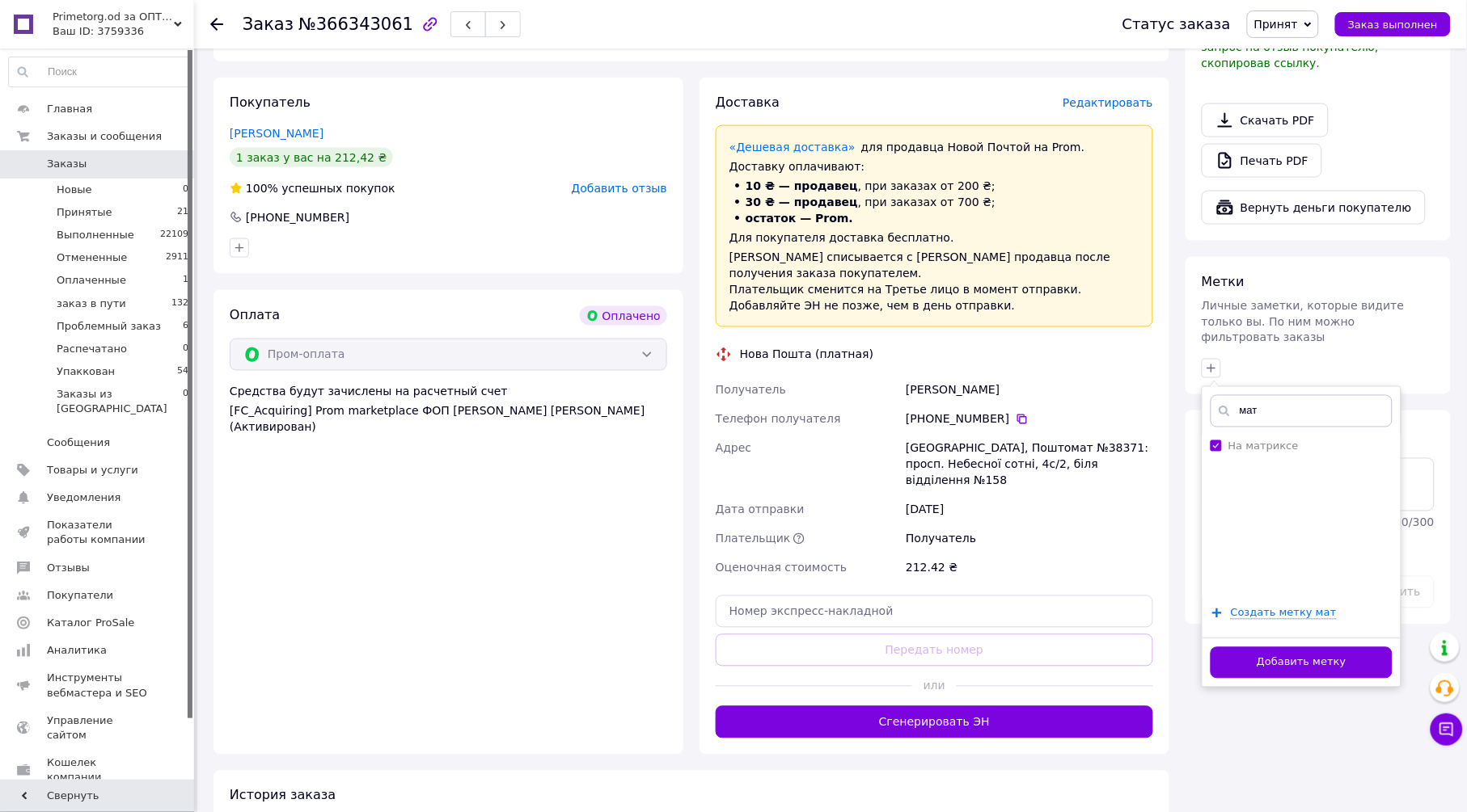
scroll to position [628, 0]
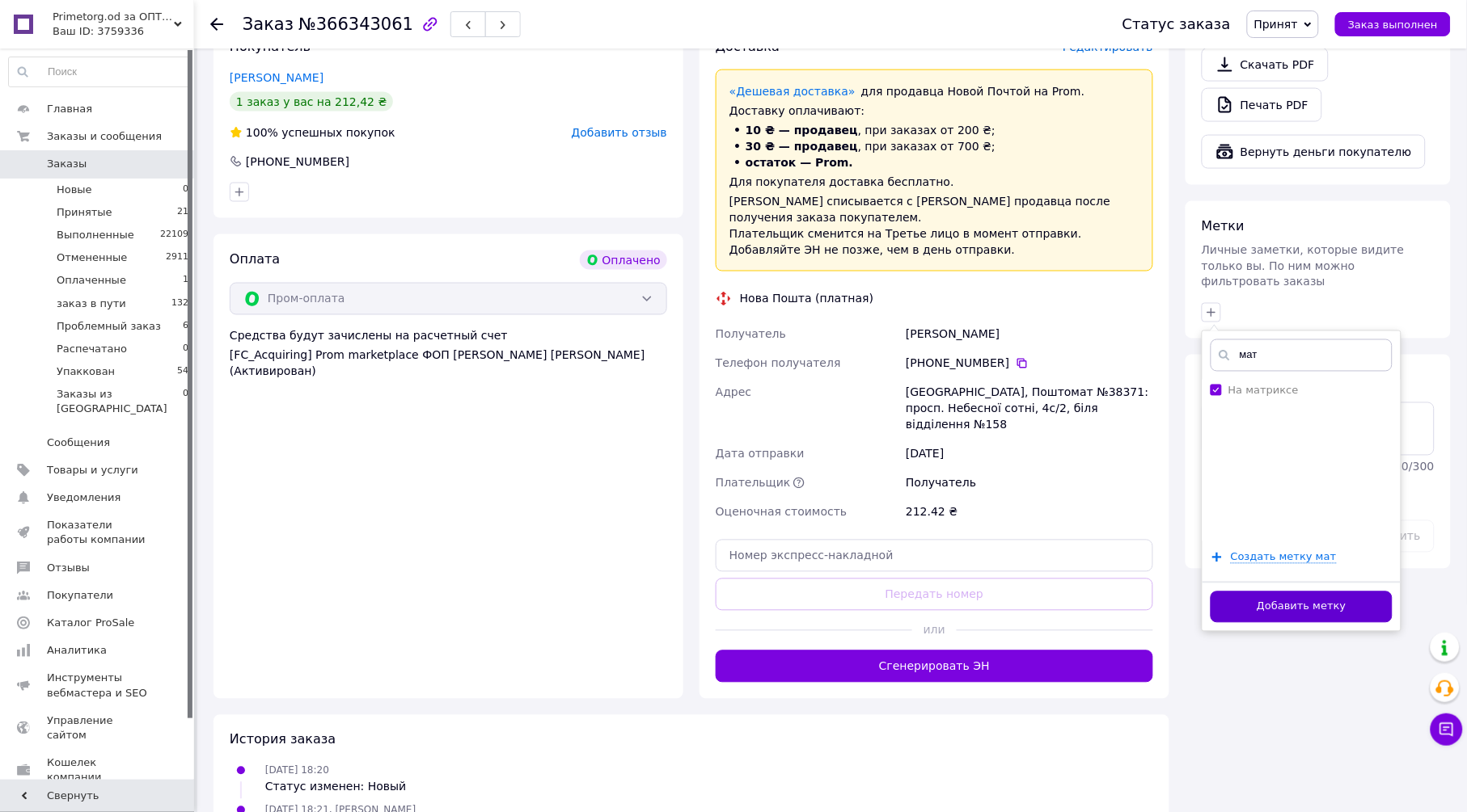
click at [1334, 592] on button "Добавить метку" at bounding box center [1302, 608] width 182 height 32
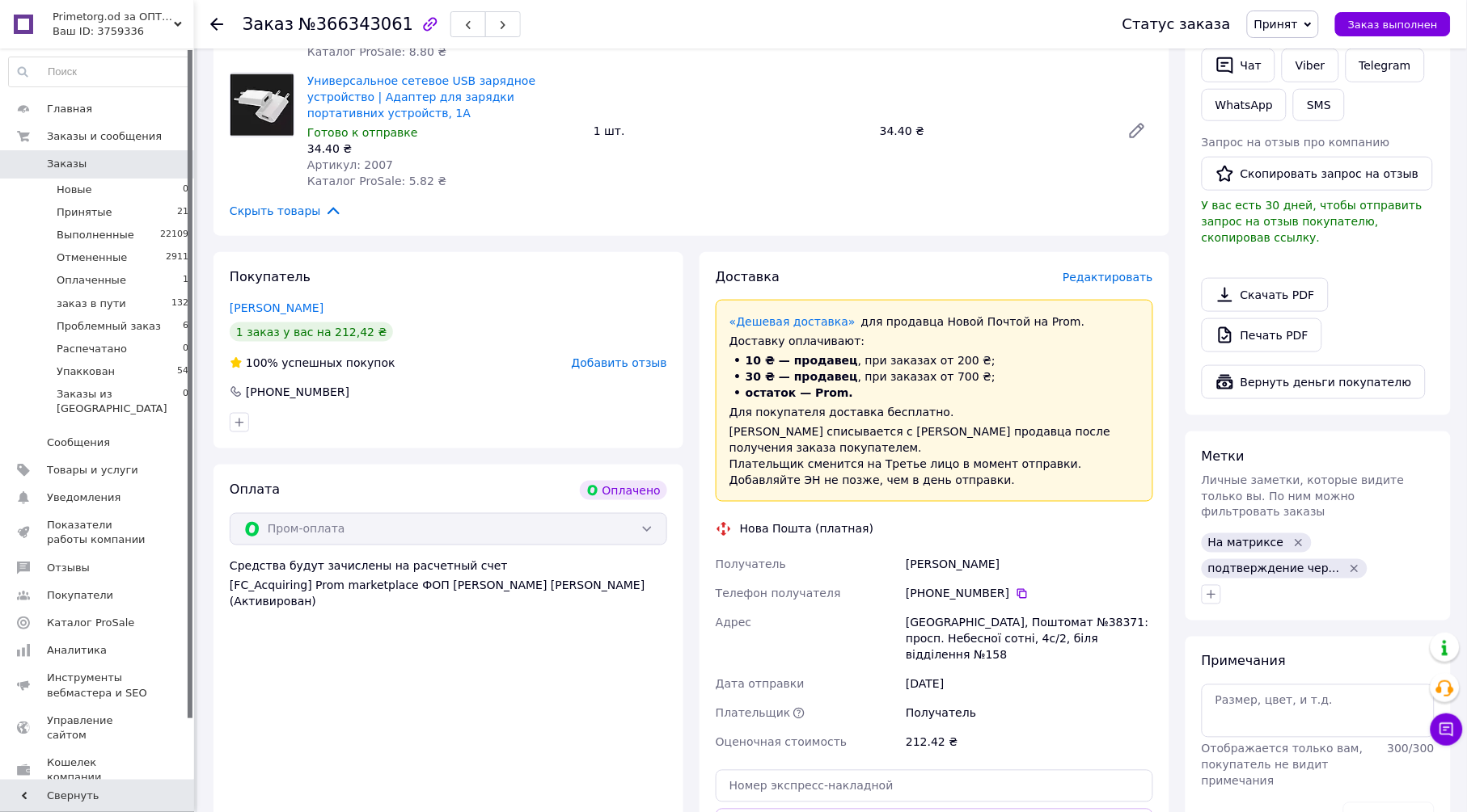
scroll to position [359, 0]
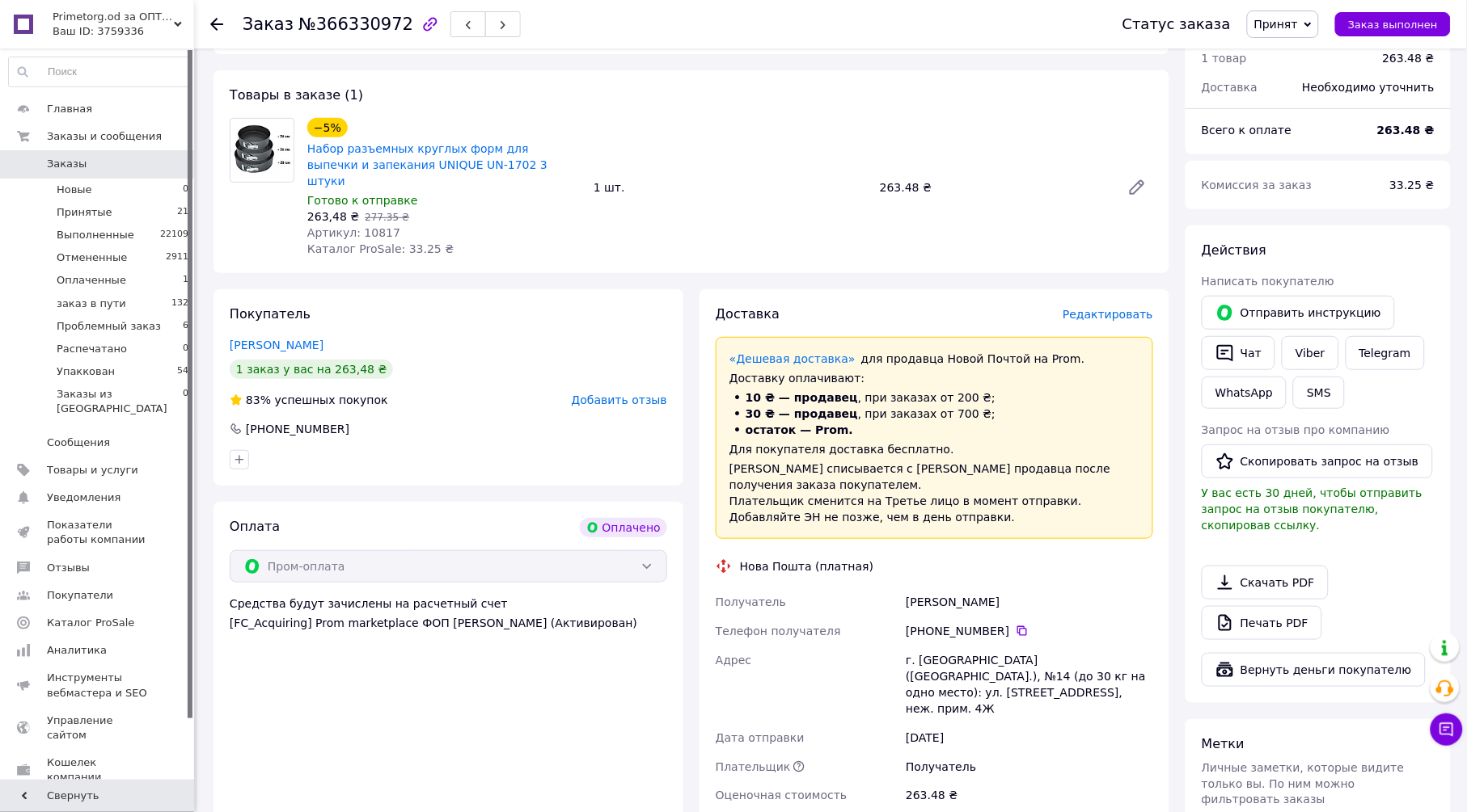
scroll to position [269, 0]
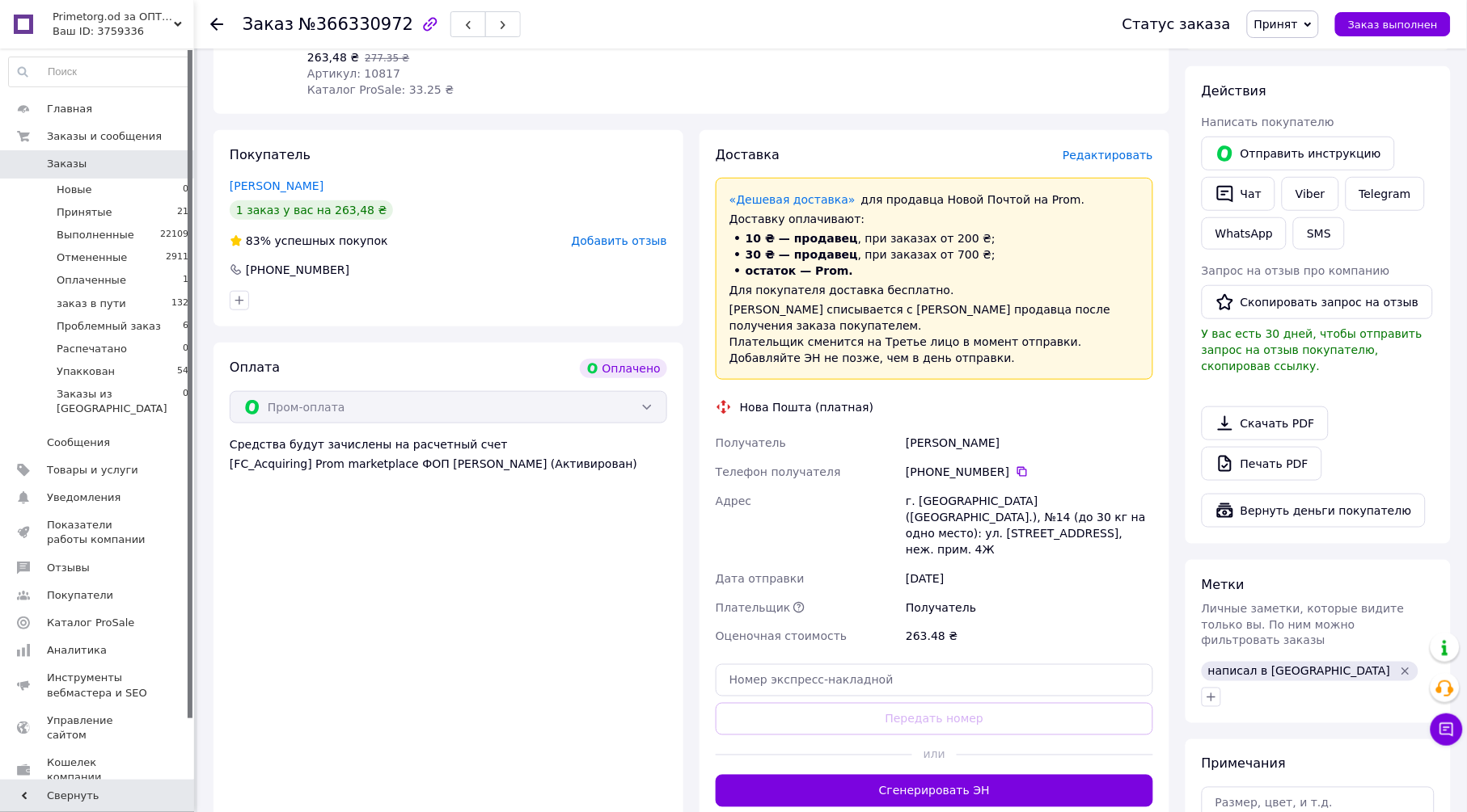
click at [1399, 666] on icon "Удалить метку" at bounding box center [1406, 672] width 13 height 13
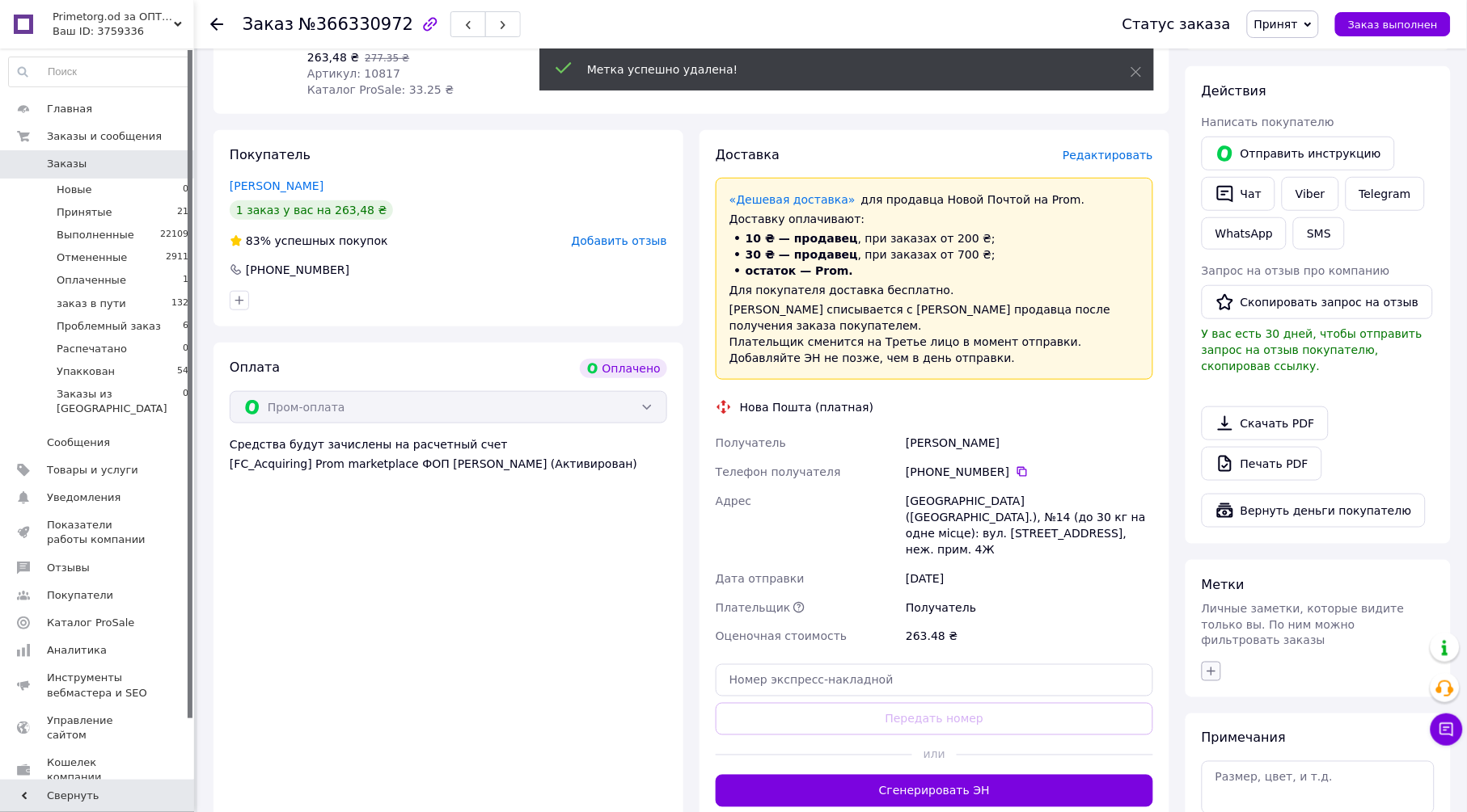
click at [1213, 666] on icon "button" at bounding box center [1212, 672] width 13 height 13
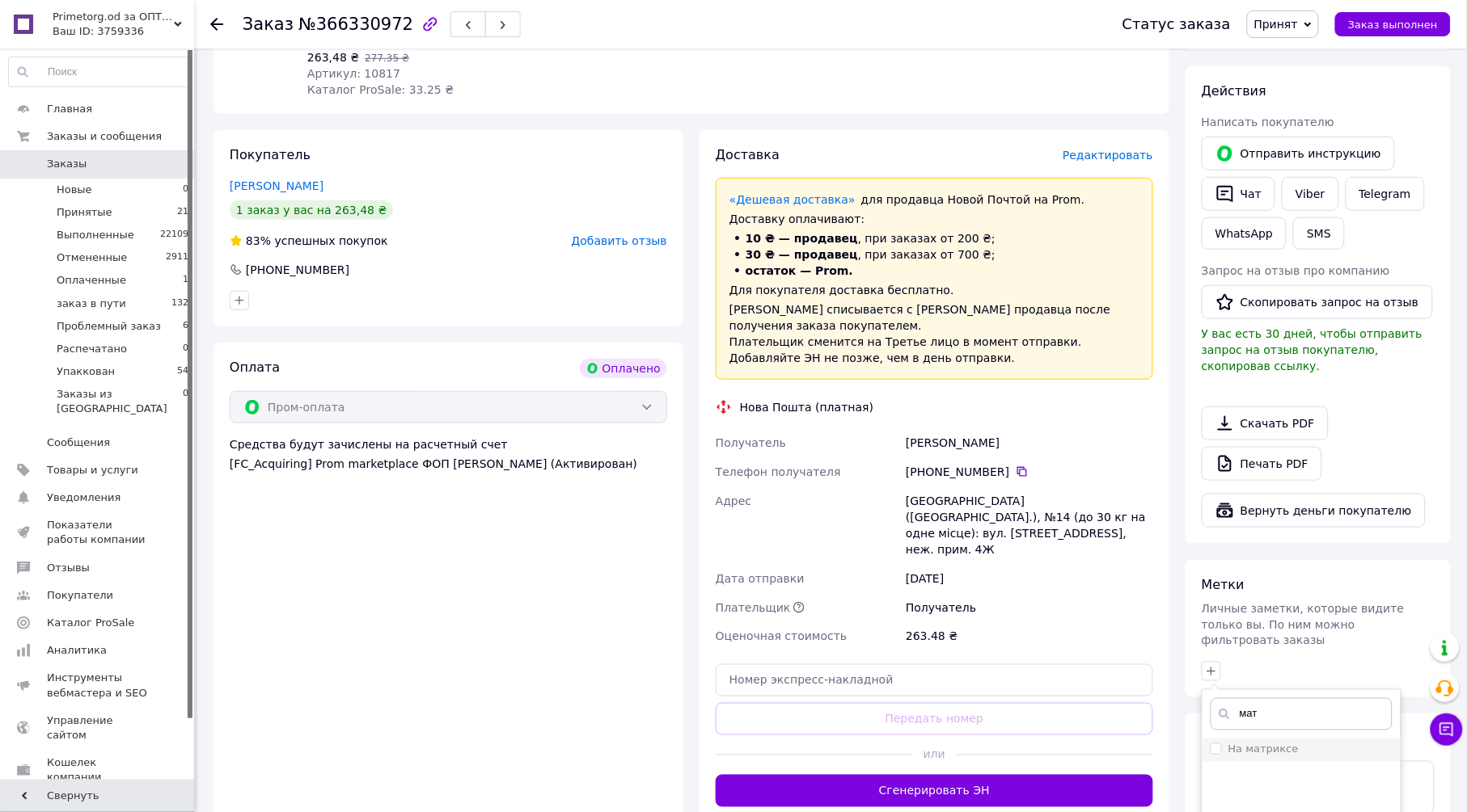
type input "мат"
click at [1281, 743] on label "На матриксе" at bounding box center [1264, 749] width 70 height 12
checkbox input "true"
click at [1294, 698] on input "мат" at bounding box center [1302, 715] width 182 height 33
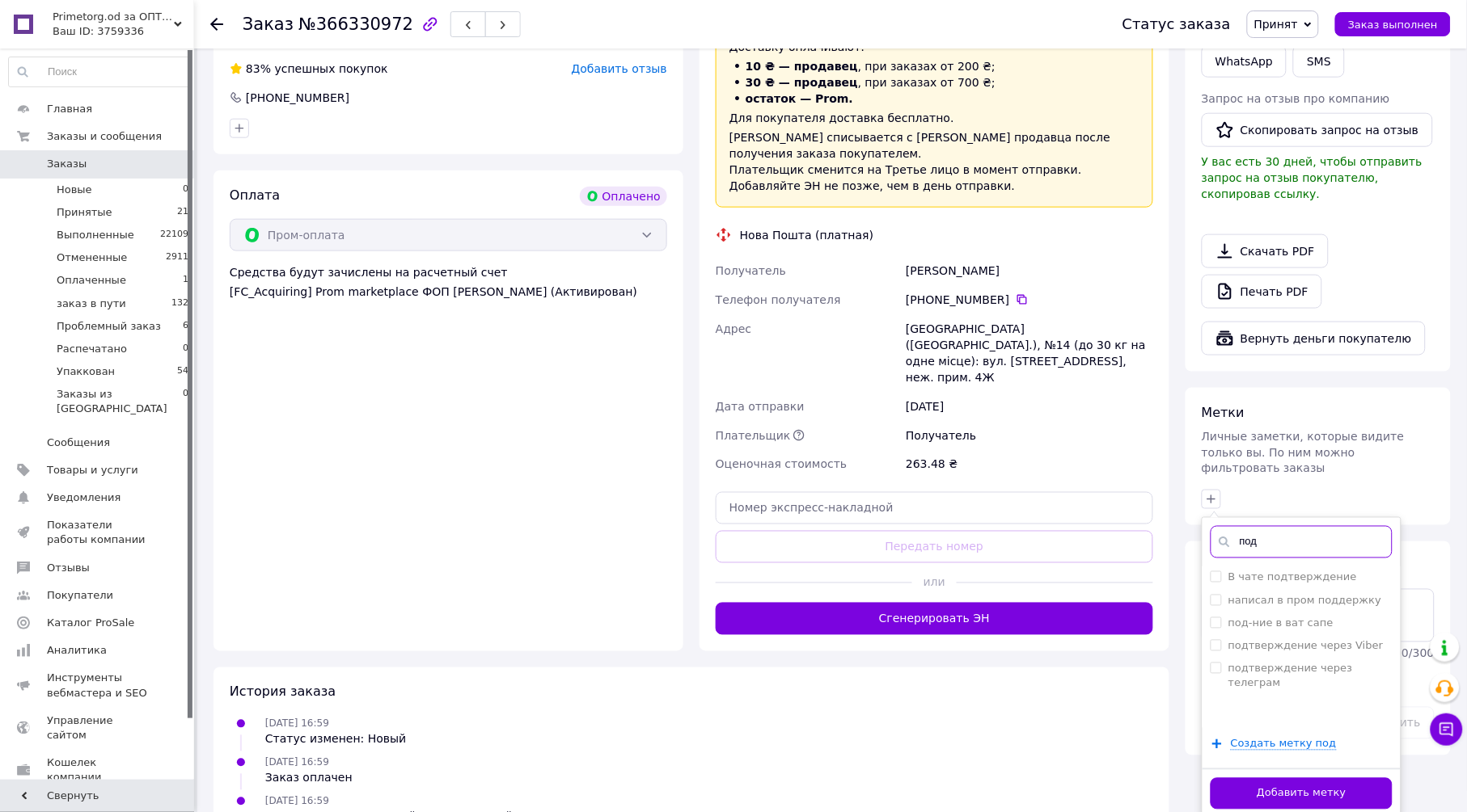
scroll to position [449, 0]
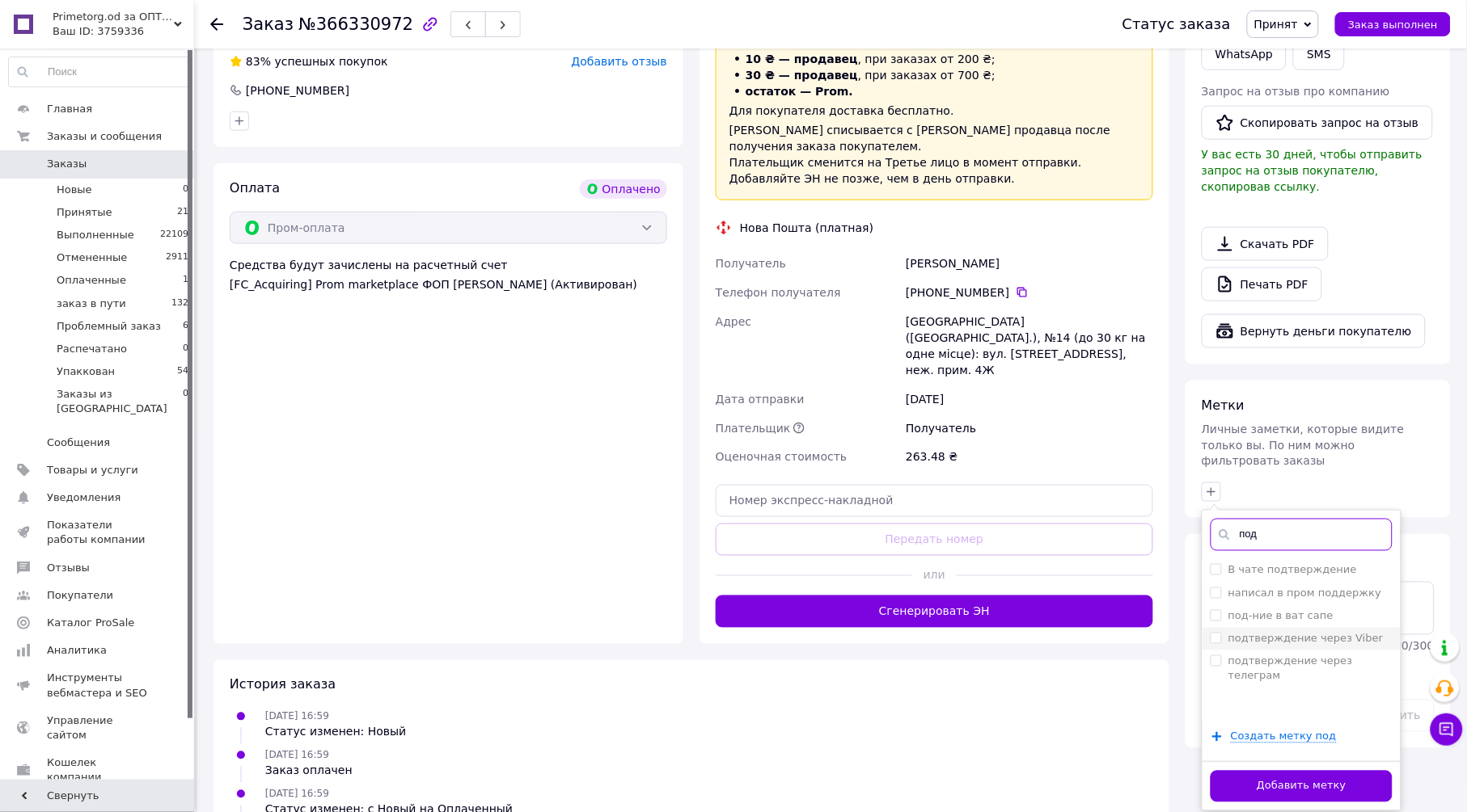
type input "под"
click at [1328, 633] on label "подтверждение через Viber" at bounding box center [1307, 639] width 155 height 12
checkbox input "true"
click at [1355, 771] on button "Добавить метку" at bounding box center [1302, 787] width 182 height 32
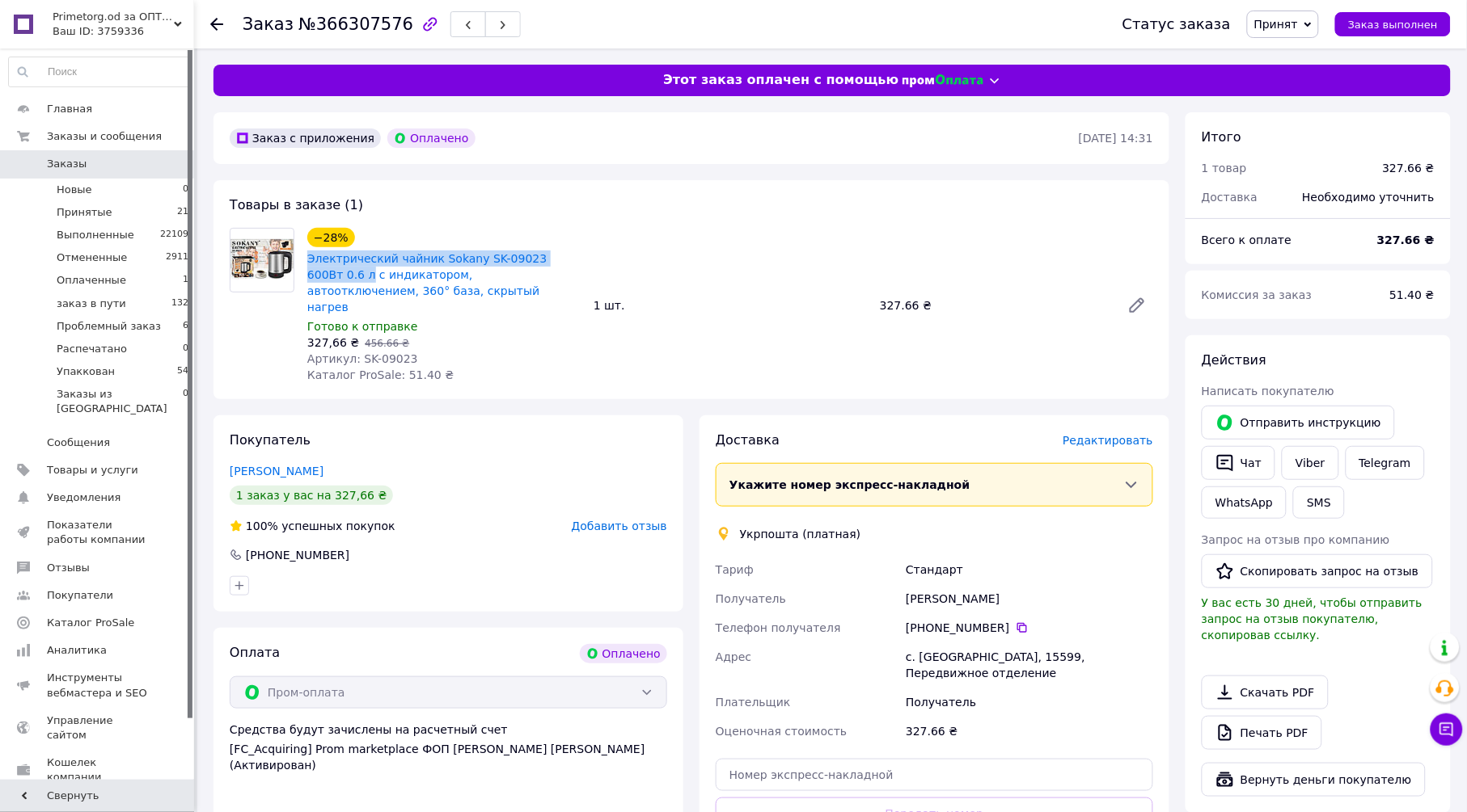
drag, startPoint x: 300, startPoint y: 255, endPoint x: 576, endPoint y: 258, distance: 276.0
click at [576, 258] on div "−28% Электрический чайник Sokany SK-09023 600Вт 0.6 л с индикатором, автоотключ…" at bounding box center [444, 306] width 286 height 162
copy link "Электрический чайник Sokany SK-09023 600Вт 0.6 л"
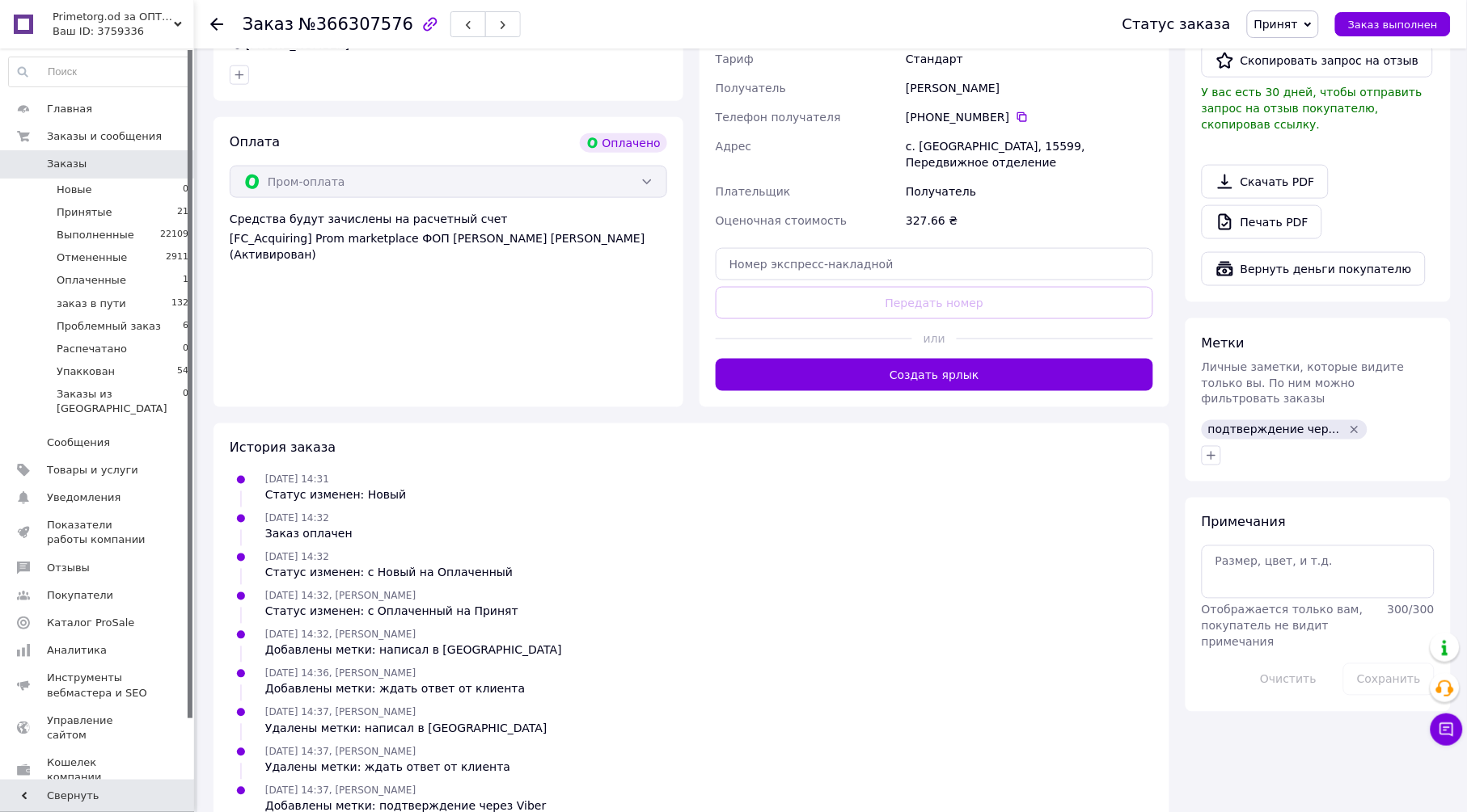
scroll to position [512, 0]
click at [1214, 449] on icon "button" at bounding box center [1212, 455] width 13 height 13
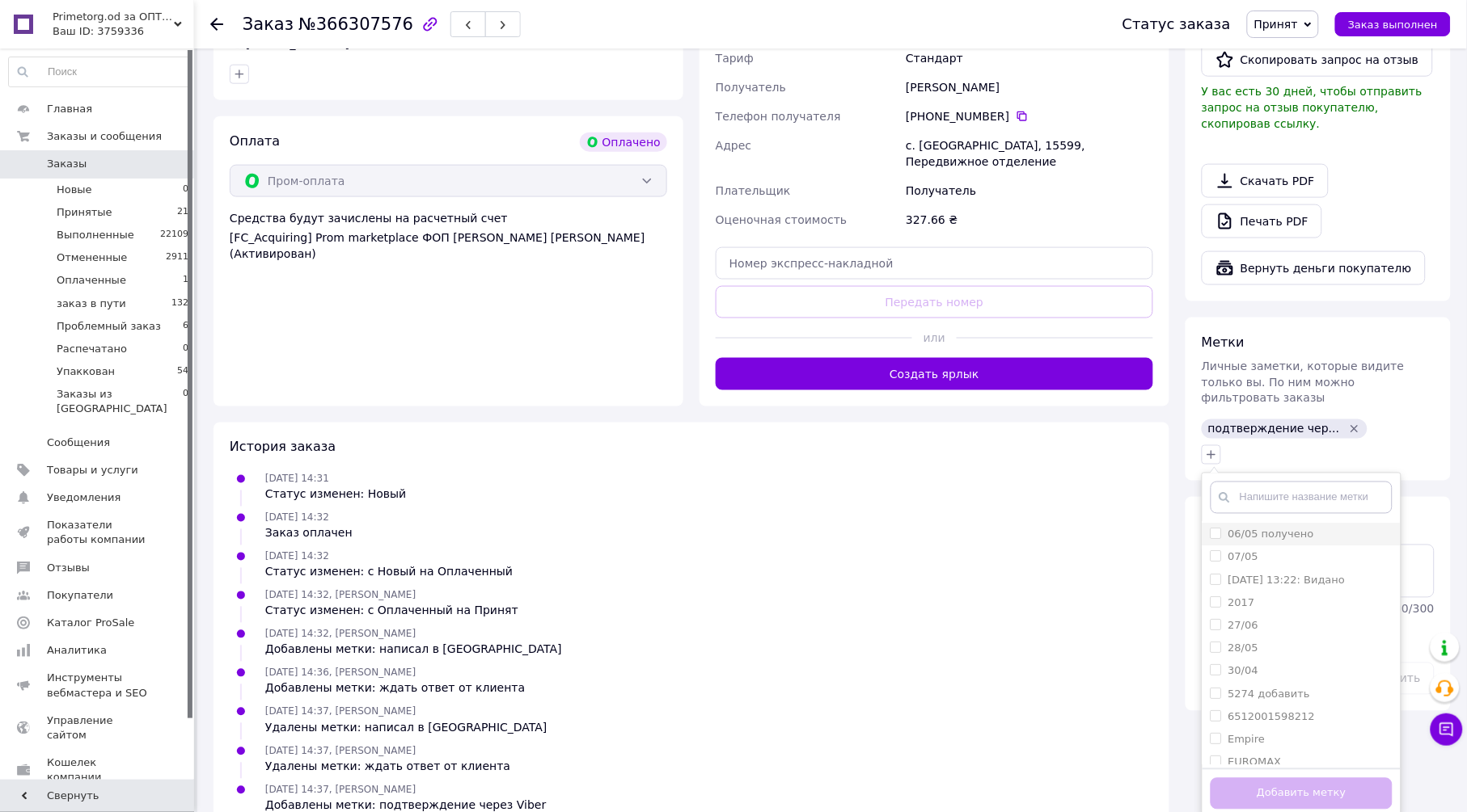
scroll to position [179, 0]
click at [1270, 689] on div "FlipMart" at bounding box center [1302, 696] width 182 height 15
checkbox input "true"
click at [1271, 778] on button "Добавить метку" at bounding box center [1302, 794] width 182 height 32
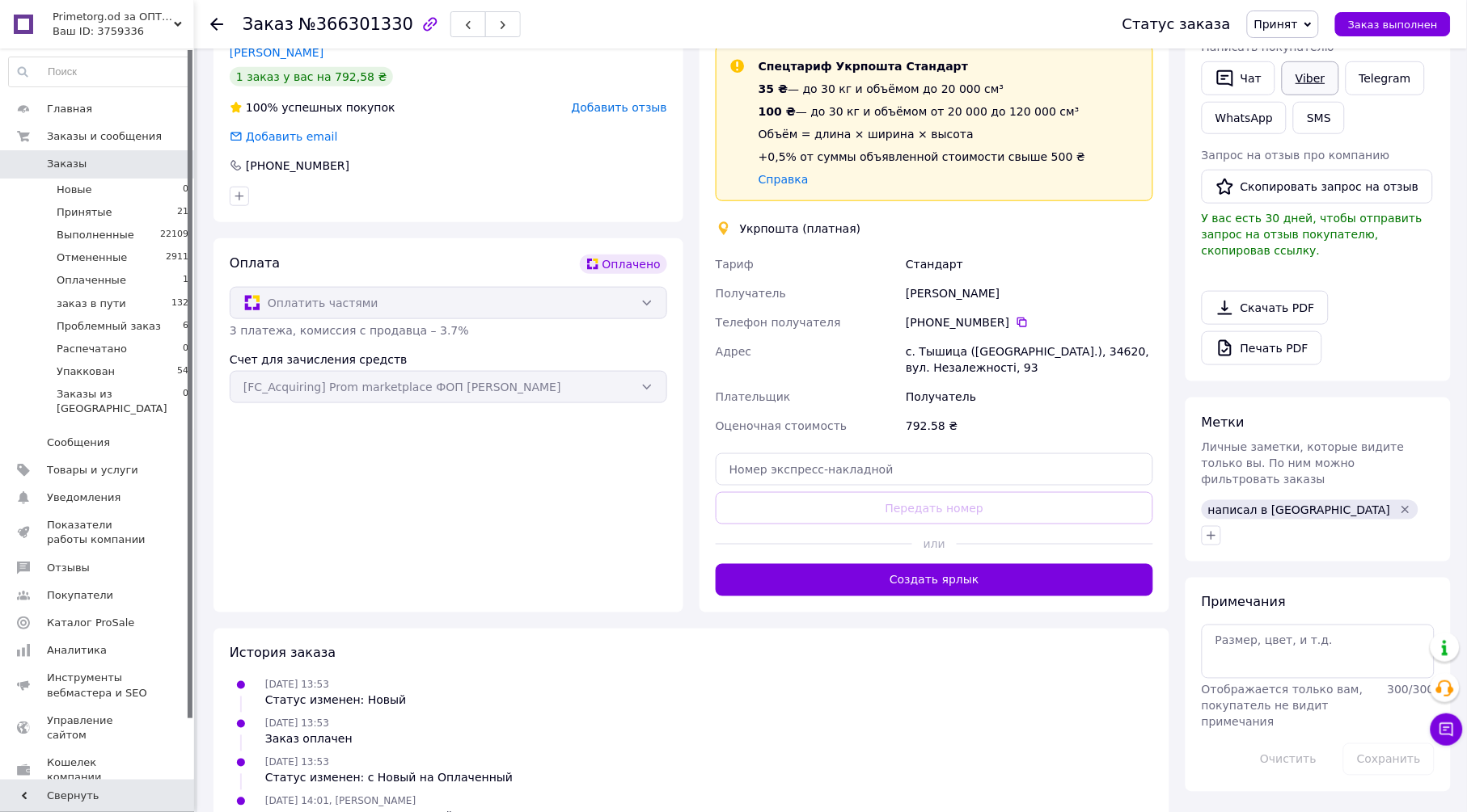
scroll to position [243, 0]
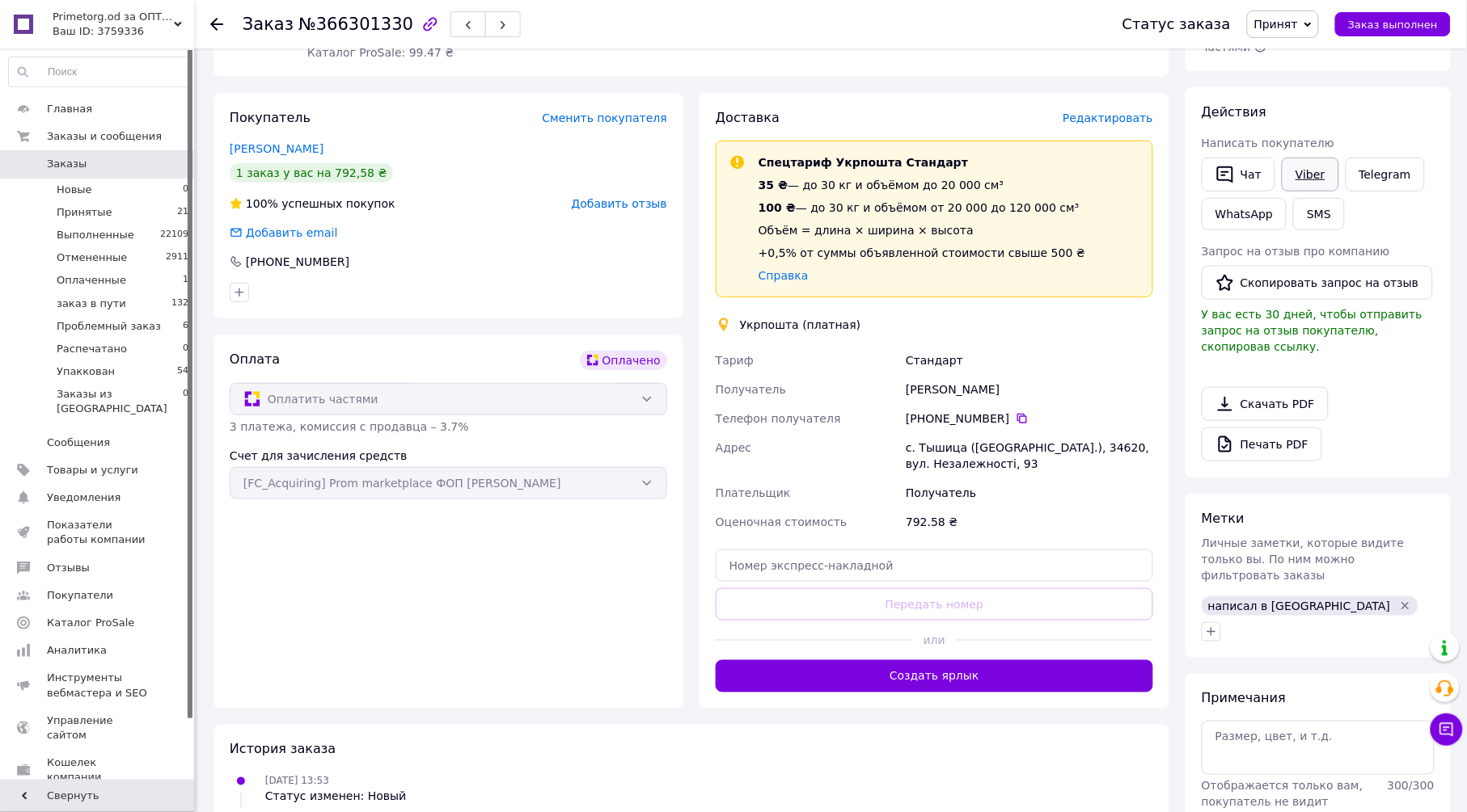
click at [1322, 174] on link "Viber" at bounding box center [1310, 175] width 56 height 34
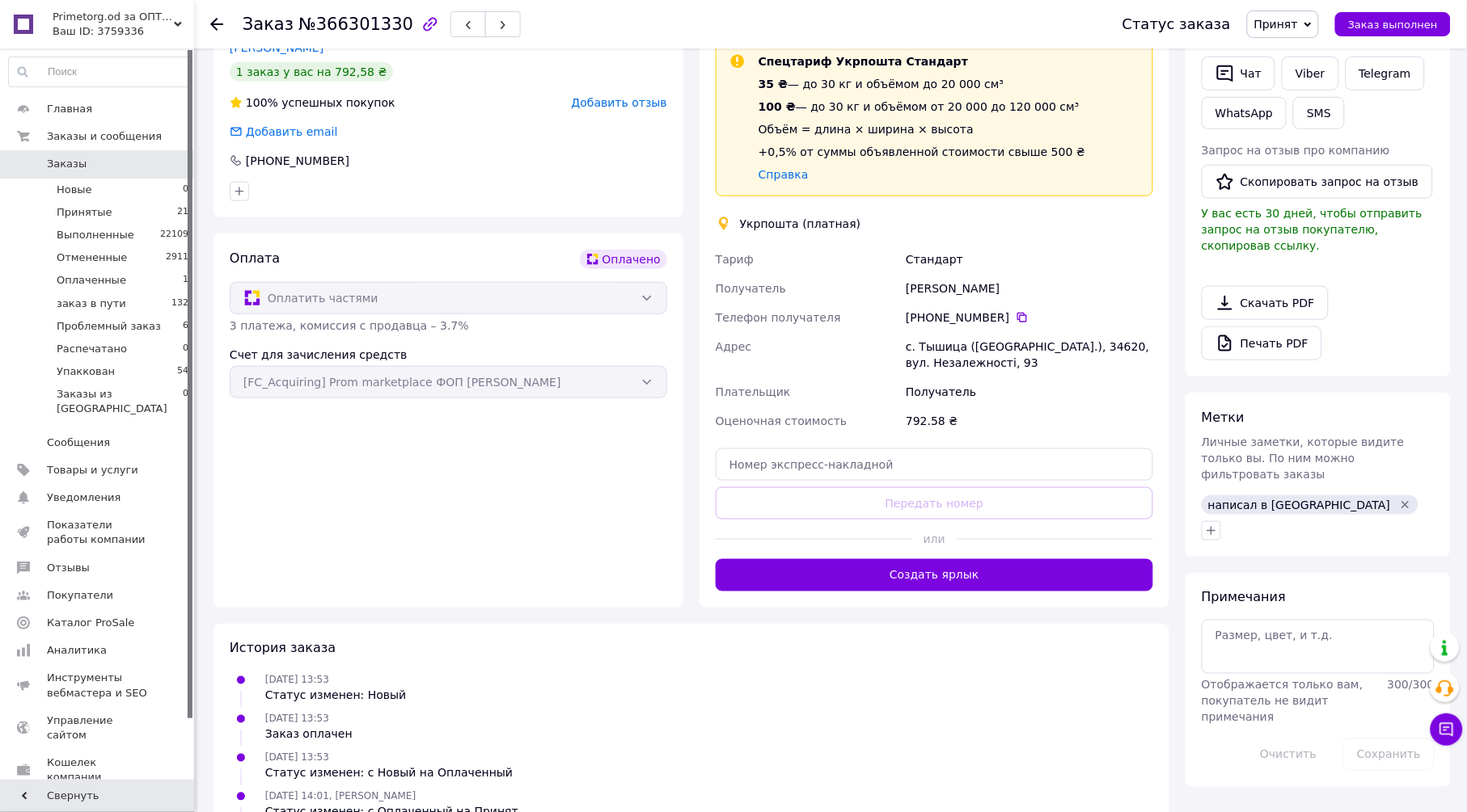
scroll to position [422, 0]
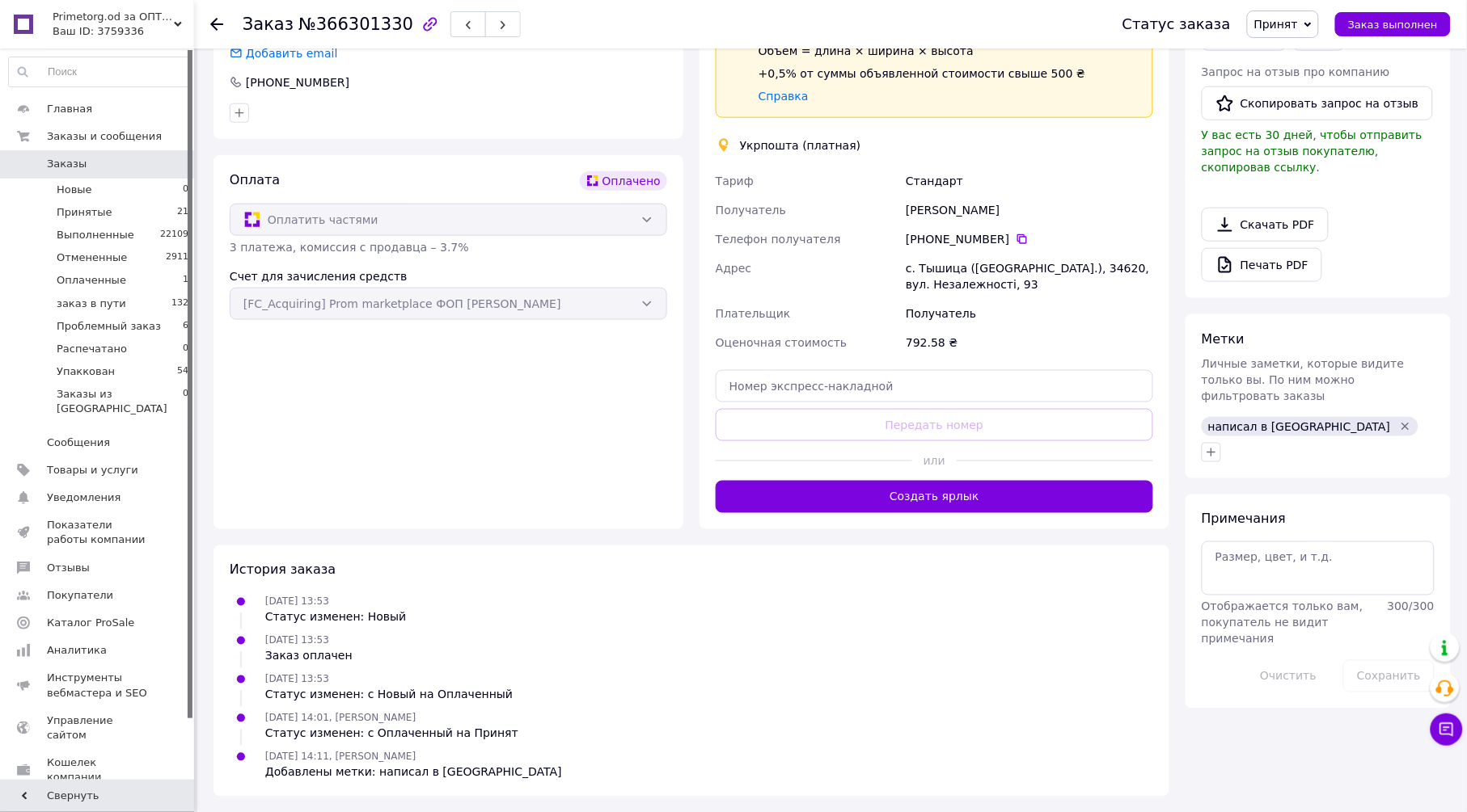
click at [1399, 420] on icon "Удалить метку" at bounding box center [1406, 427] width 13 height 13
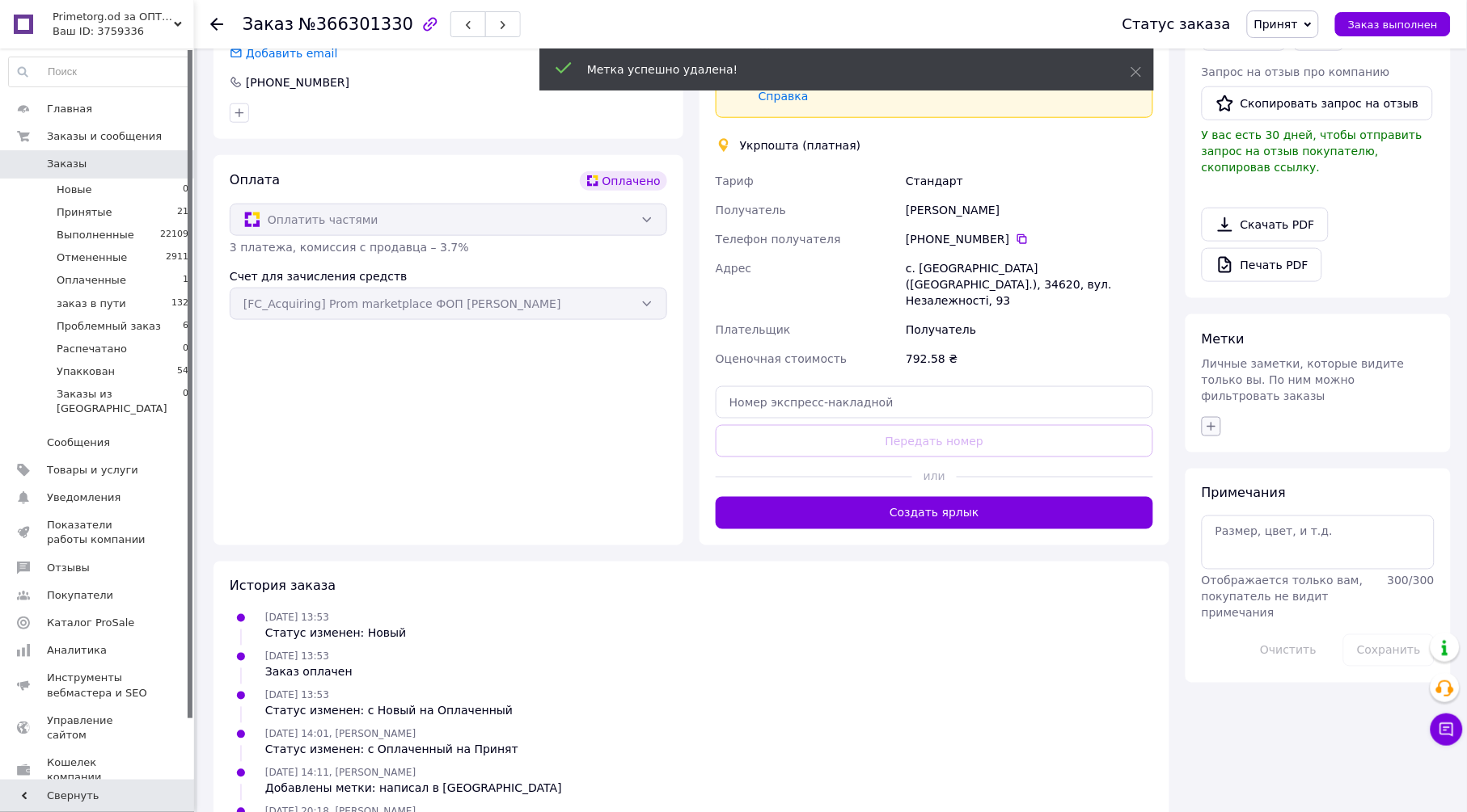
click at [1212, 422] on icon "button" at bounding box center [1212, 426] width 9 height 9
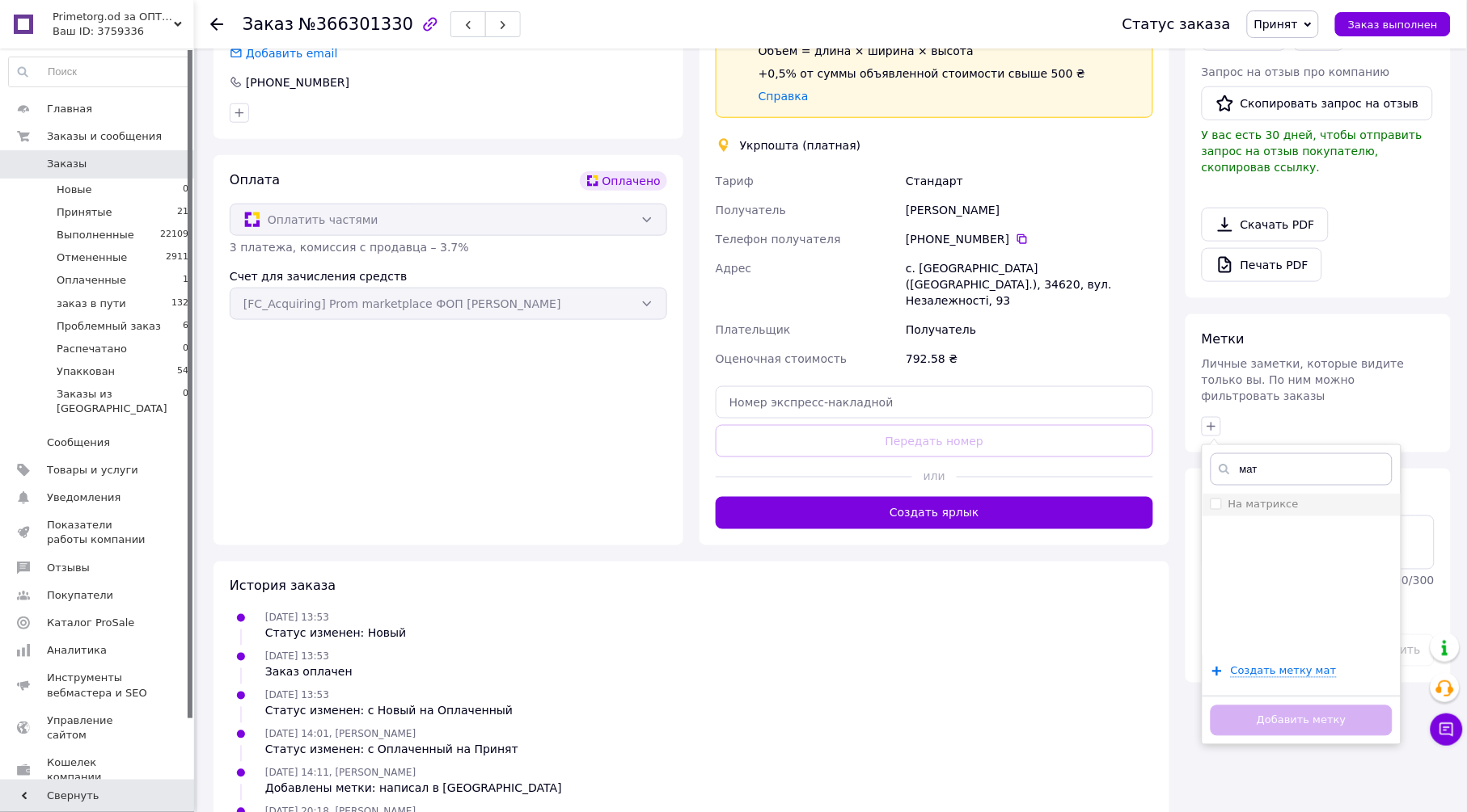
type input "мат"
click at [1241, 499] on label "На матриксе" at bounding box center [1264, 505] width 70 height 12
checkbox input "true"
click at [1294, 706] on button "Добавить метку" at bounding box center [1302, 721] width 182 height 32
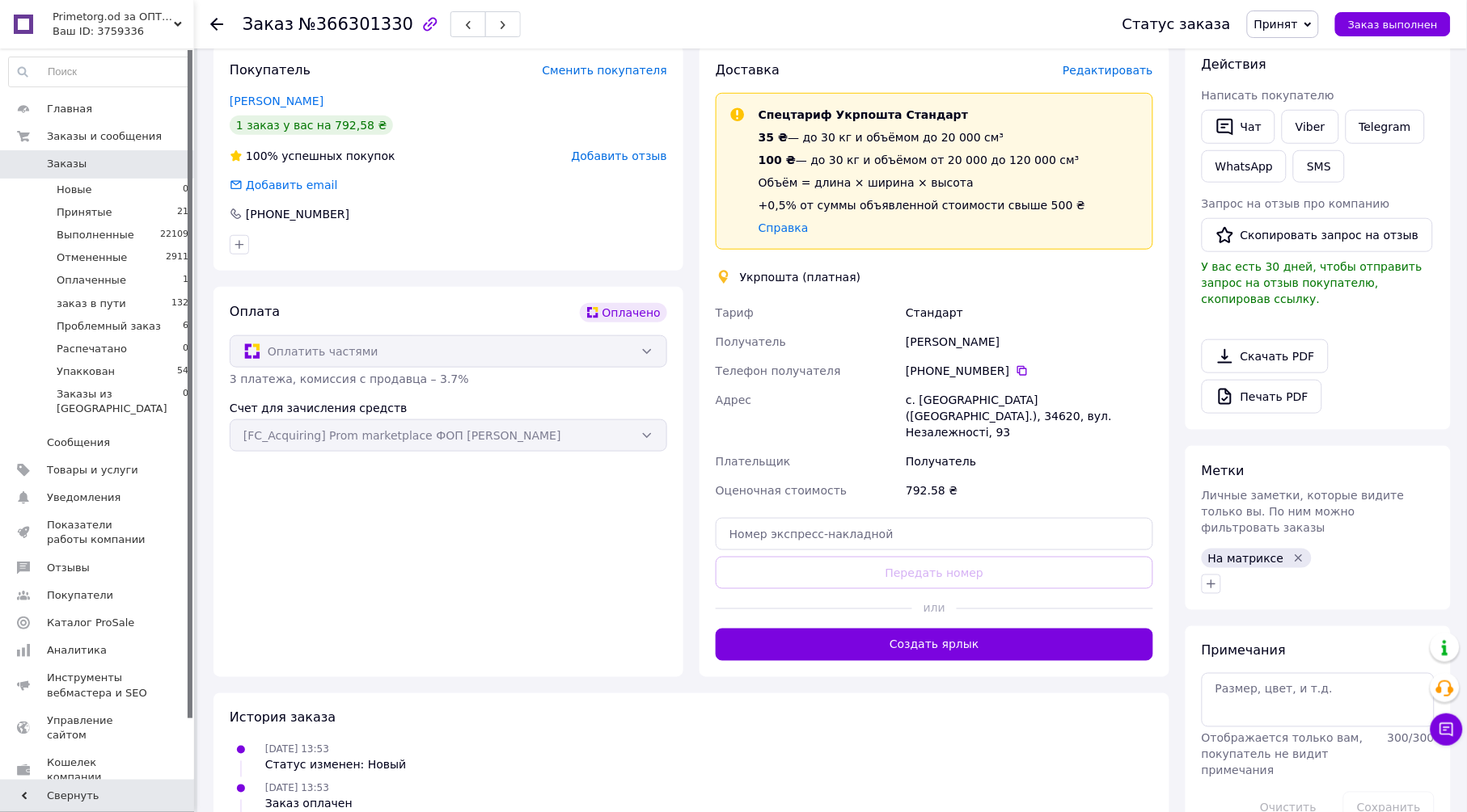
scroll to position [63, 0]
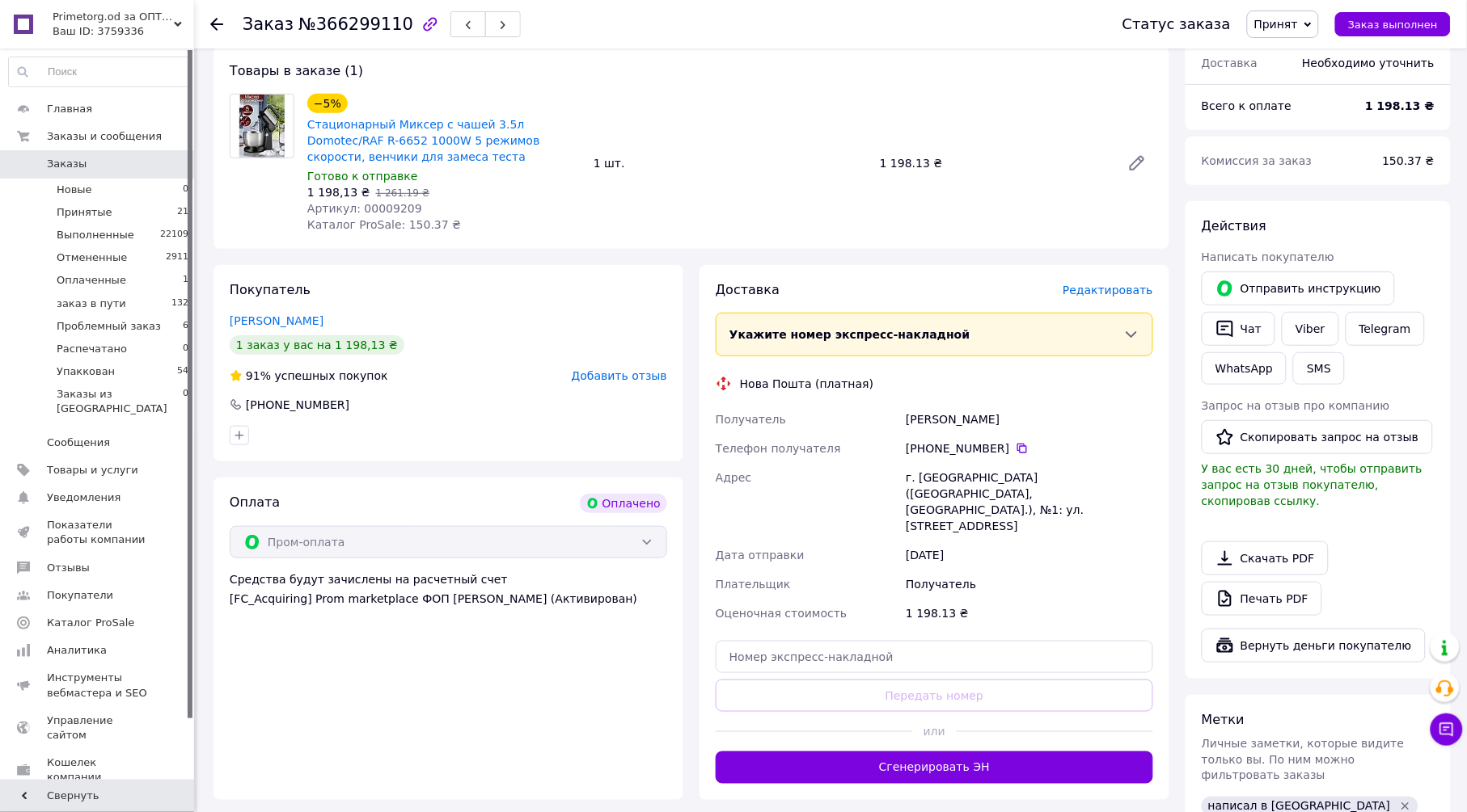
scroll to position [305, 0]
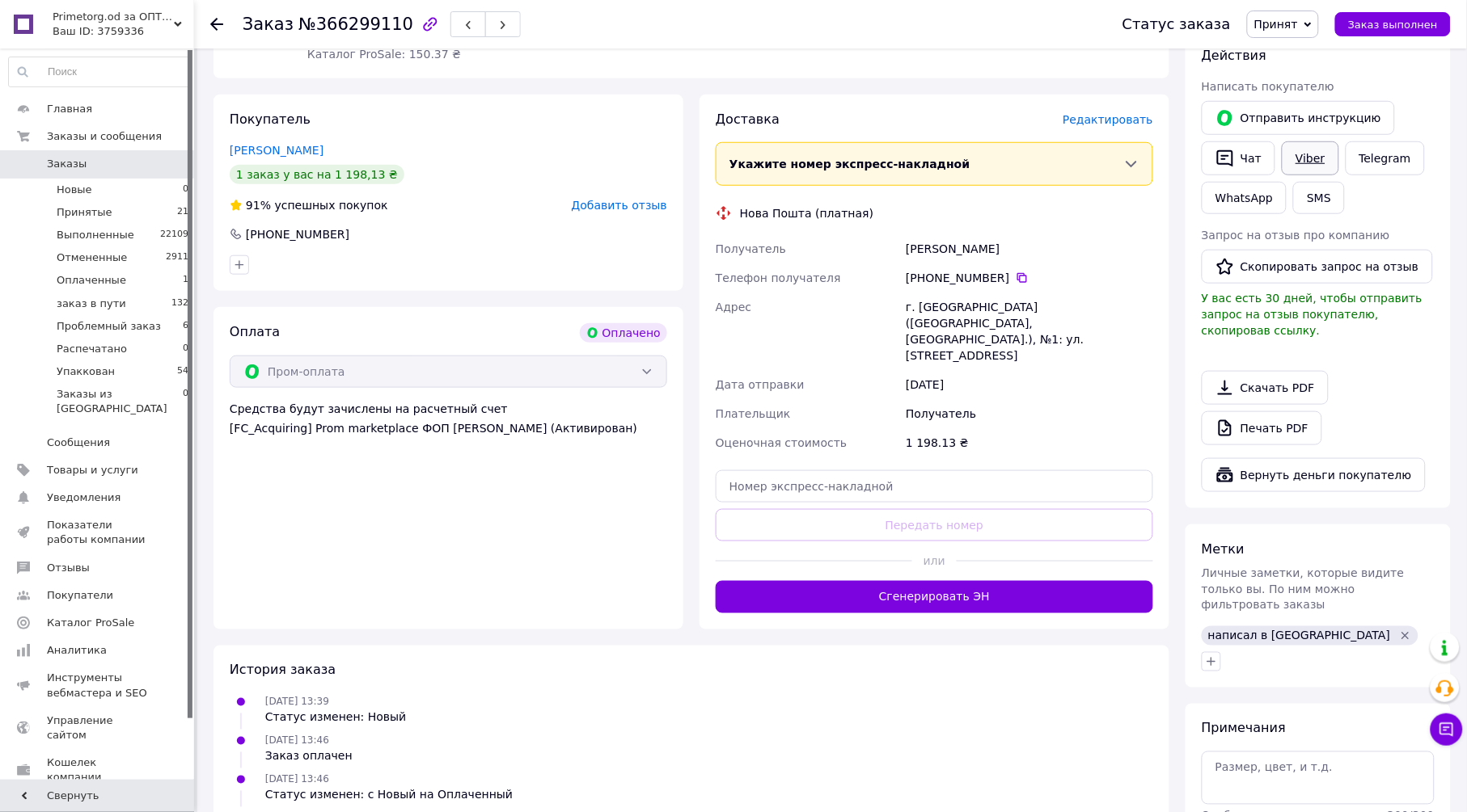
click at [1319, 151] on link "Viber" at bounding box center [1310, 159] width 56 height 34
click at [1402, 633] on icon "Удалить метку" at bounding box center [1406, 636] width 7 height 7
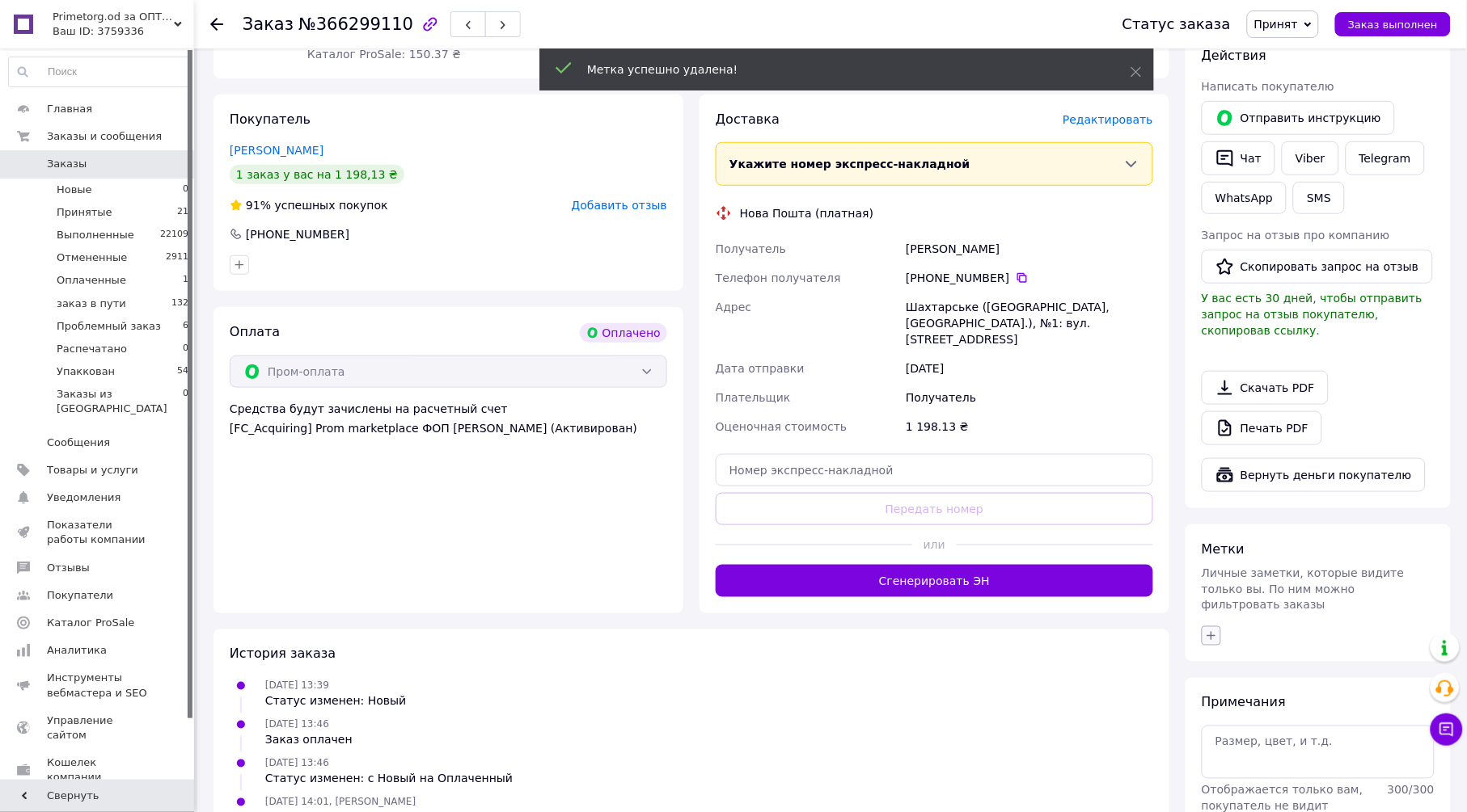
click at [1213, 630] on icon "button" at bounding box center [1212, 636] width 13 height 13
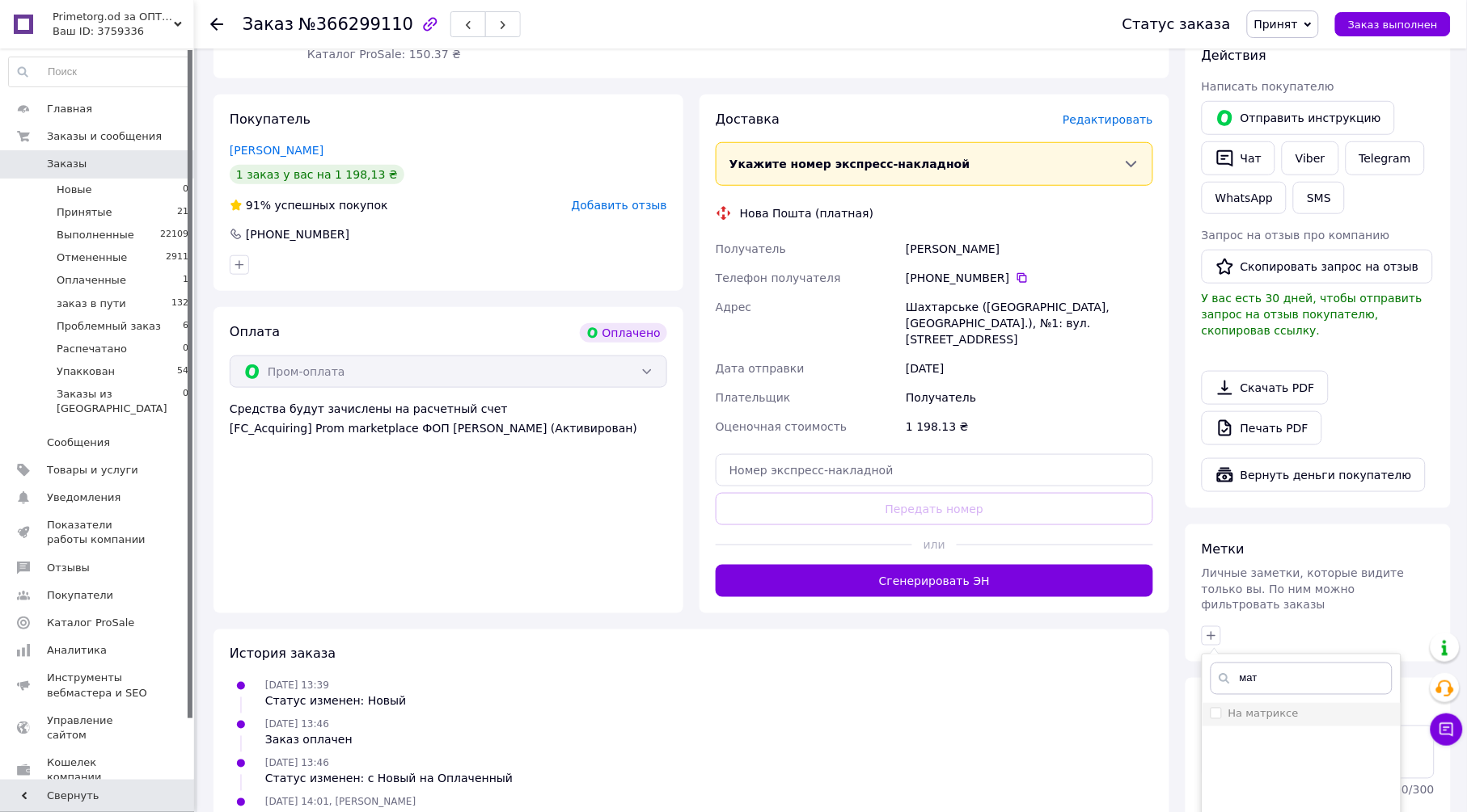
type input "мат"
click at [1258, 708] on label "На матриксе" at bounding box center [1264, 714] width 70 height 12
checkbox input "true"
click at [1286, 663] on input "мат" at bounding box center [1302, 680] width 182 height 33
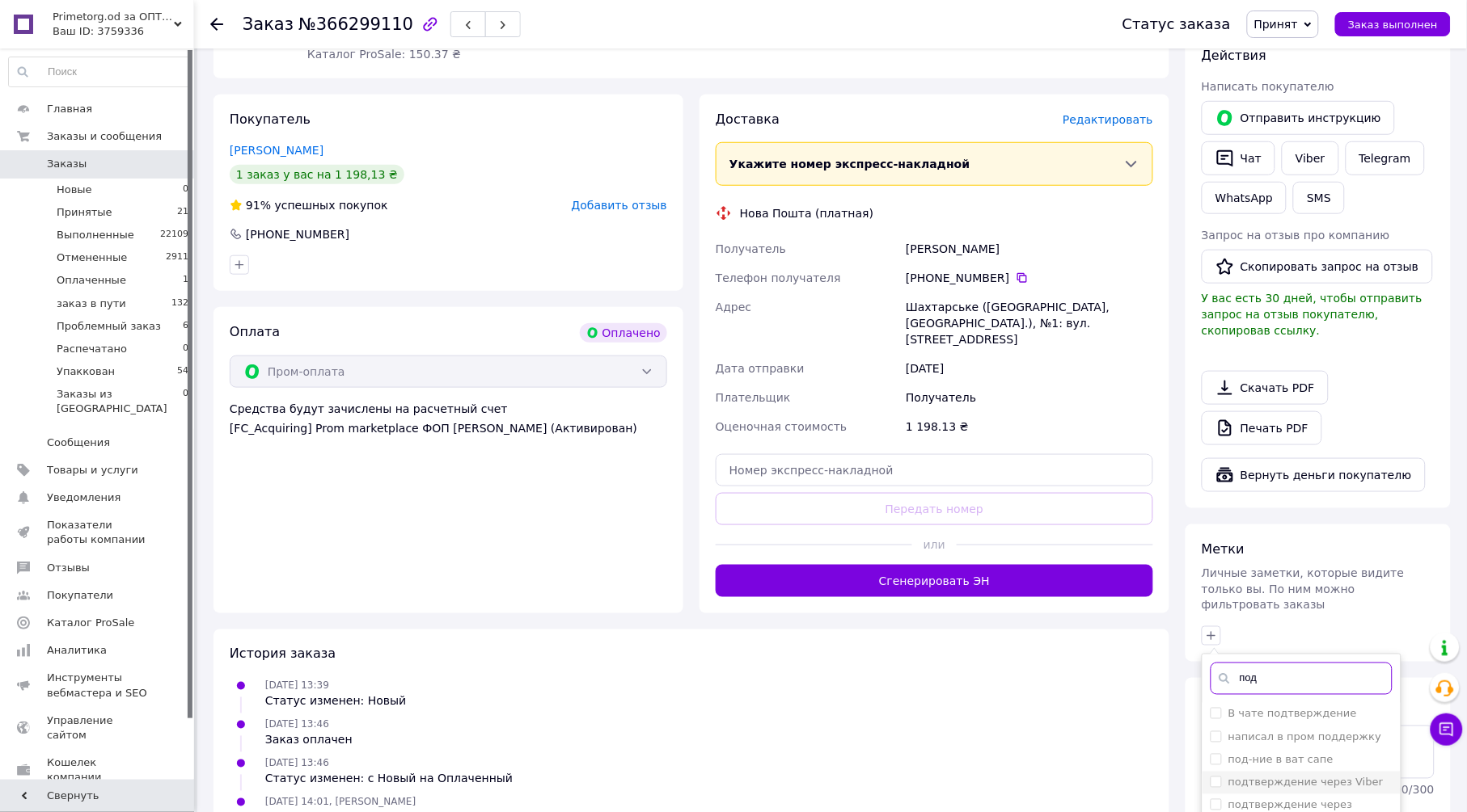
type input "под"
click at [1339, 777] on label "подтверждение через Viber" at bounding box center [1307, 783] width 155 height 12
checkbox input "true"
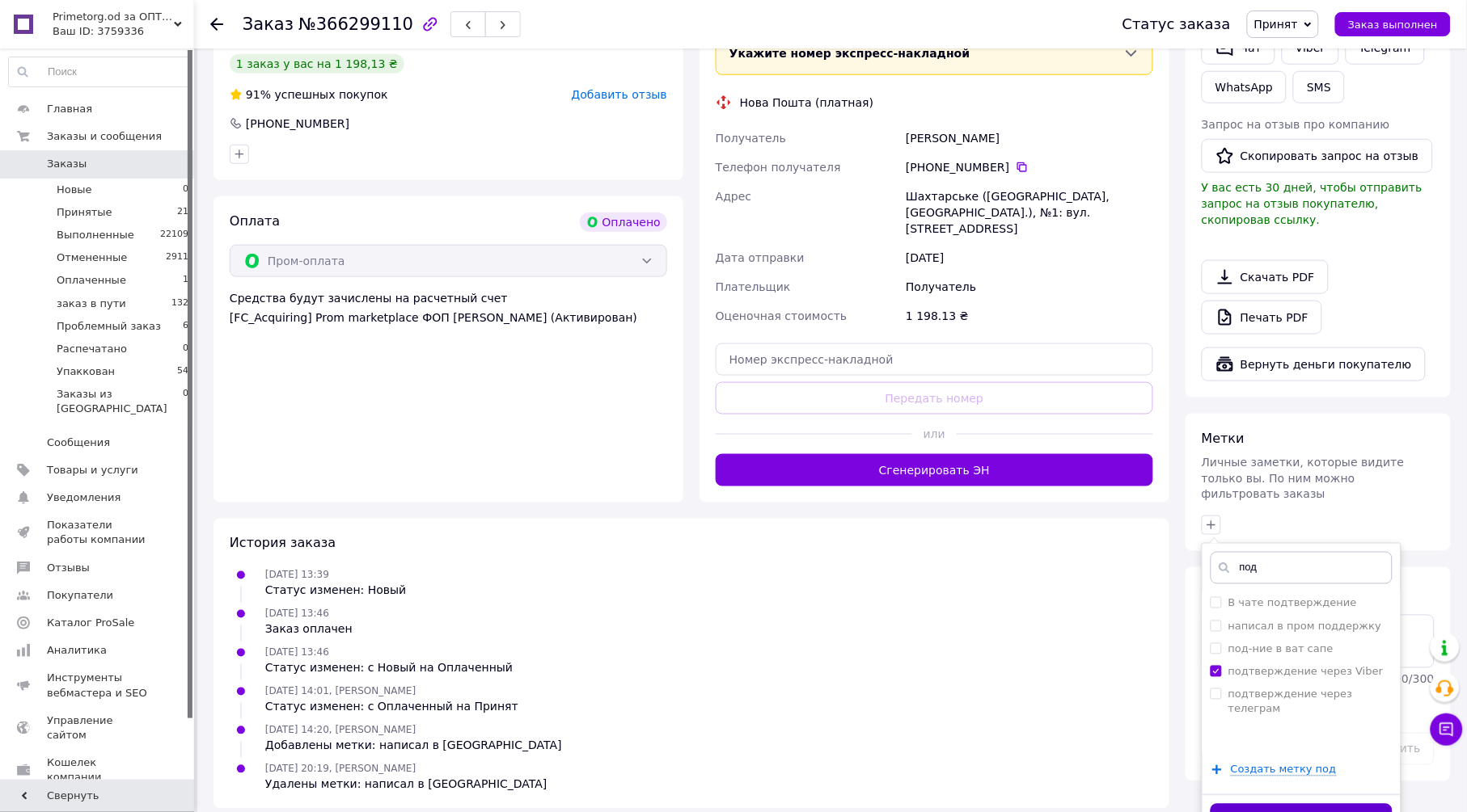
click at [1342, 805] on button "Добавить метку" at bounding box center [1302, 820] width 182 height 32
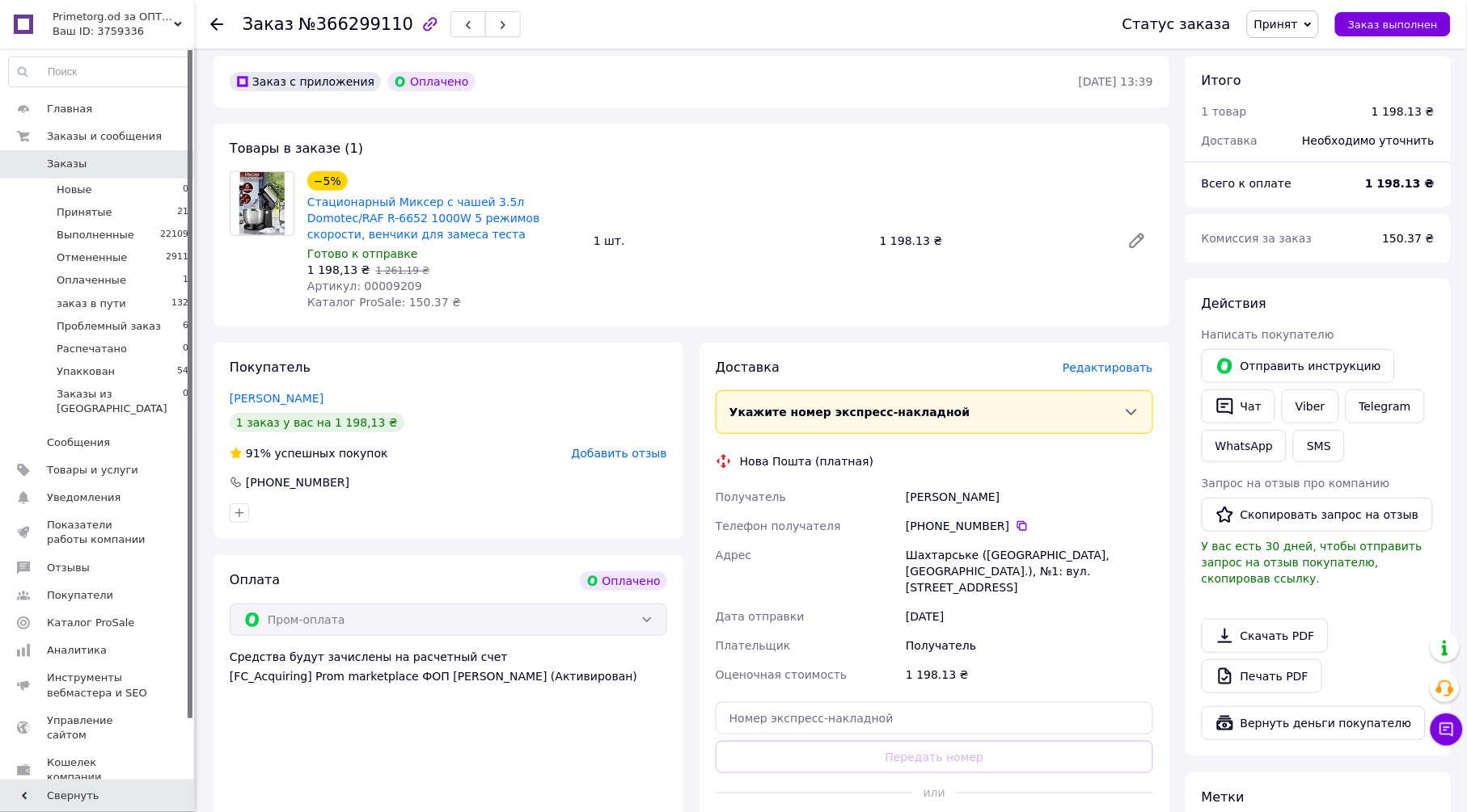
scroll to position [56, 0]
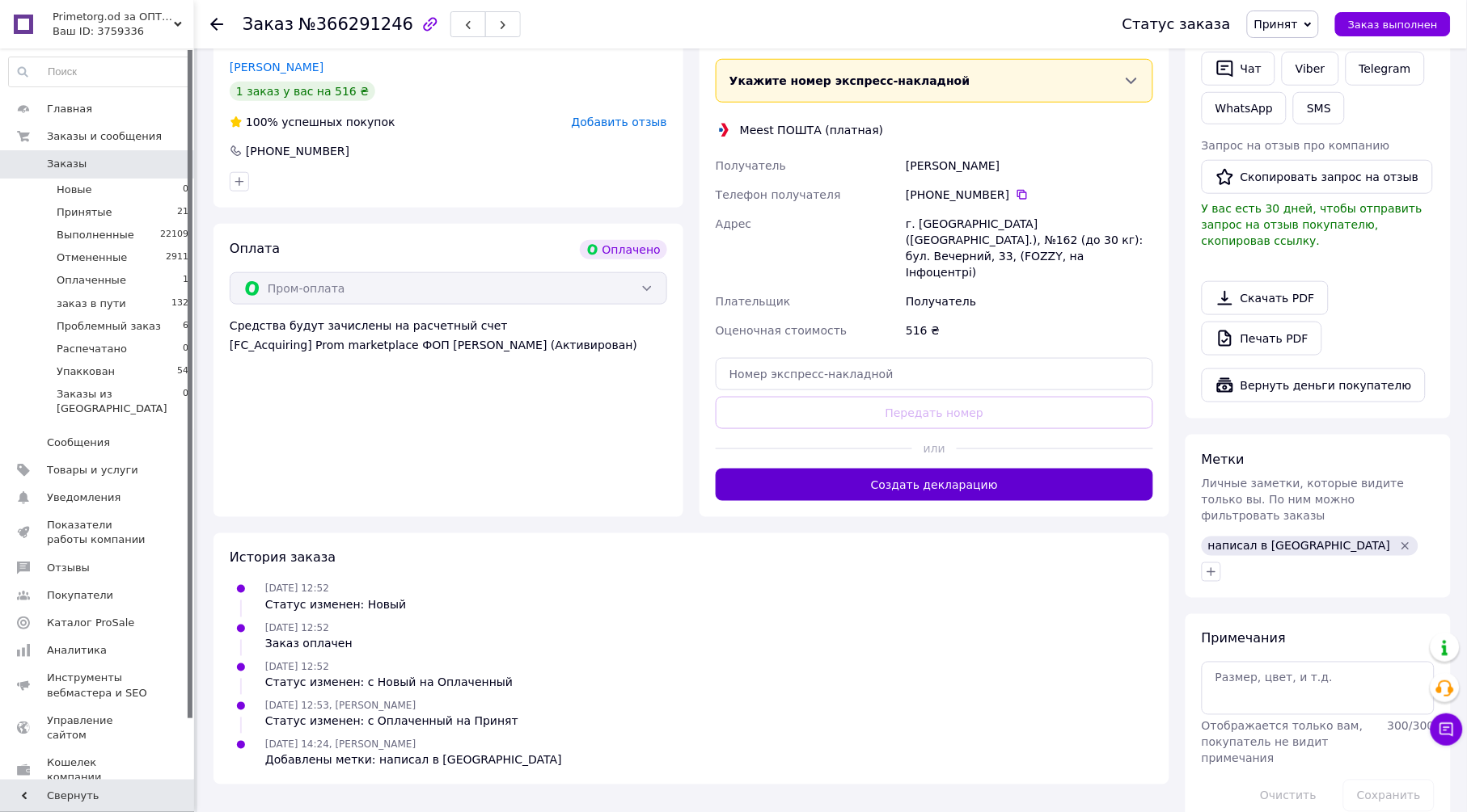
scroll to position [366, 0]
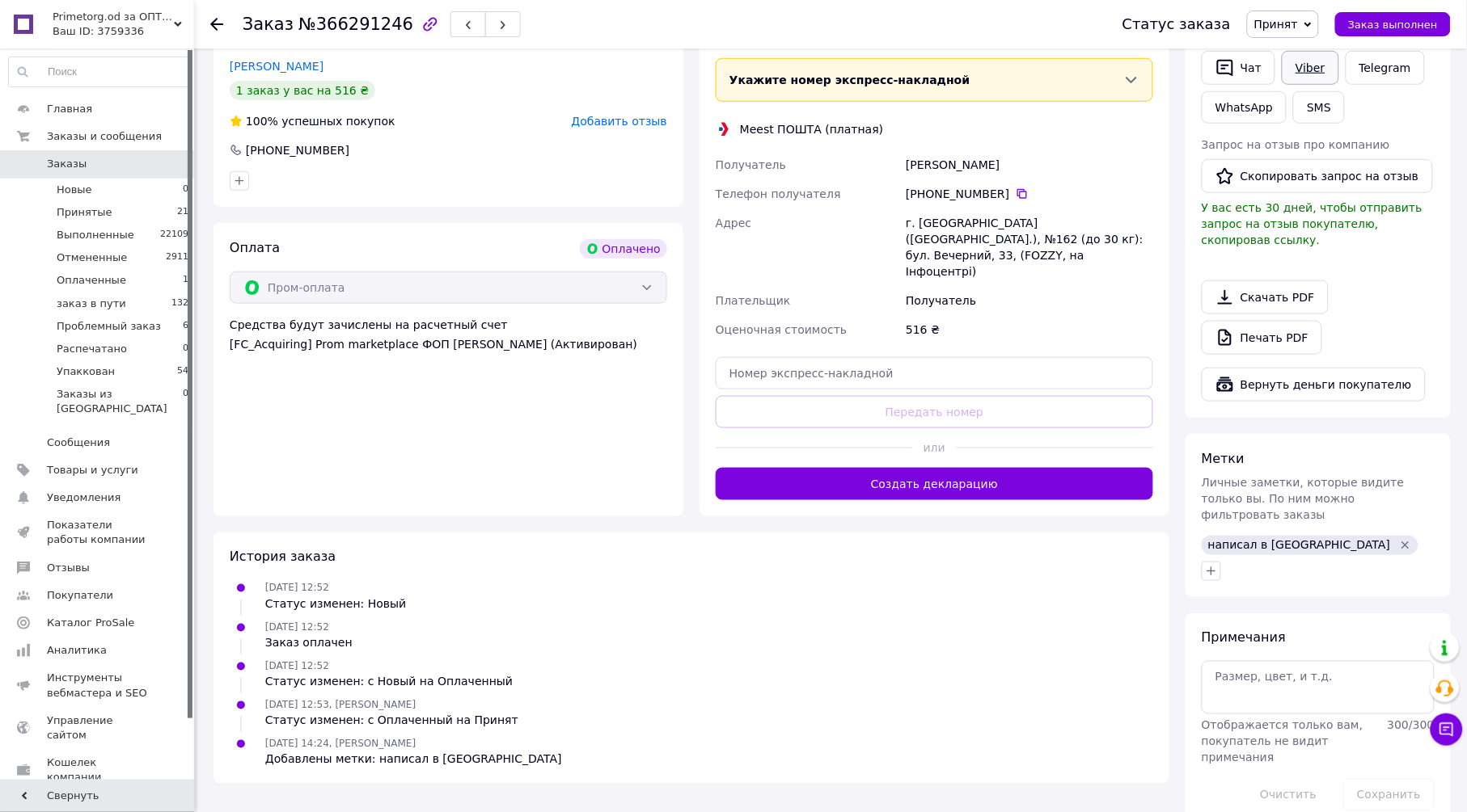
click at [1310, 71] on link "Viber" at bounding box center [1310, 68] width 56 height 34
click at [1313, 68] on link "Viber" at bounding box center [1310, 68] width 56 height 34
click at [1402, 542] on icon "Удалить метку" at bounding box center [1406, 545] width 7 height 7
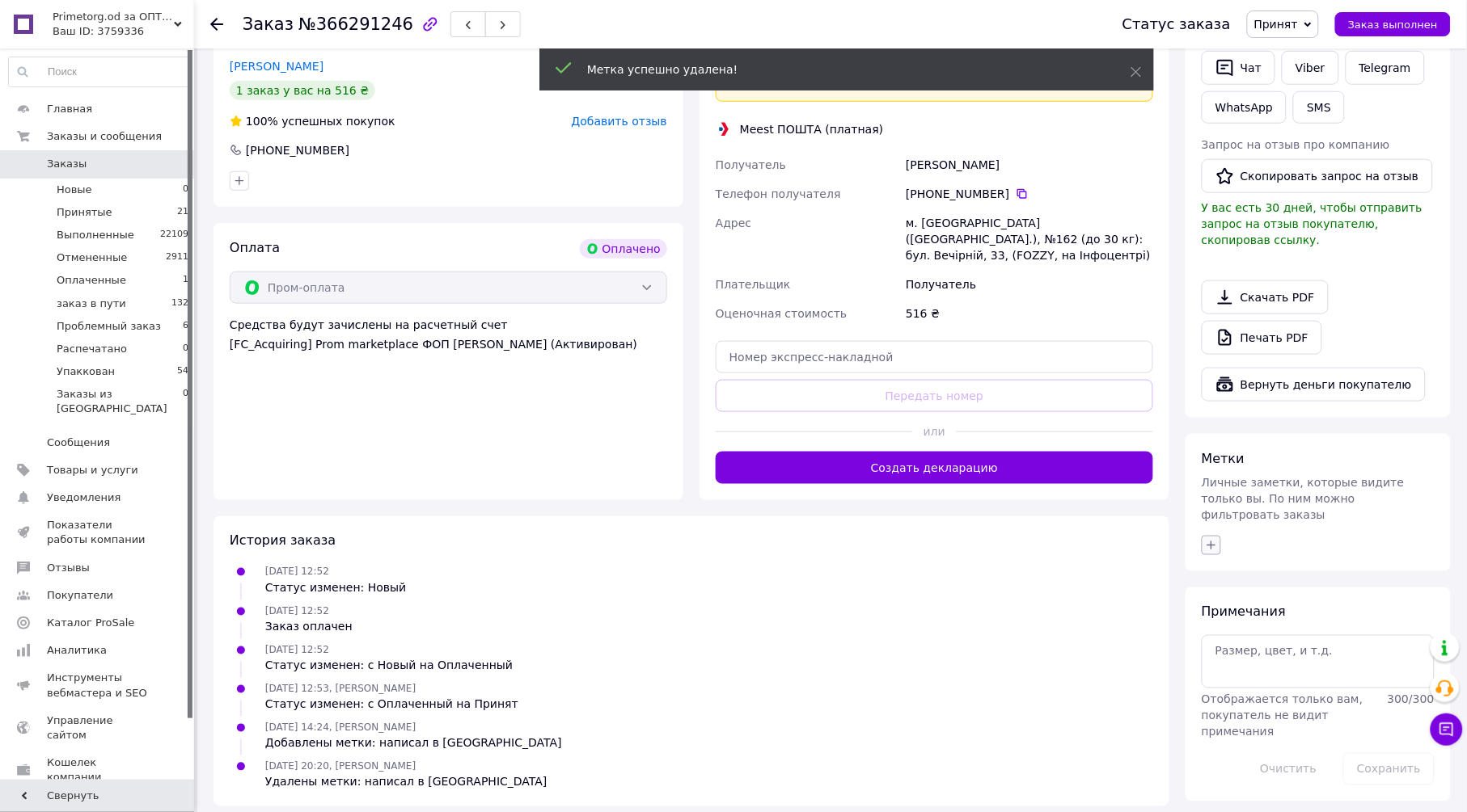
click at [1216, 539] on icon "button" at bounding box center [1212, 545] width 13 height 13
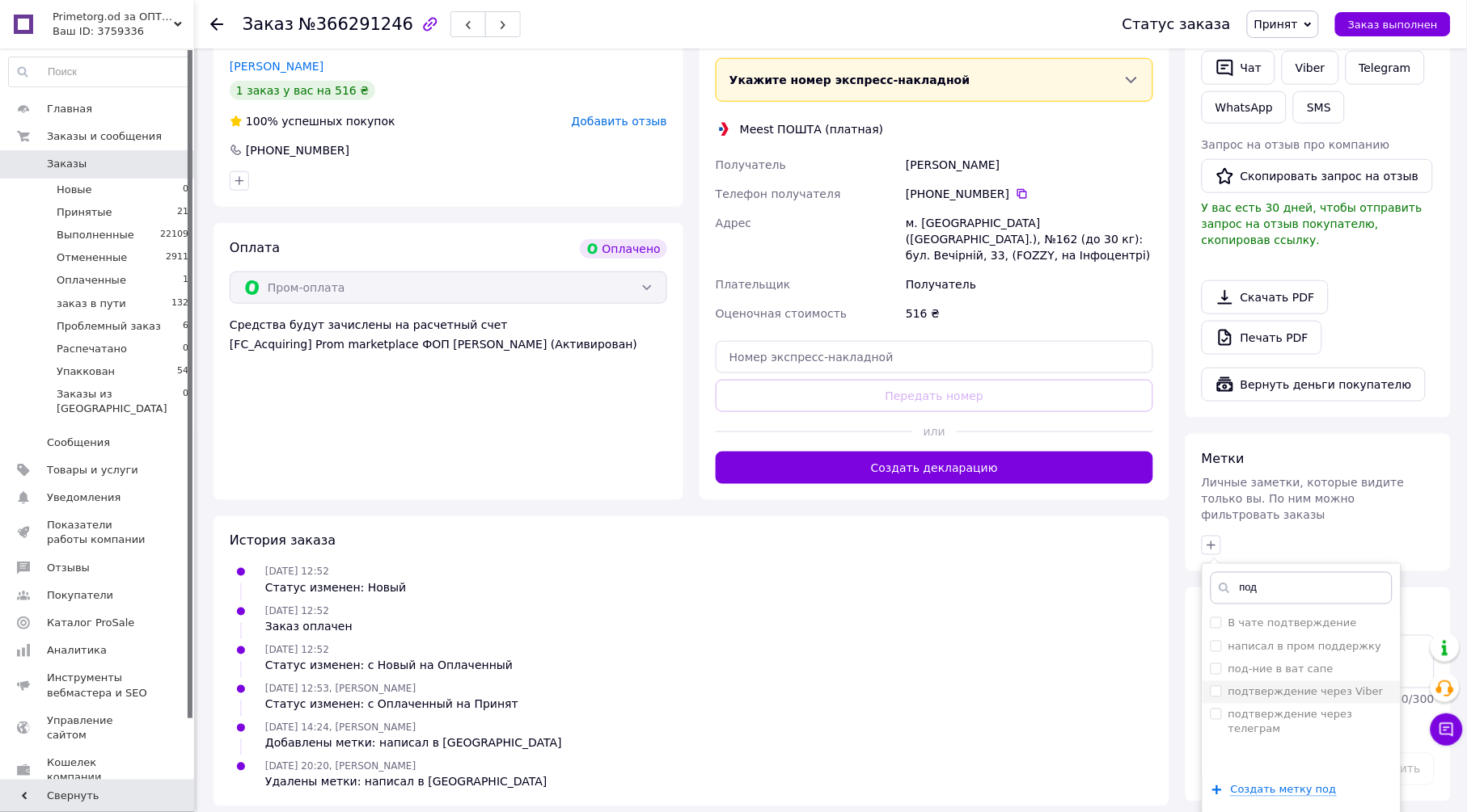
type input "под"
click at [1269, 686] on label "подтверждение через Viber" at bounding box center [1307, 692] width 155 height 12
checkbox input "true"
click at [1303, 572] on input "под" at bounding box center [1302, 589] width 182 height 33
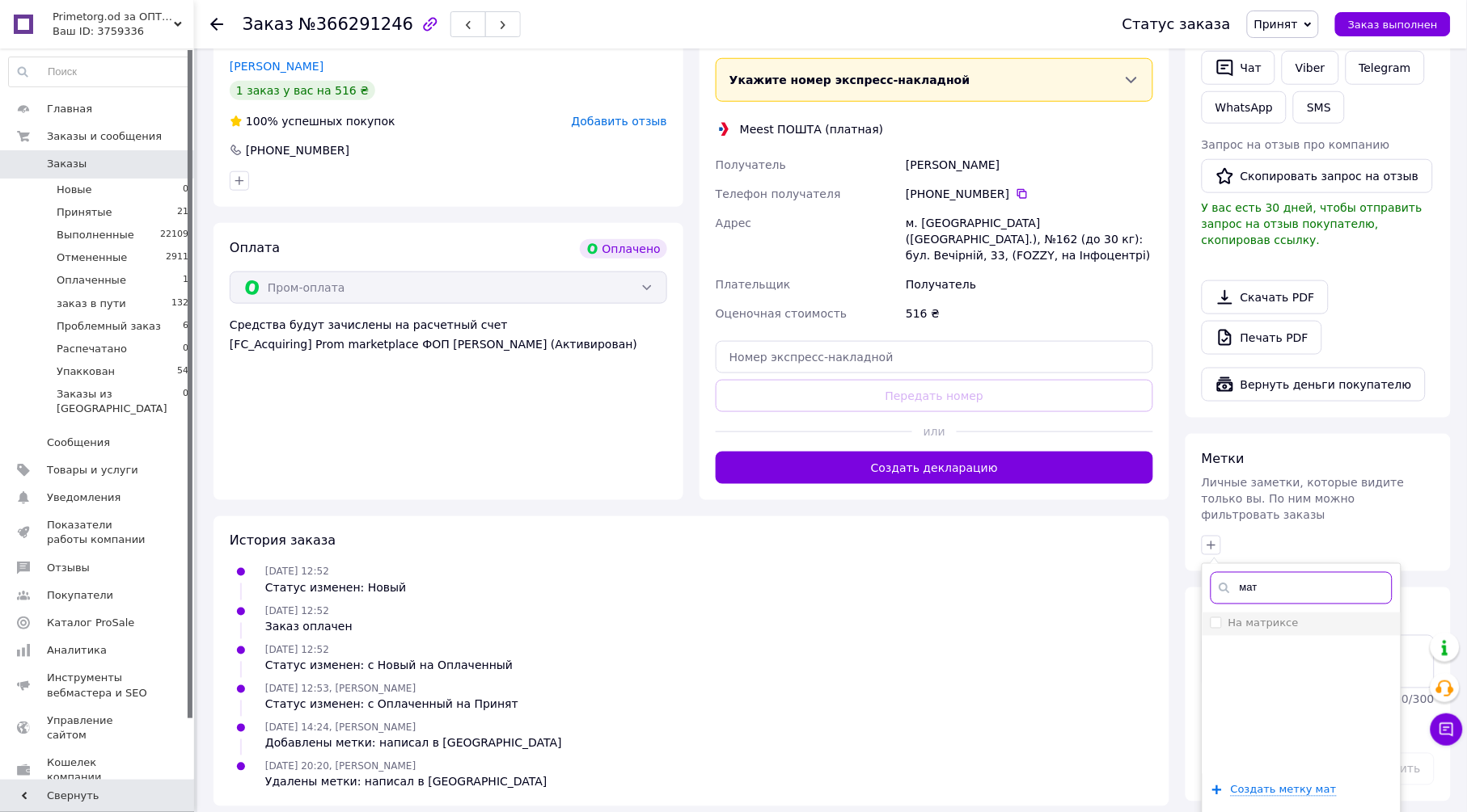
type input "мат"
click at [1301, 617] on div "На матриксе" at bounding box center [1302, 624] width 182 height 15
checkbox input "true"
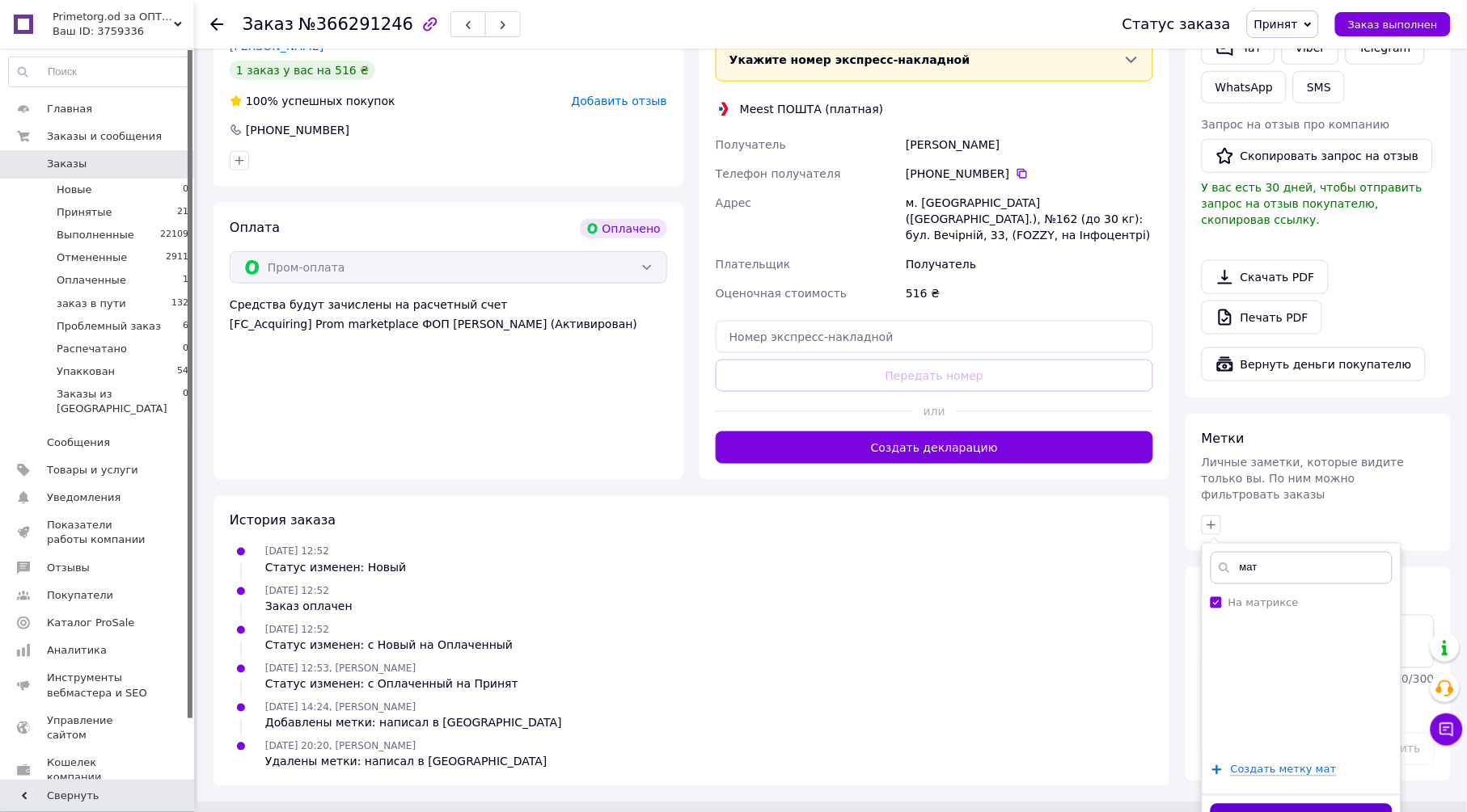
click at [1293, 805] on button "Добавить метку" at bounding box center [1302, 820] width 182 height 32
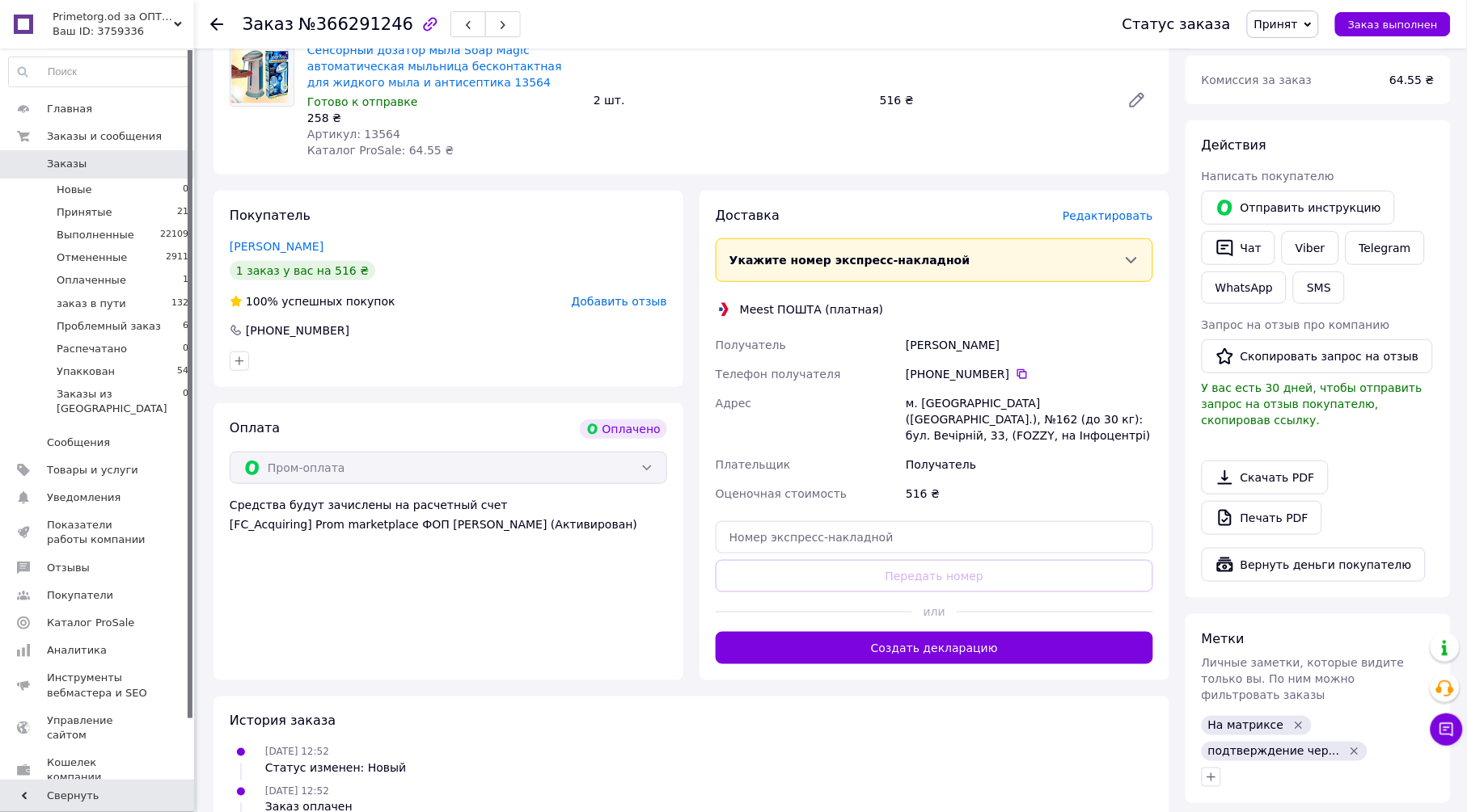
scroll to position [206, 0]
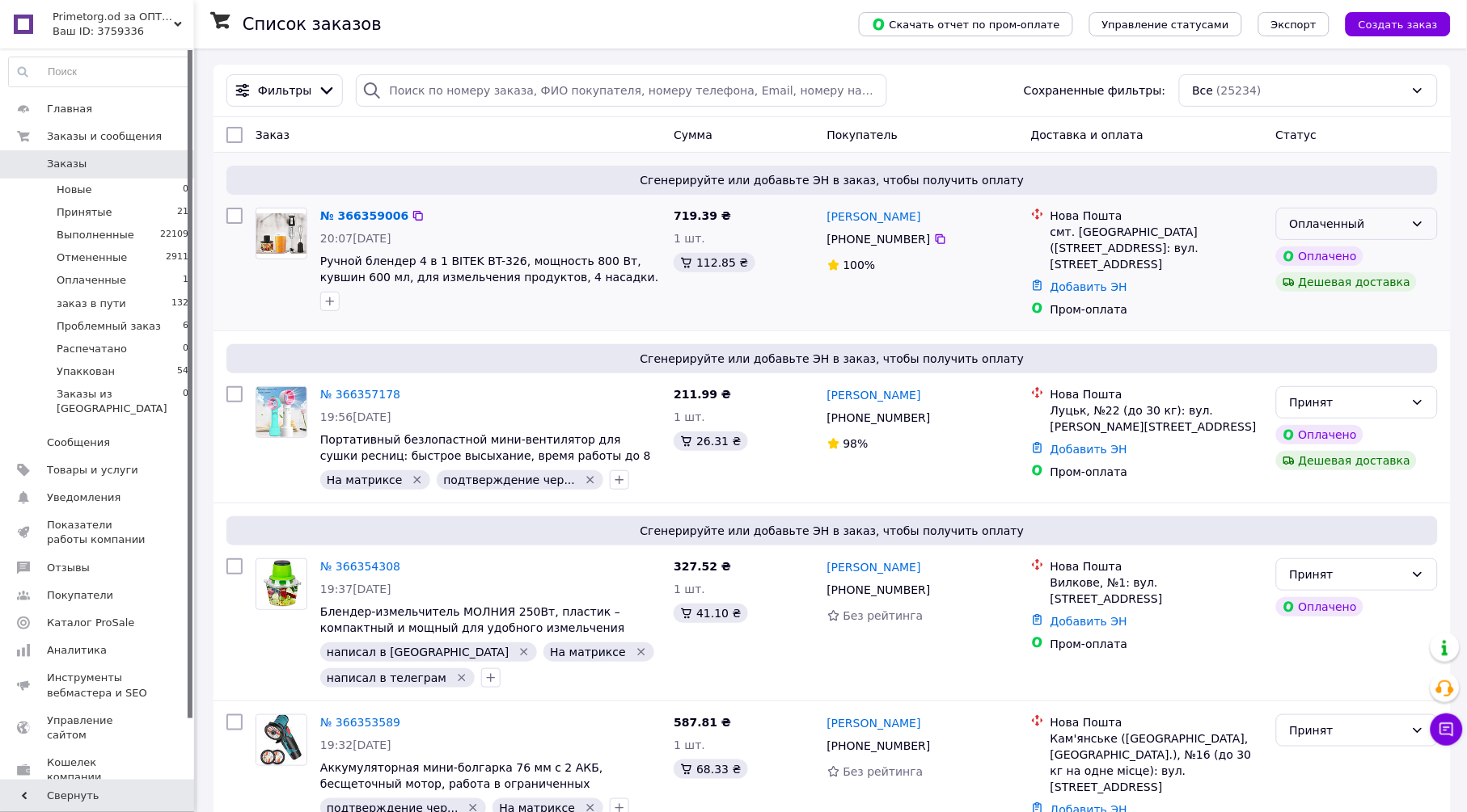
click at [1420, 217] on div "Оплаченный" at bounding box center [1357, 224] width 162 height 33
click at [1326, 262] on li "Принят" at bounding box center [1357, 260] width 160 height 29
click at [376, 216] on link "№ 366359006" at bounding box center [360, 216] width 80 height 13
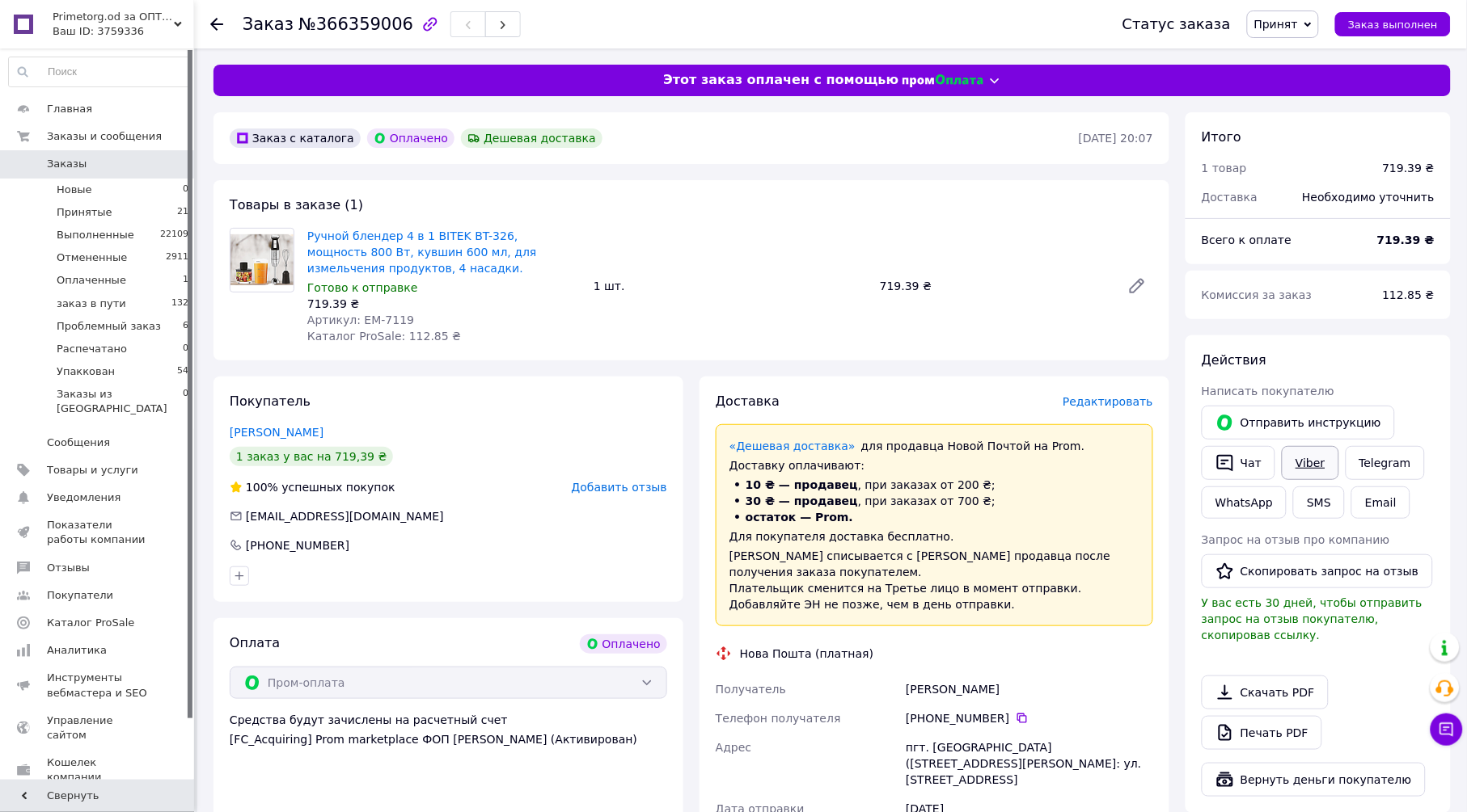
click at [1307, 466] on link "Viber" at bounding box center [1310, 464] width 56 height 34
click at [1257, 716] on link "Печать PDF" at bounding box center [1262, 733] width 120 height 34
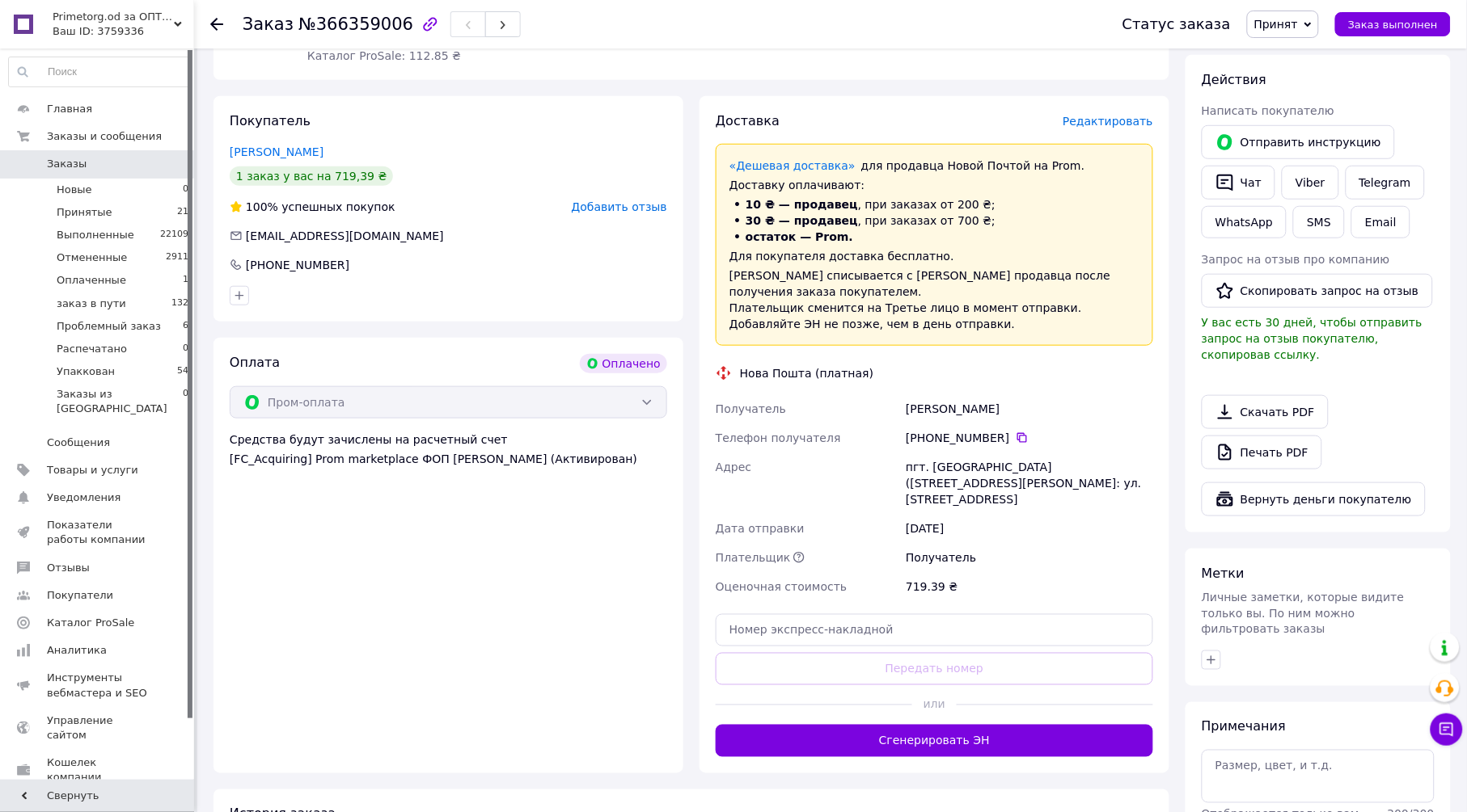
scroll to position [449, 0]
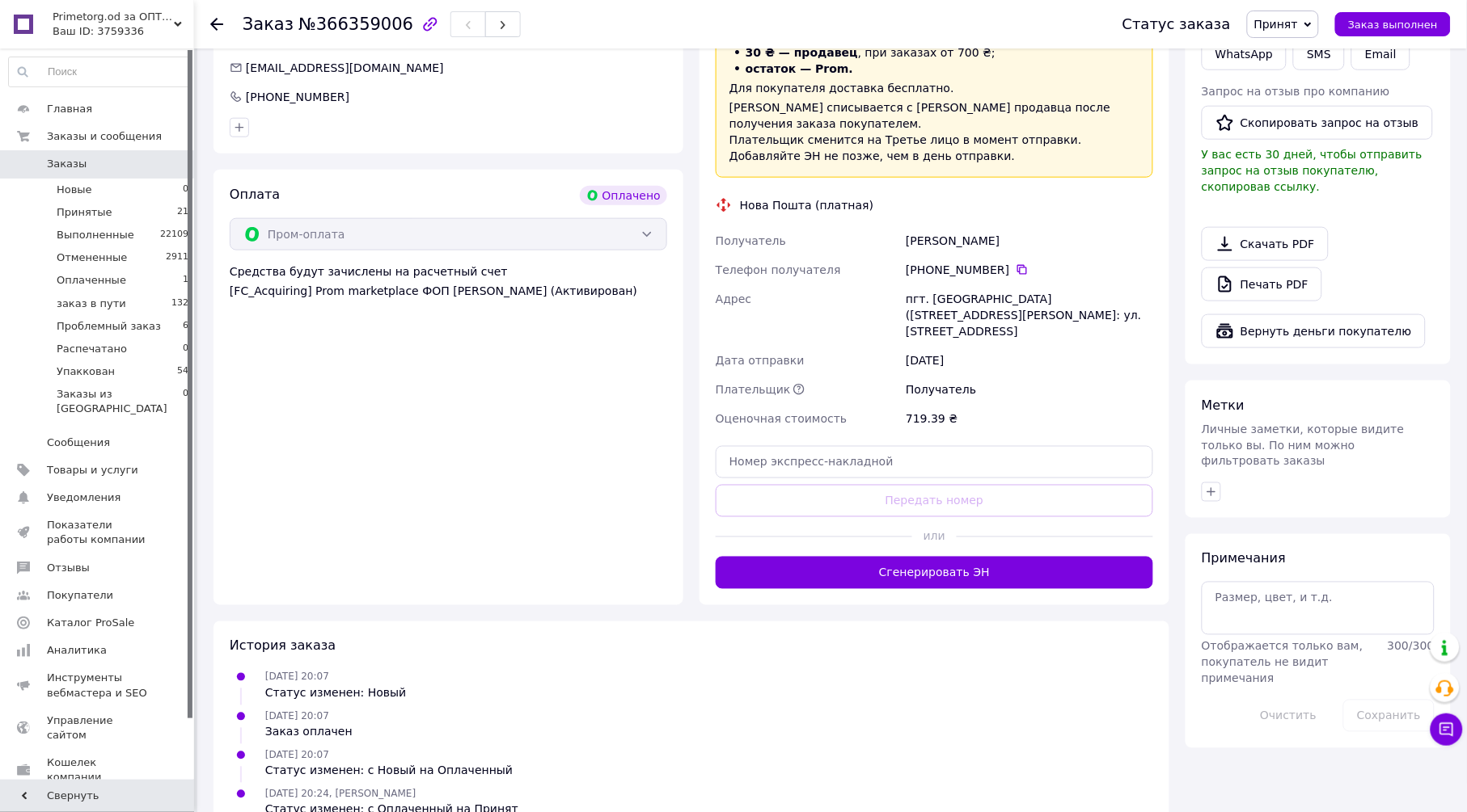
click at [1222, 479] on div at bounding box center [1318, 492] width 240 height 26
click at [1215, 486] on icon "button" at bounding box center [1212, 492] width 13 height 13
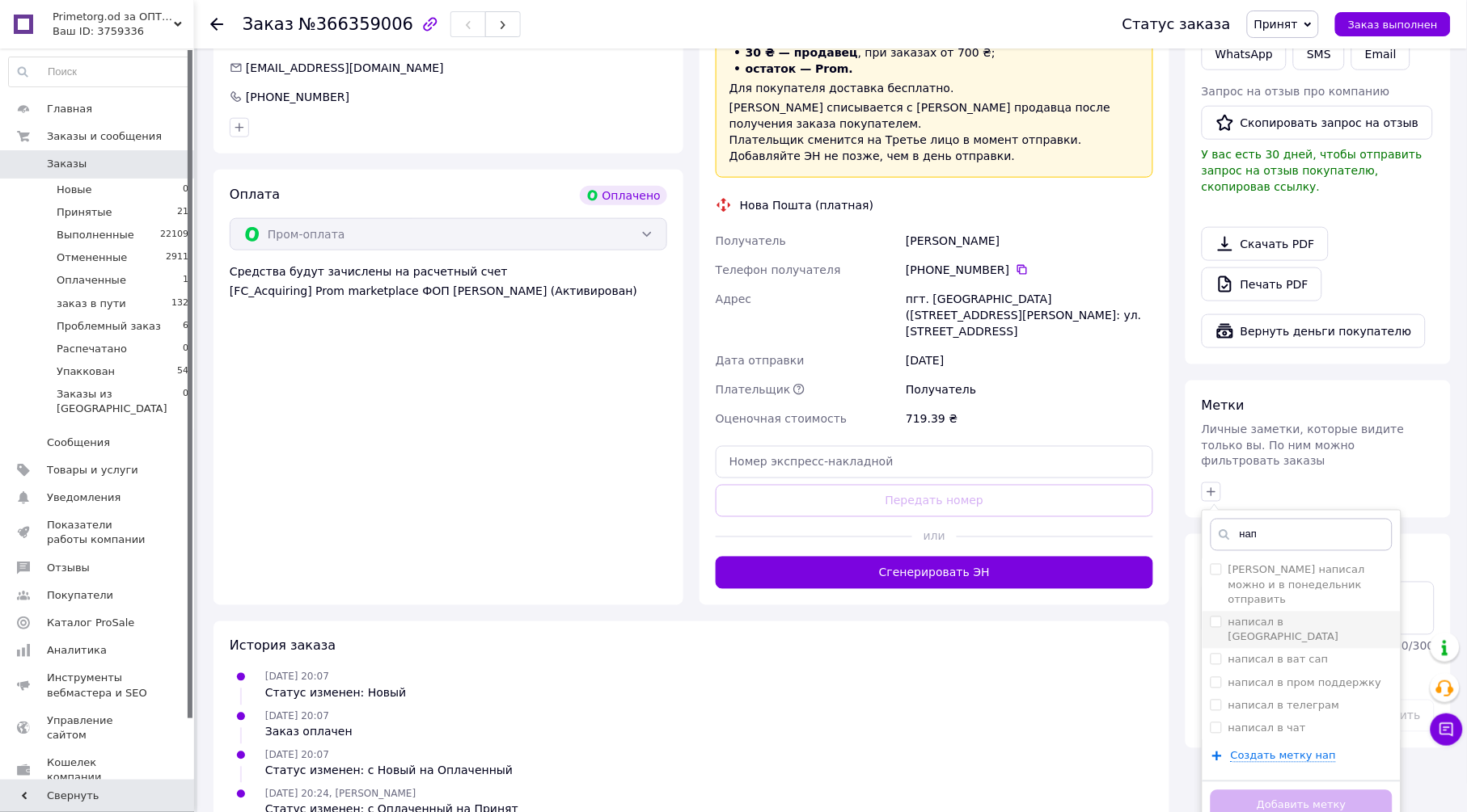
type input "нап"
click at [1289, 617] on label "написал в [GEOGRAPHIC_DATA]" at bounding box center [1284, 630] width 110 height 27
checkbox input "true"
click at [1294, 519] on input "нап" at bounding box center [1302, 536] width 182 height 33
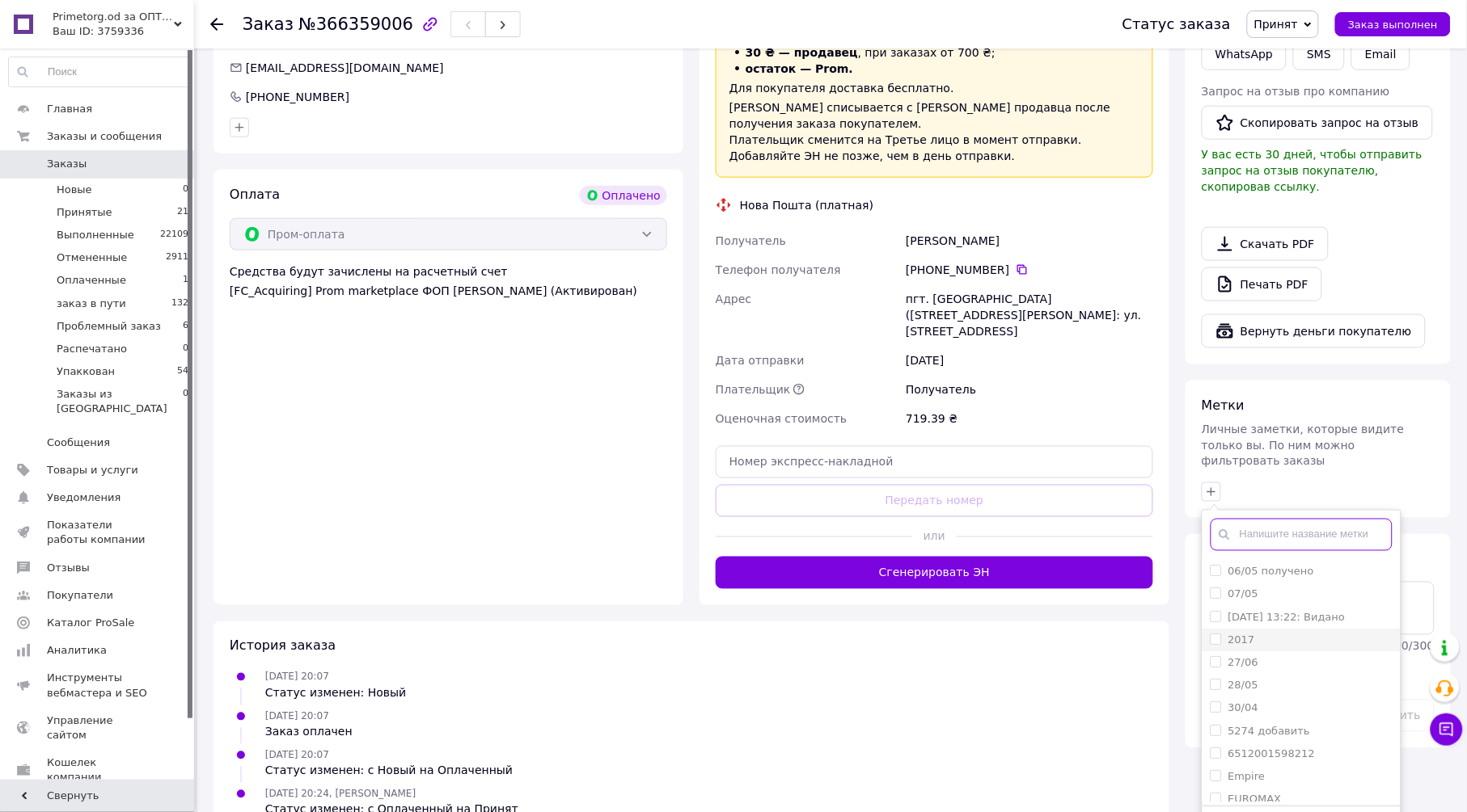
scroll to position [179, 0]
click at [1276, 704] on label "EUROMAX" at bounding box center [1255, 710] width 53 height 12
checkbox input "true"
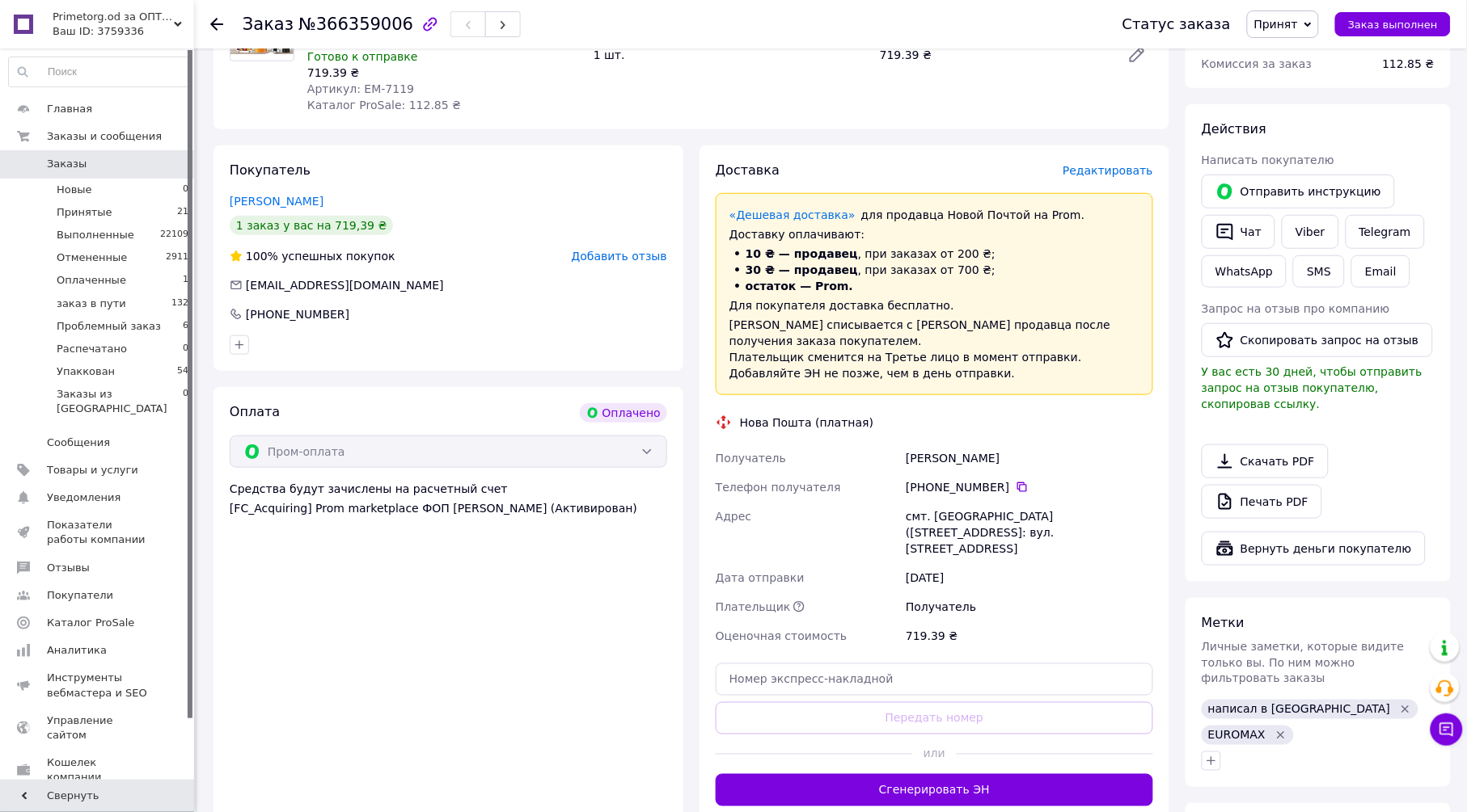
scroll to position [0, 0]
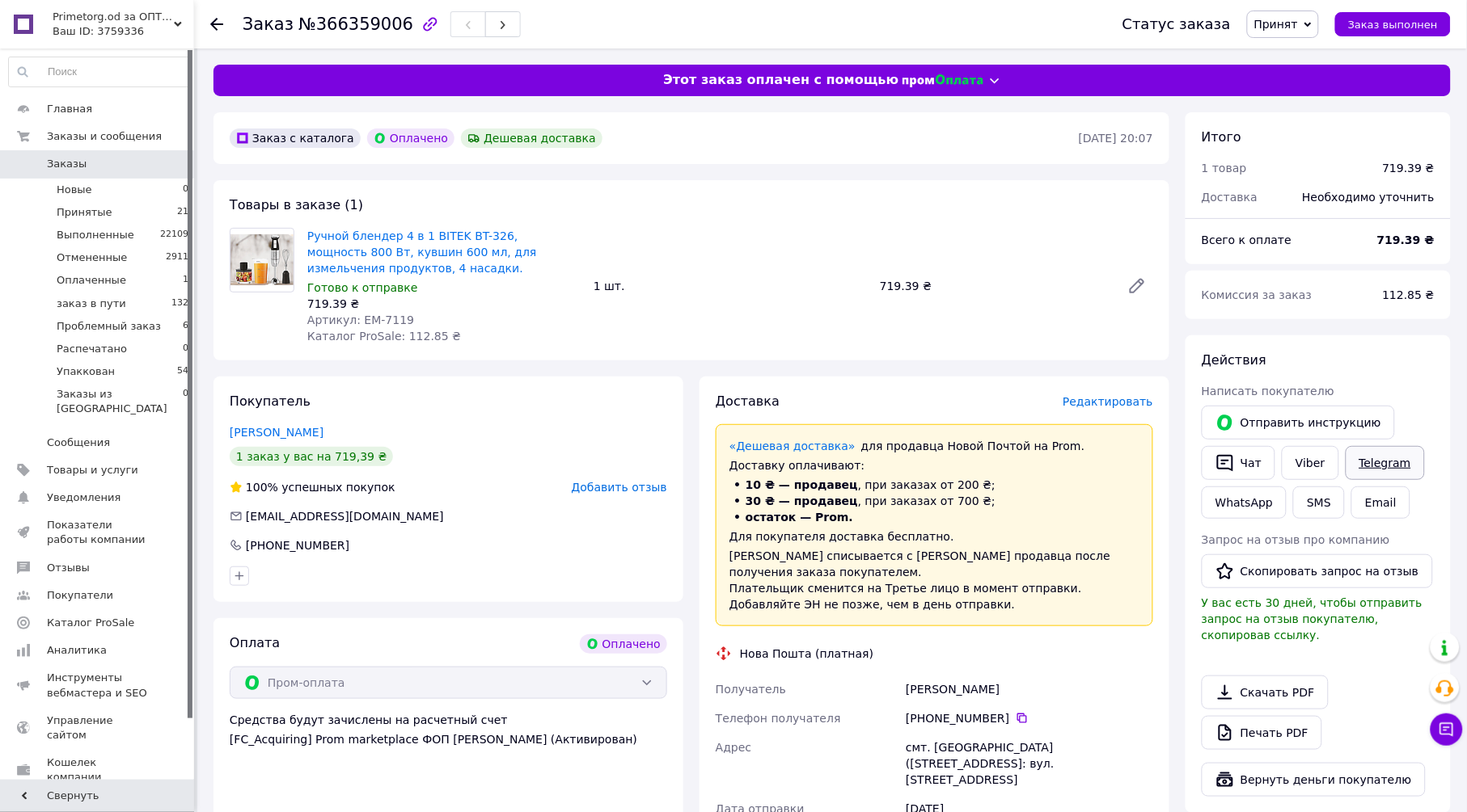
click at [1372, 462] on link "Telegram" at bounding box center [1385, 464] width 79 height 34
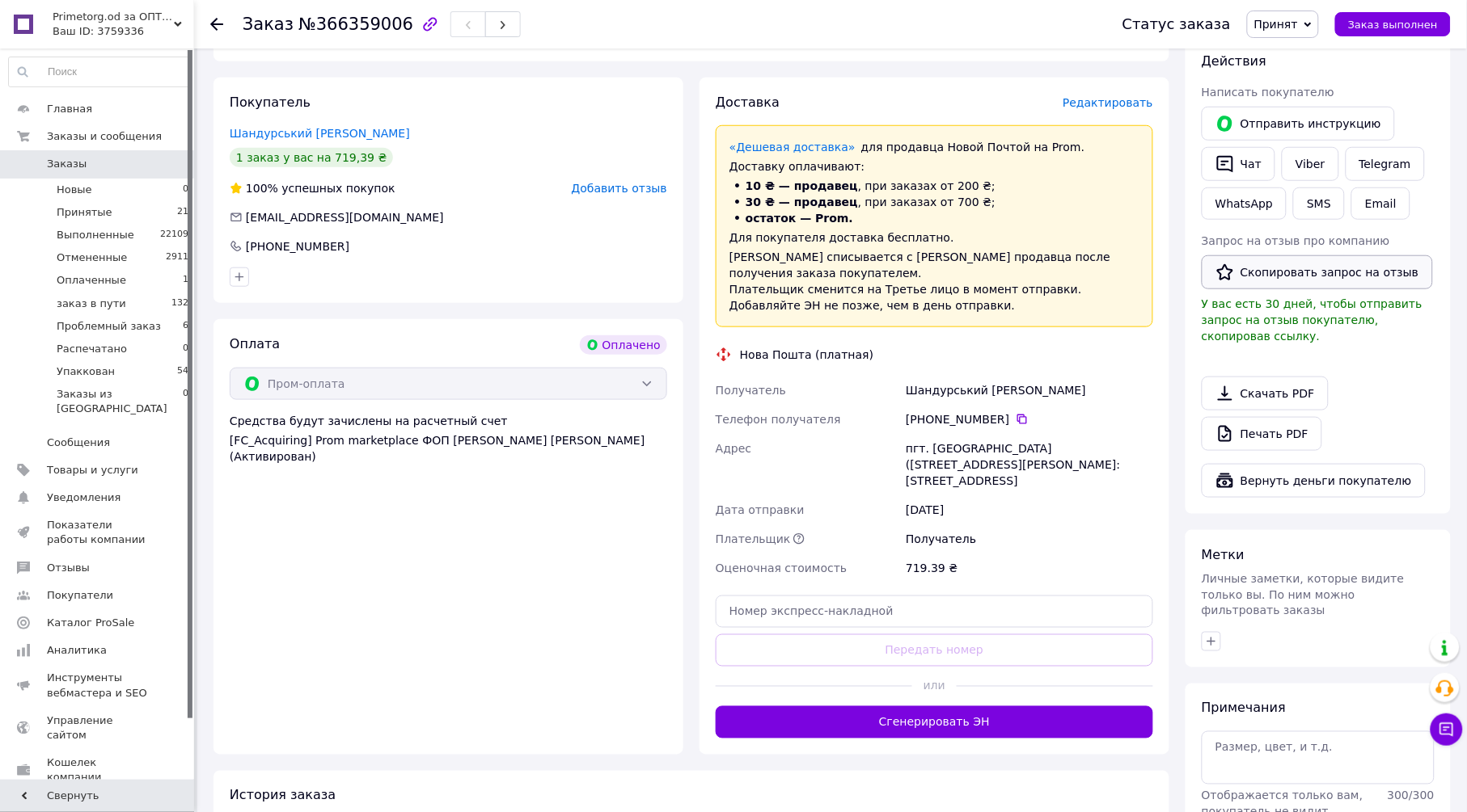
scroll to position [359, 0]
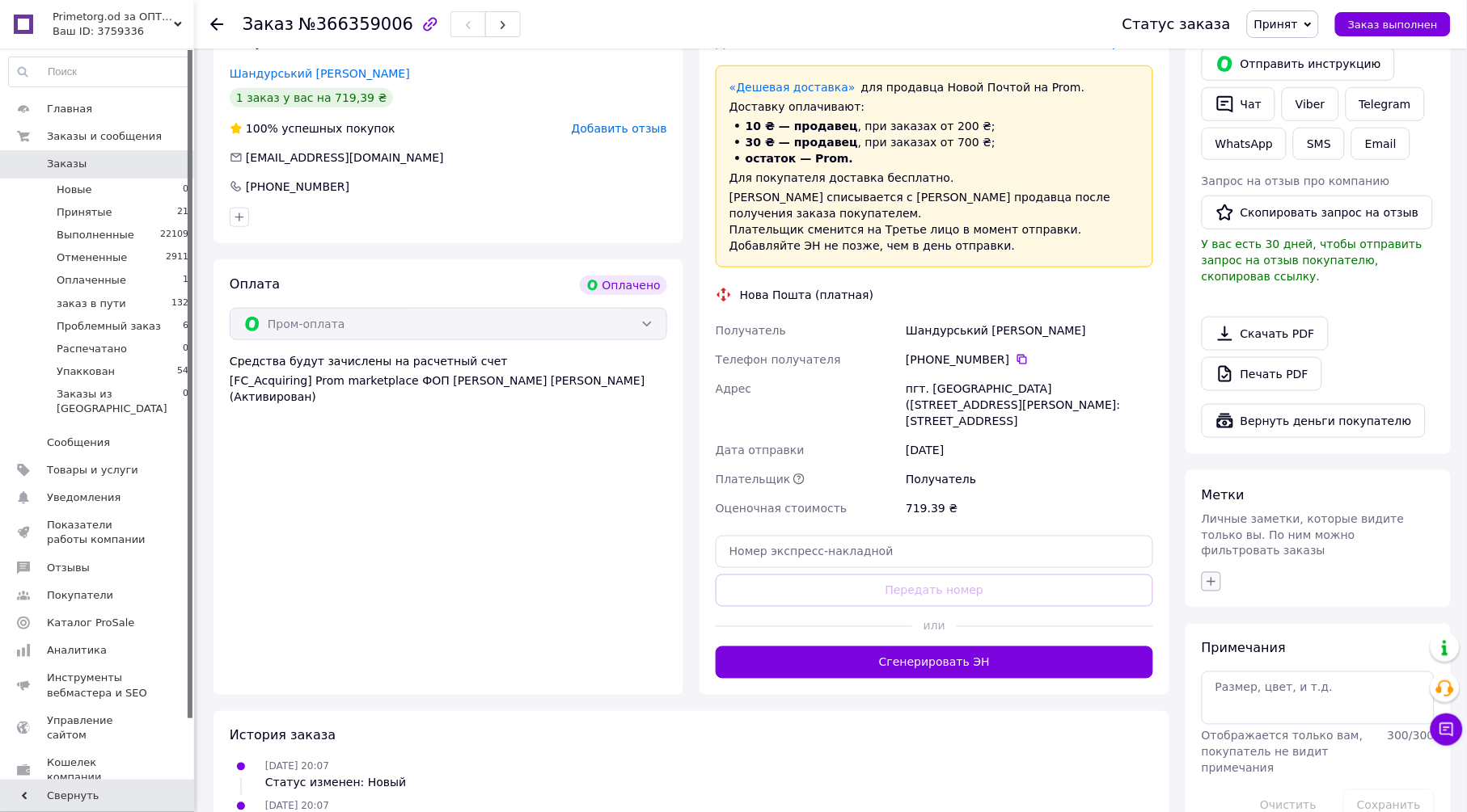
click at [1218, 576] on icon "button" at bounding box center [1212, 582] width 13 height 13
type input "нап"
click at [1316, 691] on div "написал в [GEOGRAPHIC_DATA]" at bounding box center [1302, 706] width 182 height 29
checkbox input "true"
click at [1322, 775] on label "написал в телеграм" at bounding box center [1285, 781] width 111 height 12
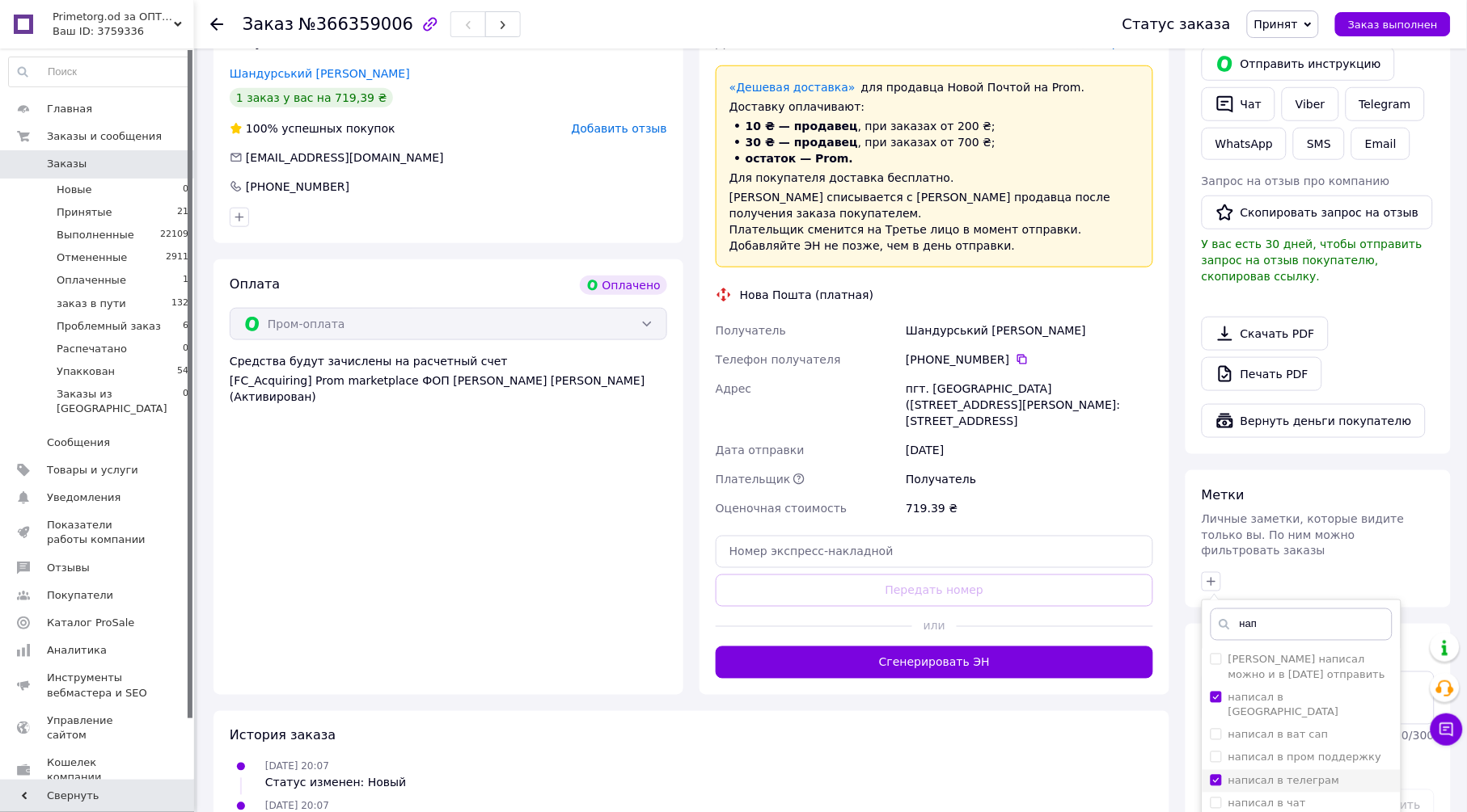
checkbox input "true"
click at [1314, 608] on input "нап" at bounding box center [1302, 625] width 182 height 33
type input "н"
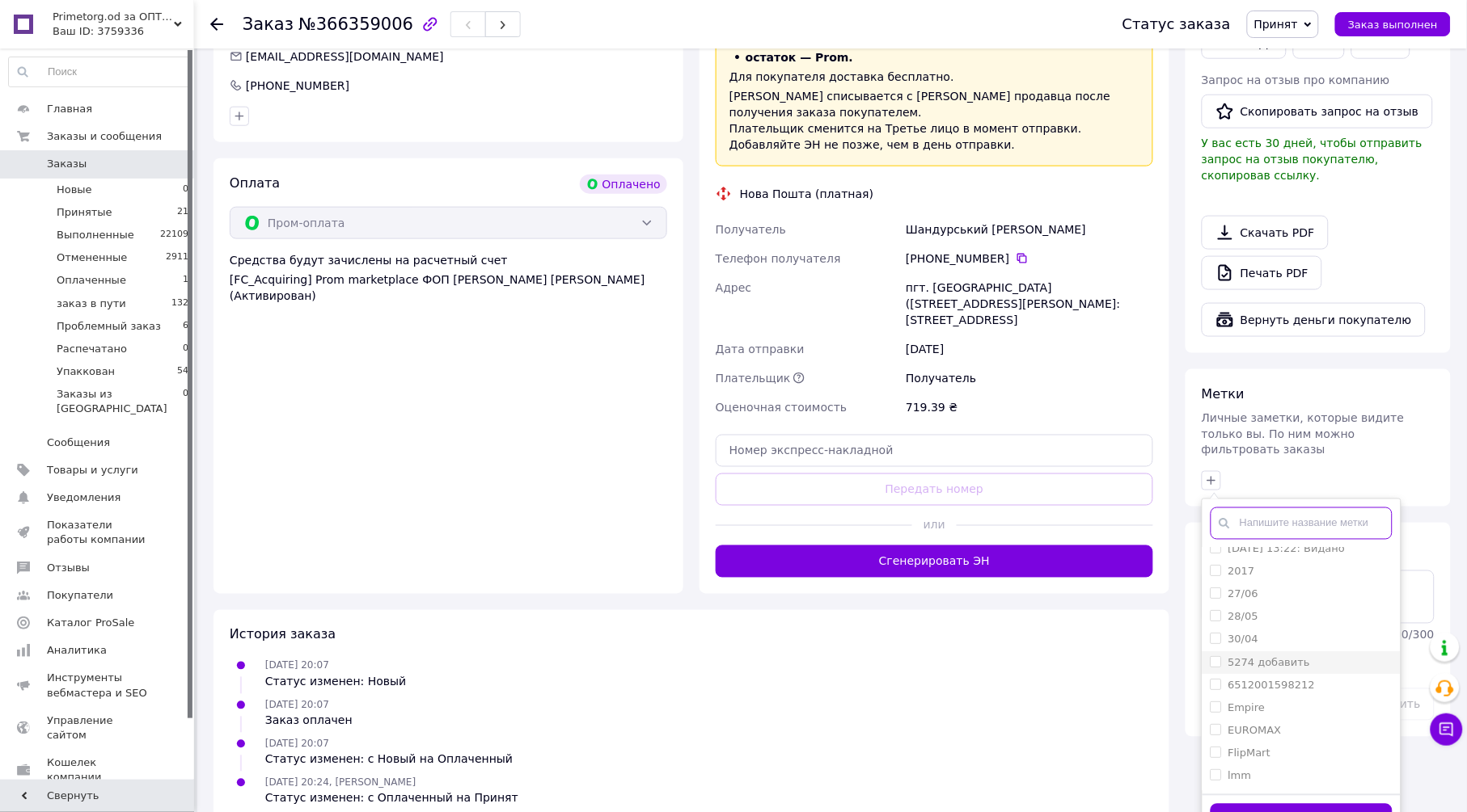
scroll to position [179, 0]
click at [1287, 692] on div "EUROMAX" at bounding box center [1302, 699] width 182 height 15
checkbox input "true"
click at [1284, 805] on button "Добавить метку" at bounding box center [1302, 820] width 182 height 32
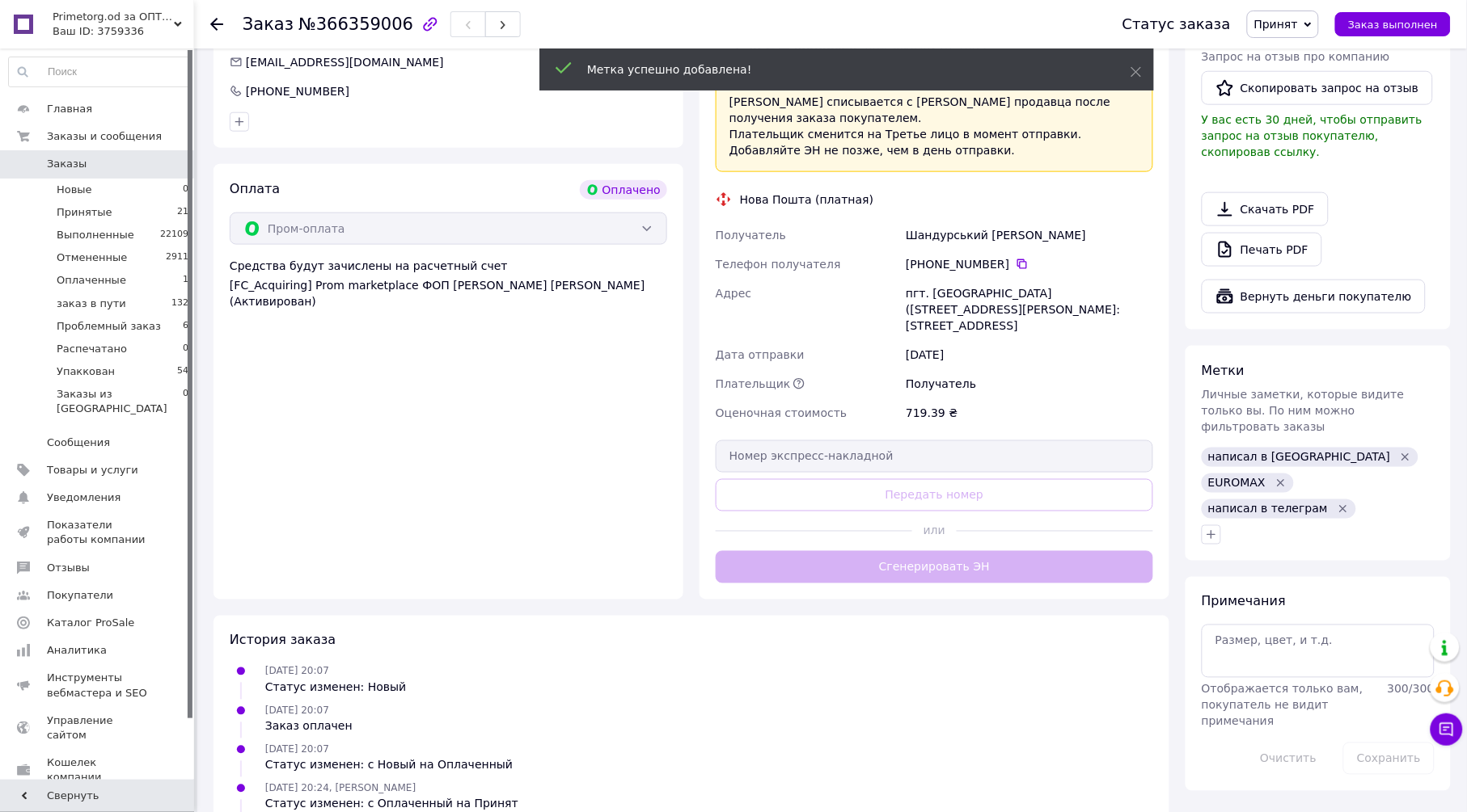
scroll to position [460, 0]
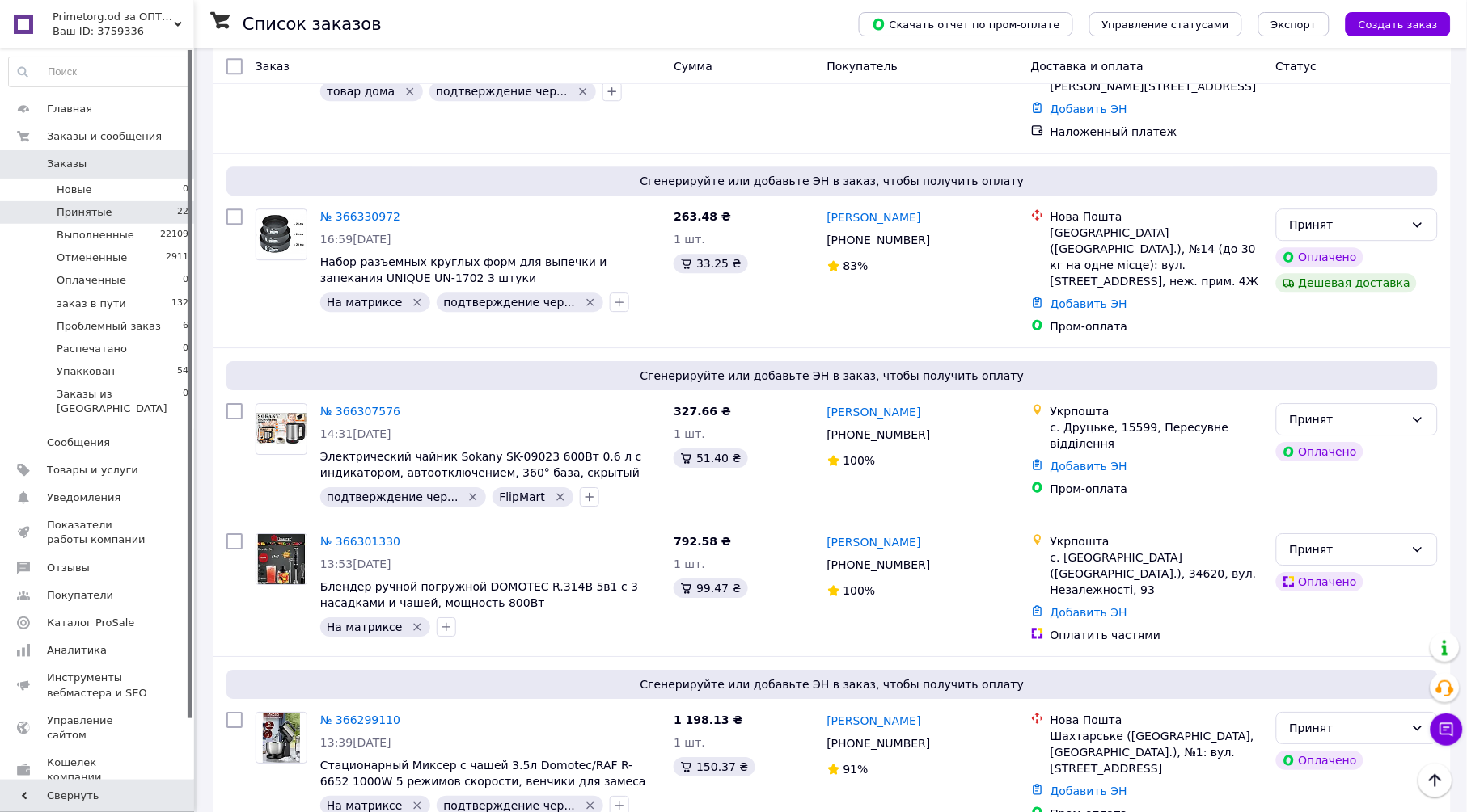
scroll to position [1347, 0]
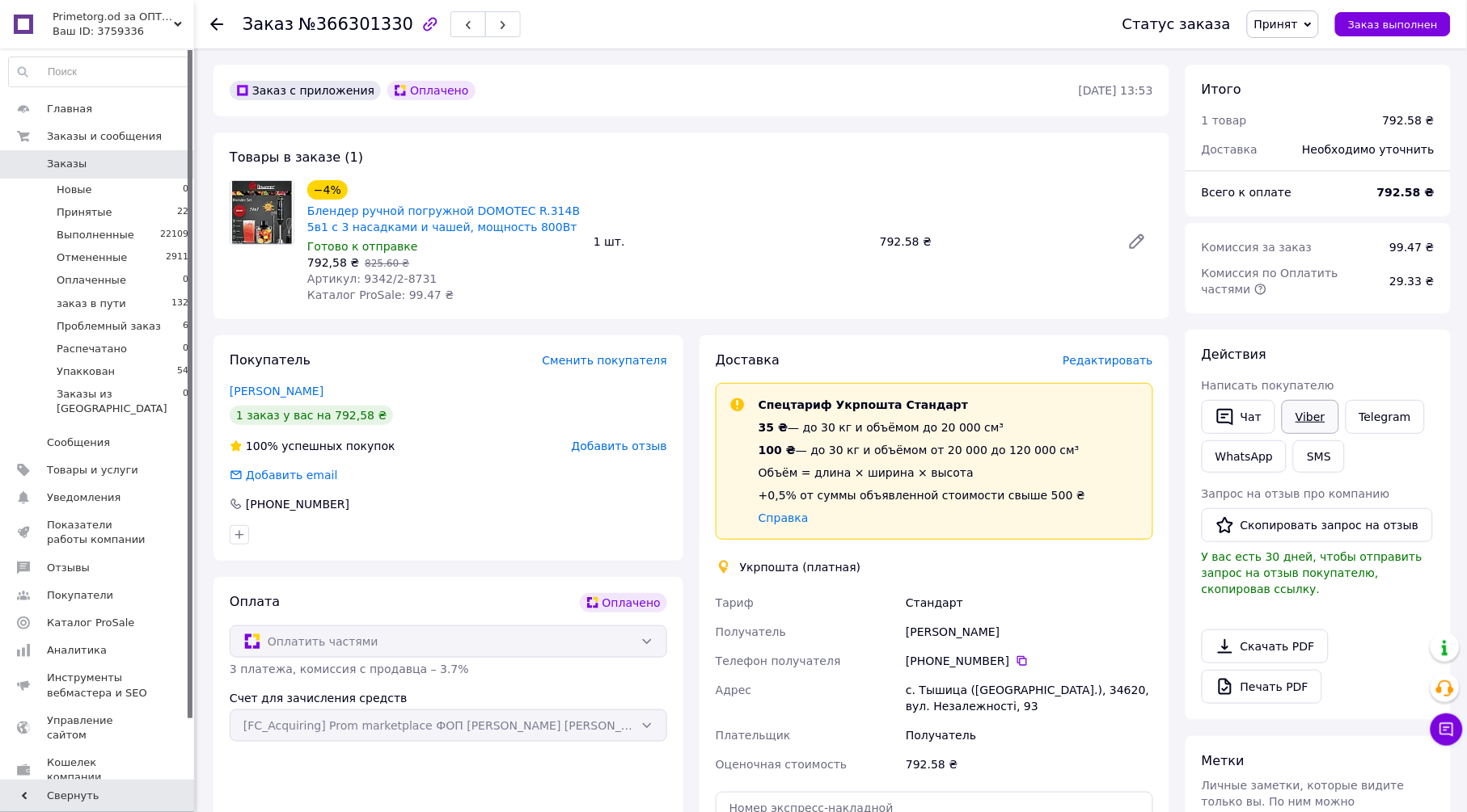
click at [1315, 412] on link "Viber" at bounding box center [1310, 417] width 56 height 34
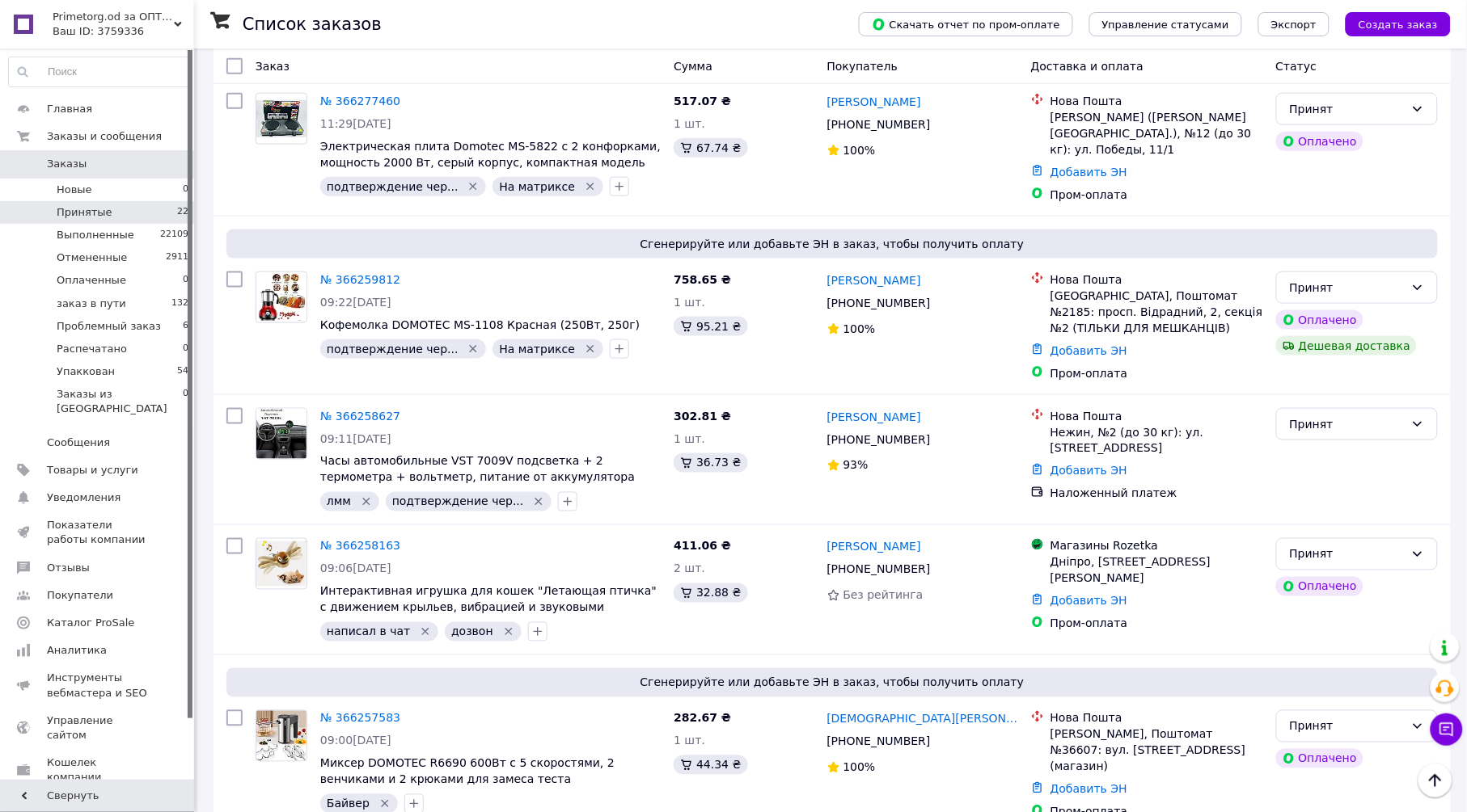
scroll to position [2245, 0]
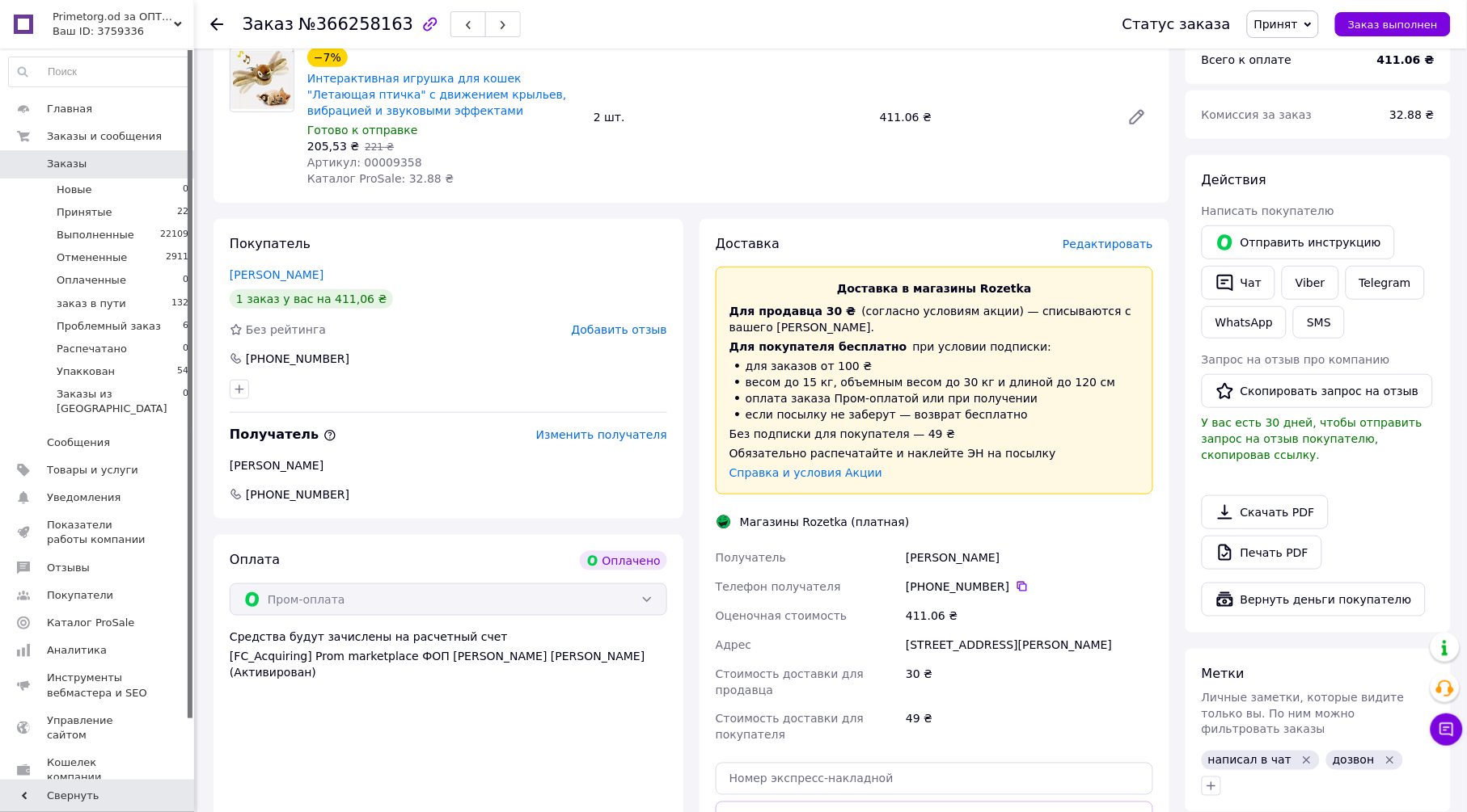
scroll to position [179, 0]
click at [1225, 275] on icon "button" at bounding box center [1226, 284] width 20 height 20
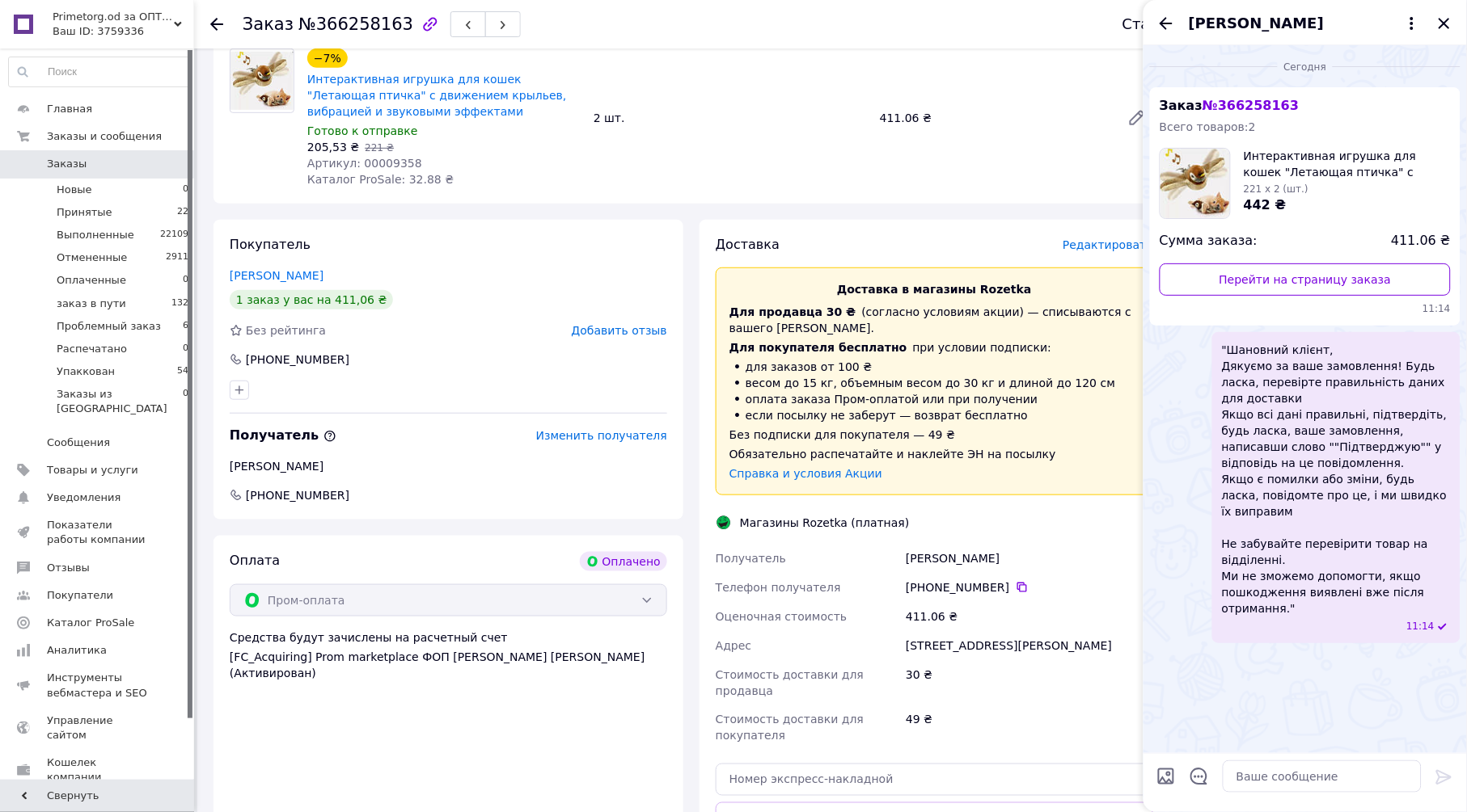
scroll to position [66, 0]
click at [1447, 19] on icon "Закрыть" at bounding box center [1445, 24] width 20 height 20
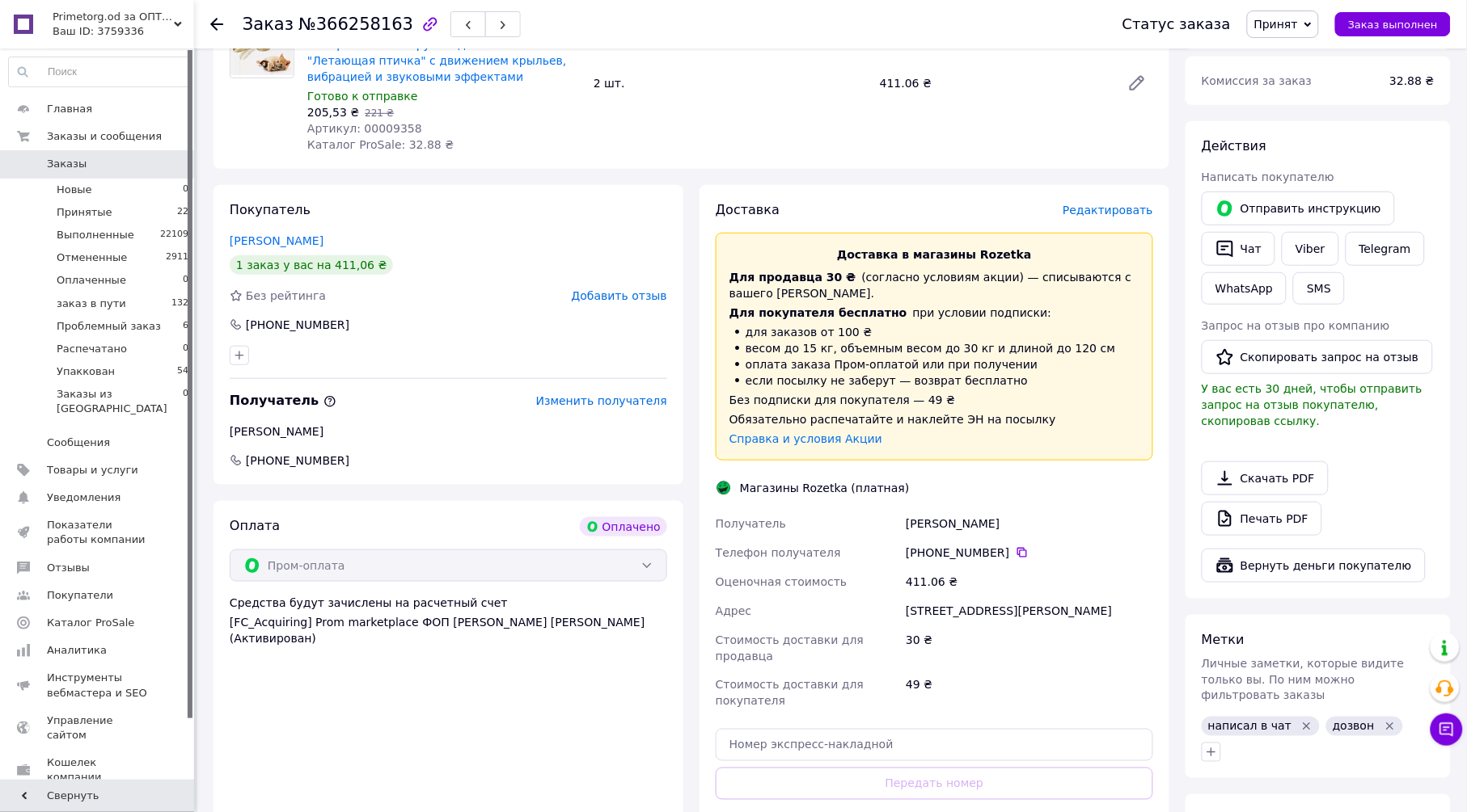
scroll to position [449, 0]
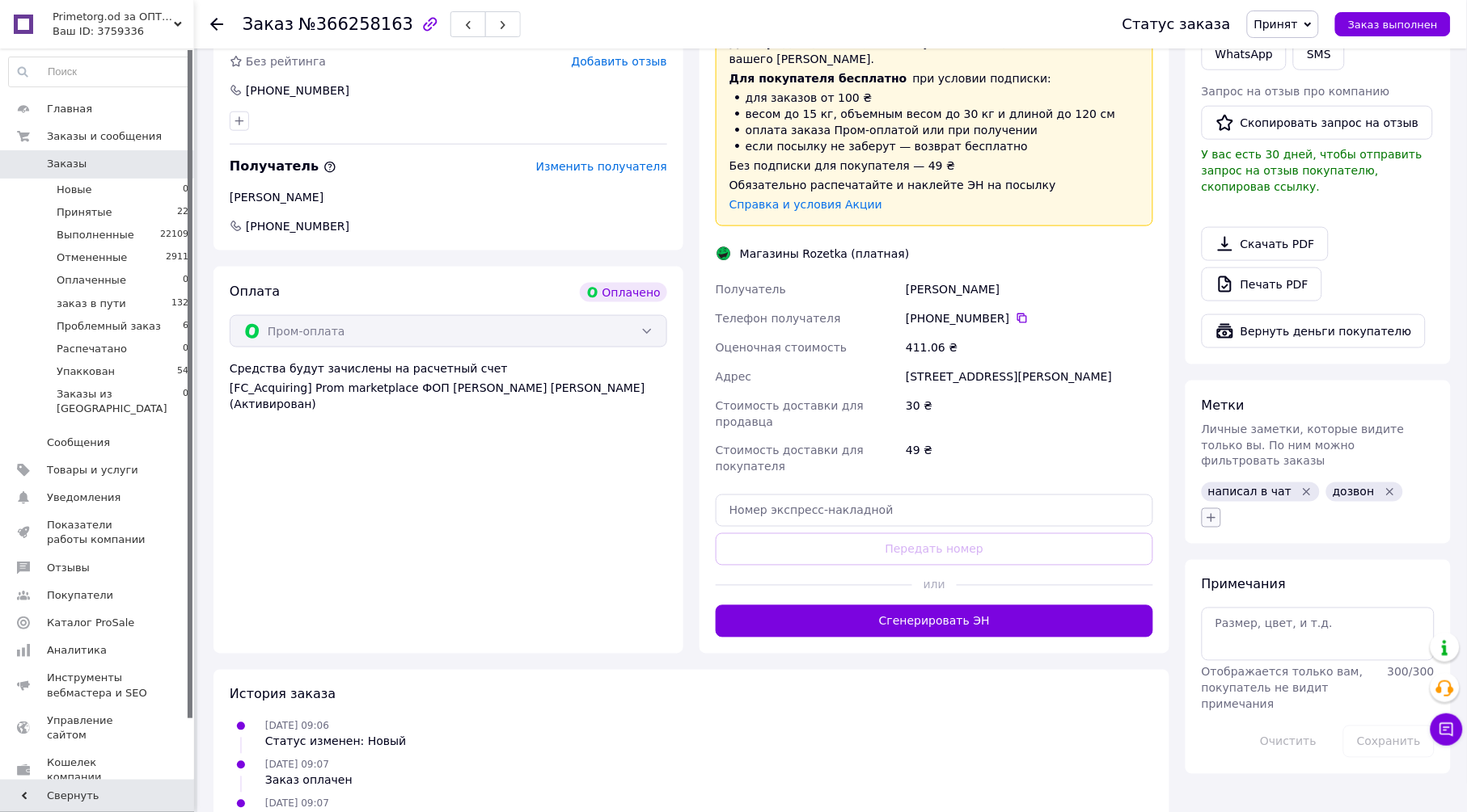
click at [1208, 514] on icon "button" at bounding box center [1212, 518] width 9 height 9
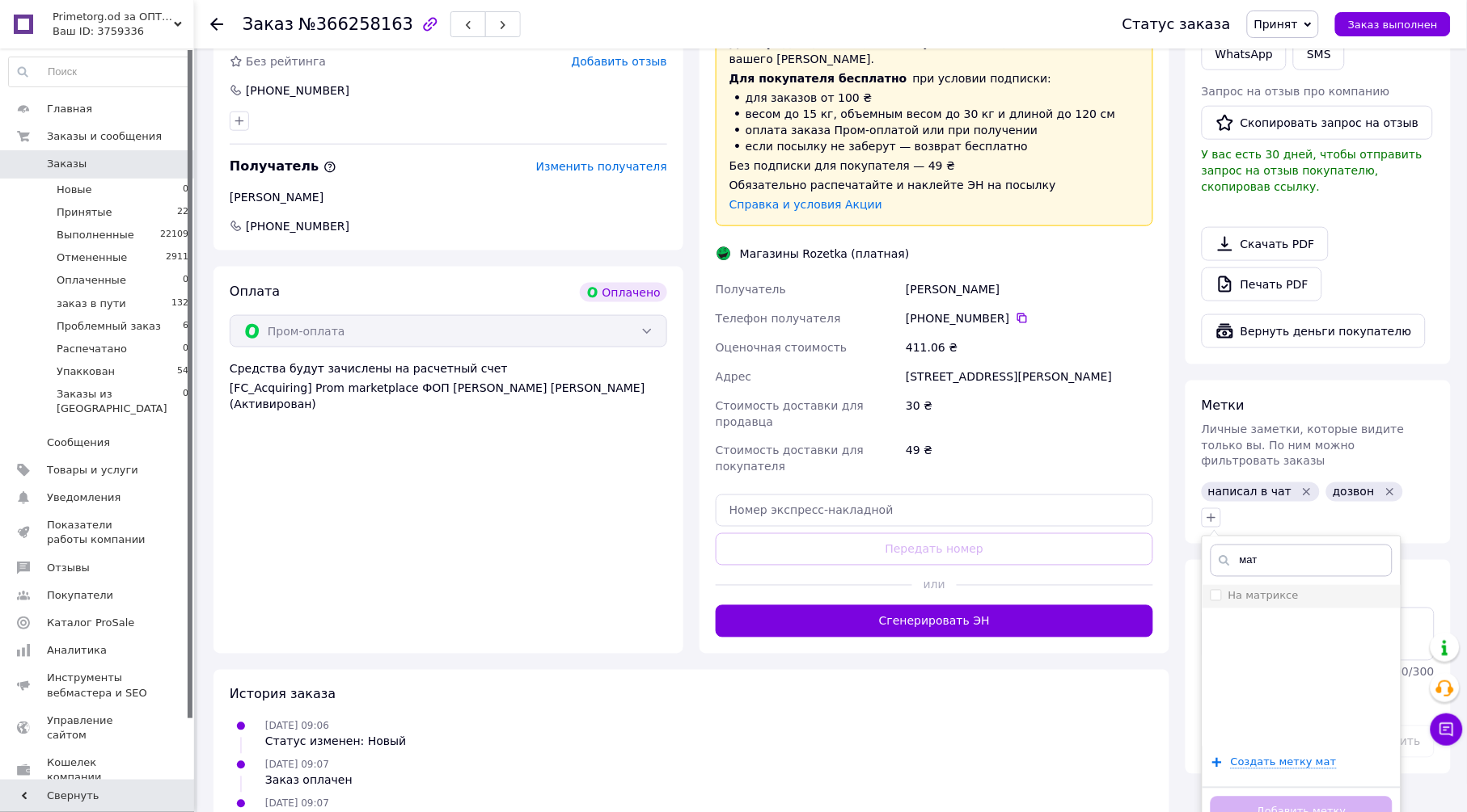
type input "мат"
click at [1301, 585] on li "На матриксе" at bounding box center [1302, 597] width 198 height 23
checkbox input "true"
click at [1359, 797] on button "Добавить метку" at bounding box center [1302, 813] width 182 height 32
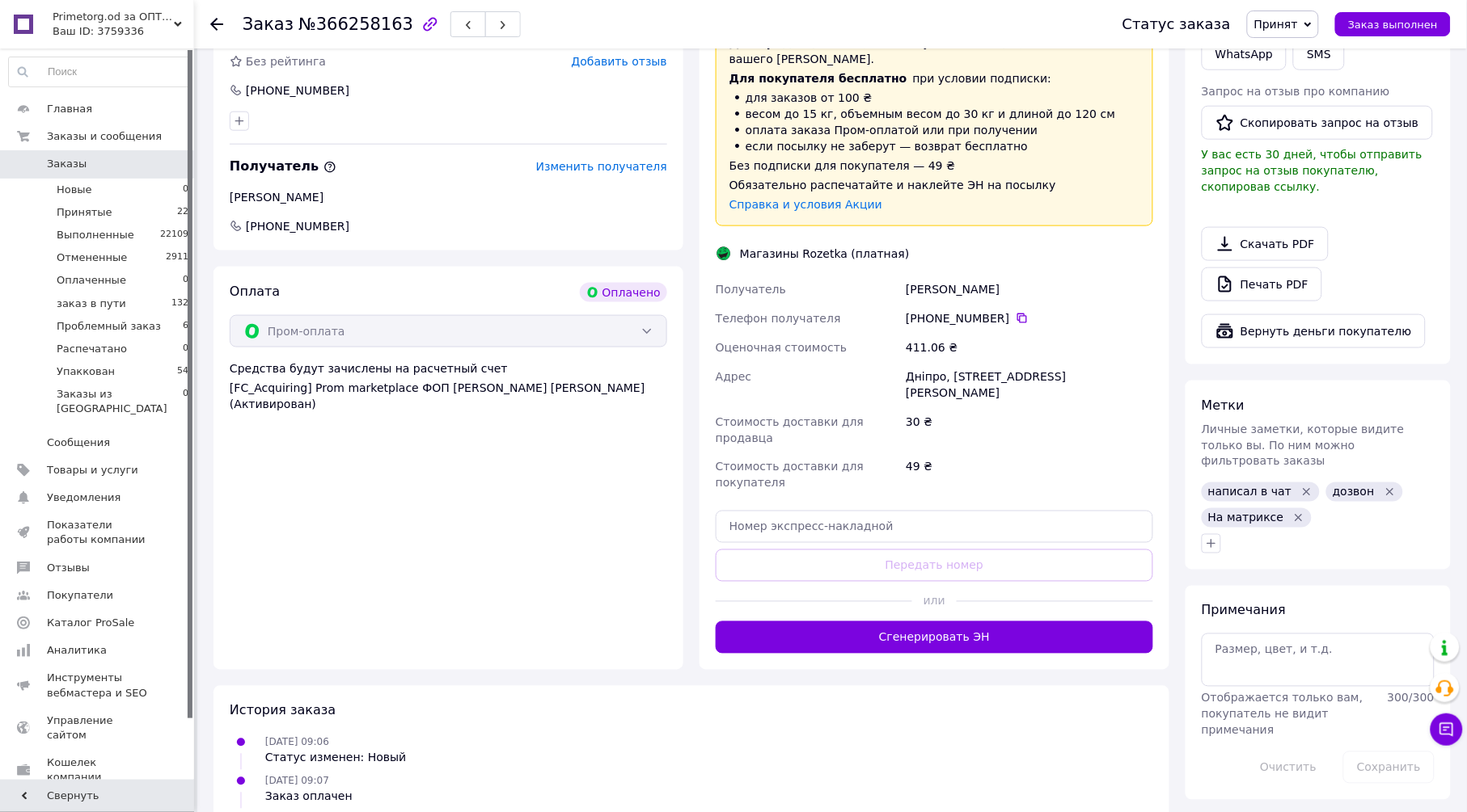
scroll to position [179, 0]
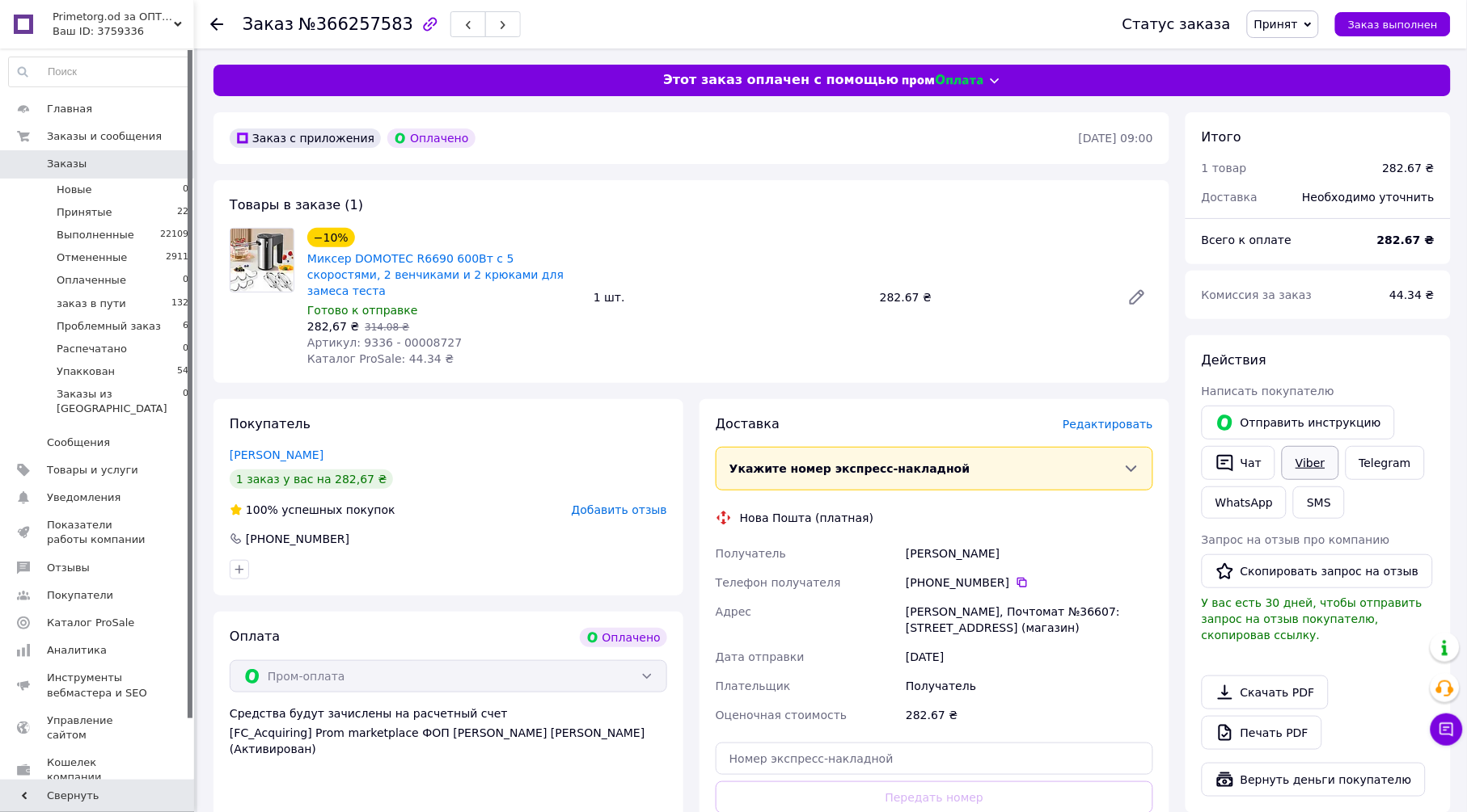
click at [1307, 456] on link "Viber" at bounding box center [1310, 464] width 56 height 34
click at [1384, 467] on link "Telegram" at bounding box center [1385, 464] width 79 height 34
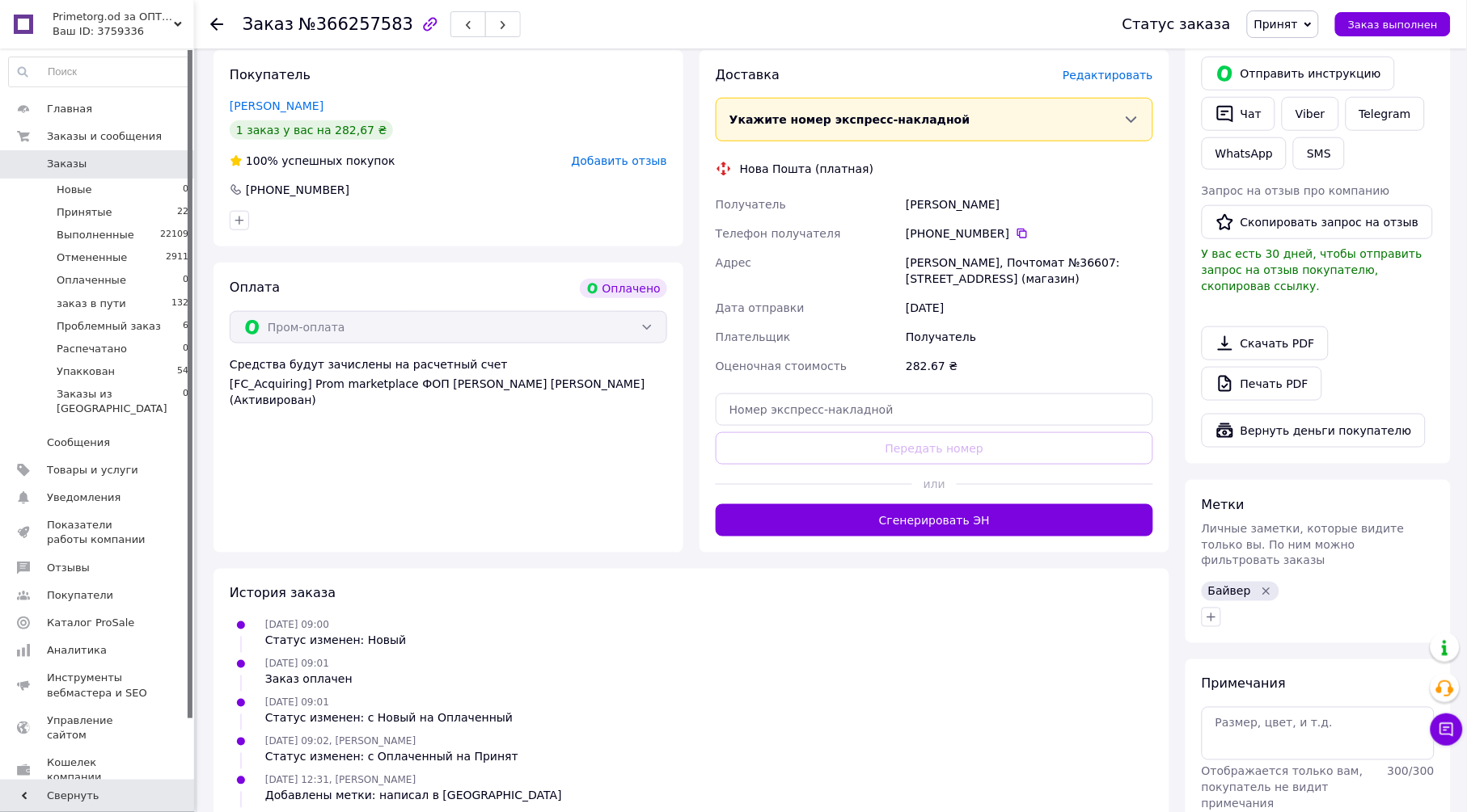
scroll to position [359, 0]
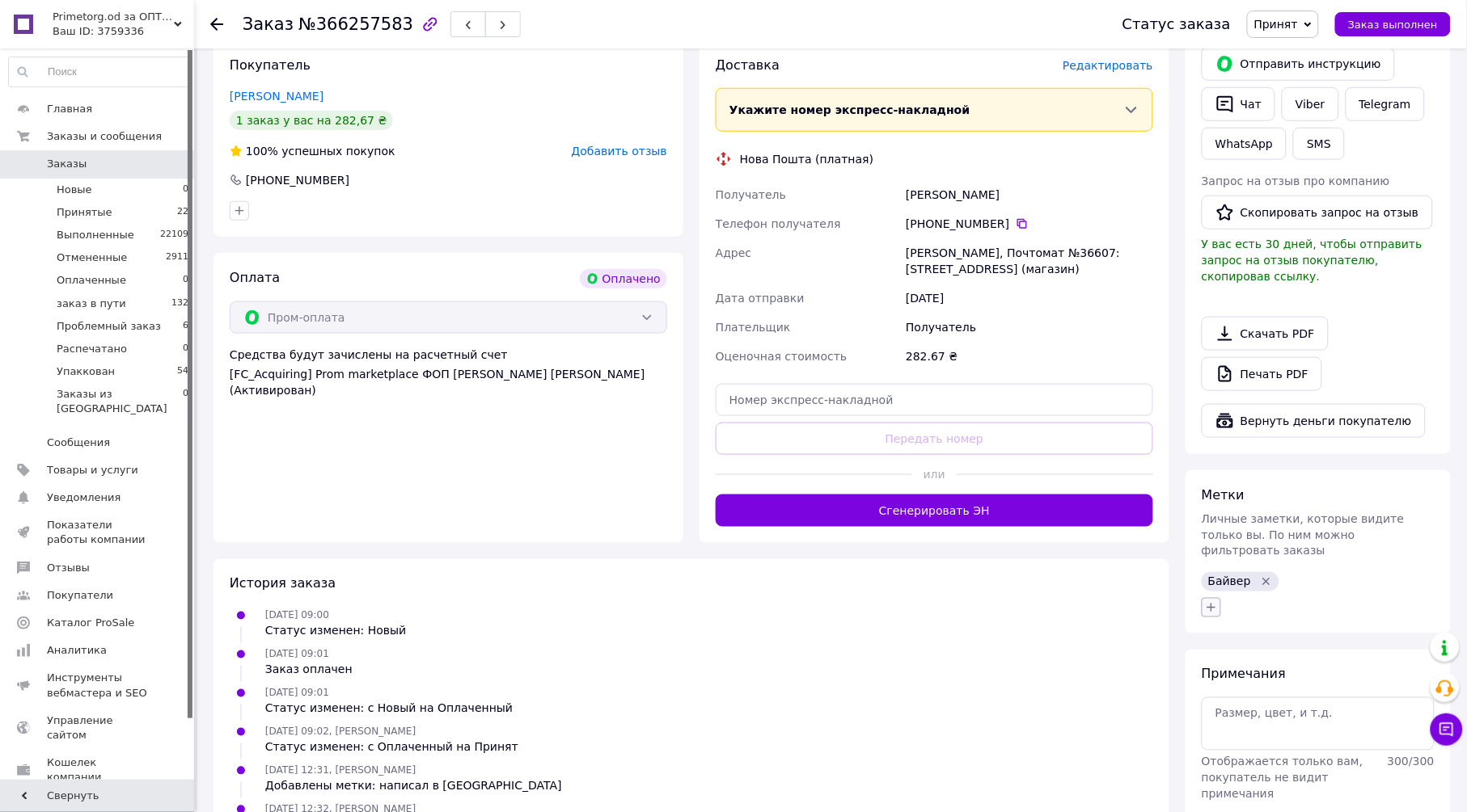
click at [1216, 599] on button "button" at bounding box center [1212, 608] width 20 height 20
type input "нап"
click at [1317, 713] on li "написал в [GEOGRAPHIC_DATA]" at bounding box center [1302, 731] width 198 height 37
checkbox input "true"
click at [1328, 801] on div "написал в телеграм" at bounding box center [1302, 808] width 182 height 15
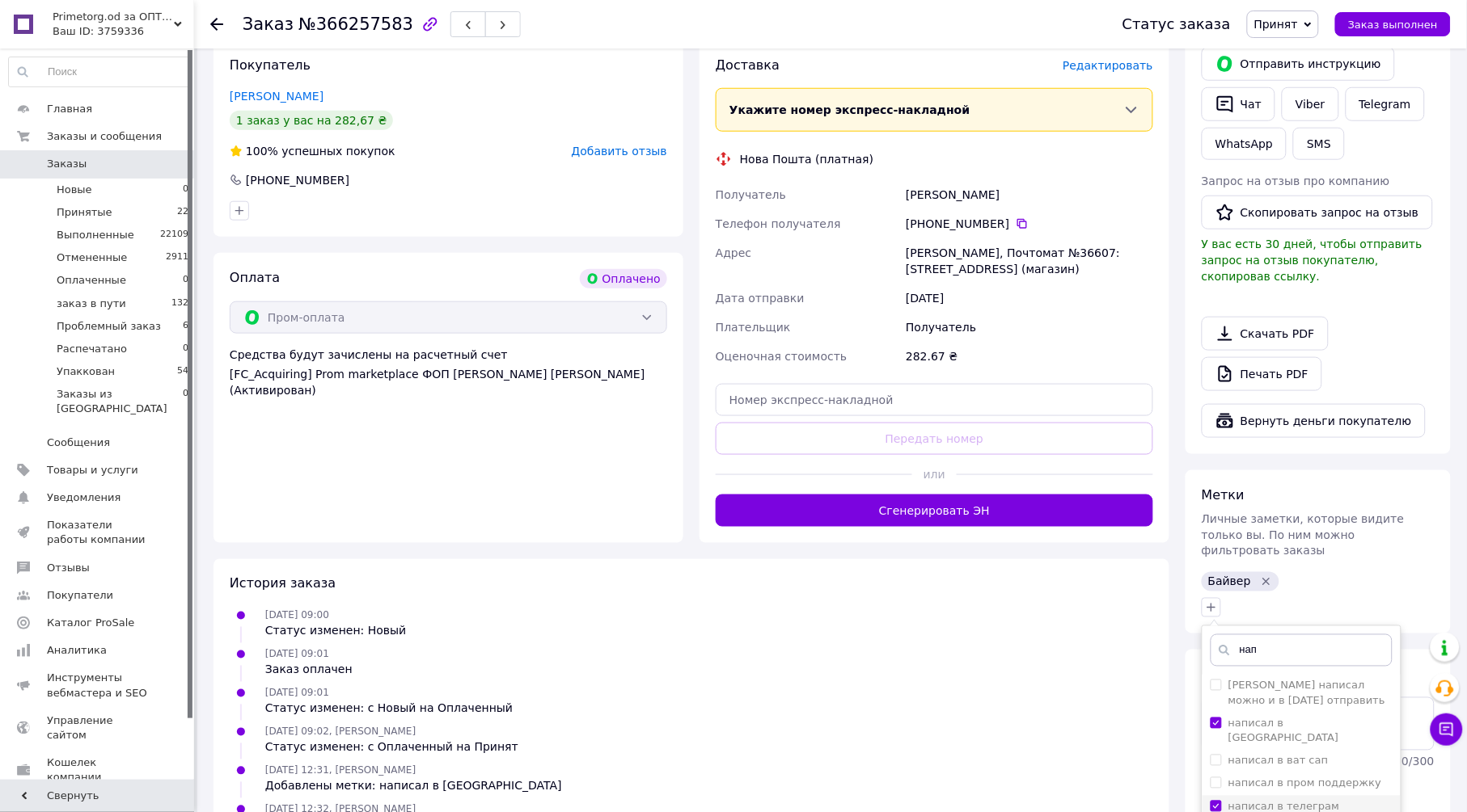
checkbox input "true"
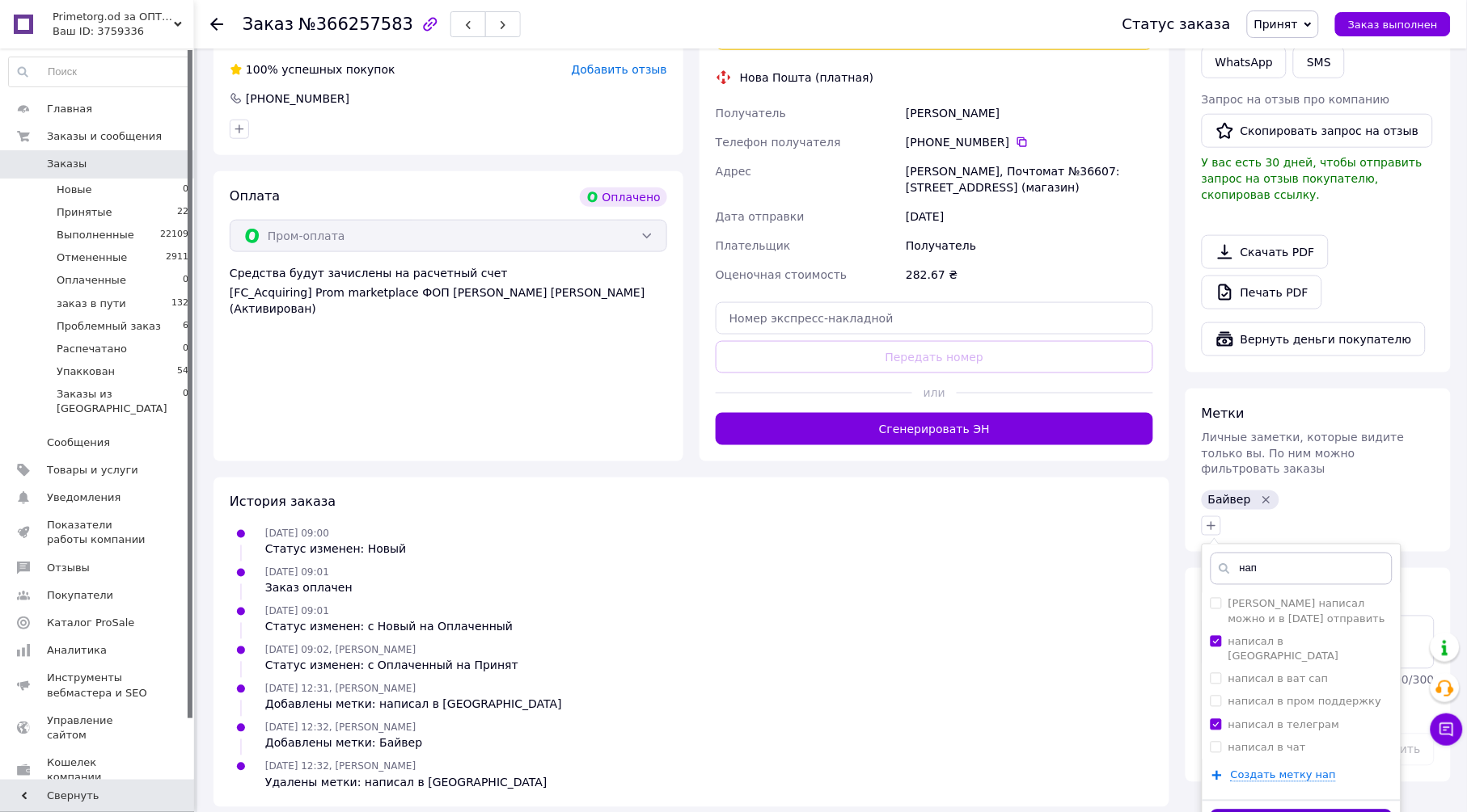
click at [1249, 810] on button "Добавить метку" at bounding box center [1302, 826] width 182 height 32
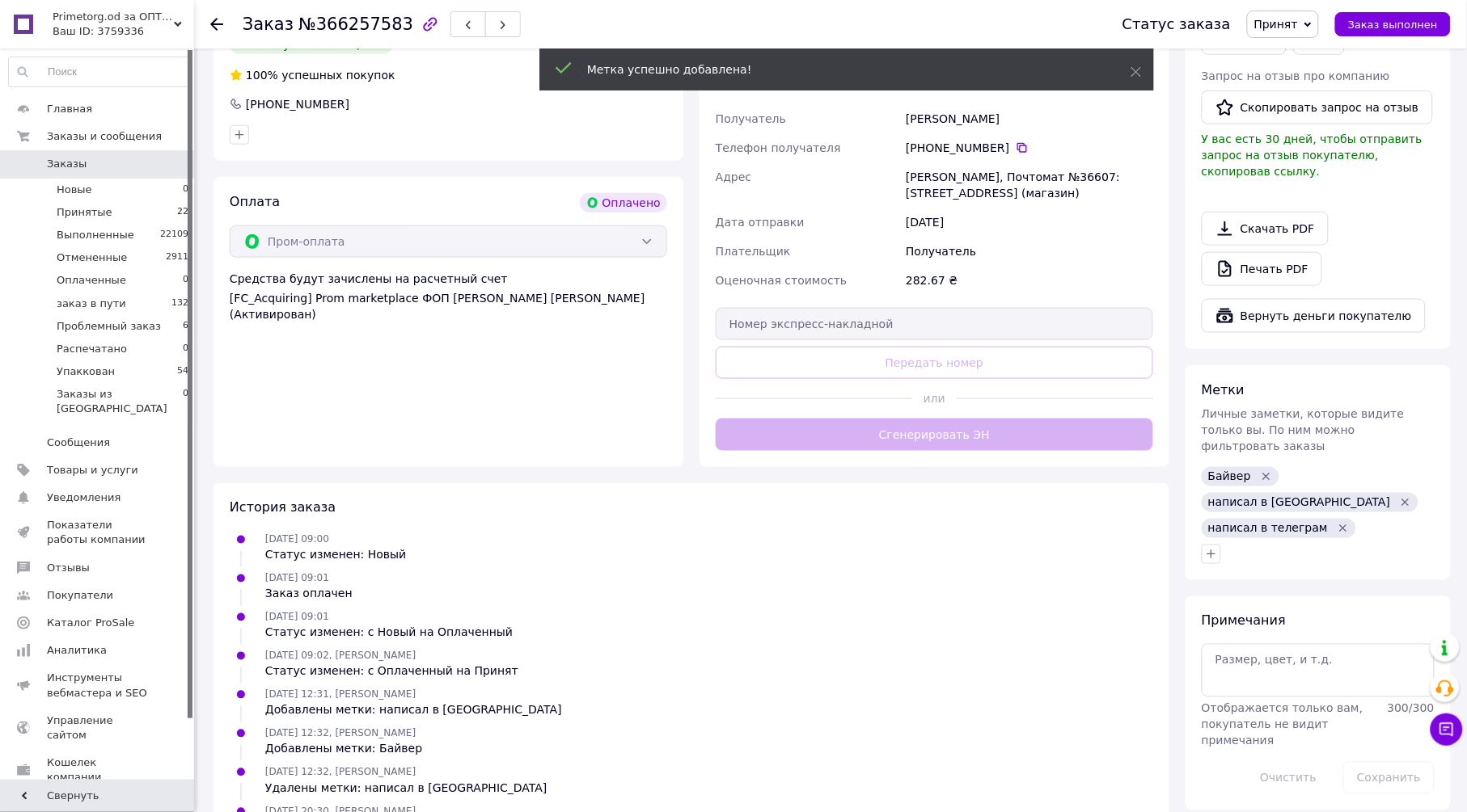
scroll to position [441, 0]
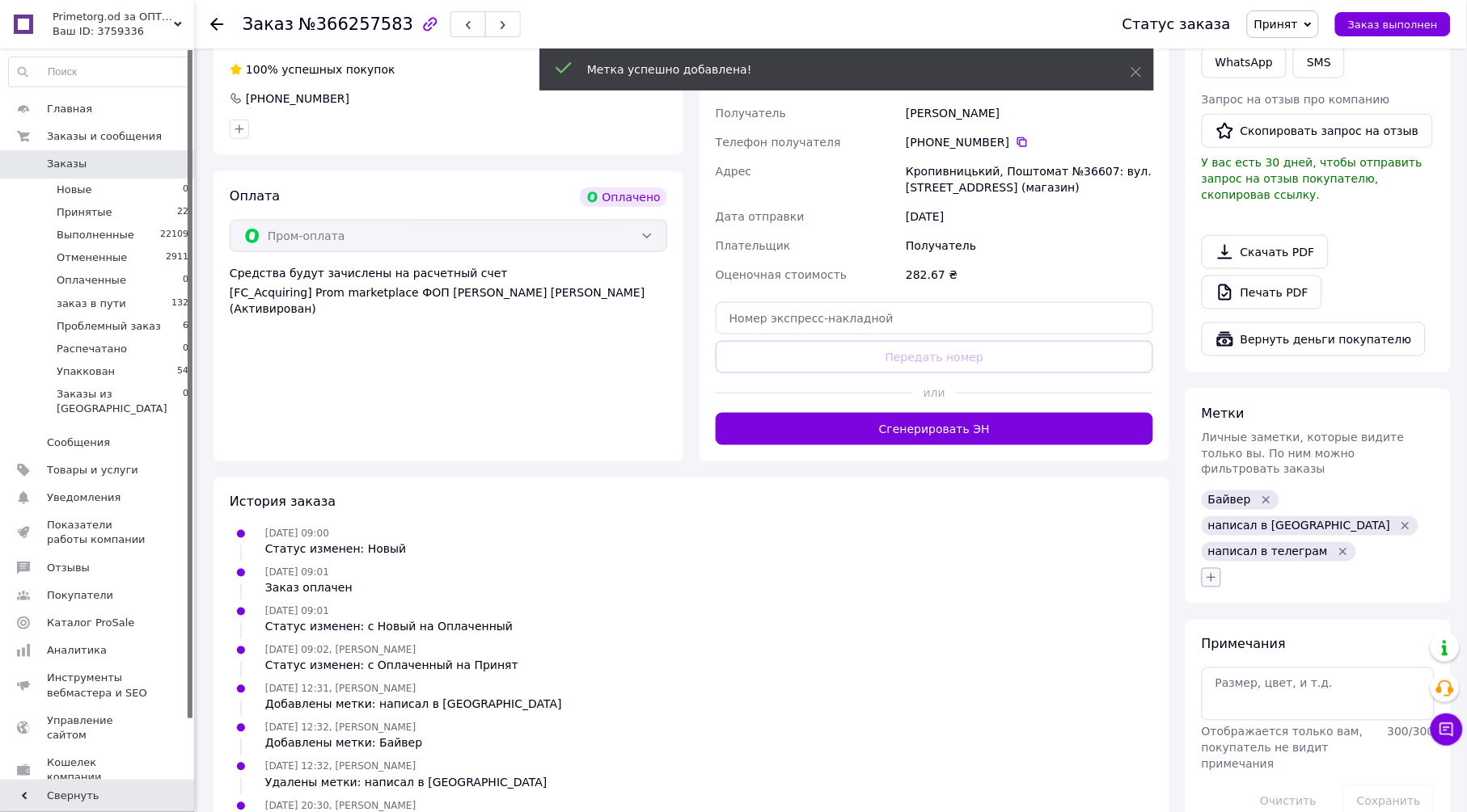
click at [1218, 572] on icon "button" at bounding box center [1212, 578] width 13 height 13
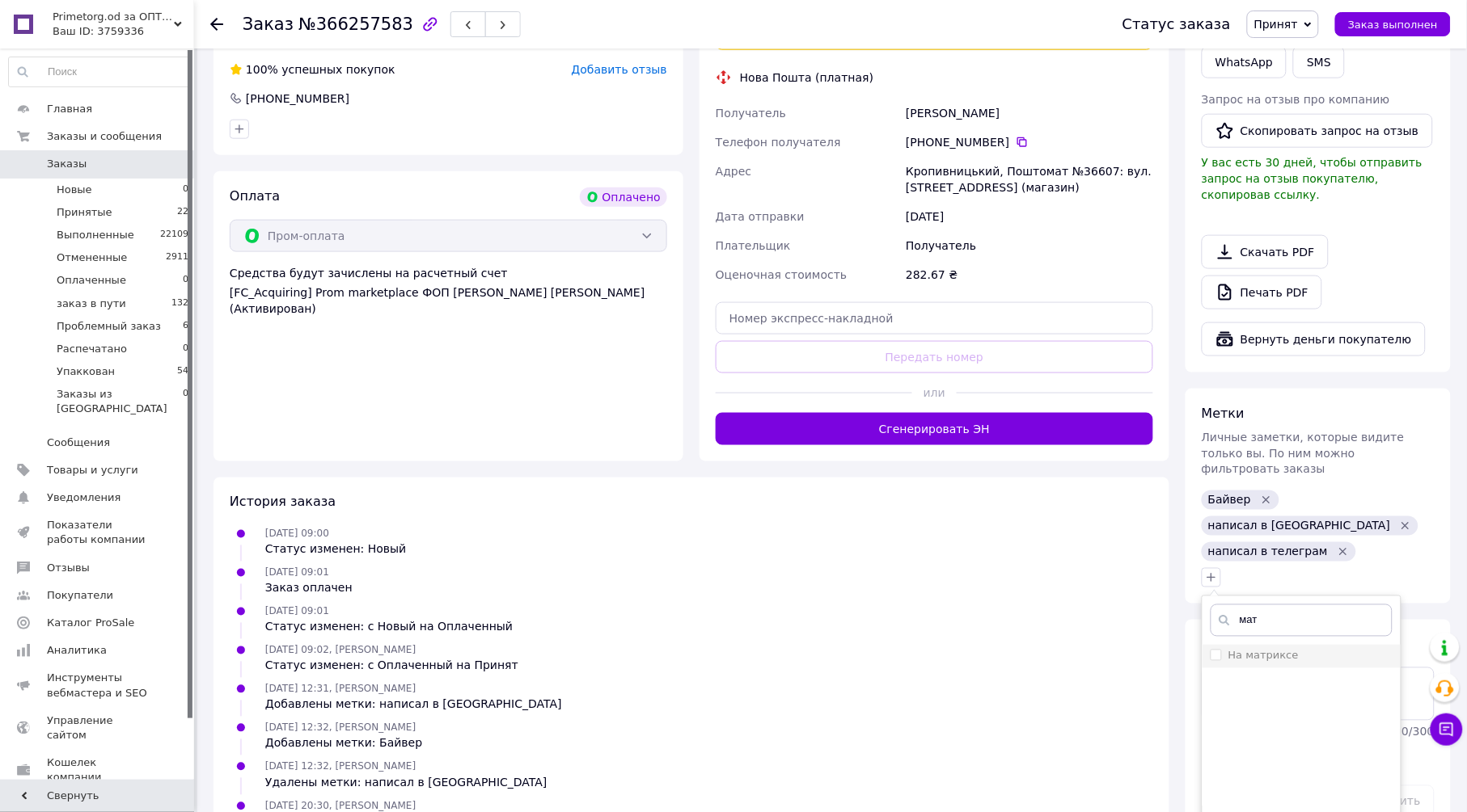
type input "мат"
click at [1247, 645] on li "На матриксе" at bounding box center [1302, 657] width 198 height 23
checkbox input "true"
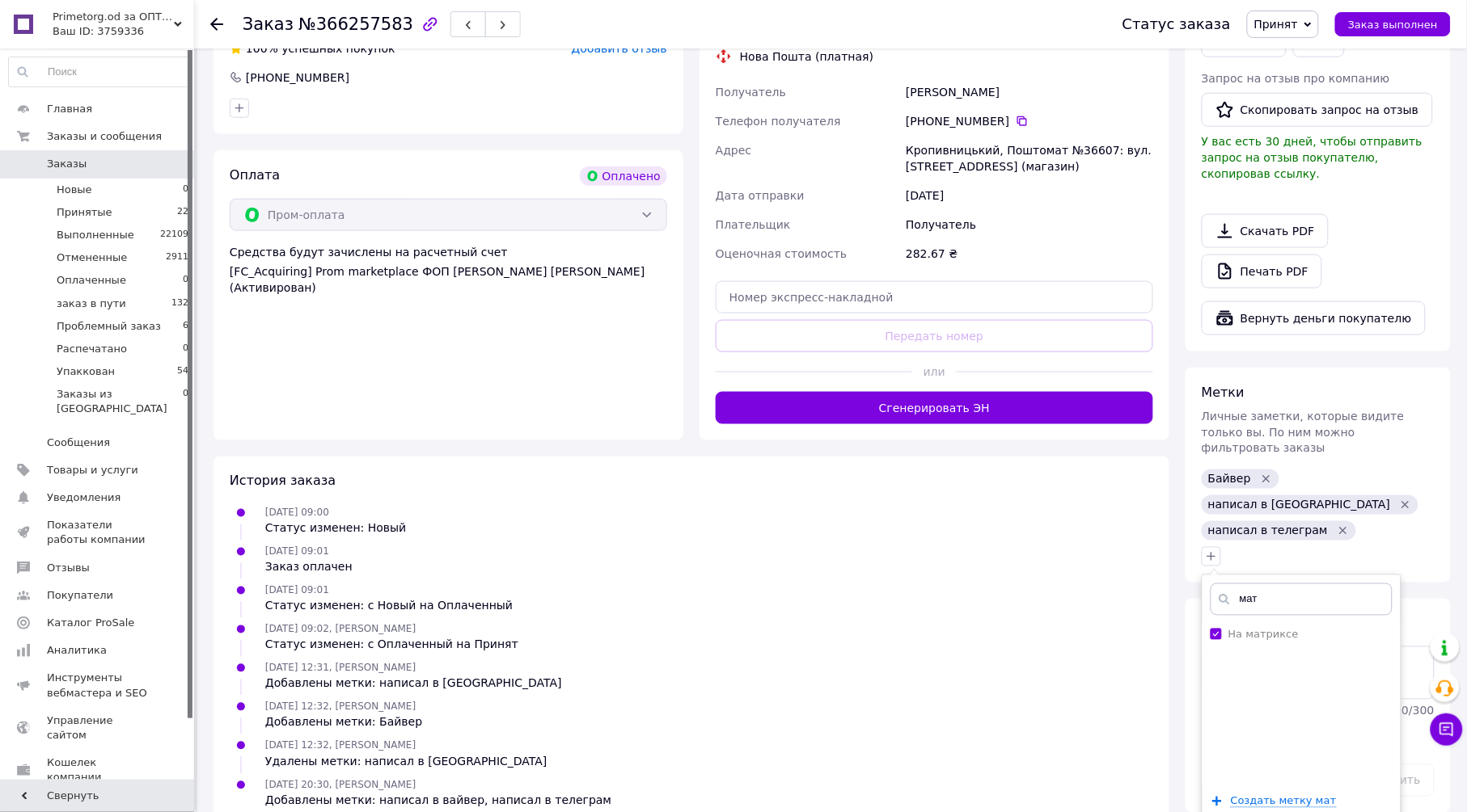
scroll to position [473, 0]
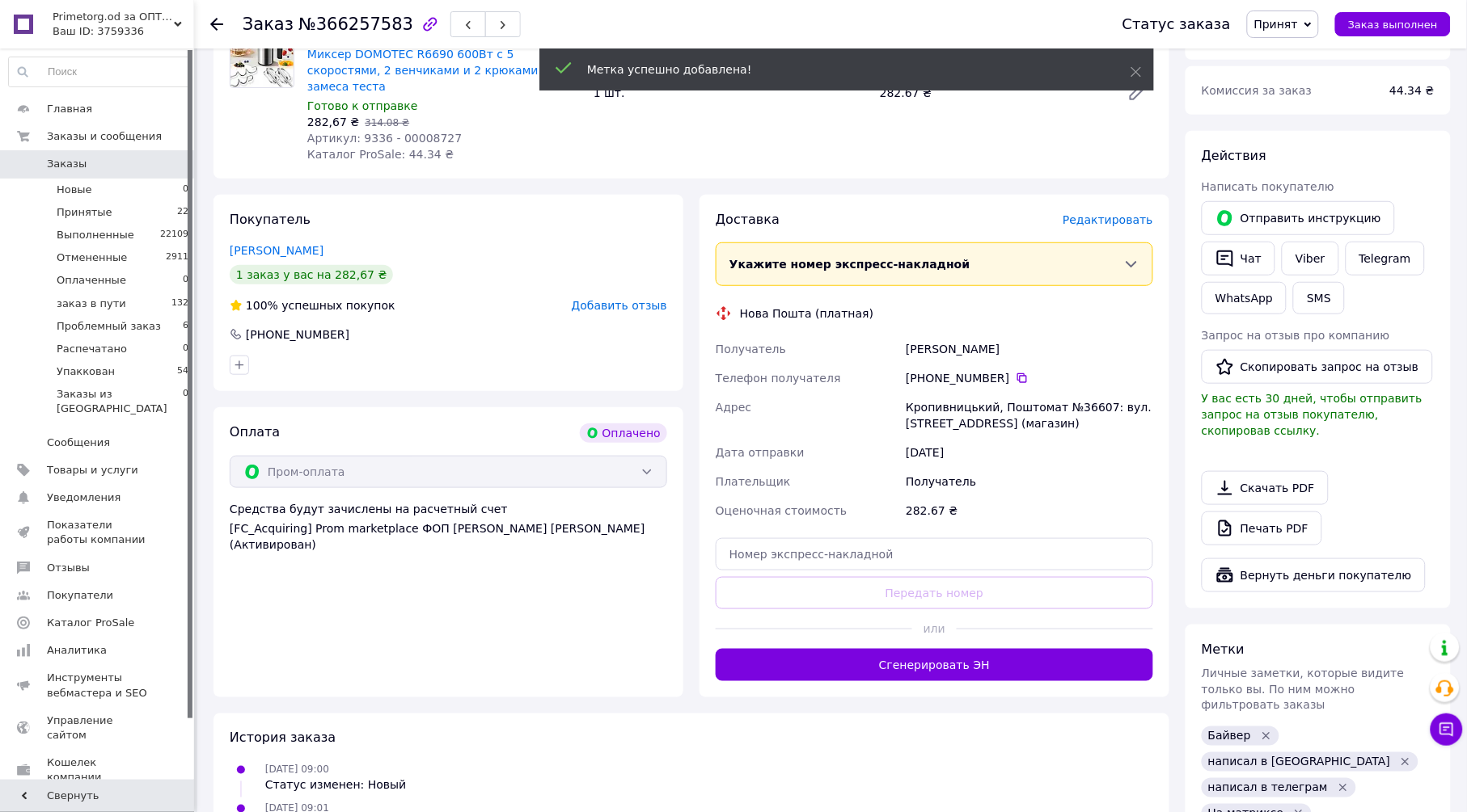
scroll to position [25, 0]
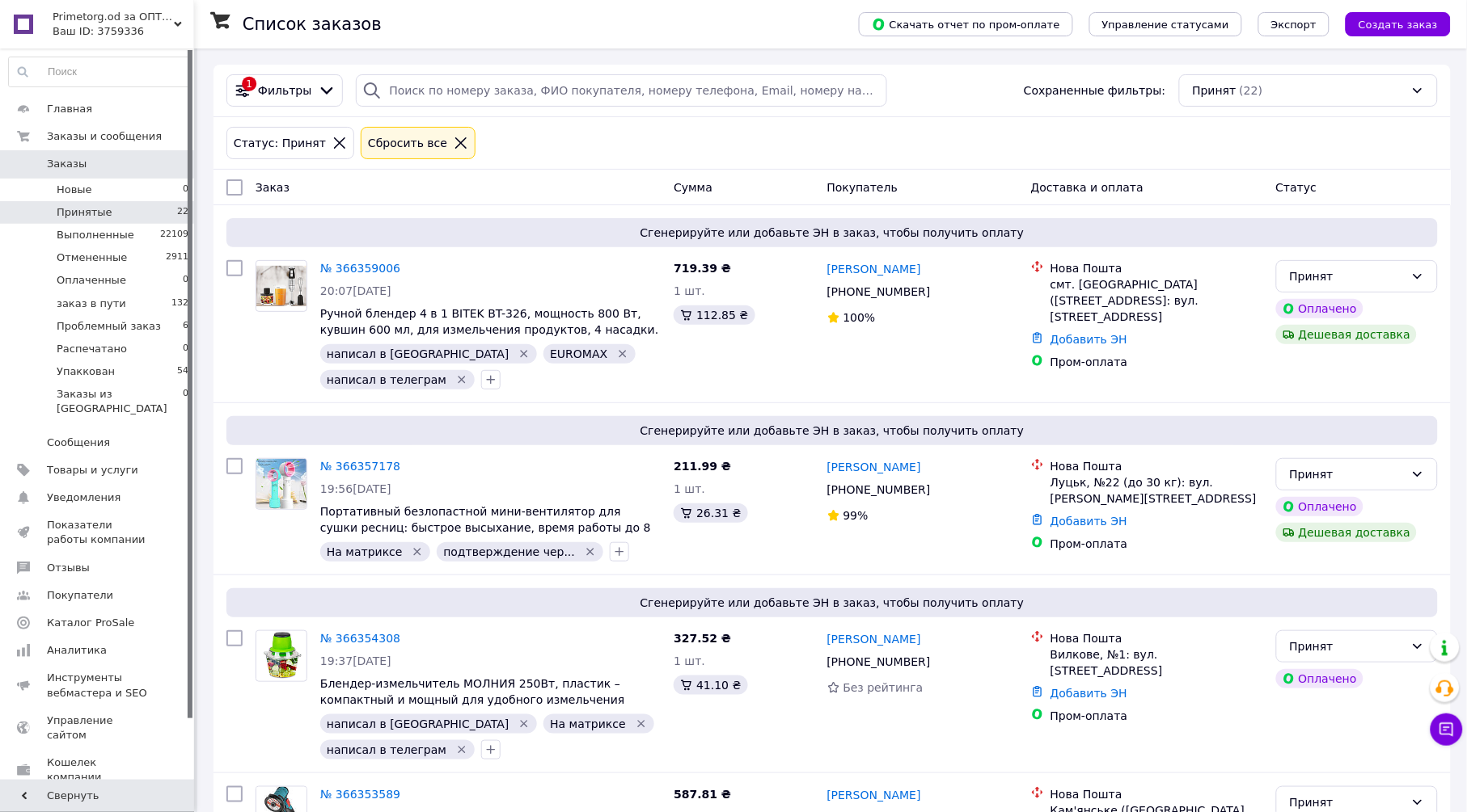
click at [454, 143] on icon at bounding box center [461, 143] width 15 height 15
